Goal: Task Accomplishment & Management: Manage account settings

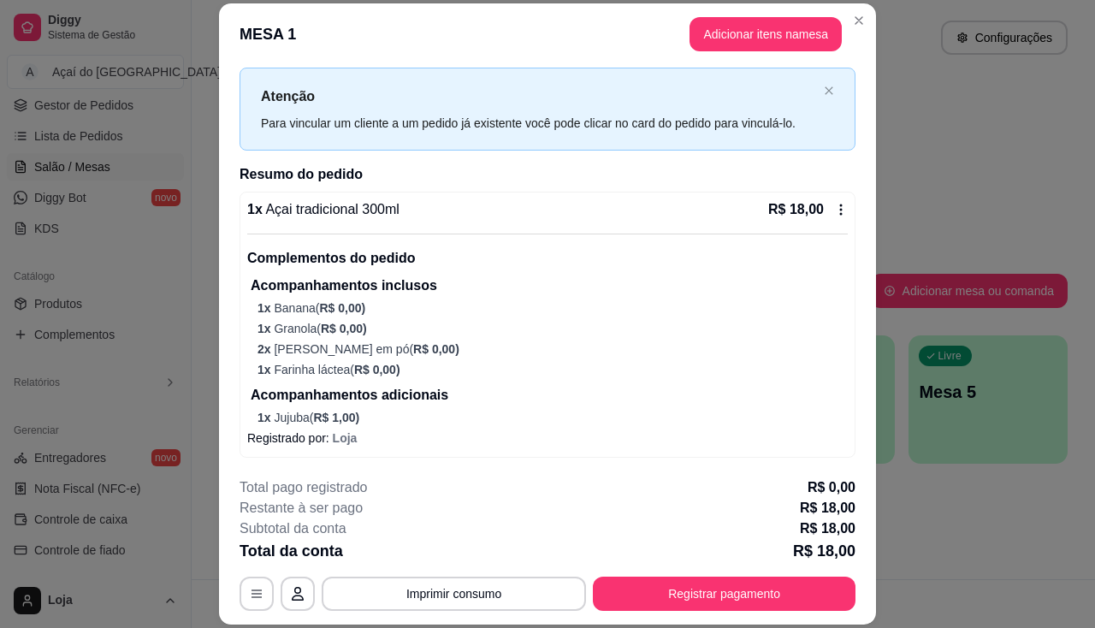
scroll to position [51, 0]
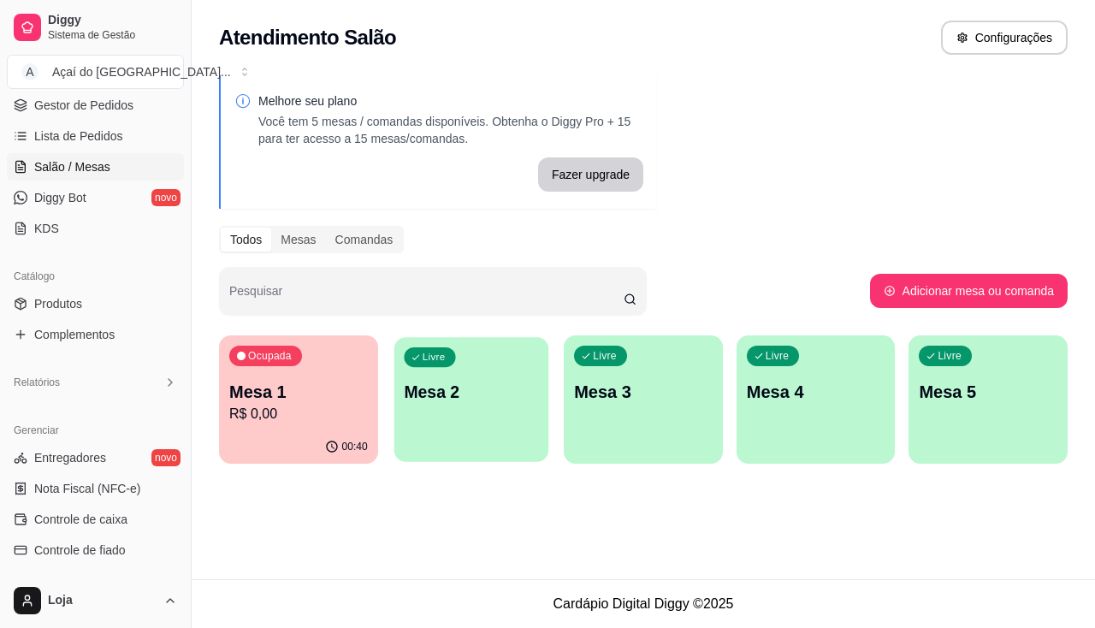
click at [491, 425] on div "Livre Mesa 2" at bounding box center [470, 389] width 154 height 104
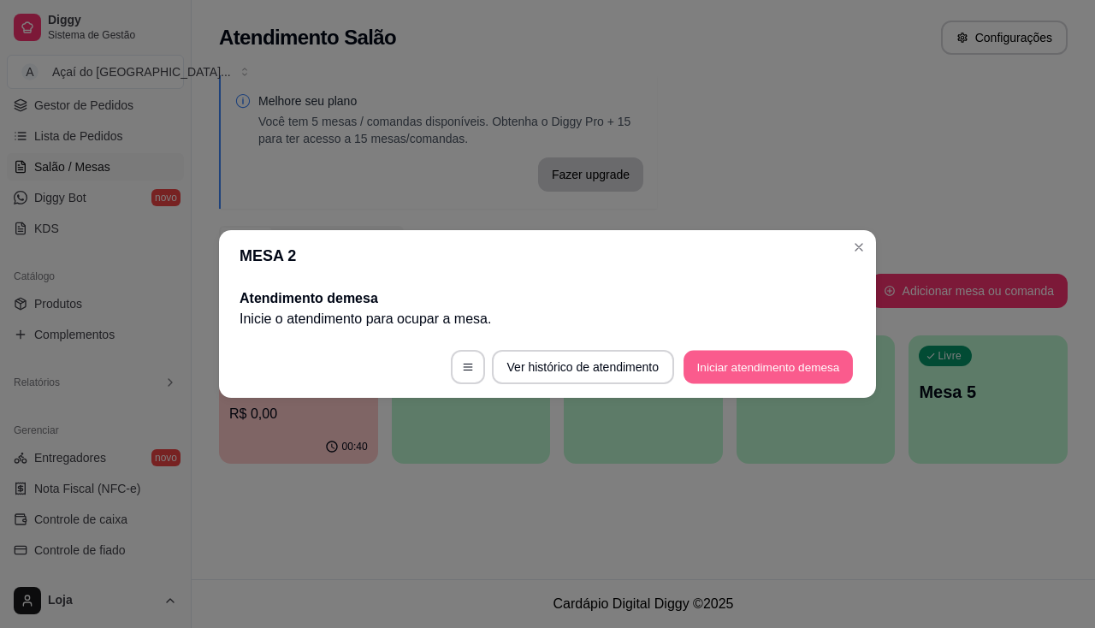
click at [788, 365] on button "Iniciar atendimento de mesa" at bounding box center [767, 367] width 169 height 33
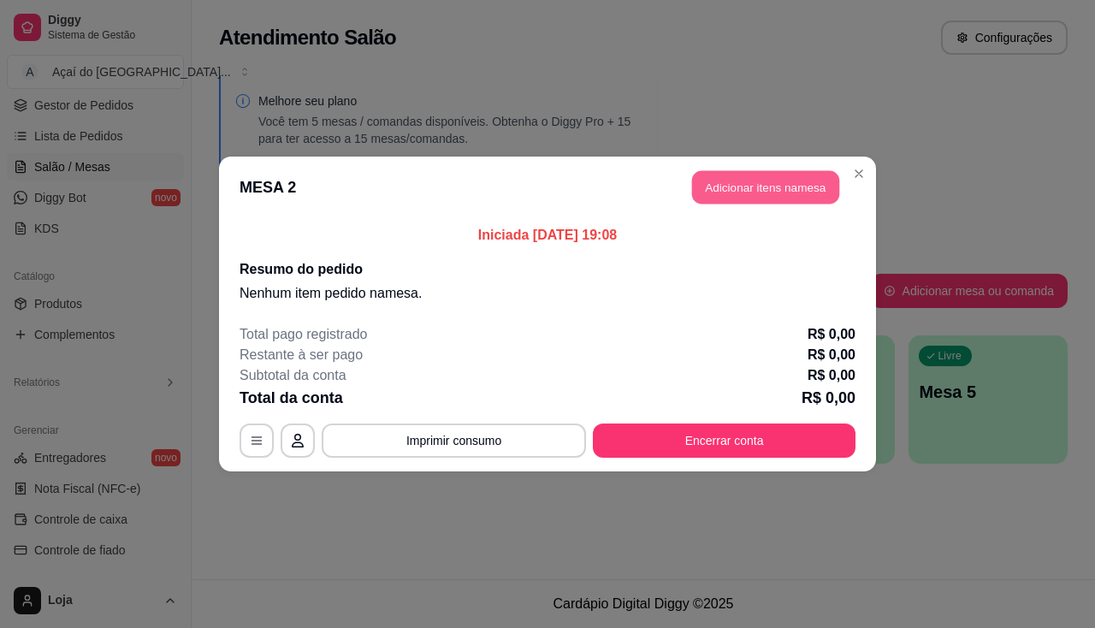
click at [742, 177] on button "Adicionar itens na mesa" at bounding box center [765, 187] width 147 height 33
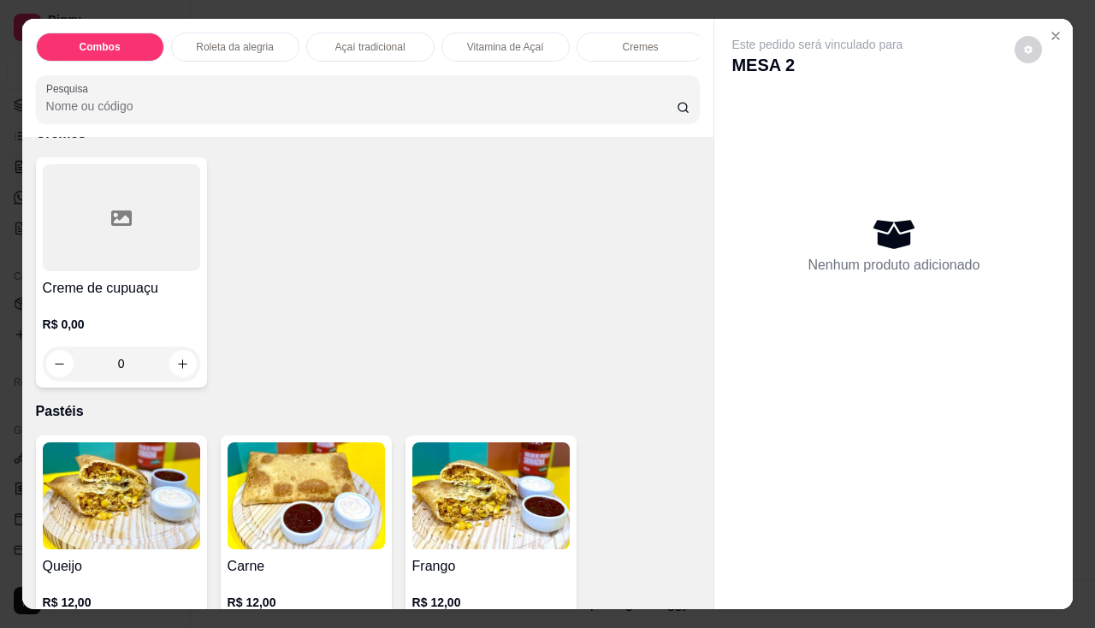
scroll to position [1967, 0]
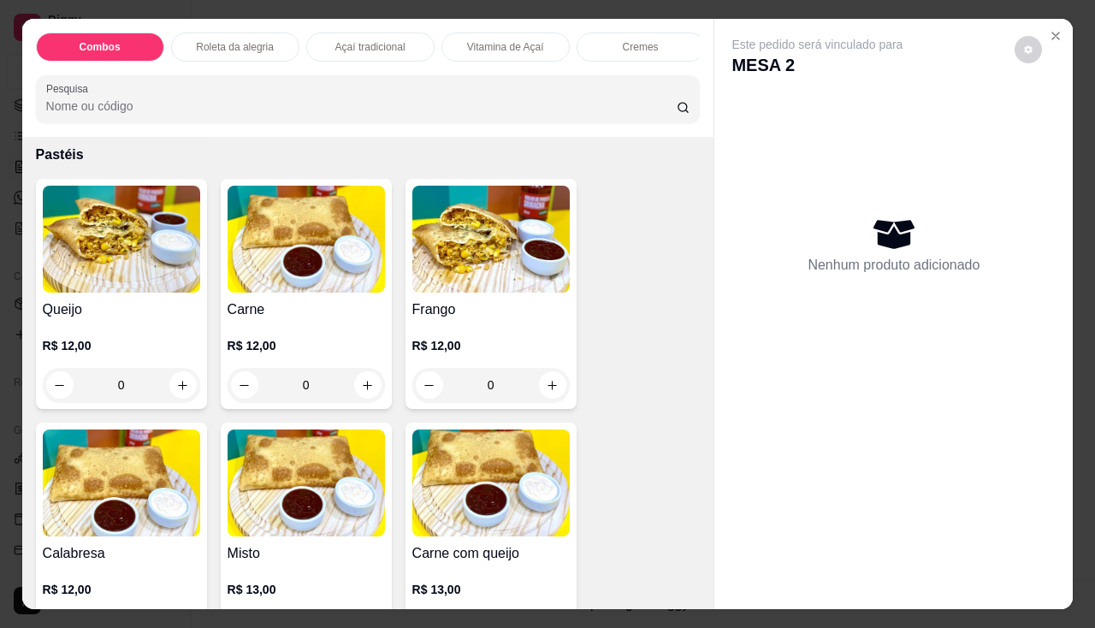
click at [134, 282] on img at bounding box center [121, 239] width 157 height 107
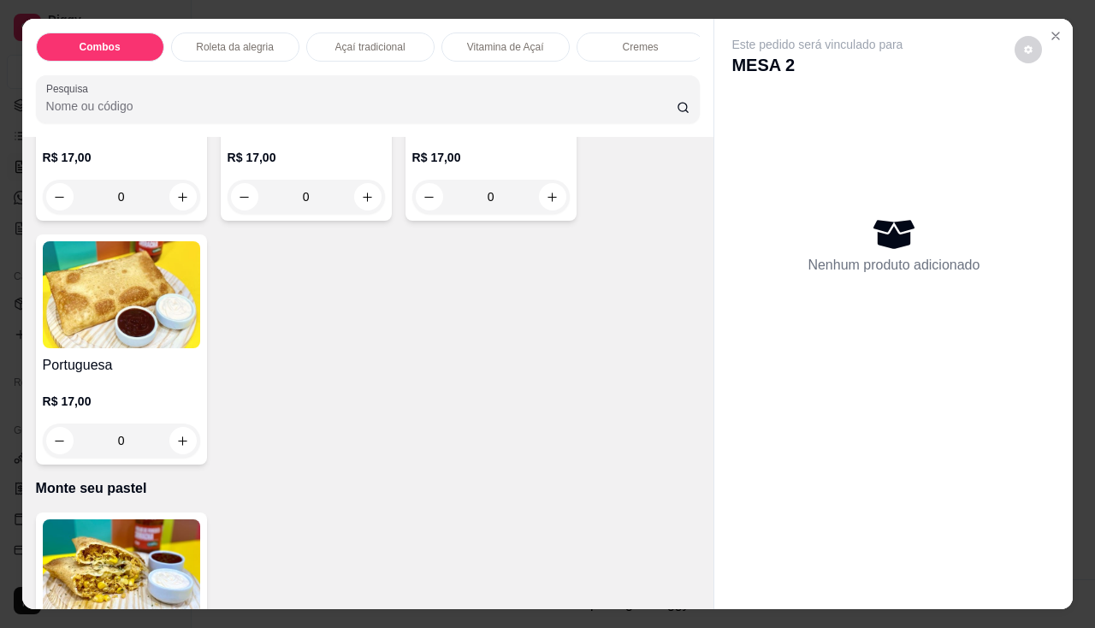
scroll to position [3421, 0]
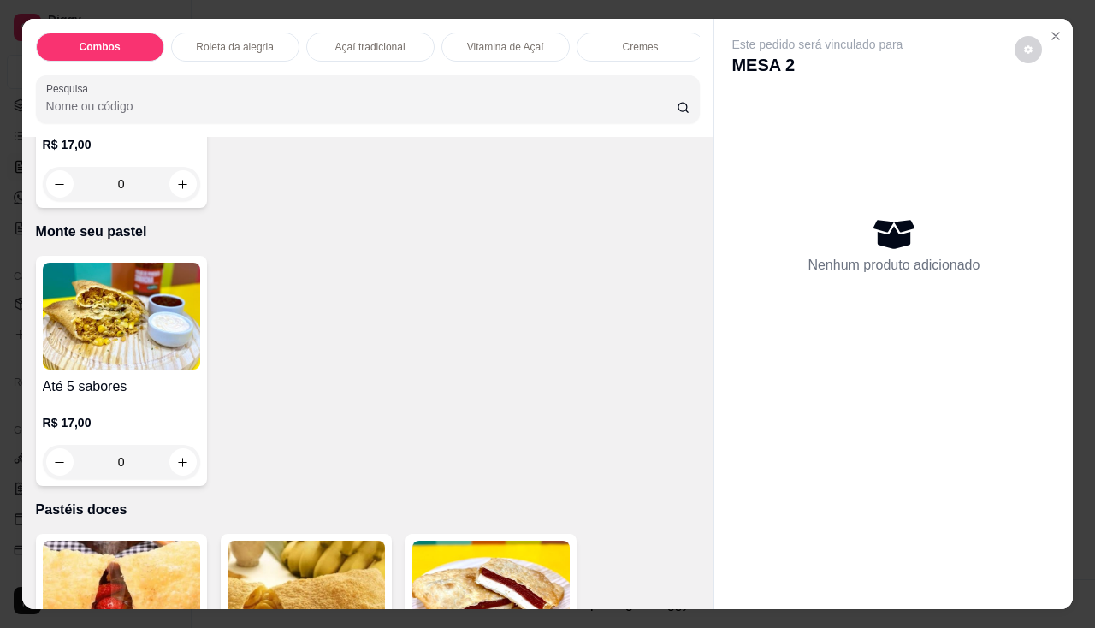
click at [150, 335] on img at bounding box center [121, 316] width 157 height 107
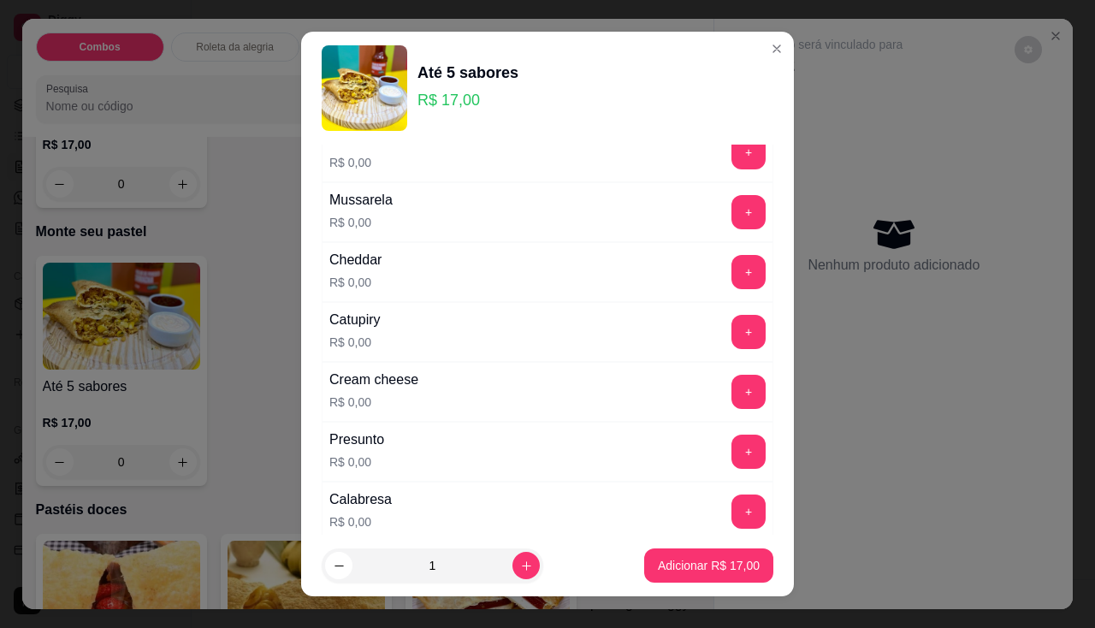
scroll to position [0, 0]
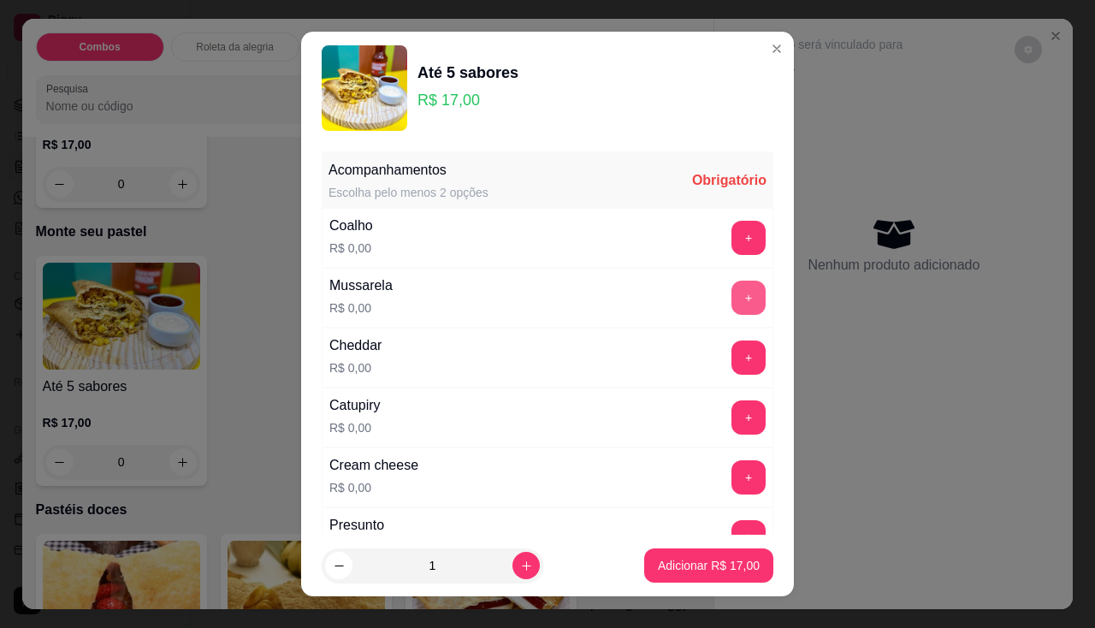
click at [731, 301] on button "+" at bounding box center [748, 297] width 34 height 34
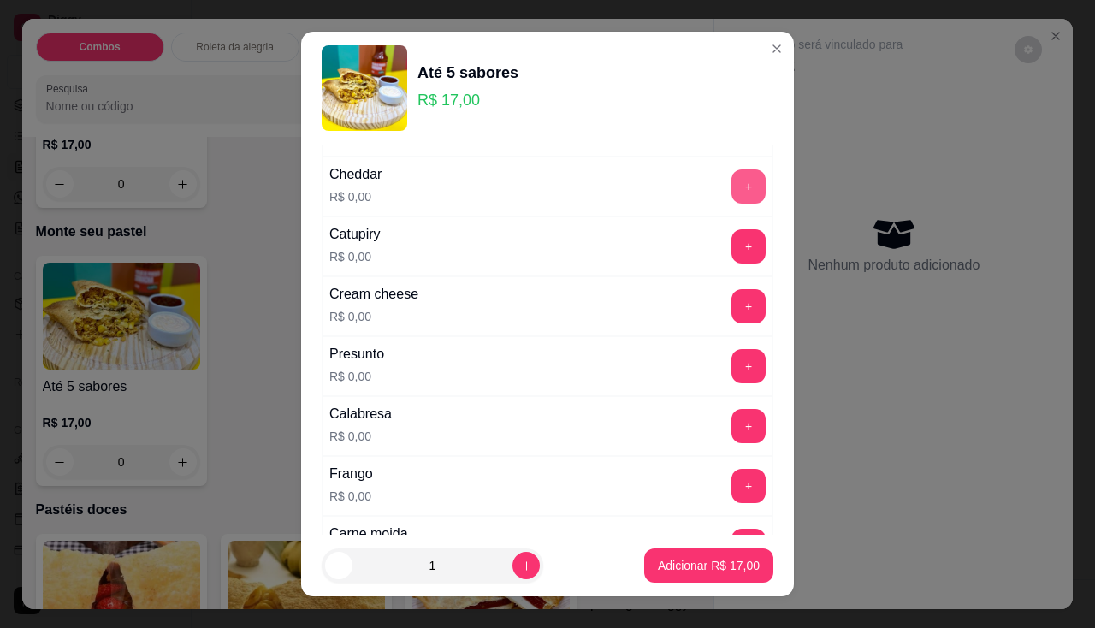
scroll to position [257, 0]
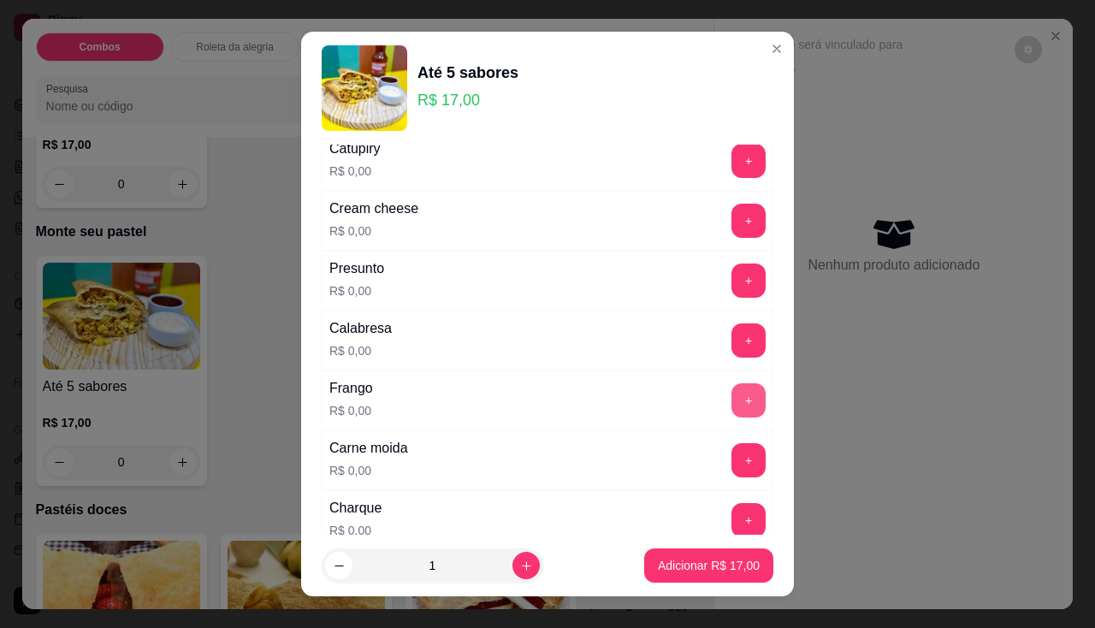
click at [731, 390] on button "+" at bounding box center [748, 400] width 34 height 34
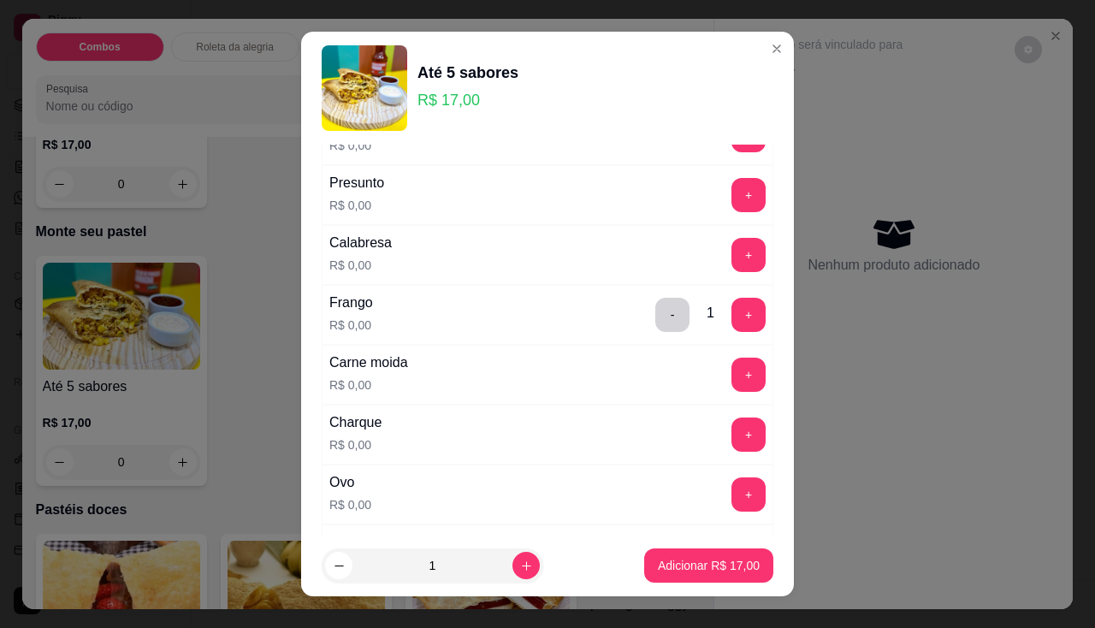
scroll to position [428, 0]
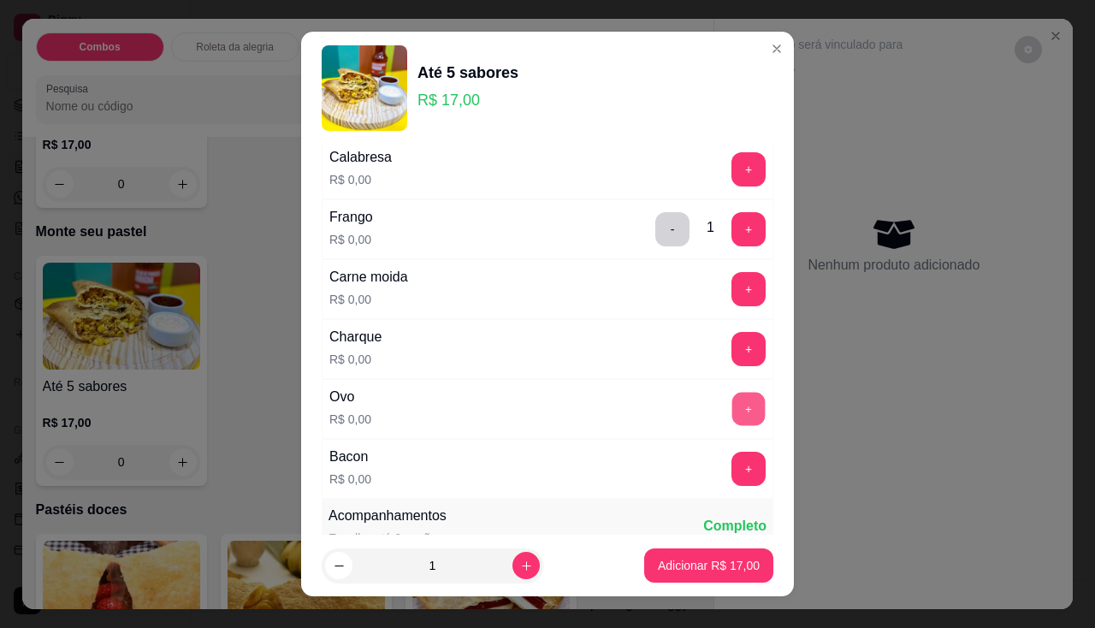
click at [732, 411] on button "+" at bounding box center [748, 408] width 33 height 33
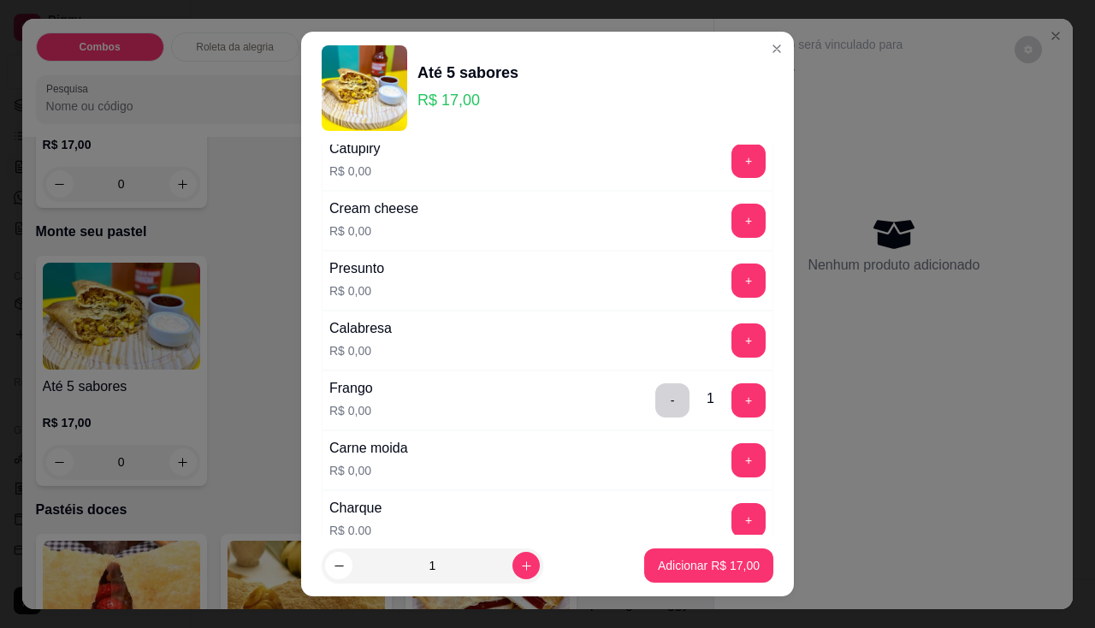
scroll to position [171, 0]
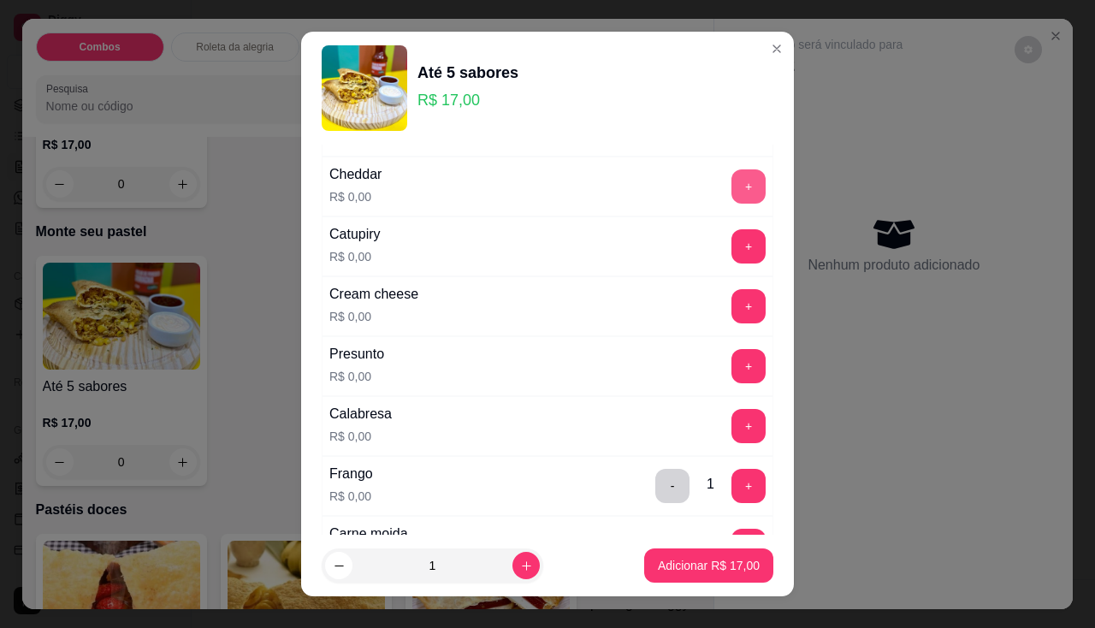
click at [731, 194] on button "+" at bounding box center [748, 186] width 34 height 34
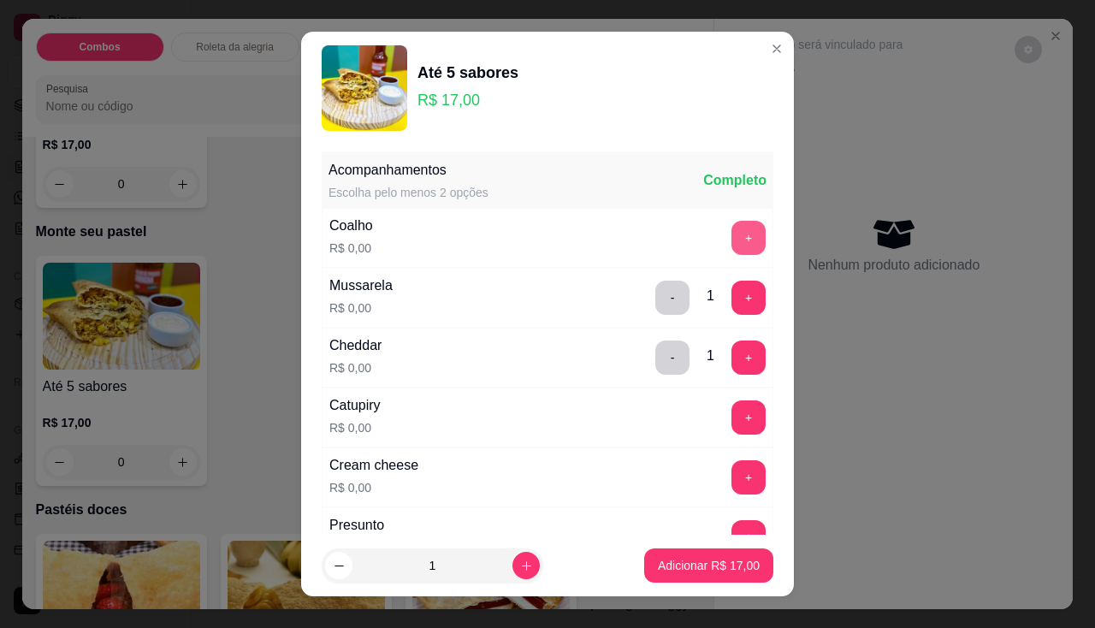
click at [731, 239] on button "+" at bounding box center [748, 238] width 34 height 34
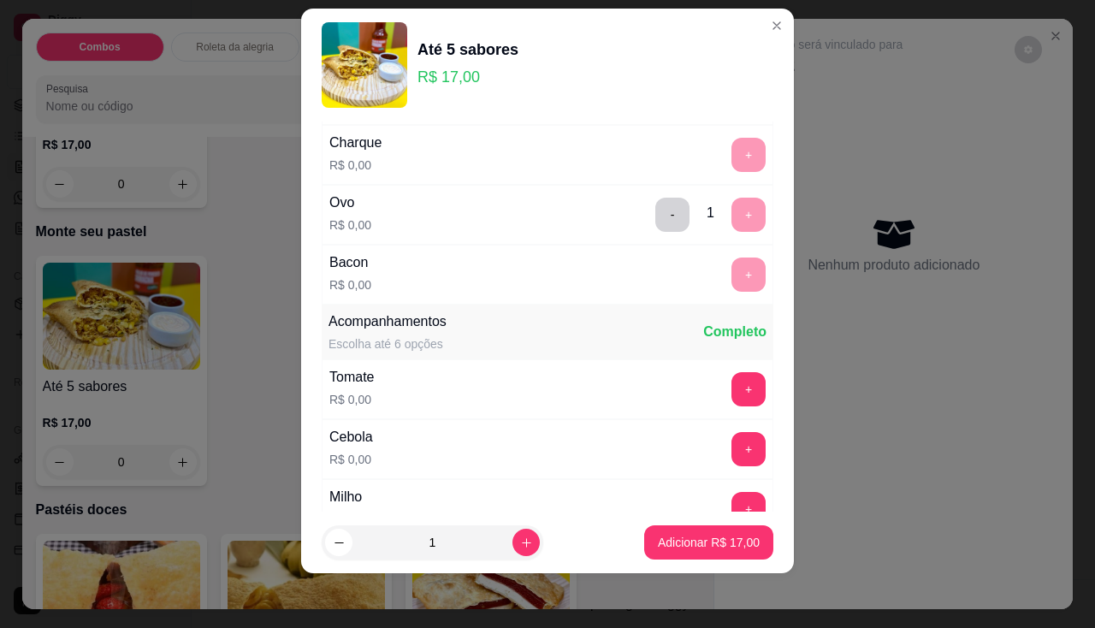
scroll to position [855, 0]
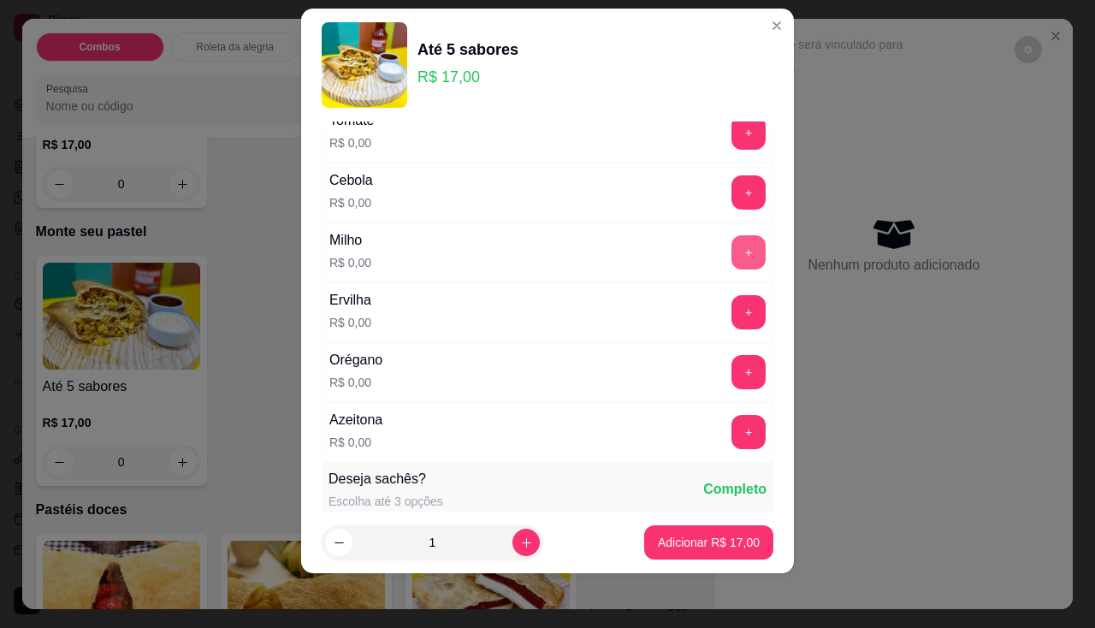
click at [731, 249] on button "+" at bounding box center [748, 252] width 34 height 34
click at [732, 425] on button "+" at bounding box center [748, 431] width 33 height 33
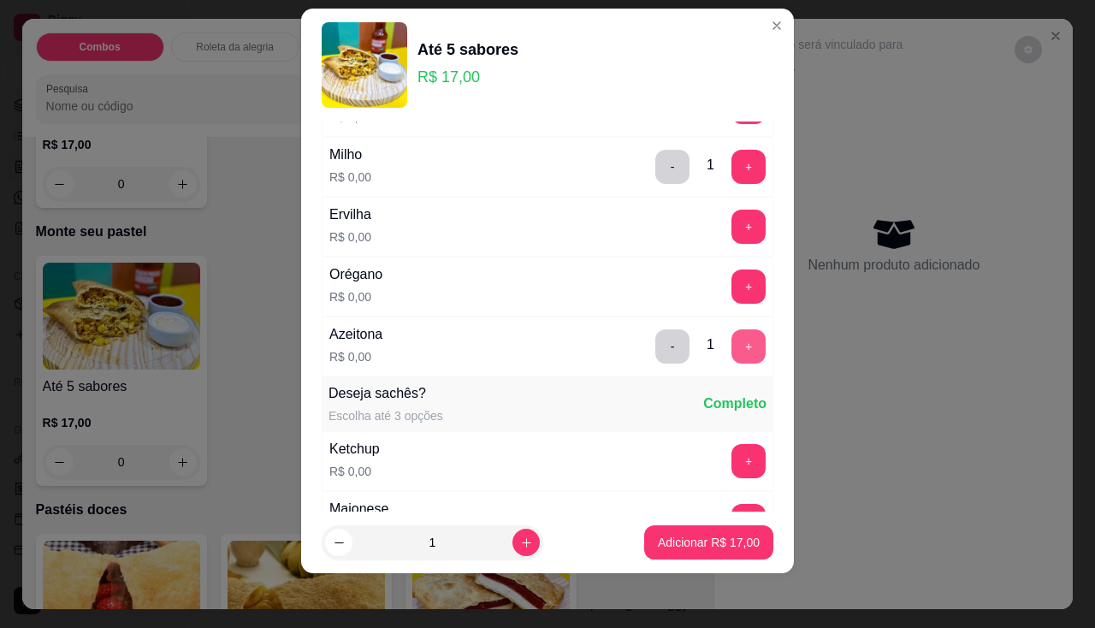
scroll to position [1026, 0]
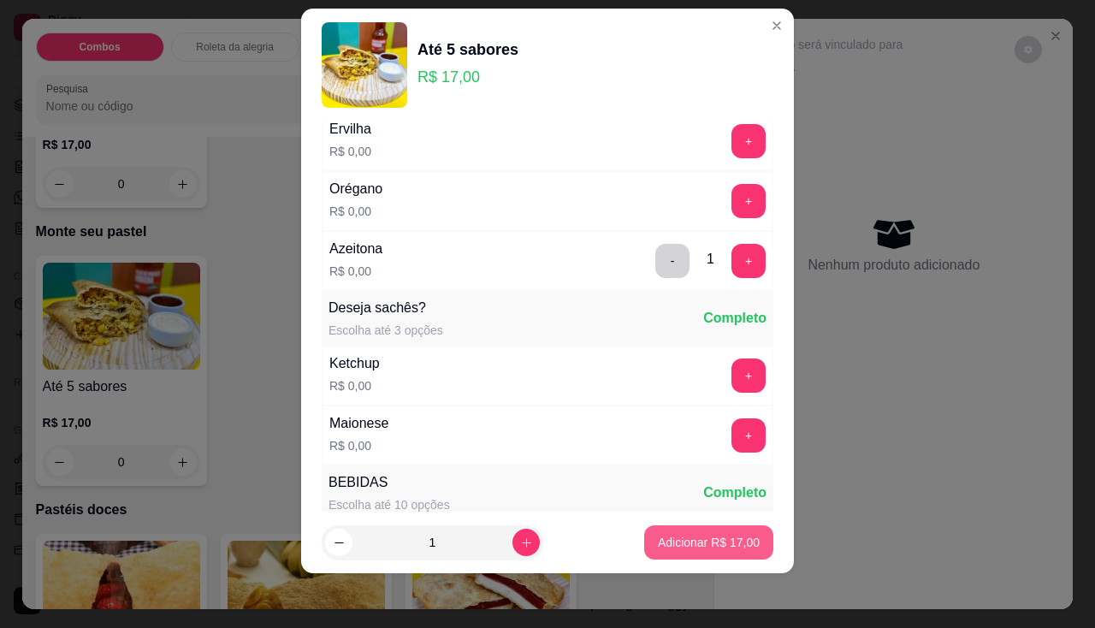
click at [701, 547] on p "Adicionar R$ 17,00" at bounding box center [709, 542] width 102 height 17
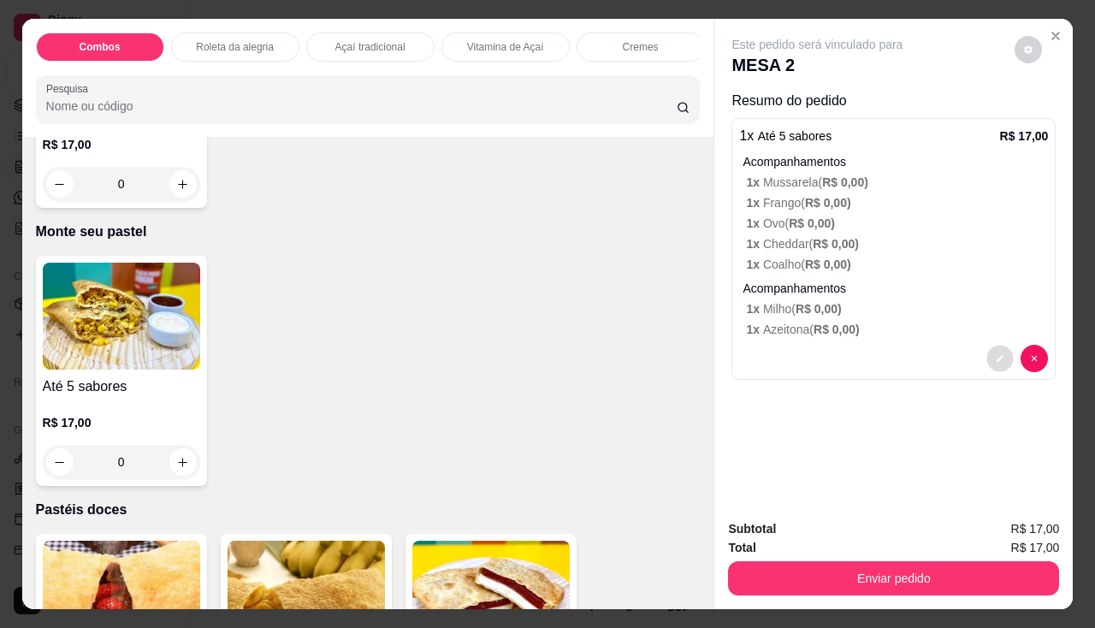
click at [1003, 353] on button "decrease-product-quantity" at bounding box center [1000, 358] width 27 height 27
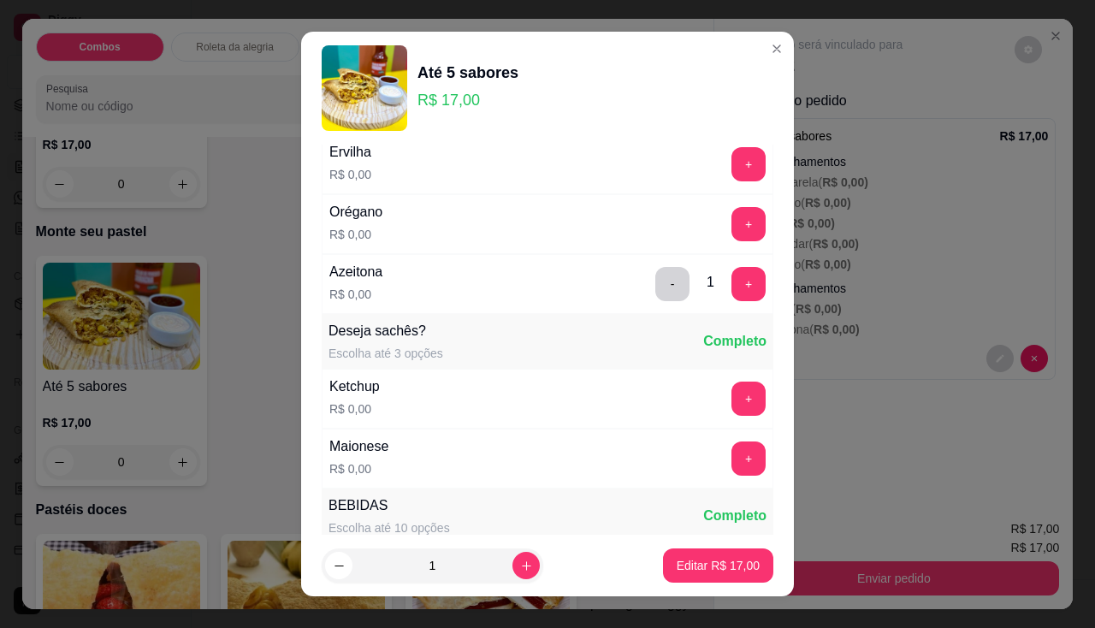
scroll to position [1112, 0]
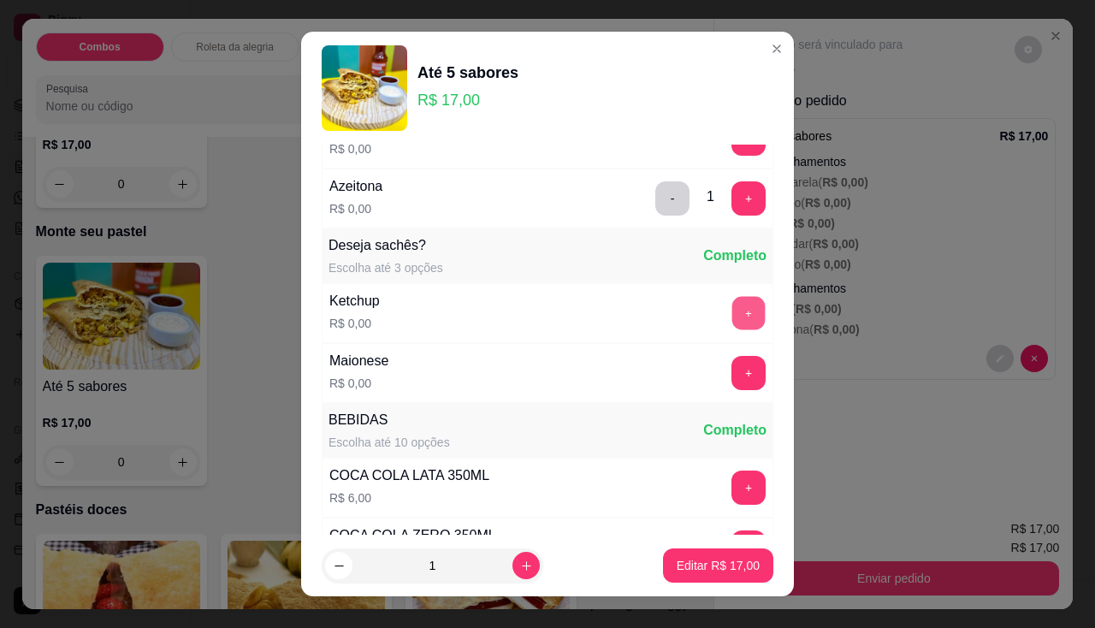
click at [732, 307] on button "+" at bounding box center [748, 312] width 33 height 33
click at [732, 380] on button "+" at bounding box center [748, 372] width 33 height 33
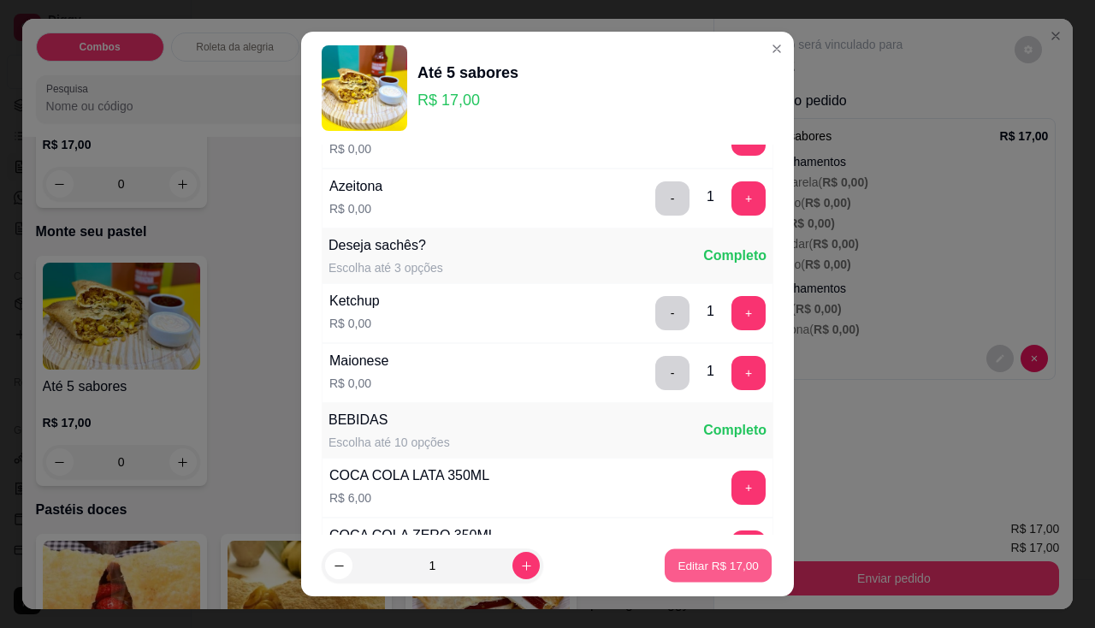
click at [692, 570] on p "Editar R$ 17,00" at bounding box center [717, 566] width 80 height 16
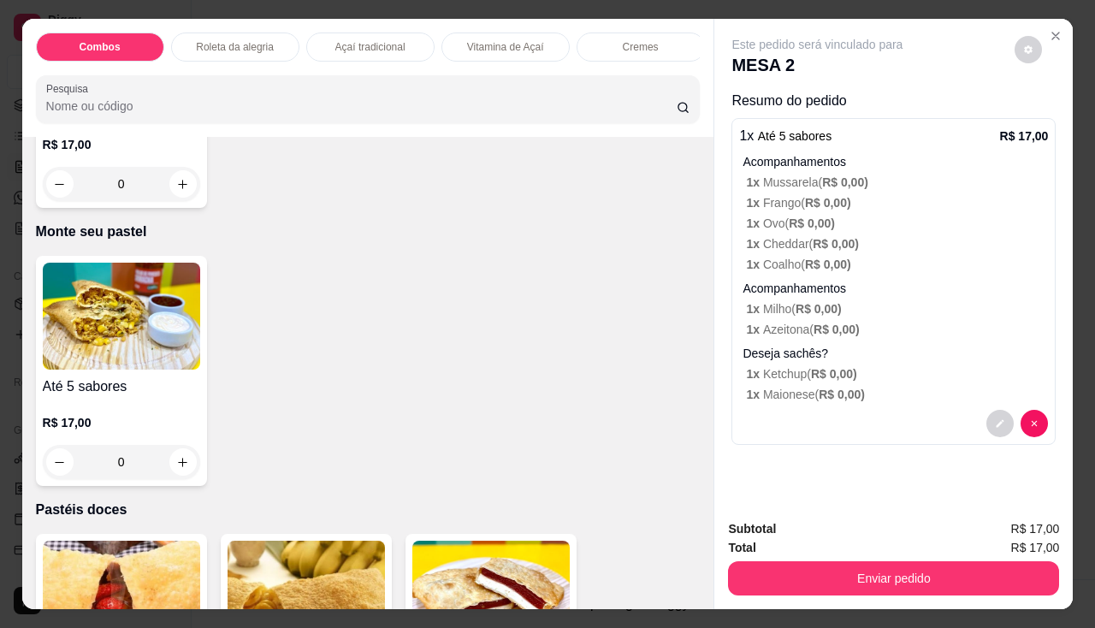
click at [889, 587] on button "Enviar pedido" at bounding box center [893, 578] width 331 height 34
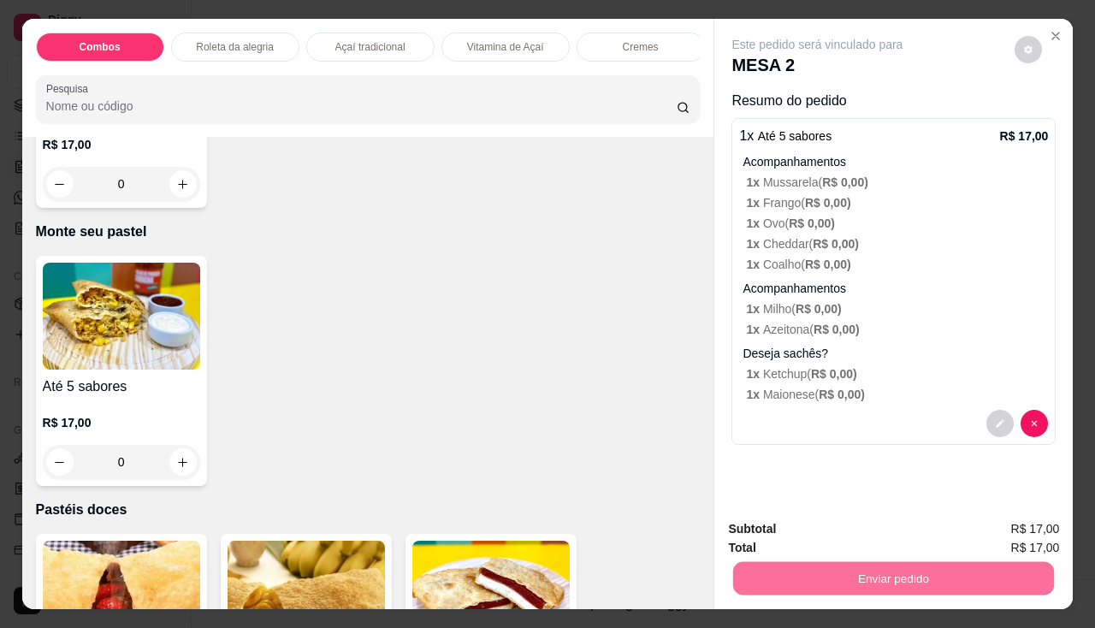
click at [850, 533] on button "Não registrar e enviar pedido" at bounding box center [837, 530] width 178 height 32
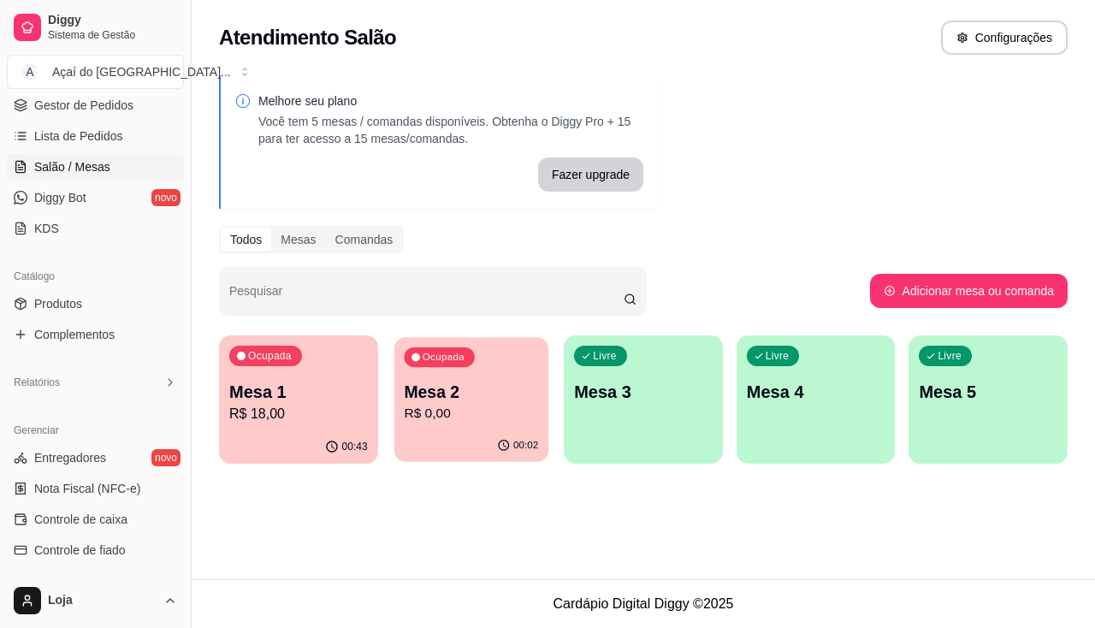
click at [463, 400] on p "Mesa 2" at bounding box center [471, 392] width 134 height 23
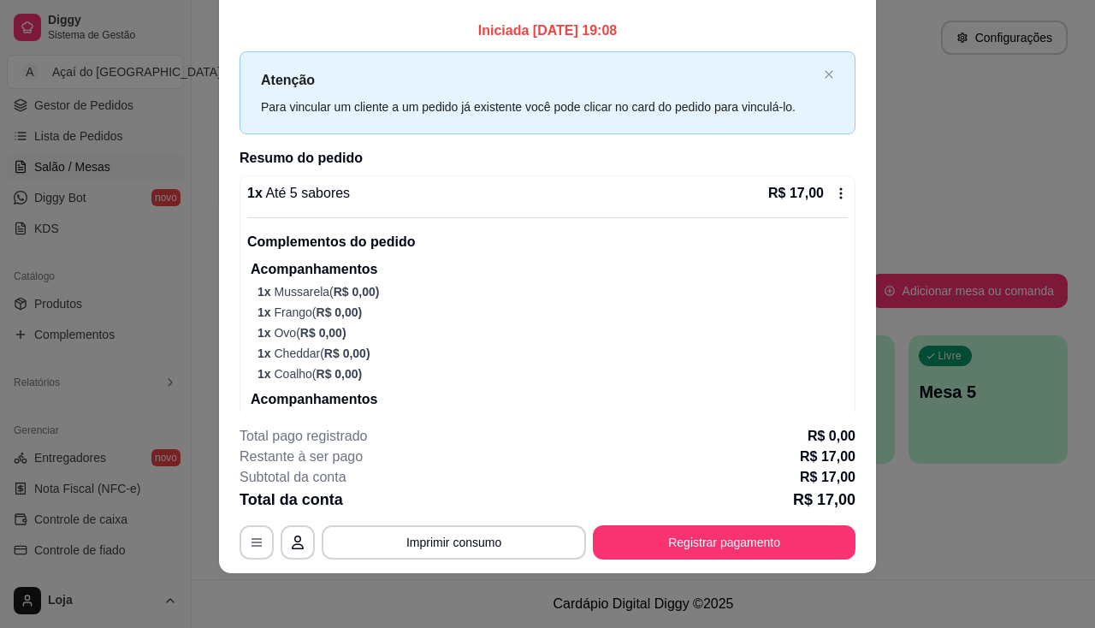
scroll to position [0, 0]
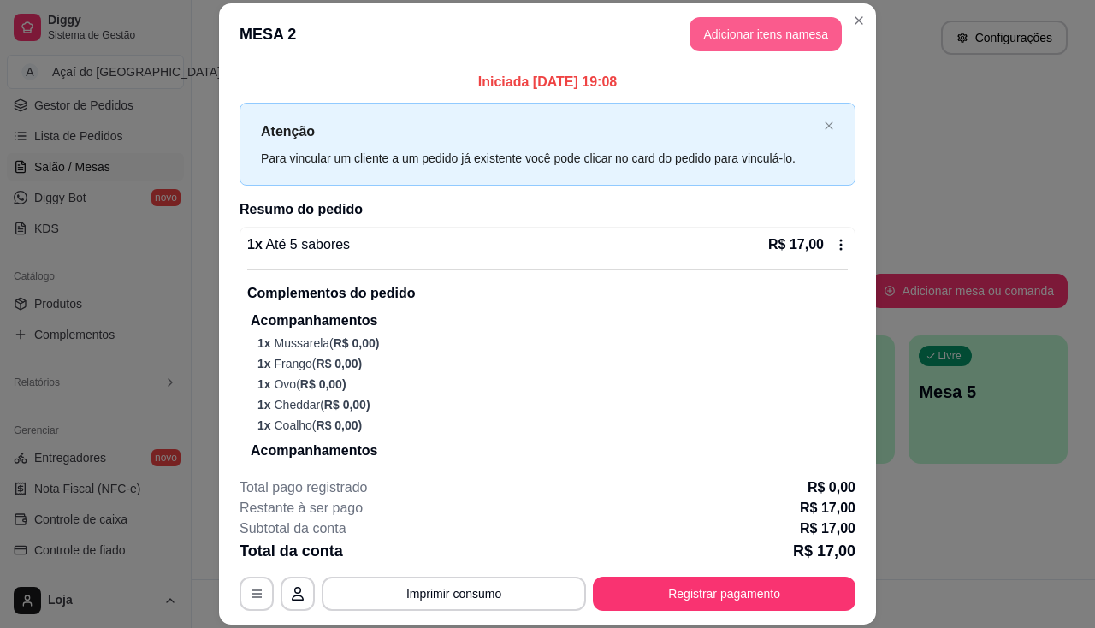
click at [739, 33] on button "Adicionar itens na mesa" at bounding box center [765, 34] width 152 height 34
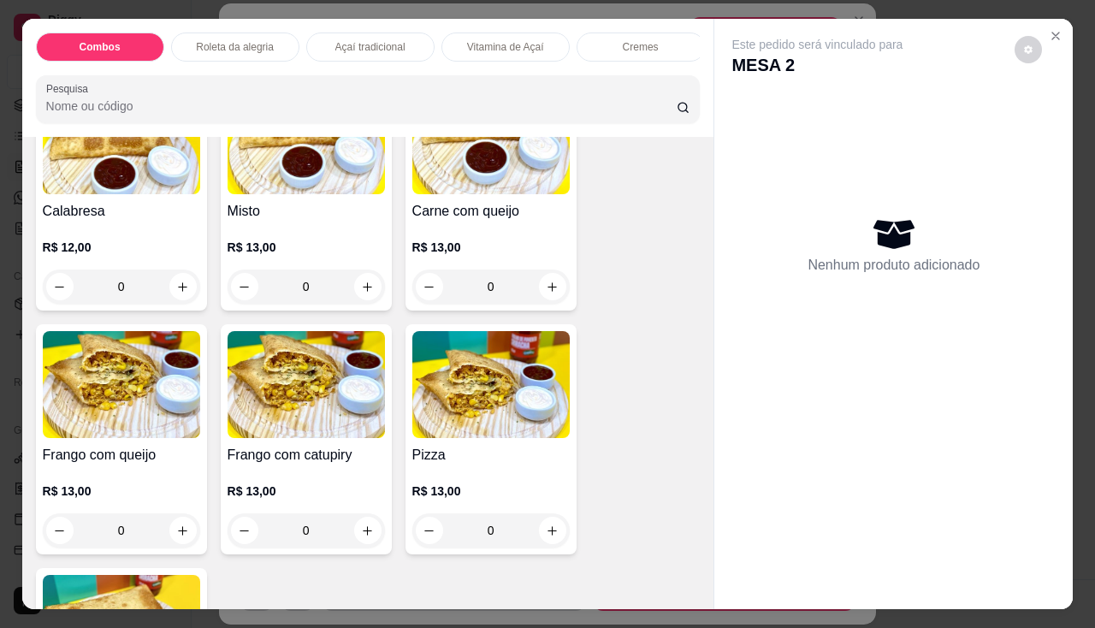
scroll to position [2394, 0]
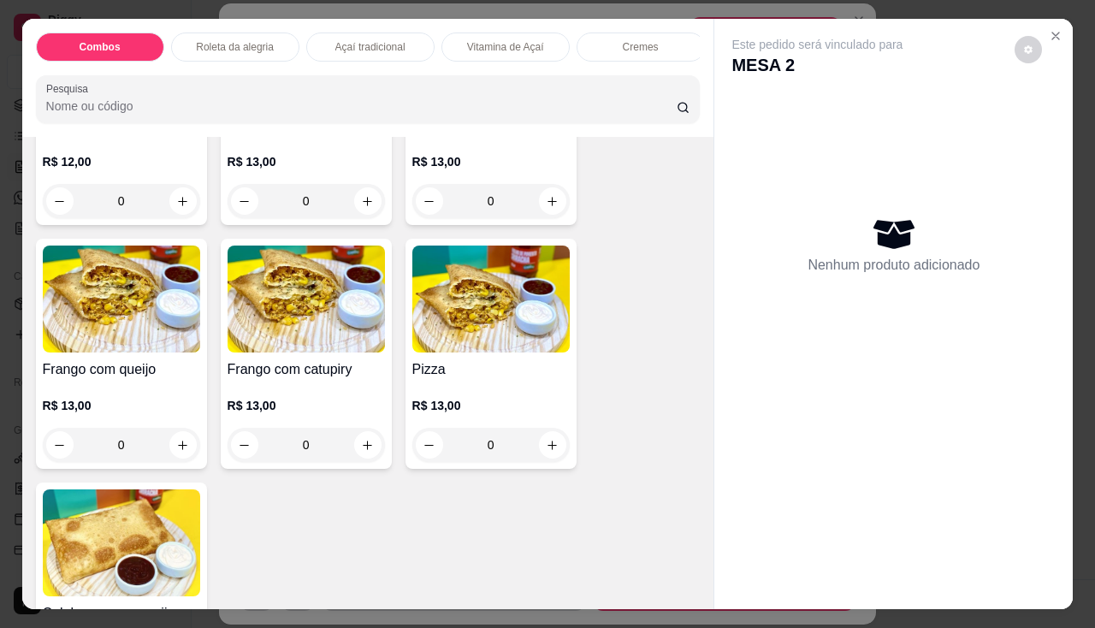
click at [118, 352] on img at bounding box center [121, 298] width 157 height 107
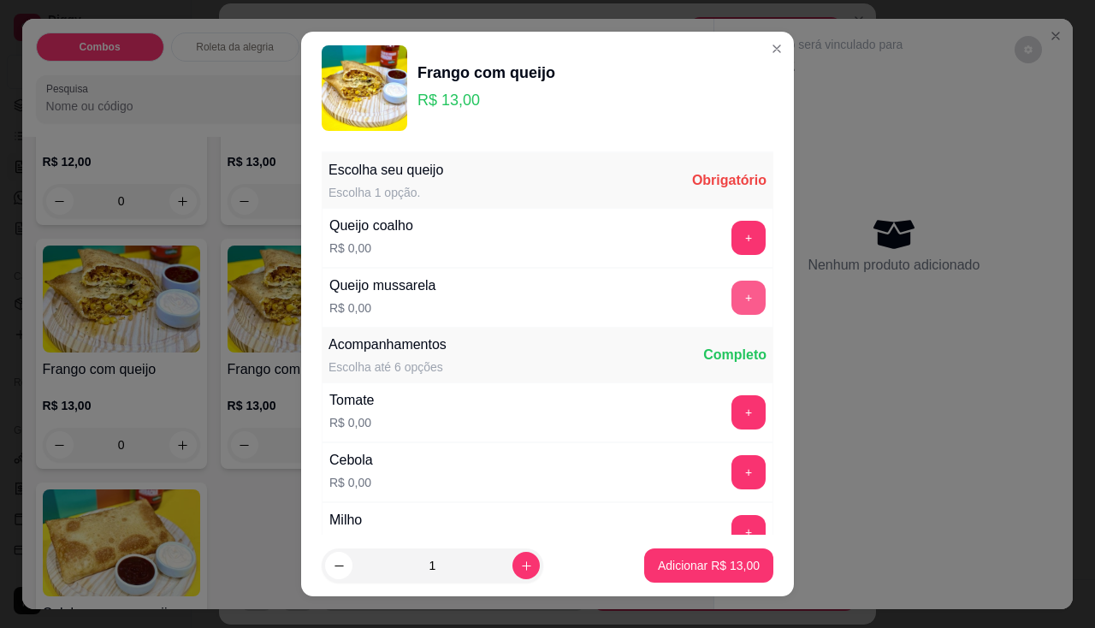
click at [731, 300] on button "+" at bounding box center [748, 297] width 34 height 34
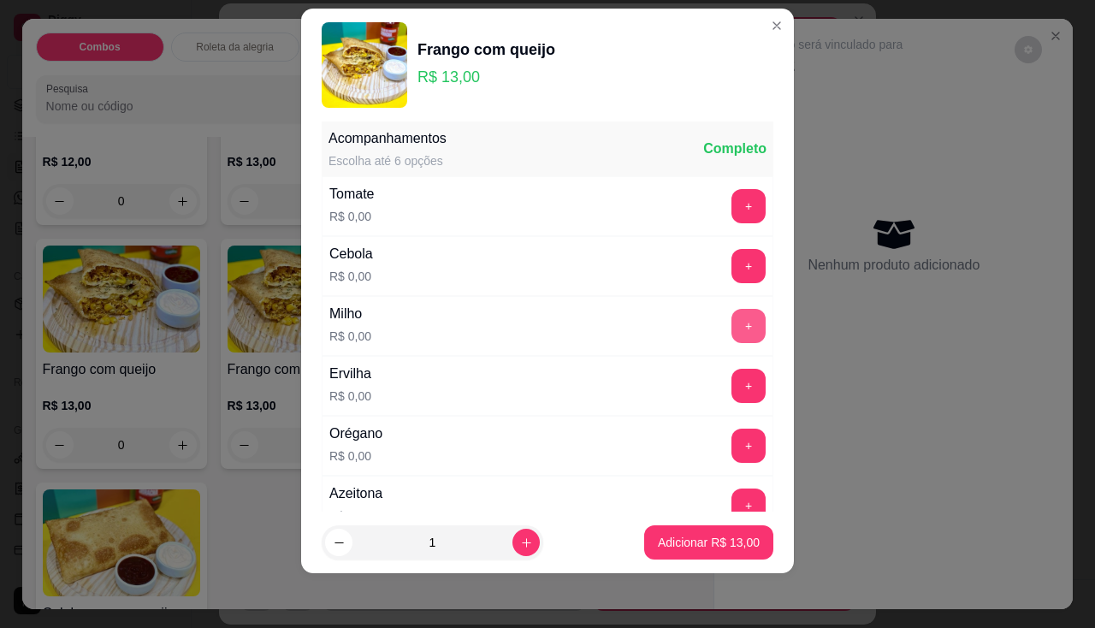
scroll to position [269, 0]
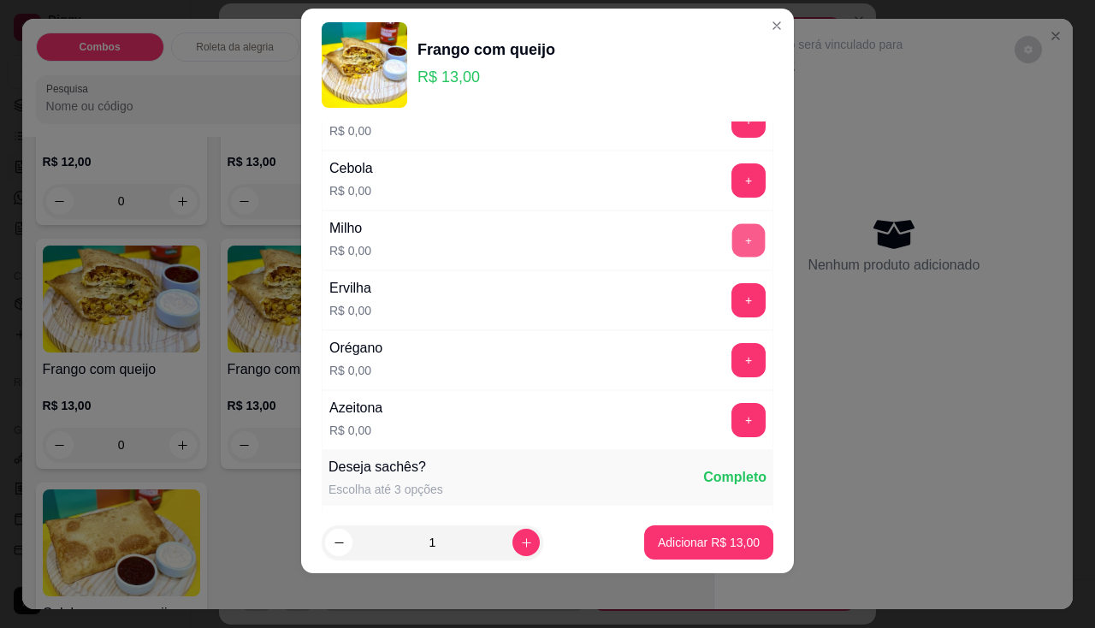
click at [732, 250] on button "+" at bounding box center [748, 239] width 33 height 33
click at [732, 428] on button "+" at bounding box center [748, 419] width 33 height 33
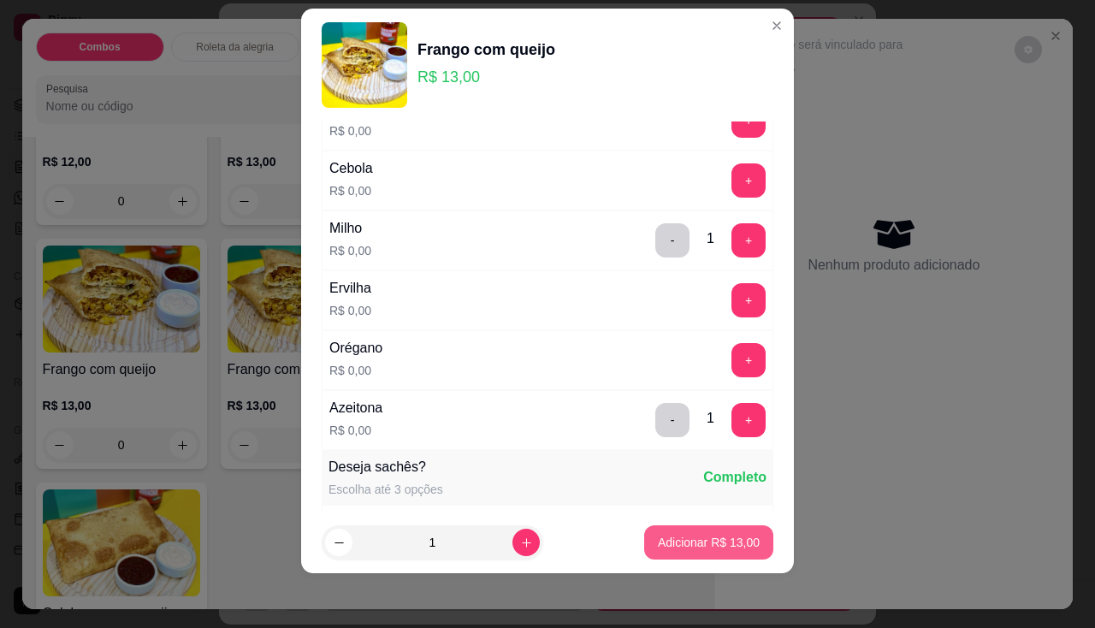
click at [718, 529] on button "Adicionar R$ 13,00" at bounding box center [708, 542] width 129 height 34
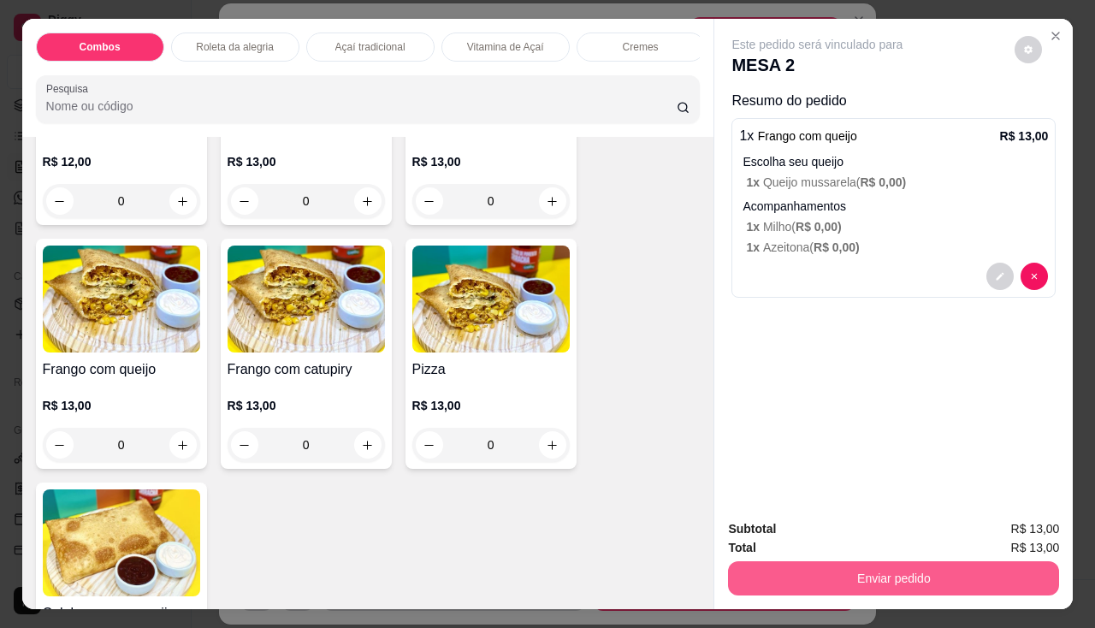
click at [770, 565] on button "Enviar pedido" at bounding box center [893, 578] width 331 height 34
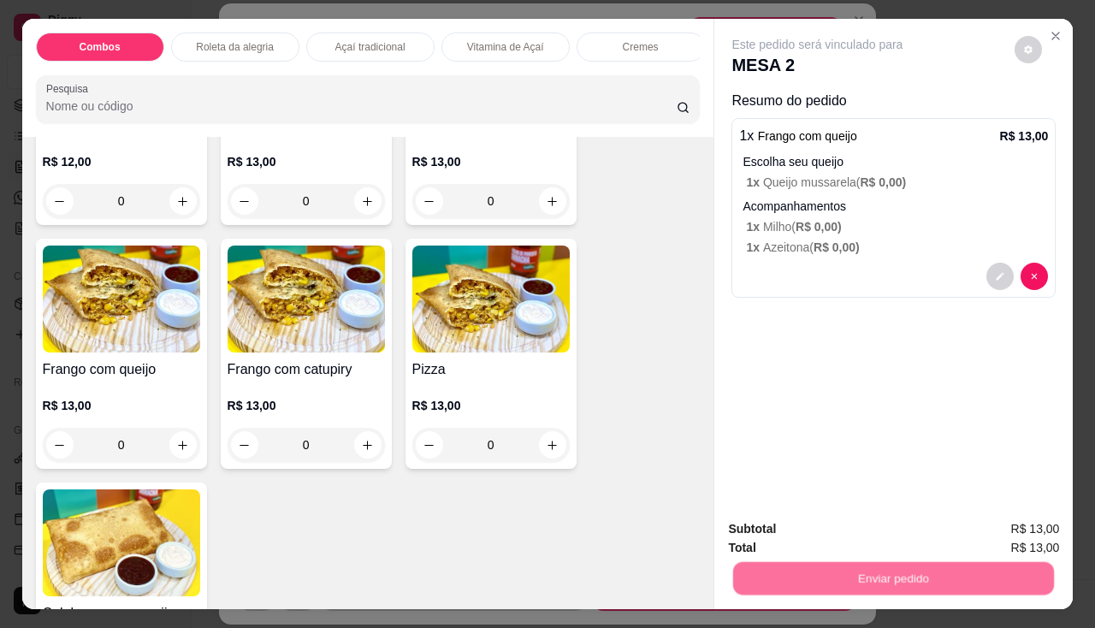
click at [785, 528] on button "Não registrar e enviar pedido" at bounding box center [837, 530] width 178 height 32
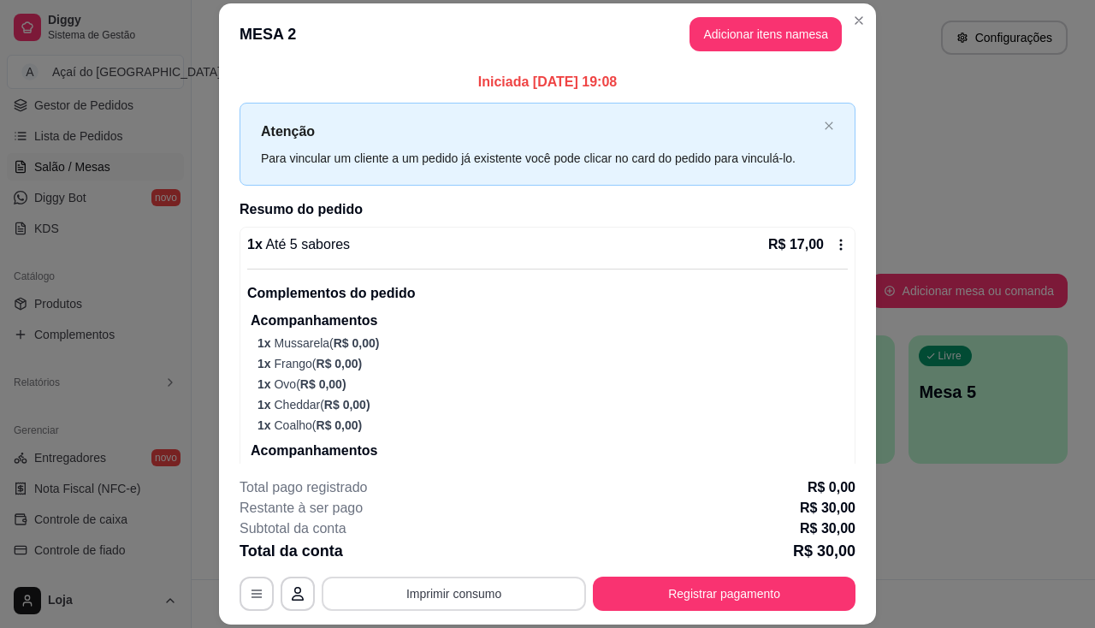
click at [517, 584] on button "Imprimir consumo" at bounding box center [454, 593] width 264 height 34
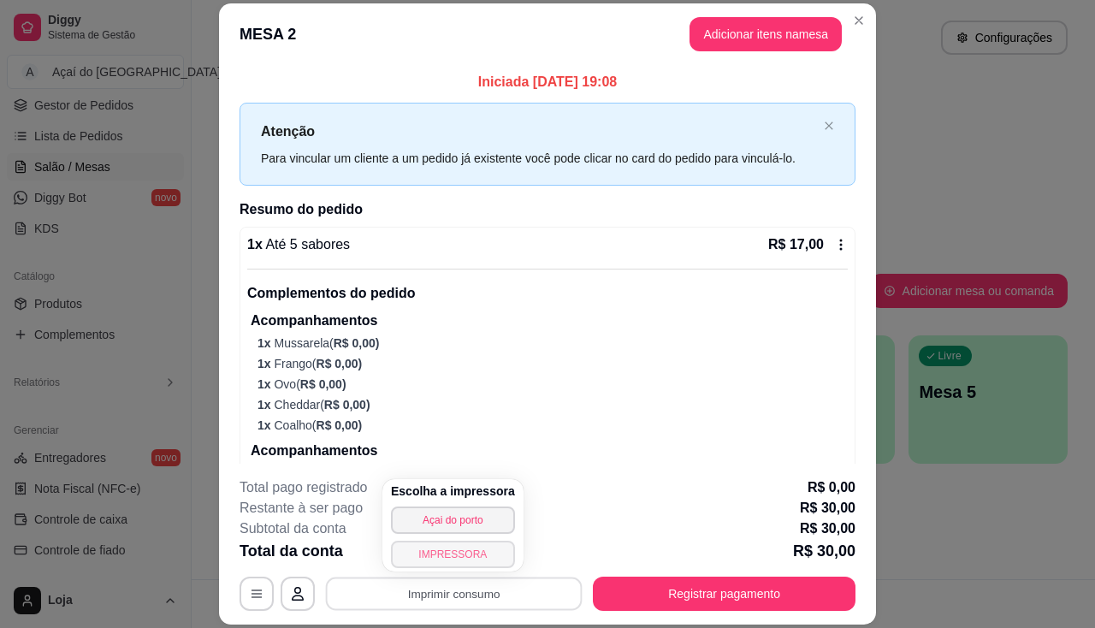
click at [490, 547] on button "IMPRESSORA" at bounding box center [453, 553] width 124 height 27
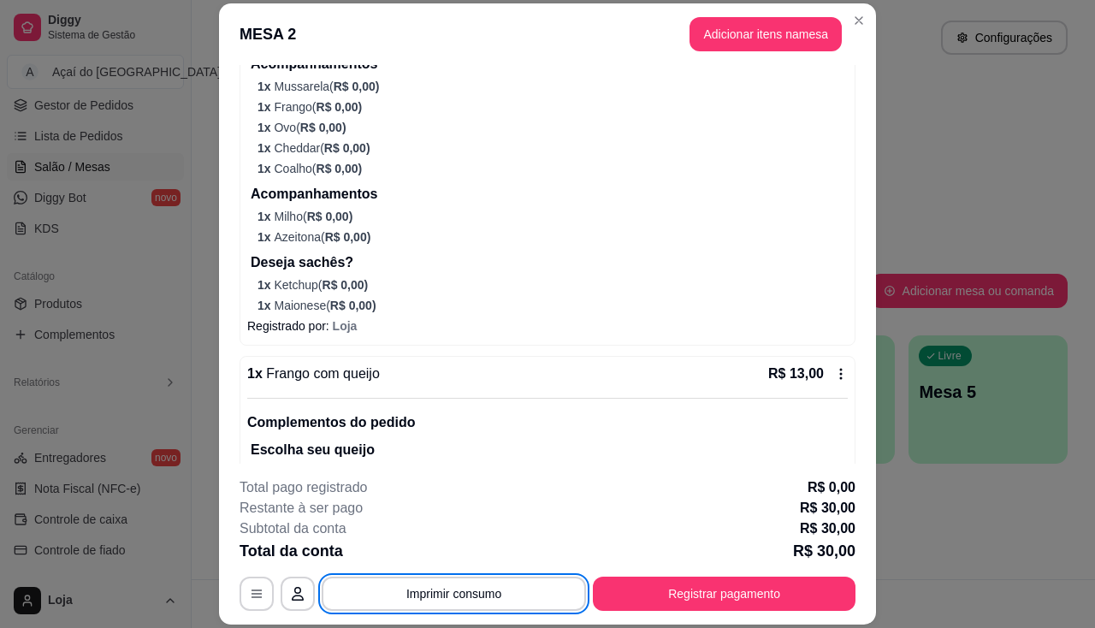
scroll to position [380, 0]
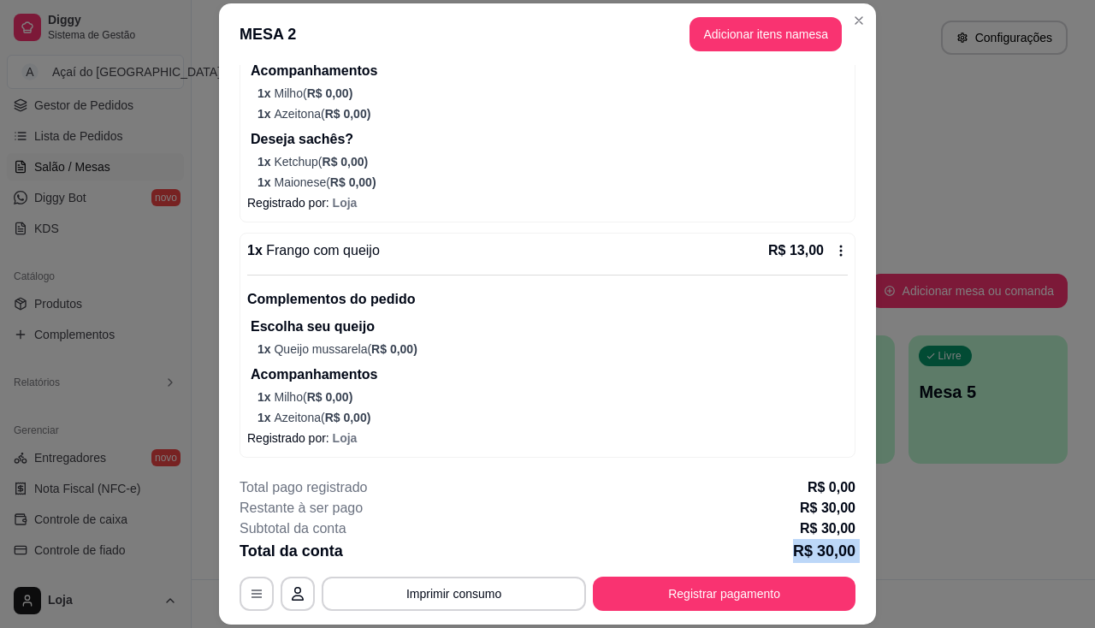
drag, startPoint x: 618, startPoint y: 544, endPoint x: 640, endPoint y: 589, distance: 50.5
click at [638, 583] on div "**********" at bounding box center [547, 543] width 616 height 133
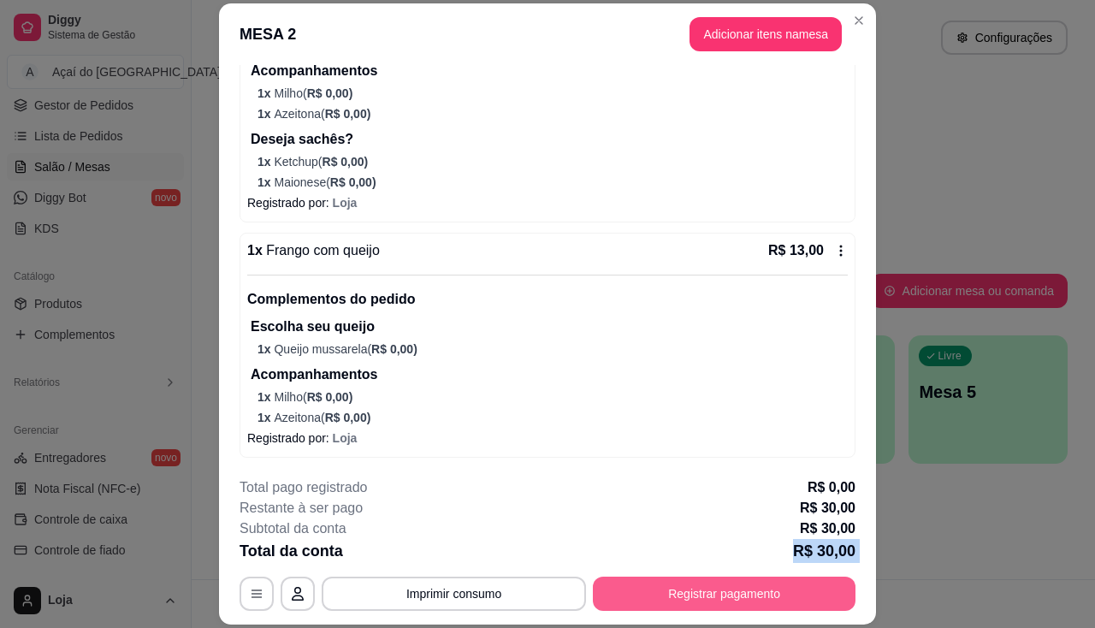
click at [640, 589] on button "Registrar pagamento" at bounding box center [724, 593] width 263 height 34
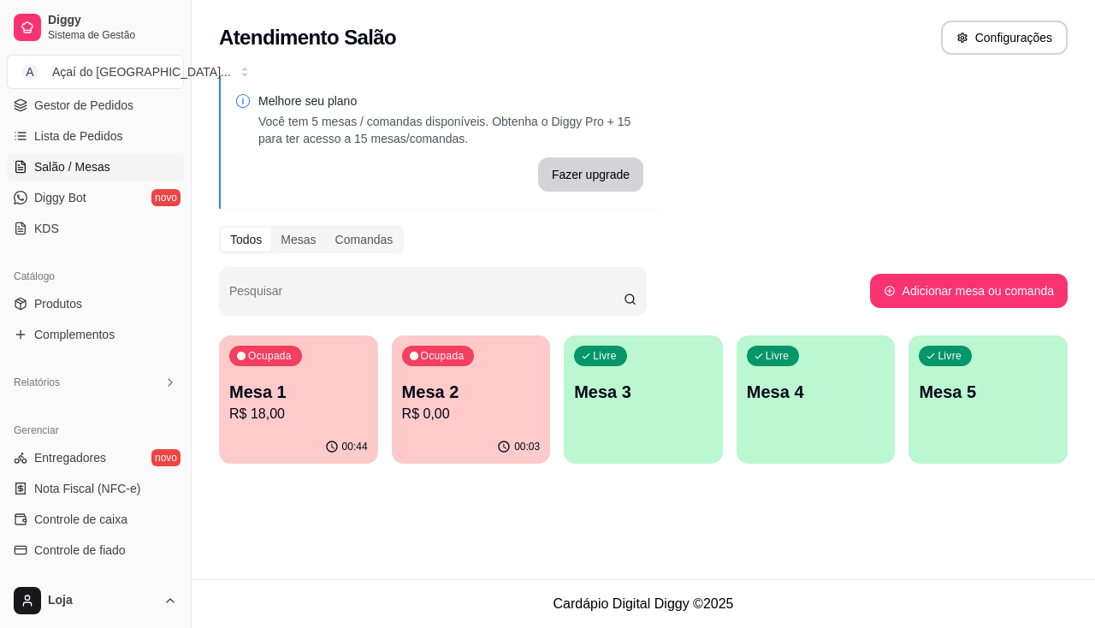
click at [814, 425] on div "Livre Mesa 4" at bounding box center [815, 389] width 159 height 108
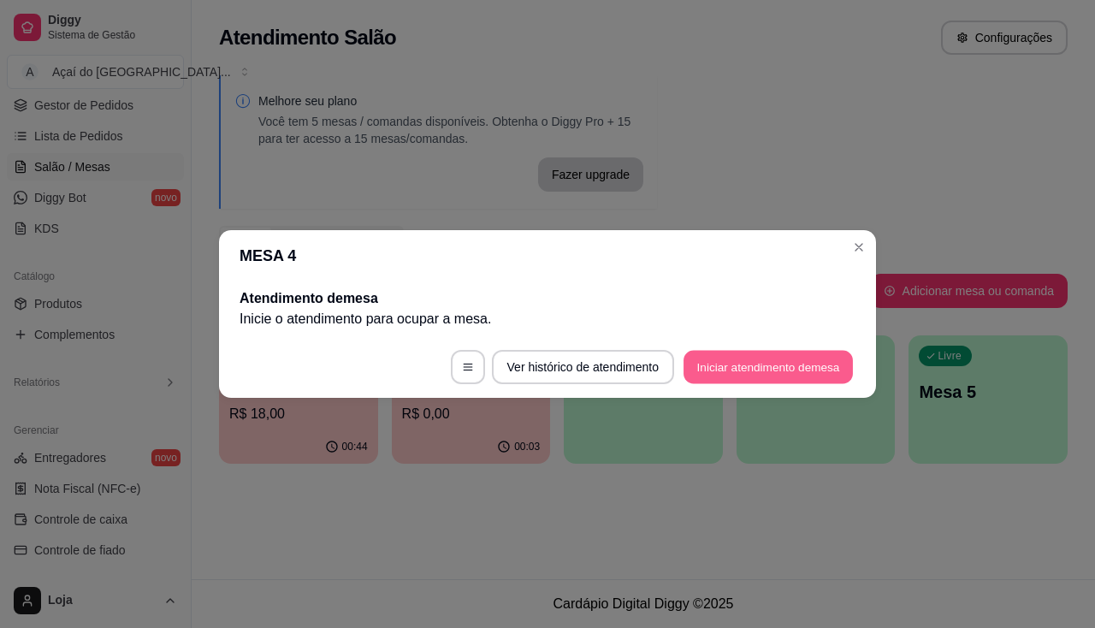
click at [796, 382] on button "Iniciar atendimento de mesa" at bounding box center [767, 367] width 169 height 33
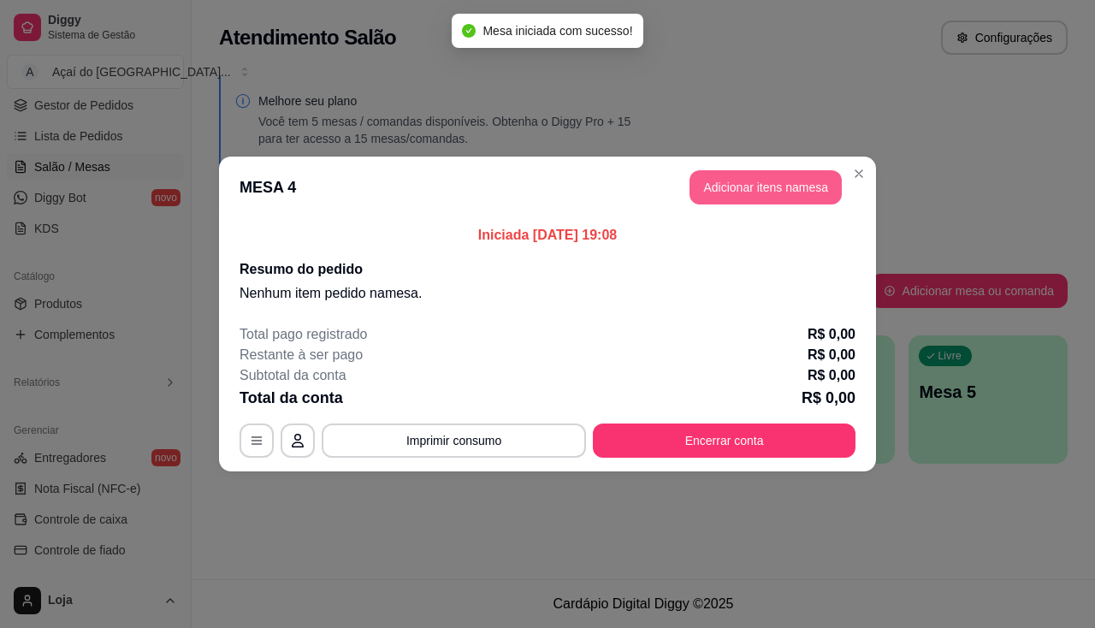
click at [758, 187] on button "Adicionar itens na mesa" at bounding box center [765, 187] width 152 height 34
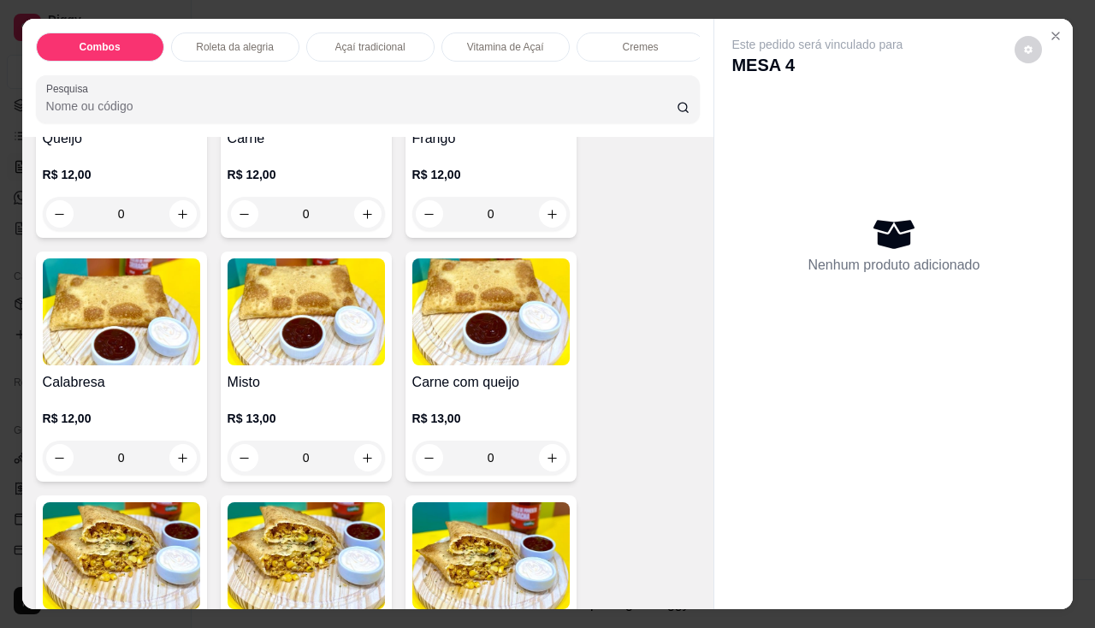
scroll to position [2394, 0]
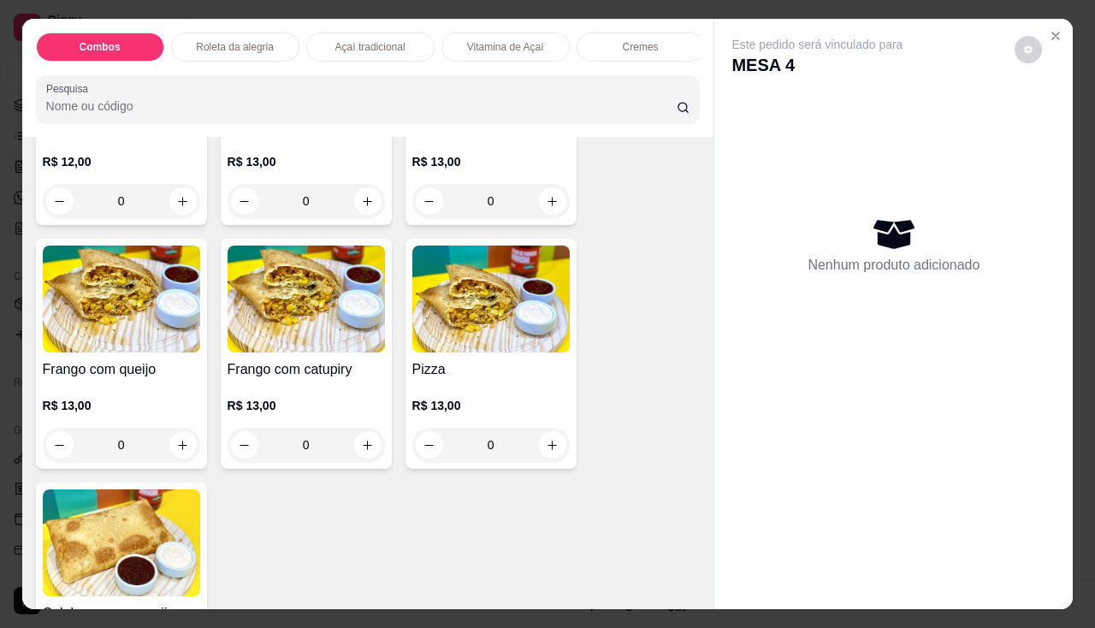
click at [489, 342] on img at bounding box center [490, 298] width 157 height 107
click at [520, 349] on img at bounding box center [490, 298] width 157 height 107
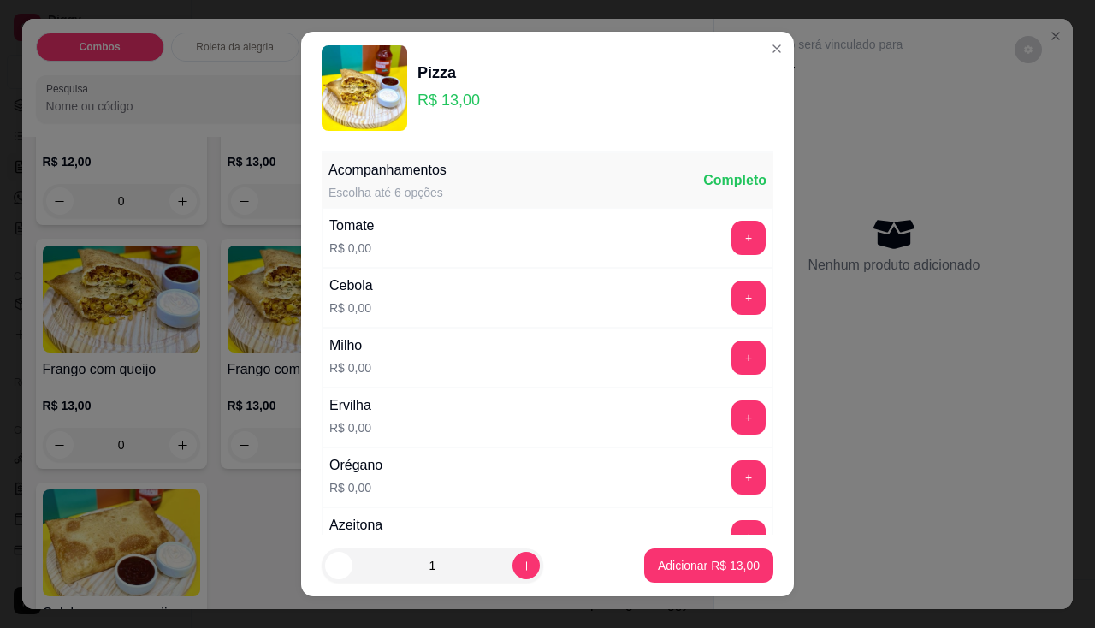
click at [720, 545] on footer "1 Adicionar R$ 13,00" at bounding box center [547, 565] width 493 height 62
click at [717, 562] on p "Adicionar R$ 13,00" at bounding box center [709, 565] width 102 height 17
type input "1"
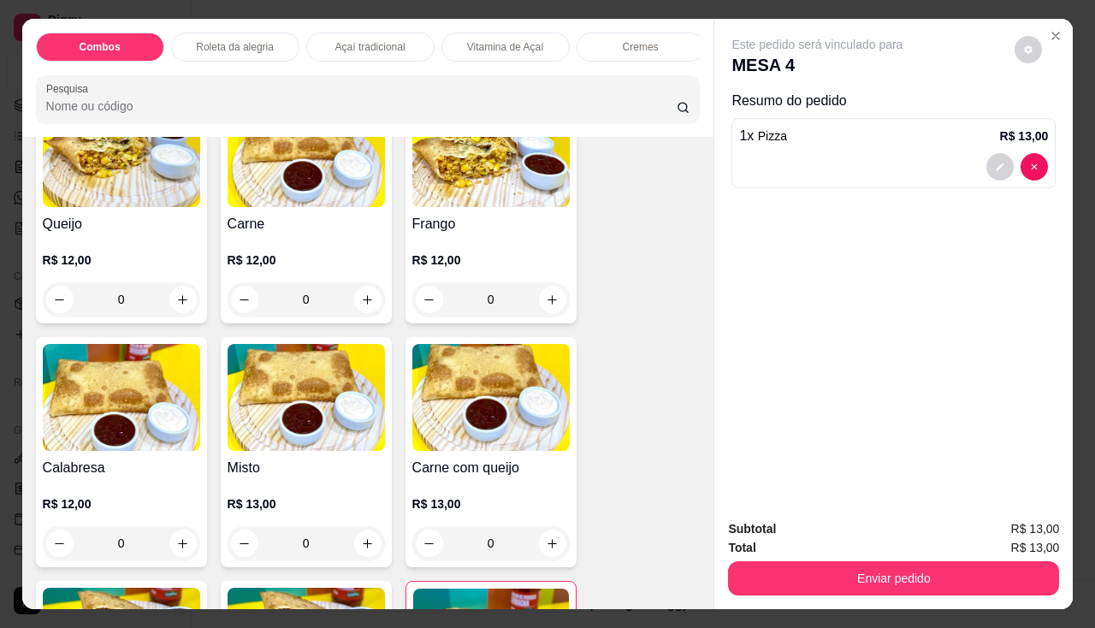
scroll to position [1881, 0]
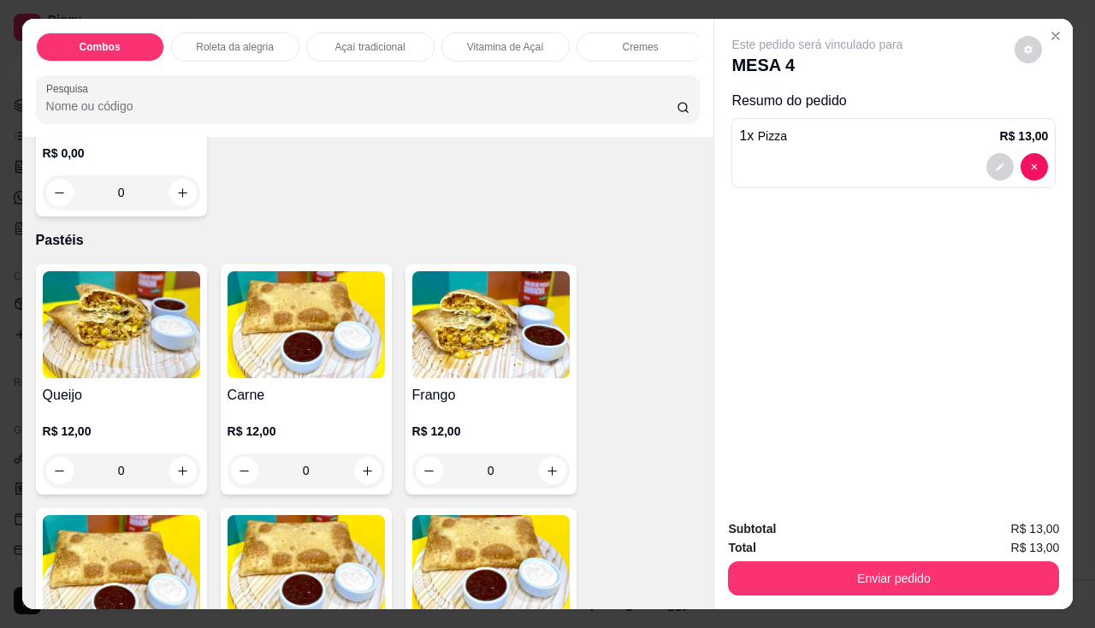
click at [93, 398] on h4 "Queijo" at bounding box center [121, 395] width 157 height 21
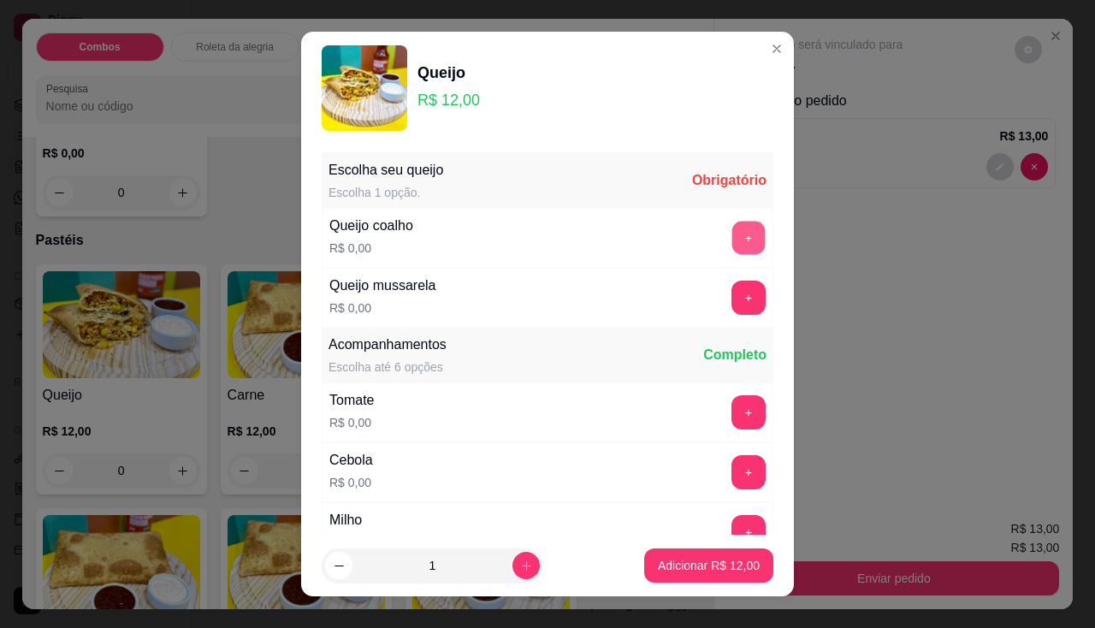
click at [732, 239] on button "+" at bounding box center [748, 237] width 33 height 33
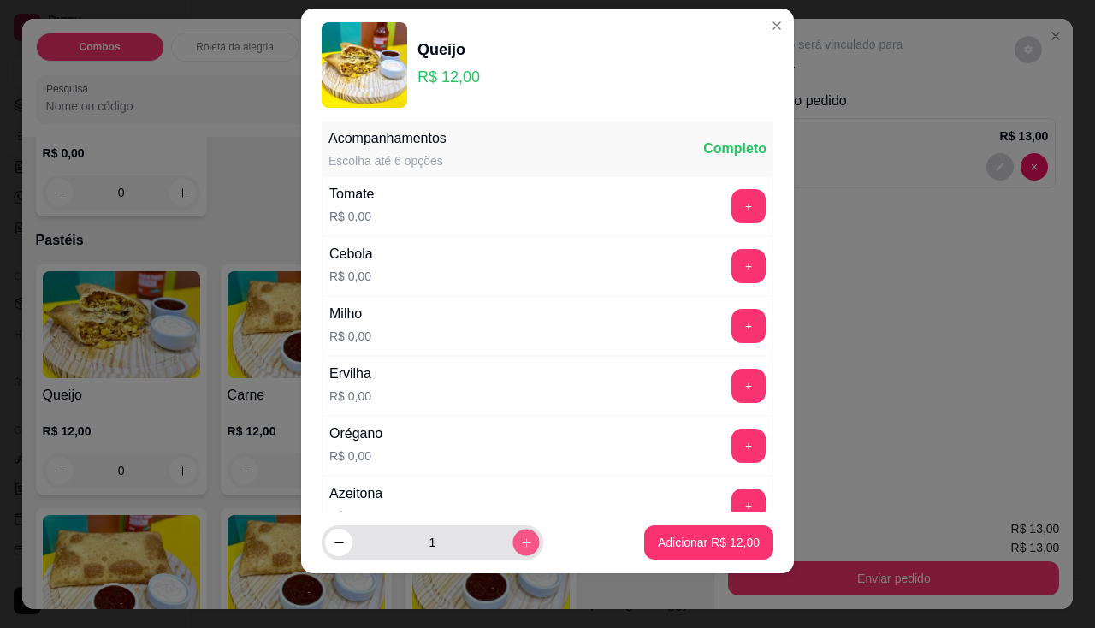
click at [512, 545] on button "increase-product-quantity" at bounding box center [525, 542] width 27 height 27
click at [325, 557] on div "2" at bounding box center [432, 542] width 215 height 34
drag, startPoint x: 322, startPoint y: 557, endPoint x: 372, endPoint y: 518, distance: 63.5
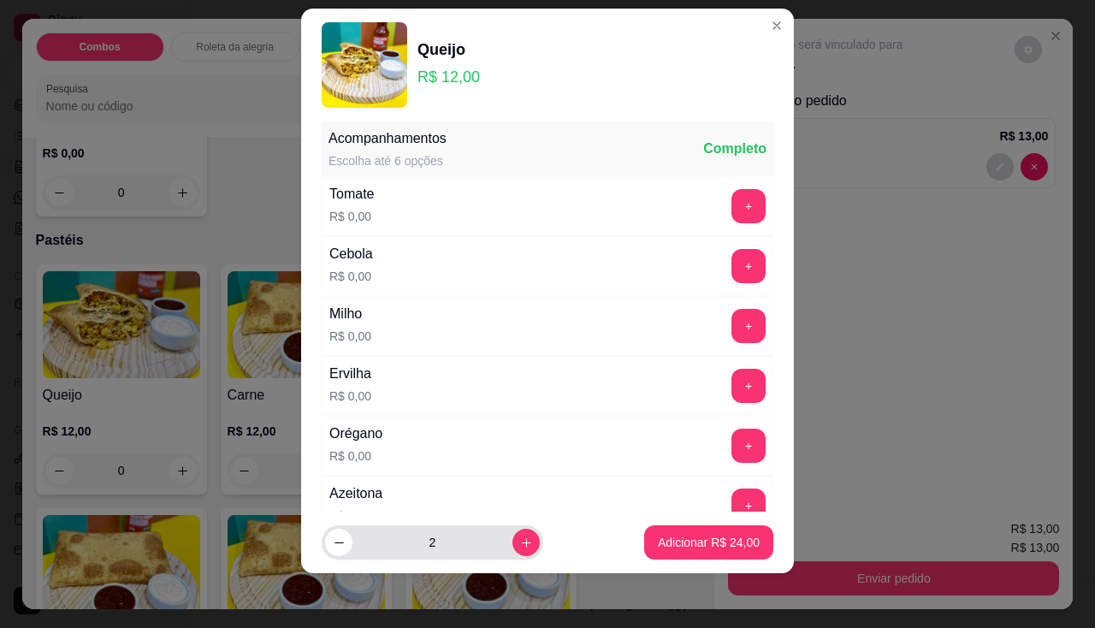
click at [327, 557] on div "2" at bounding box center [432, 542] width 215 height 34
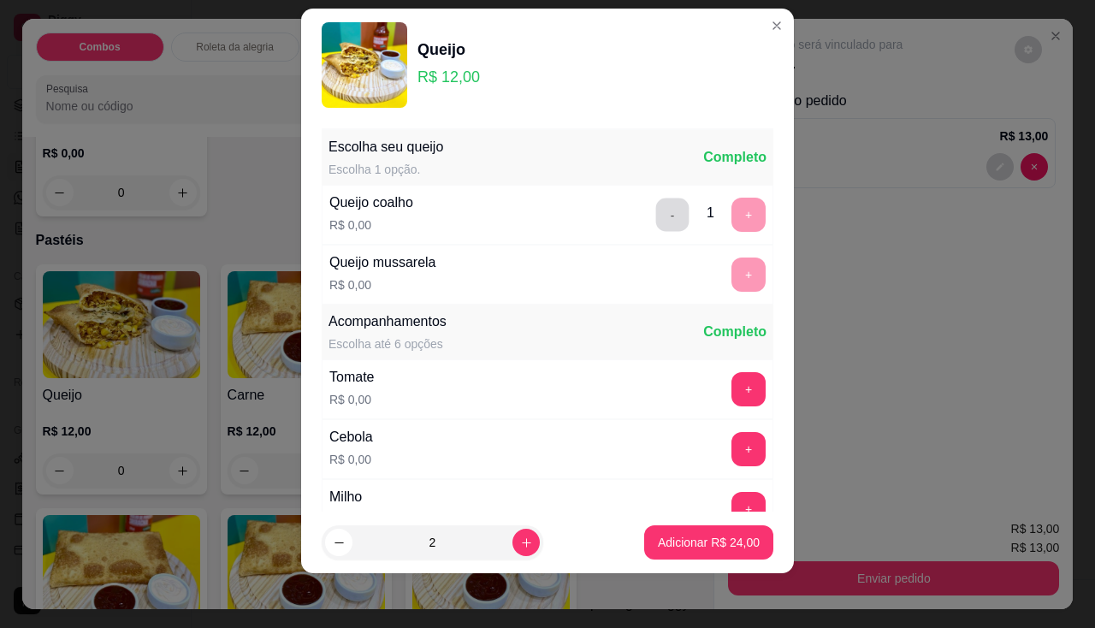
click at [656, 204] on button "-" at bounding box center [672, 214] width 33 height 33
click at [731, 263] on button "+" at bounding box center [748, 274] width 34 height 34
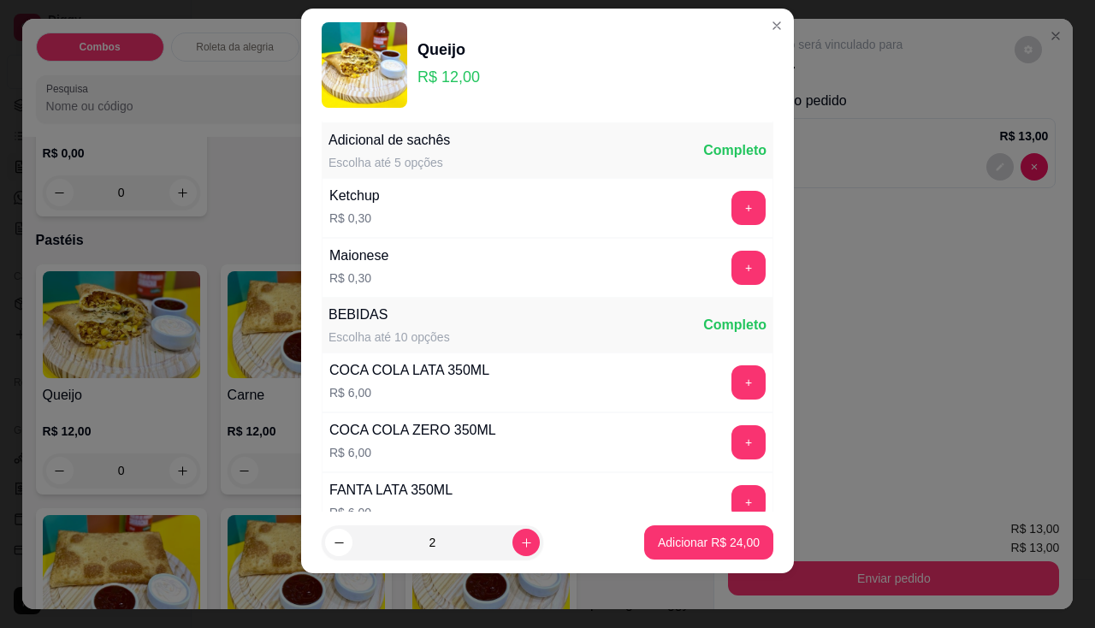
scroll to position [1026, 0]
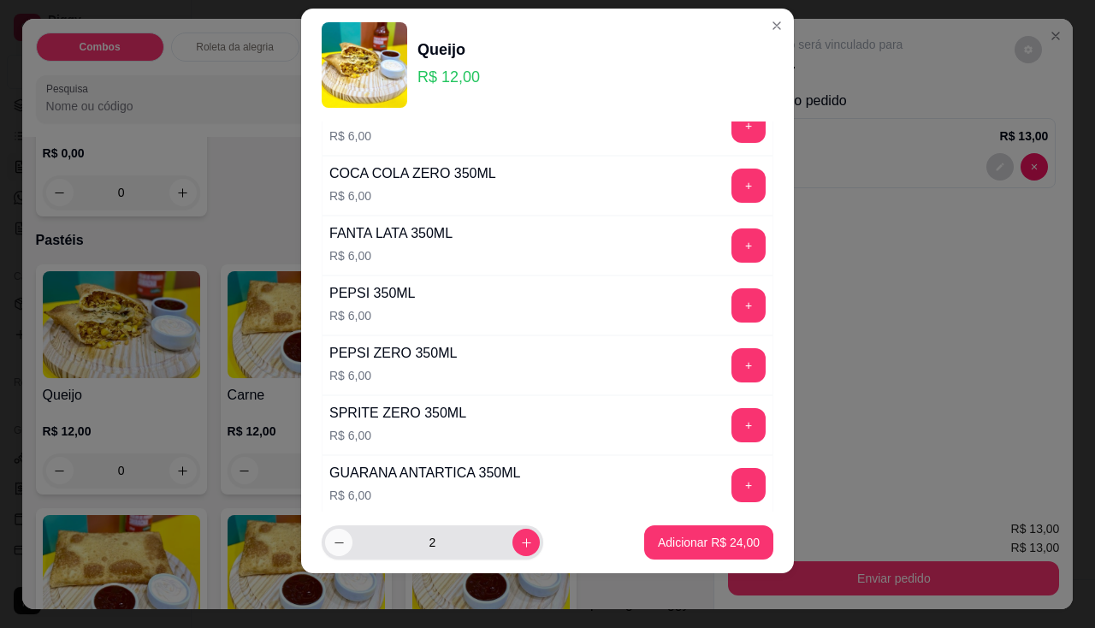
click at [325, 544] on button "decrease-product-quantity" at bounding box center [338, 541] width 27 height 27
type input "1"
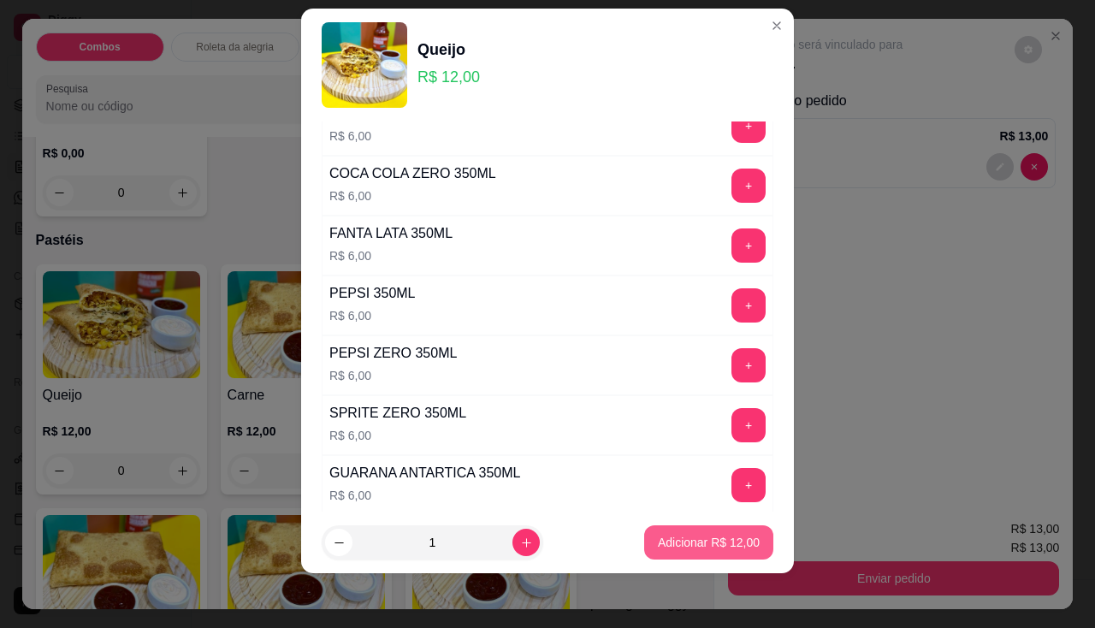
click at [674, 543] on p "Adicionar R$ 12,00" at bounding box center [709, 542] width 102 height 17
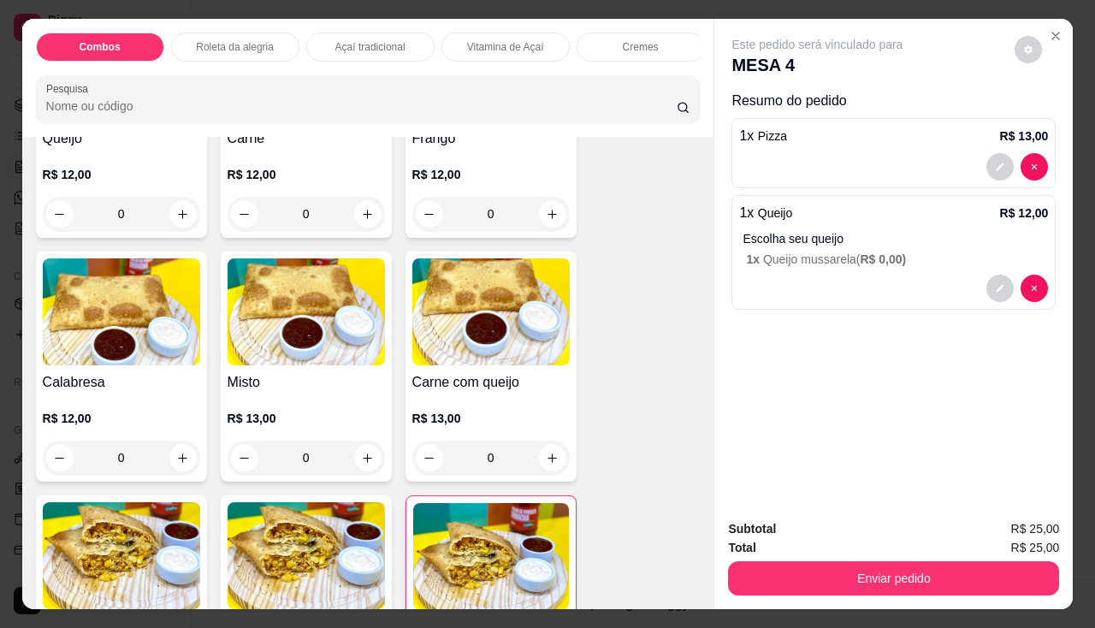
scroll to position [2309, 0]
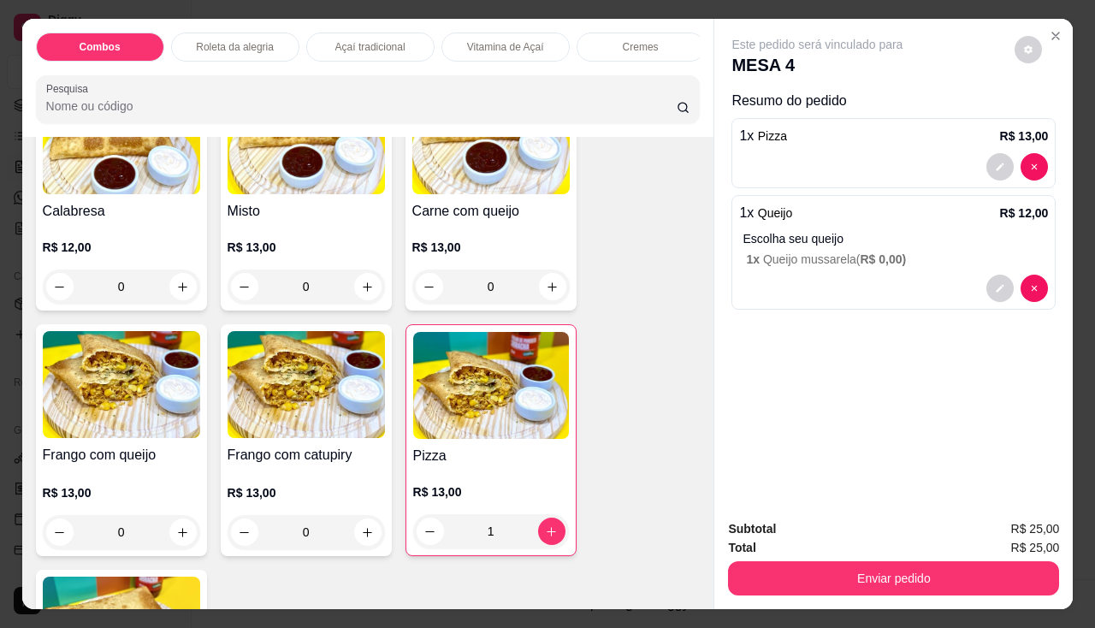
click at [383, 371] on div "Frango com catupiry R$ 13,00 0" at bounding box center [306, 440] width 171 height 232
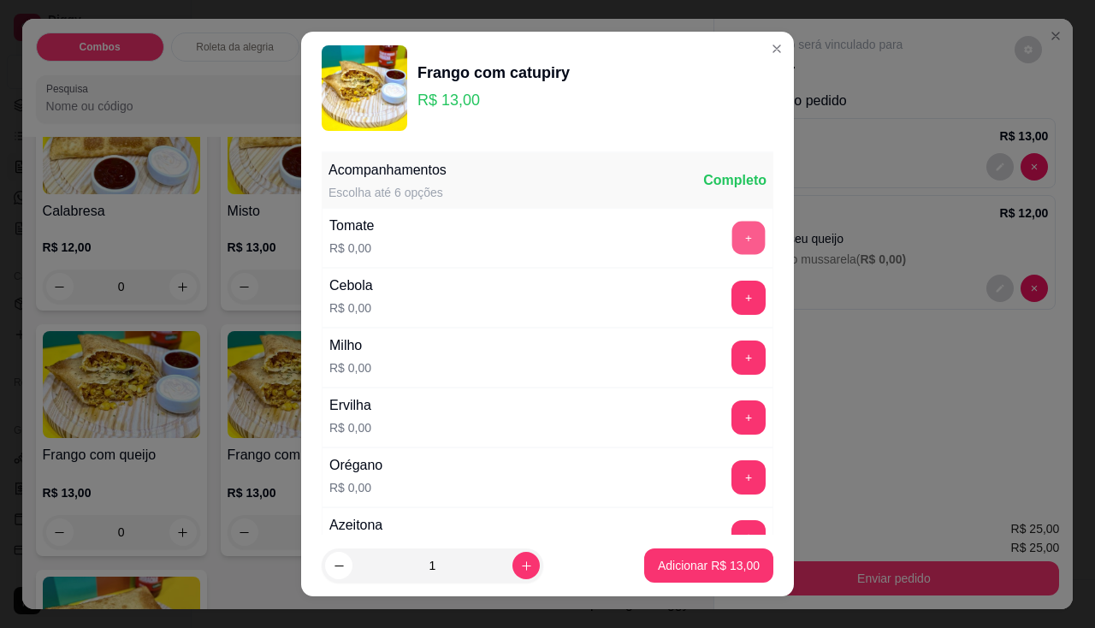
click at [732, 226] on button "+" at bounding box center [748, 237] width 33 height 33
click at [731, 304] on button "+" at bounding box center [748, 297] width 34 height 34
click at [731, 351] on button "+" at bounding box center [748, 357] width 34 height 34
click at [731, 432] on button "+" at bounding box center [748, 417] width 34 height 34
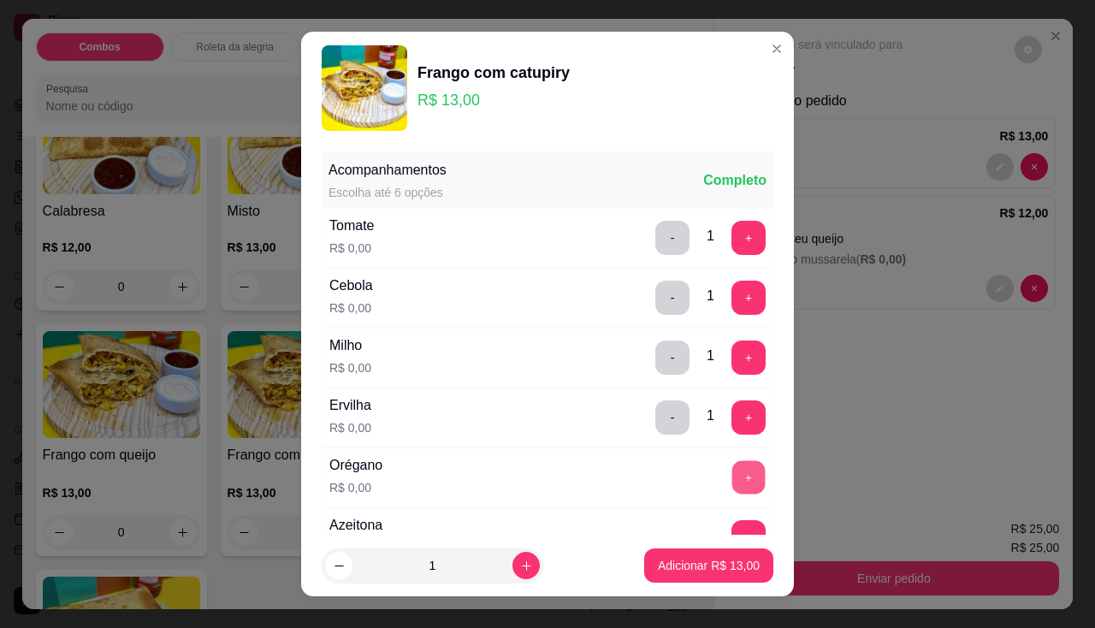
click at [732, 472] on button "+" at bounding box center [748, 476] width 33 height 33
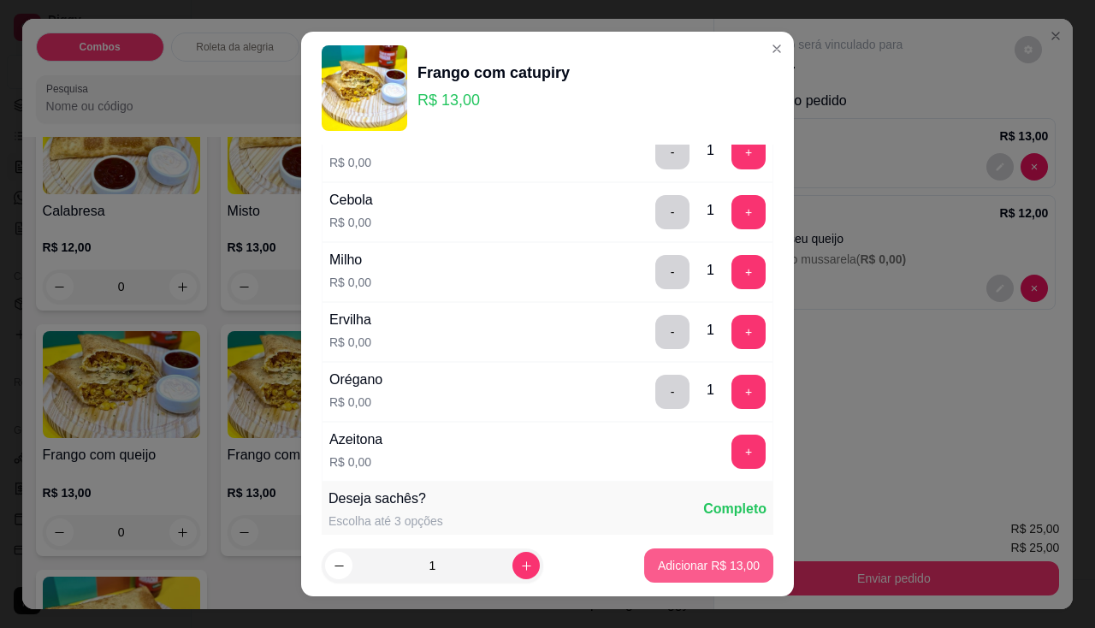
click at [701, 561] on p "Adicionar R$ 13,00" at bounding box center [709, 565] width 102 height 17
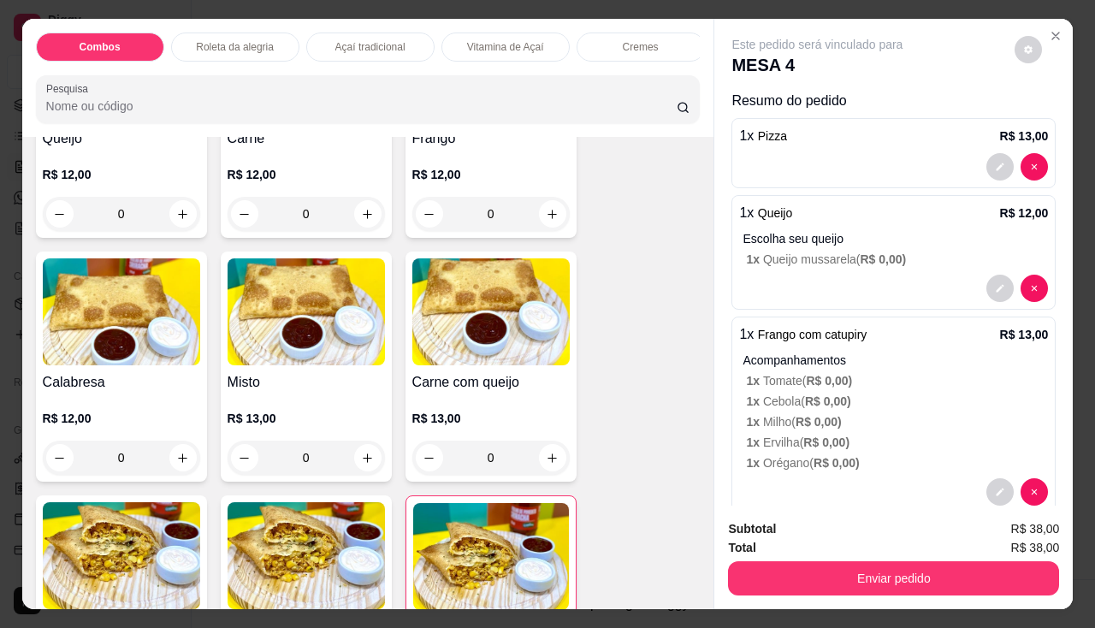
scroll to position [2052, 0]
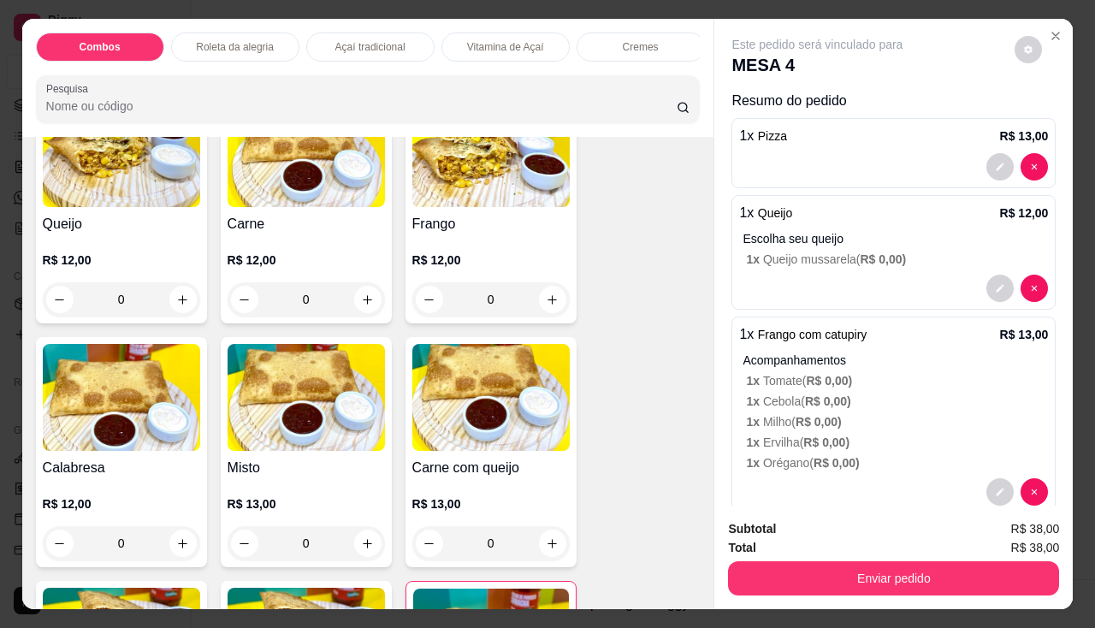
click at [280, 189] on img at bounding box center [305, 153] width 157 height 107
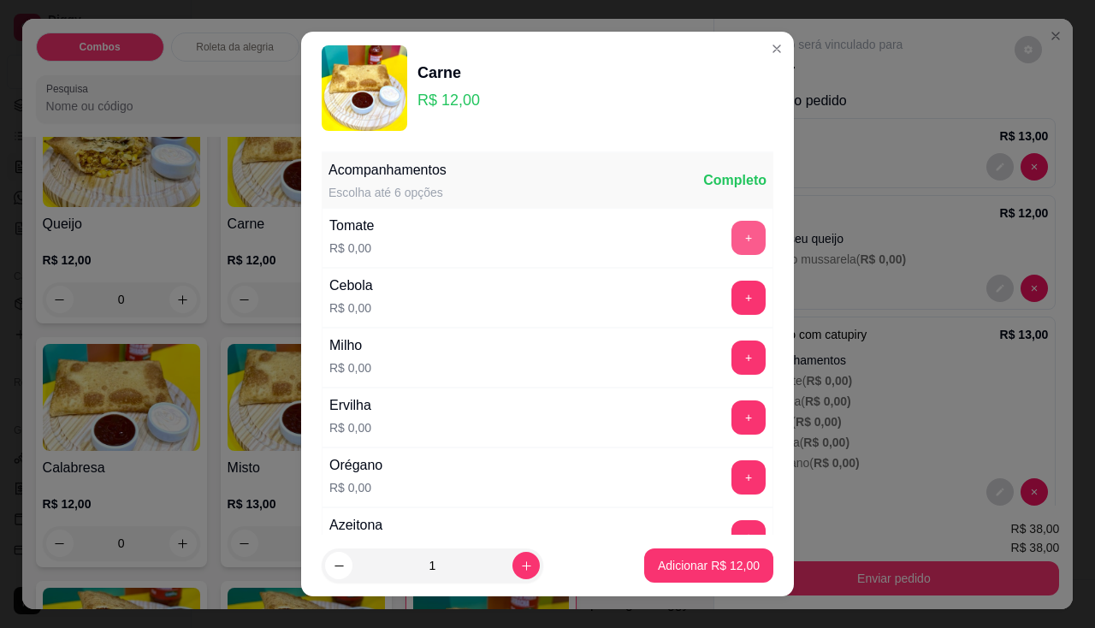
click at [731, 244] on button "+" at bounding box center [748, 238] width 34 height 34
click at [731, 303] on button "+" at bounding box center [748, 297] width 34 height 34
click at [731, 368] on button "+" at bounding box center [748, 357] width 34 height 34
click at [732, 416] on button "+" at bounding box center [748, 416] width 33 height 33
click at [724, 465] on div "+" at bounding box center [748, 477] width 48 height 34
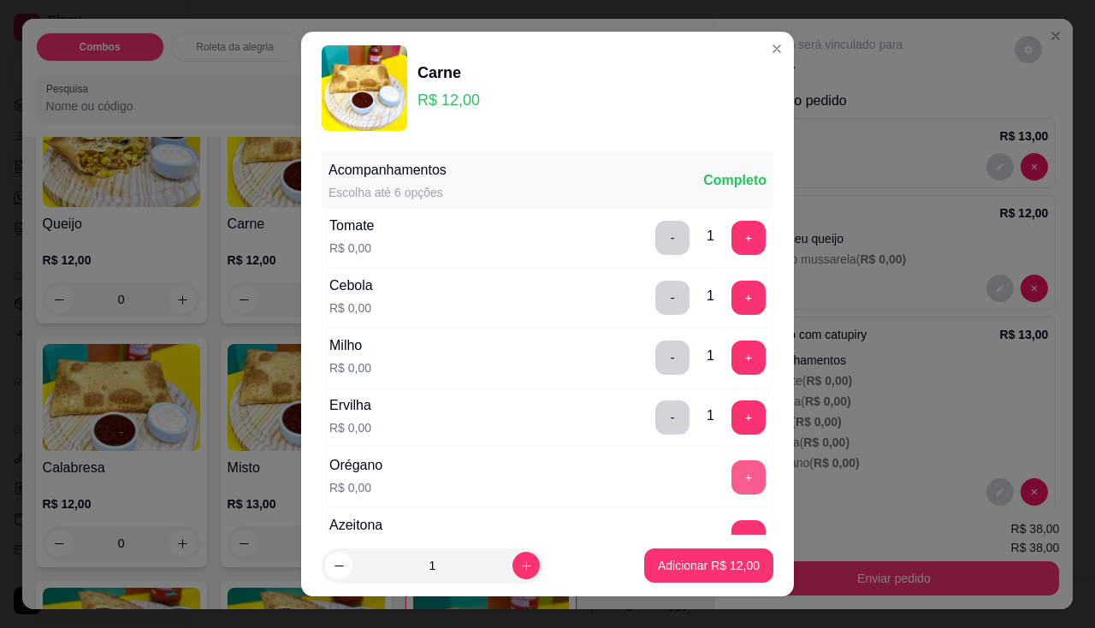
click at [731, 474] on button "+" at bounding box center [748, 477] width 34 height 34
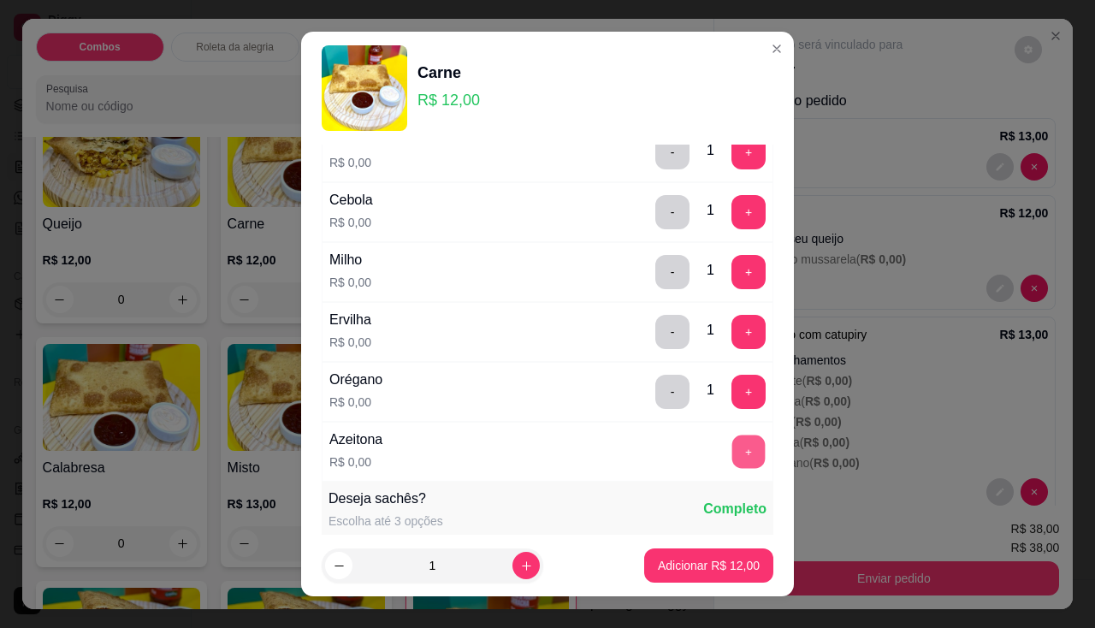
click at [732, 434] on button "+" at bounding box center [748, 450] width 33 height 33
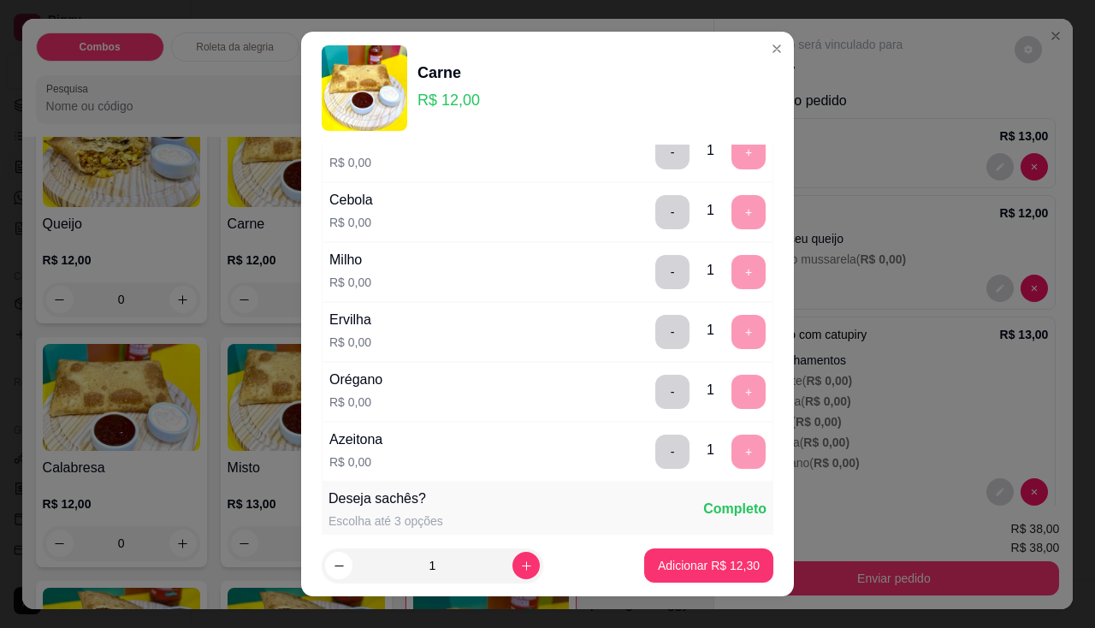
scroll to position [23, 0]
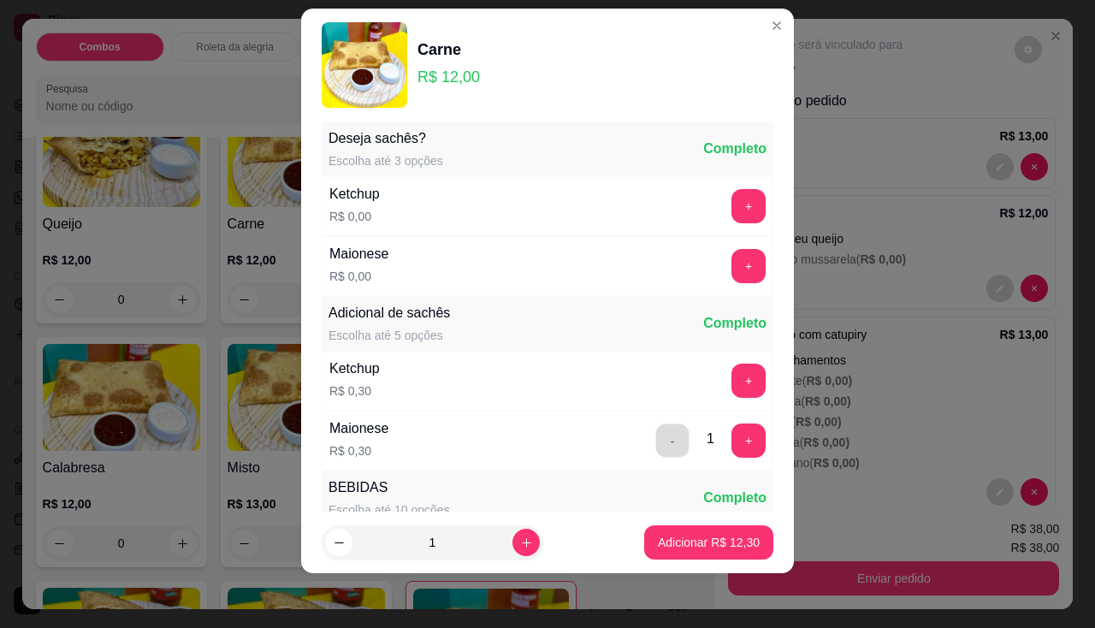
click at [656, 437] on button "-" at bounding box center [672, 439] width 33 height 33
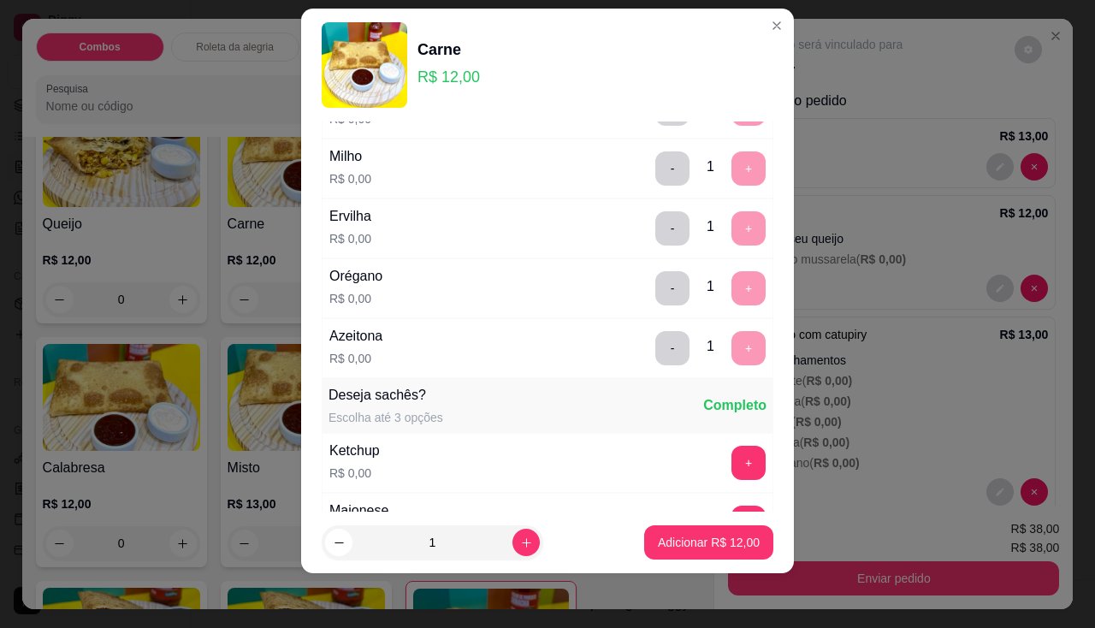
scroll to position [0, 0]
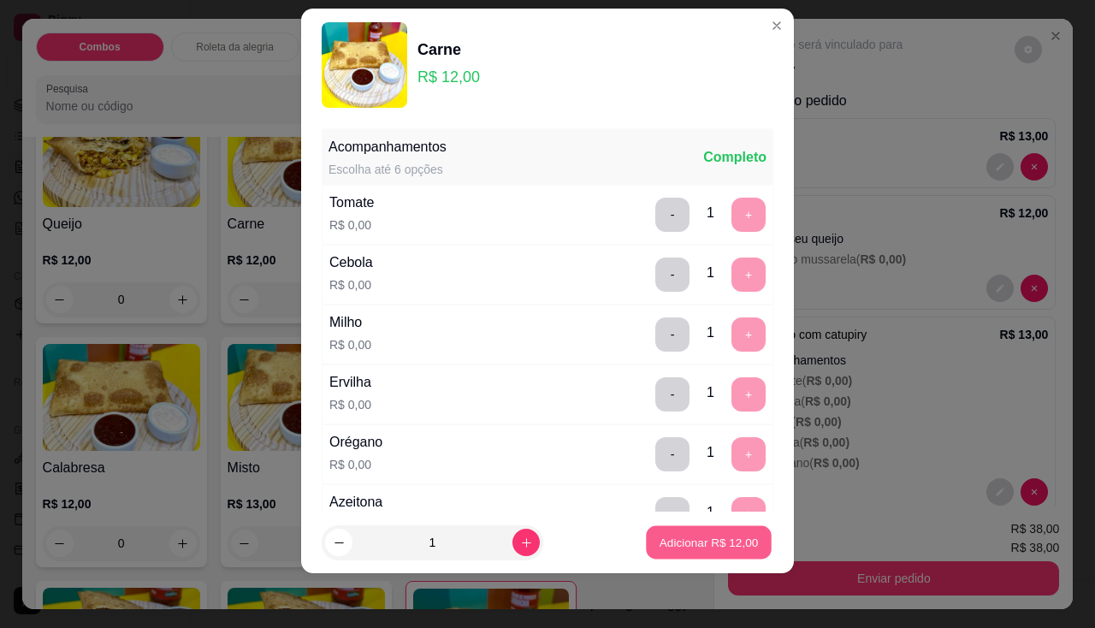
click at [673, 540] on p "Adicionar R$ 12,00" at bounding box center [708, 542] width 99 height 16
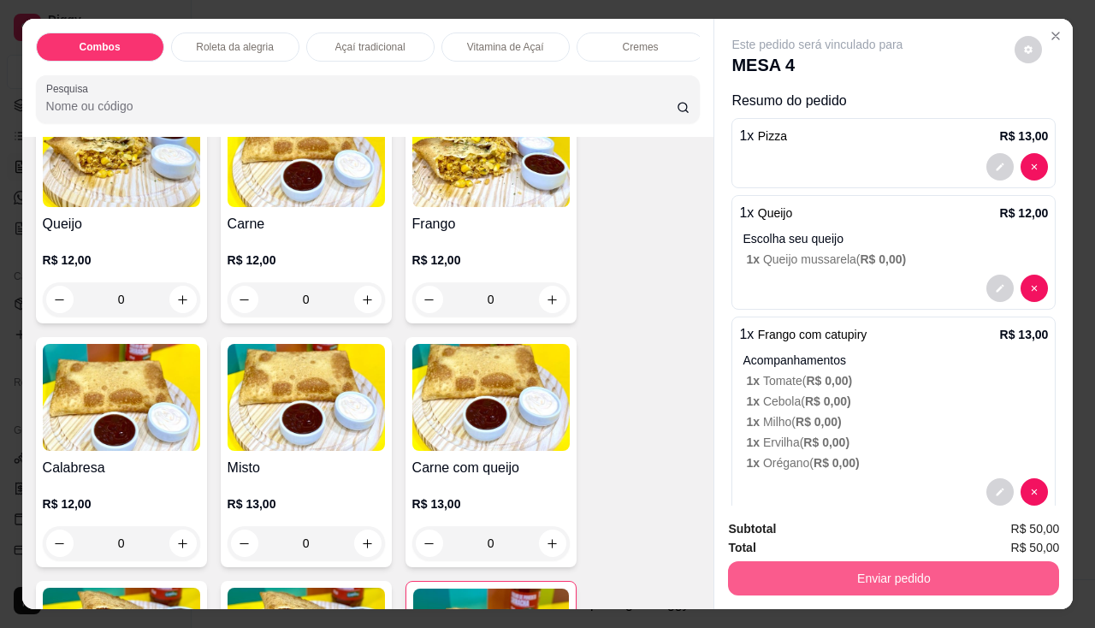
click at [835, 576] on button "Enviar pedido" at bounding box center [893, 578] width 331 height 34
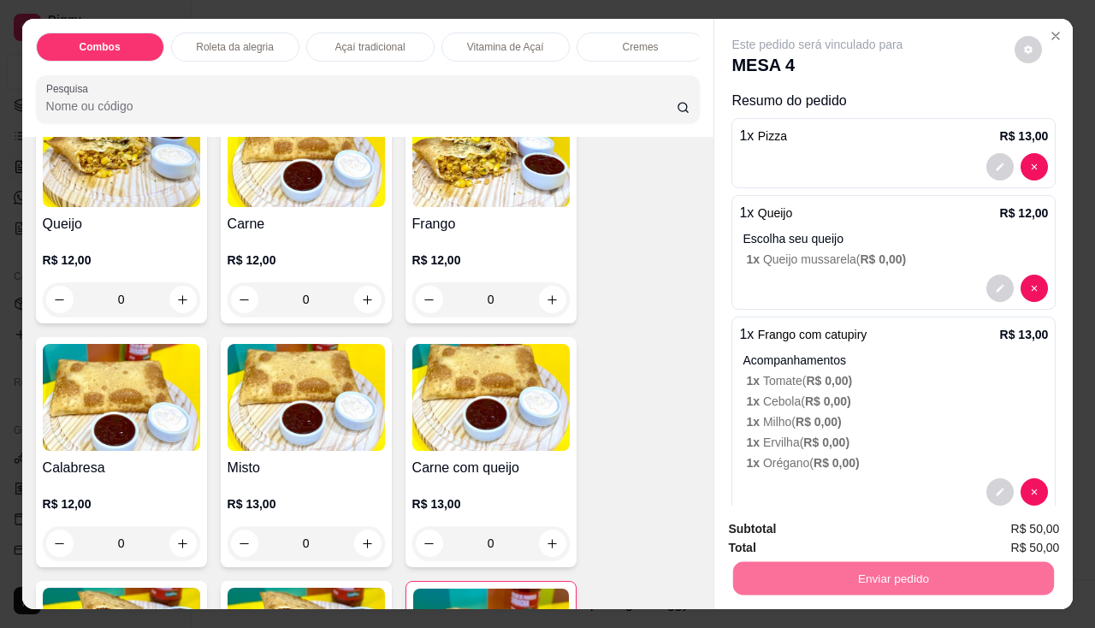
click at [841, 532] on button "Não registrar e enviar pedido" at bounding box center [837, 530] width 178 height 32
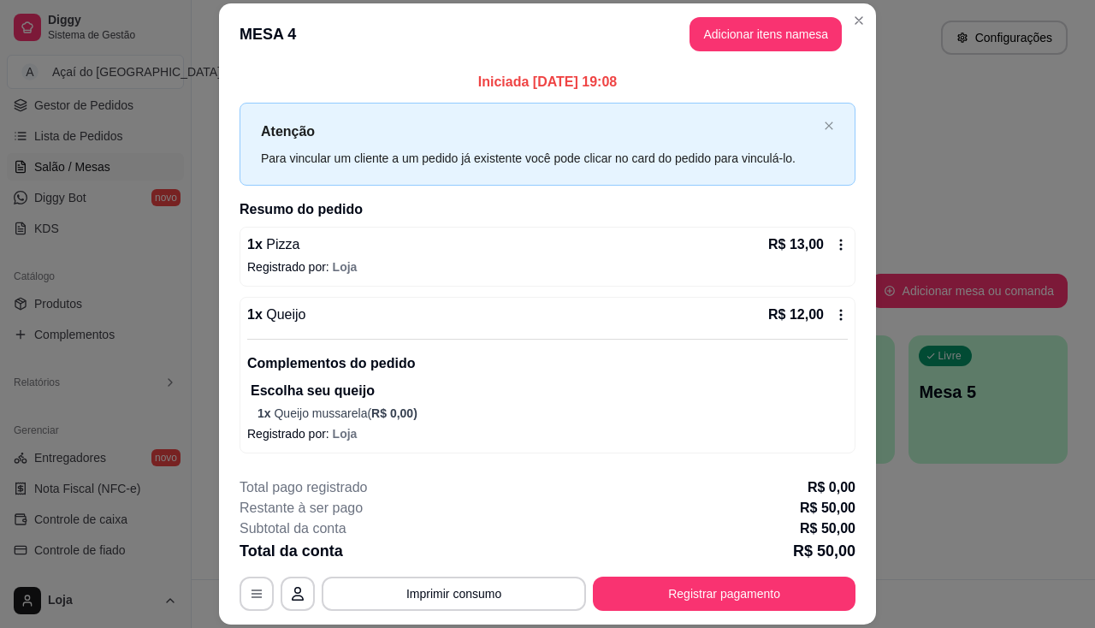
click at [428, 565] on div "**********" at bounding box center [547, 543] width 616 height 133
click at [443, 605] on button "Imprimir consumo" at bounding box center [454, 593] width 257 height 33
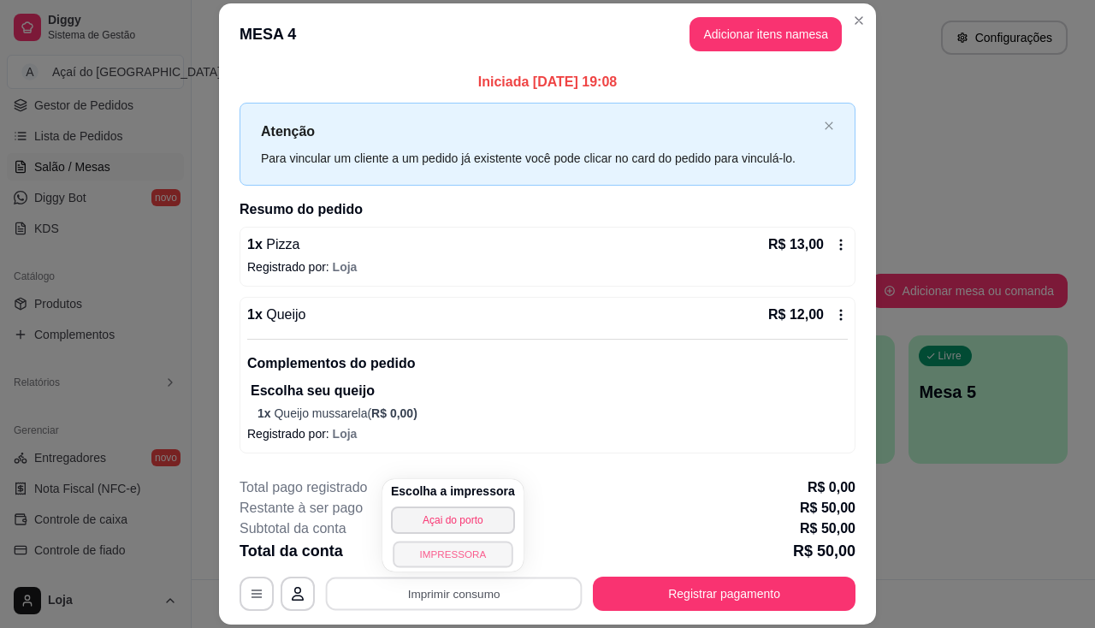
click at [421, 554] on button "IMPRESSORA" at bounding box center [453, 553] width 120 height 27
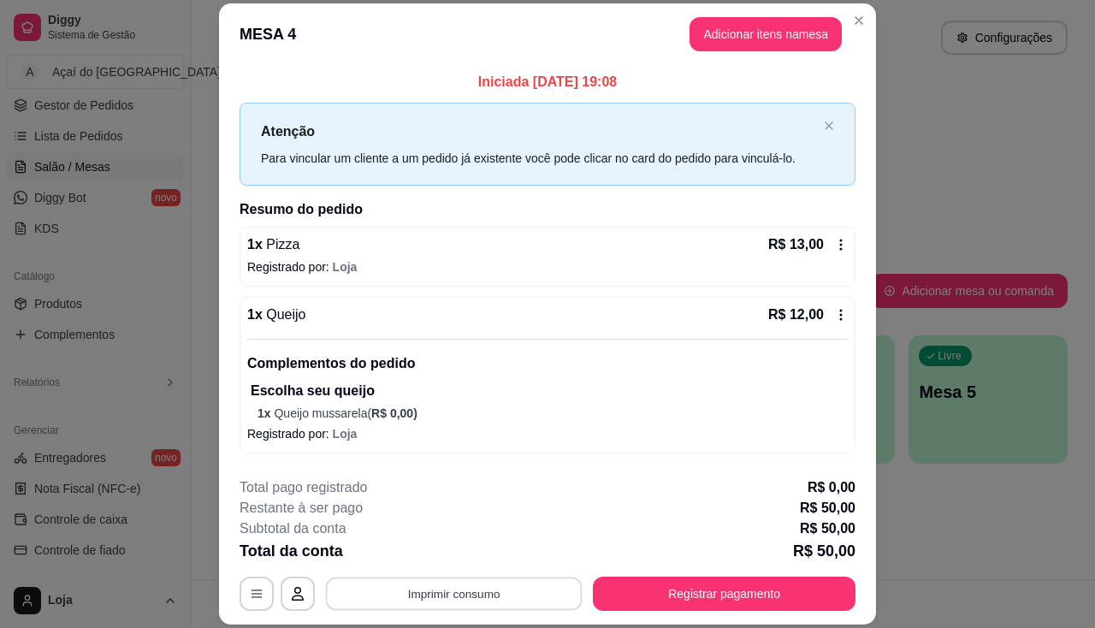
click at [435, 587] on button "Imprimir consumo" at bounding box center [454, 593] width 257 height 33
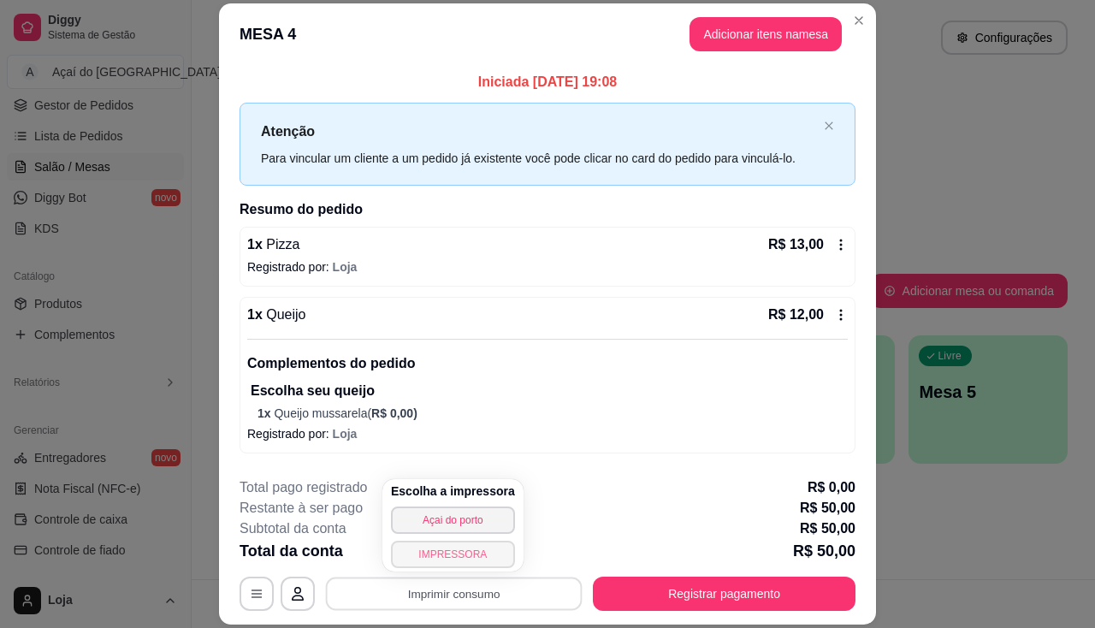
click at [434, 558] on button "IMPRESSORA" at bounding box center [453, 553] width 124 height 27
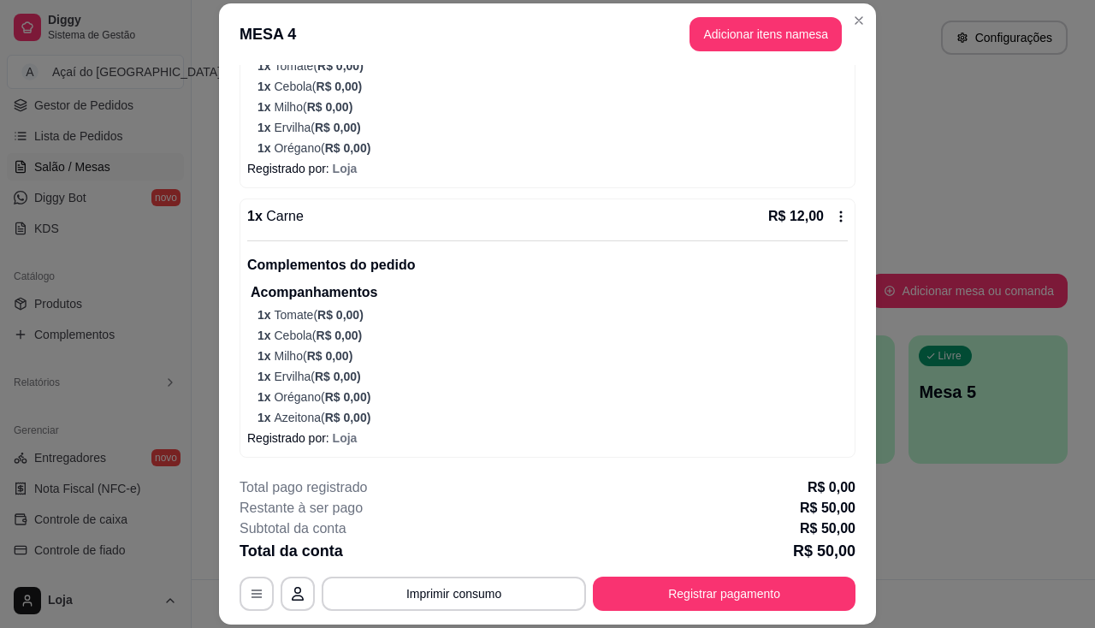
scroll to position [51, 0]
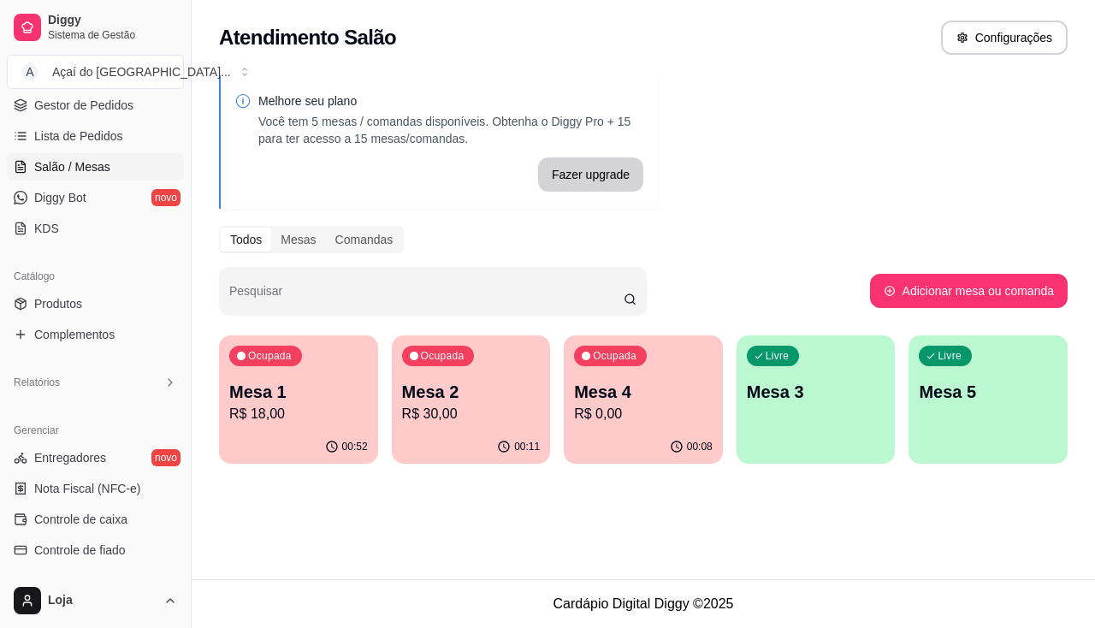
click at [317, 417] on p "R$ 18,00" at bounding box center [298, 414] width 139 height 21
click at [517, 400] on p "Mesa 2" at bounding box center [471, 392] width 139 height 24
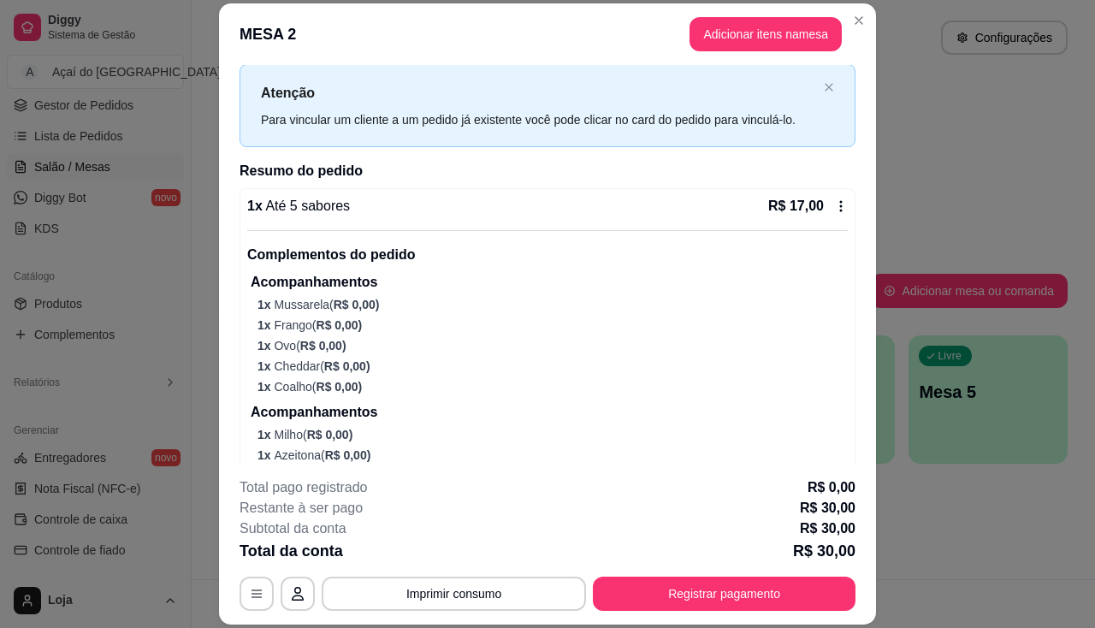
scroll to position [0, 0]
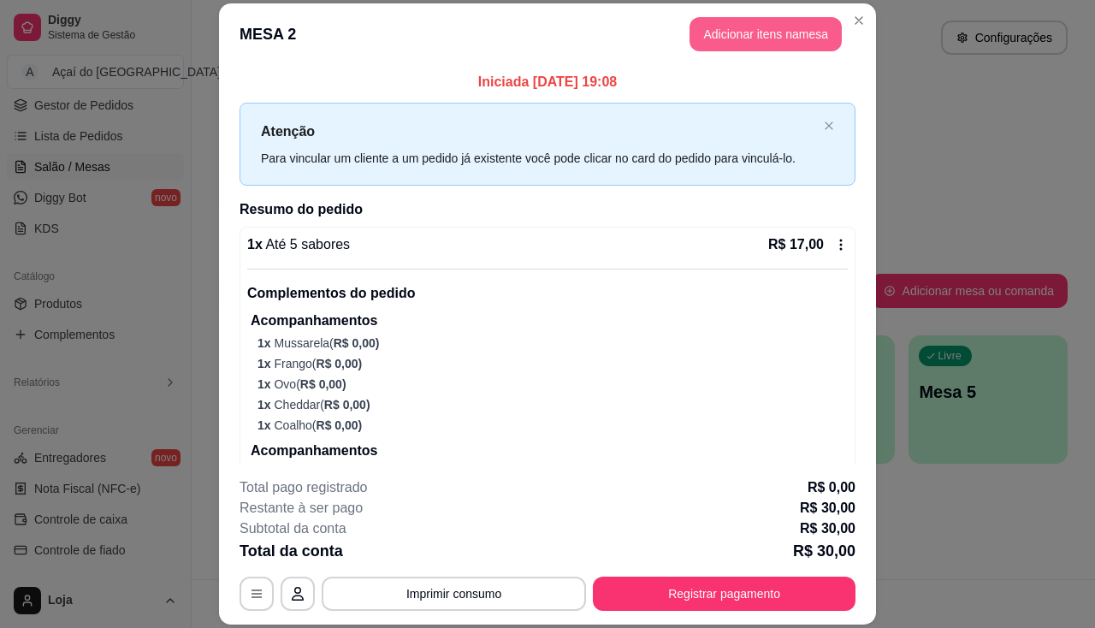
click at [753, 26] on button "Adicionar itens na mesa" at bounding box center [765, 34] width 152 height 34
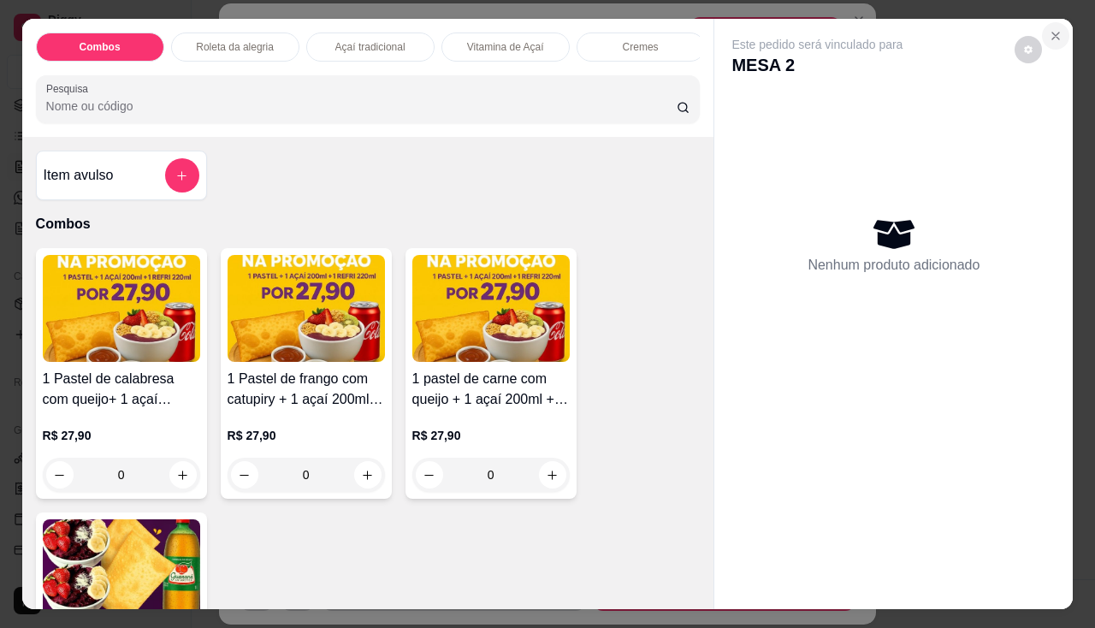
click at [1053, 29] on icon "Close" at bounding box center [1055, 36] width 14 height 14
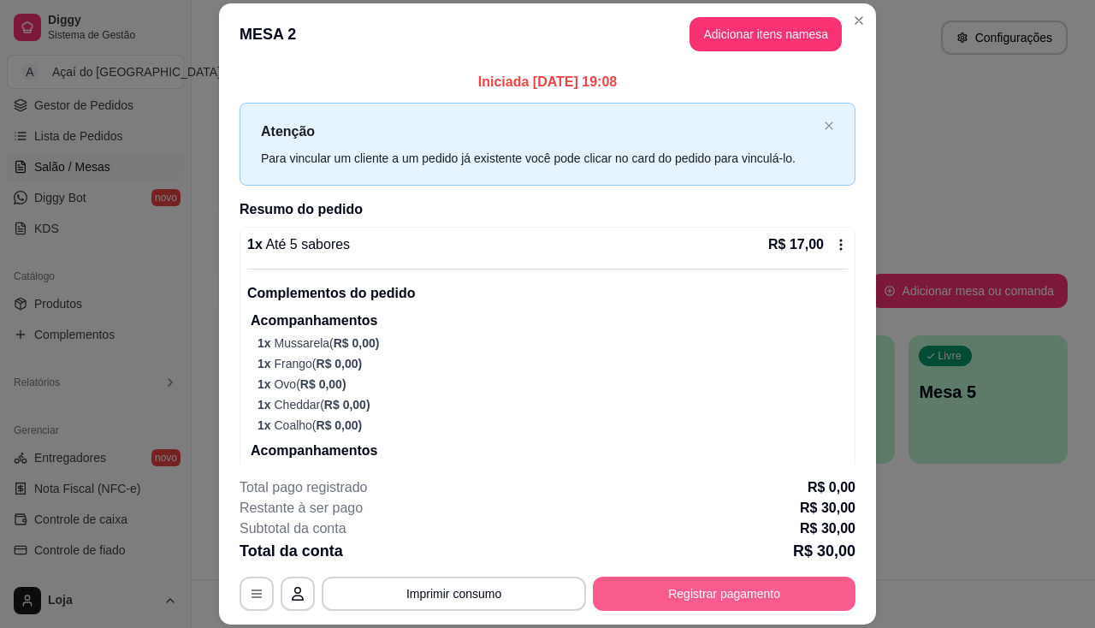
click at [662, 609] on button "Registrar pagamento" at bounding box center [724, 593] width 263 height 34
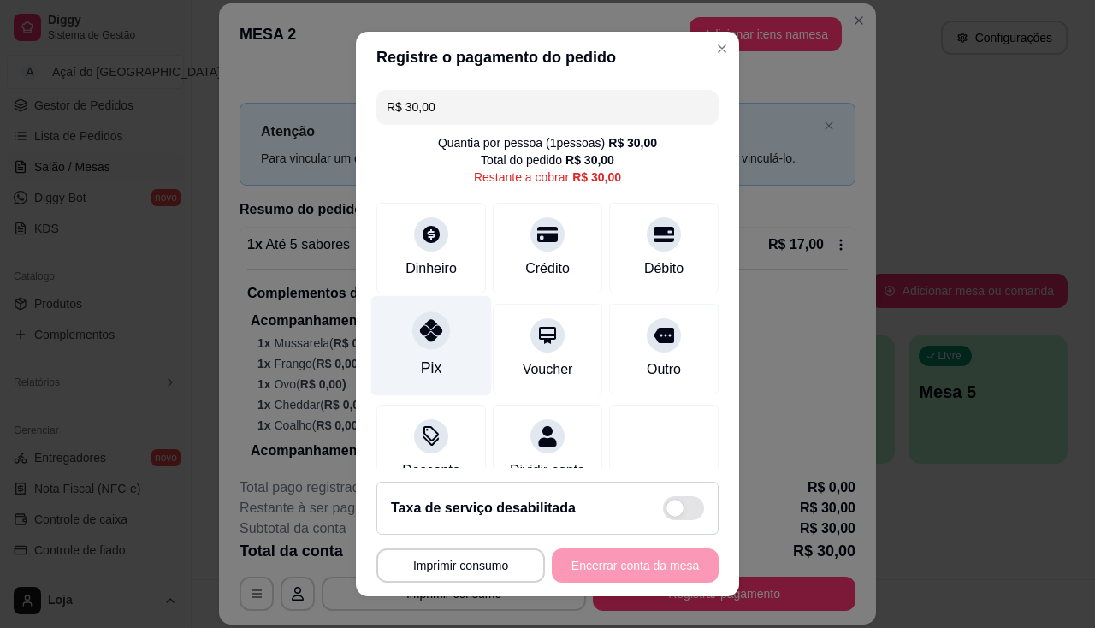
click at [430, 342] on div at bounding box center [431, 330] width 38 height 38
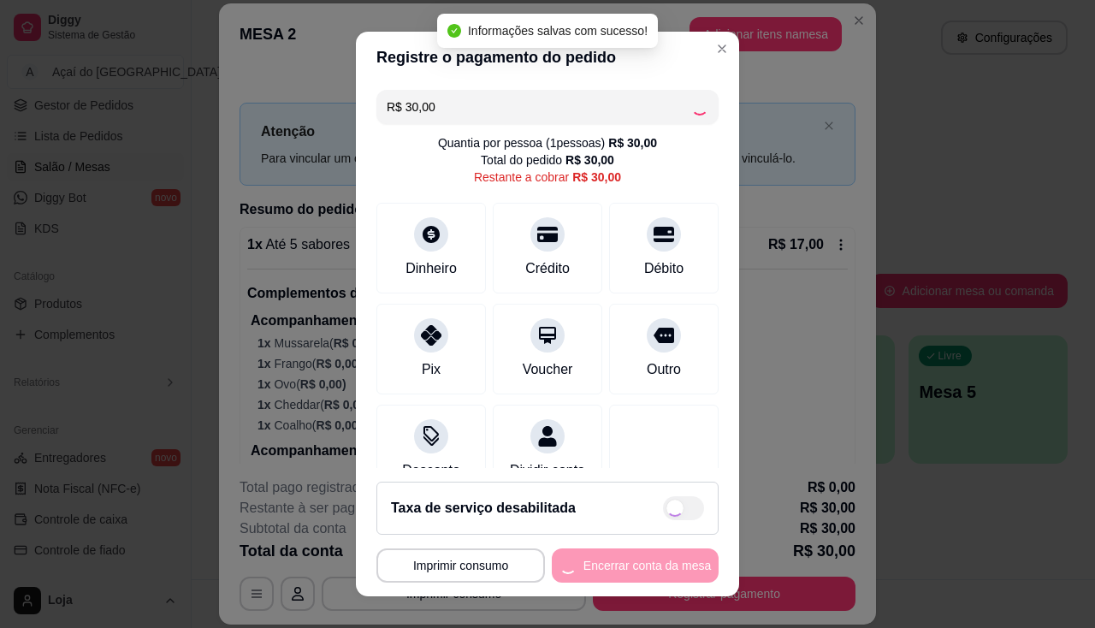
type input "R$ 0,00"
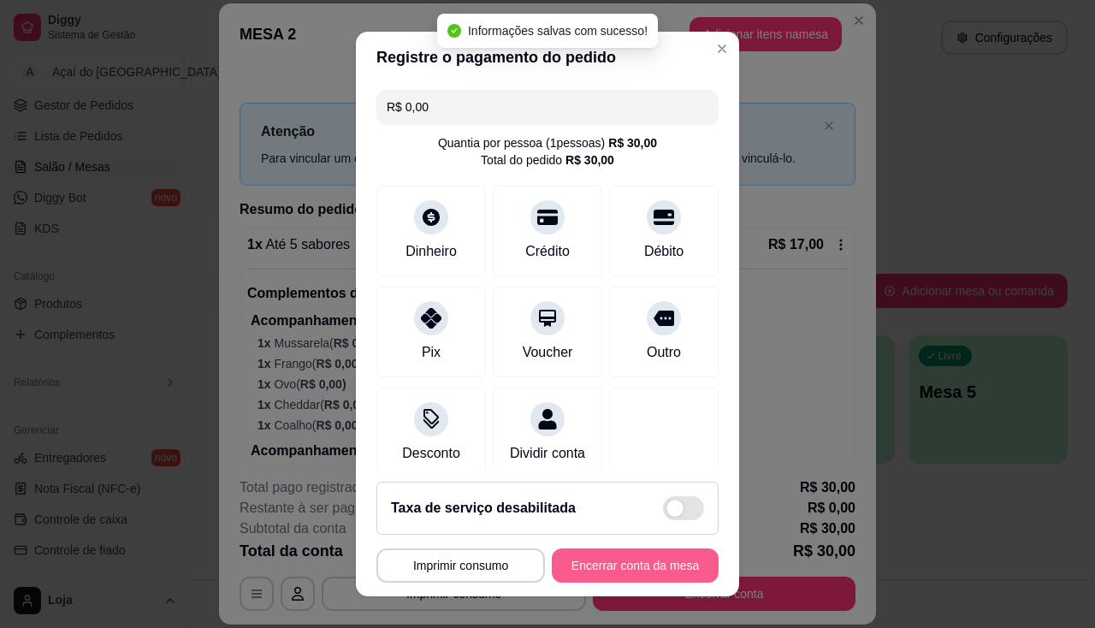
click at [613, 564] on button "Encerrar conta da mesa" at bounding box center [635, 565] width 167 height 34
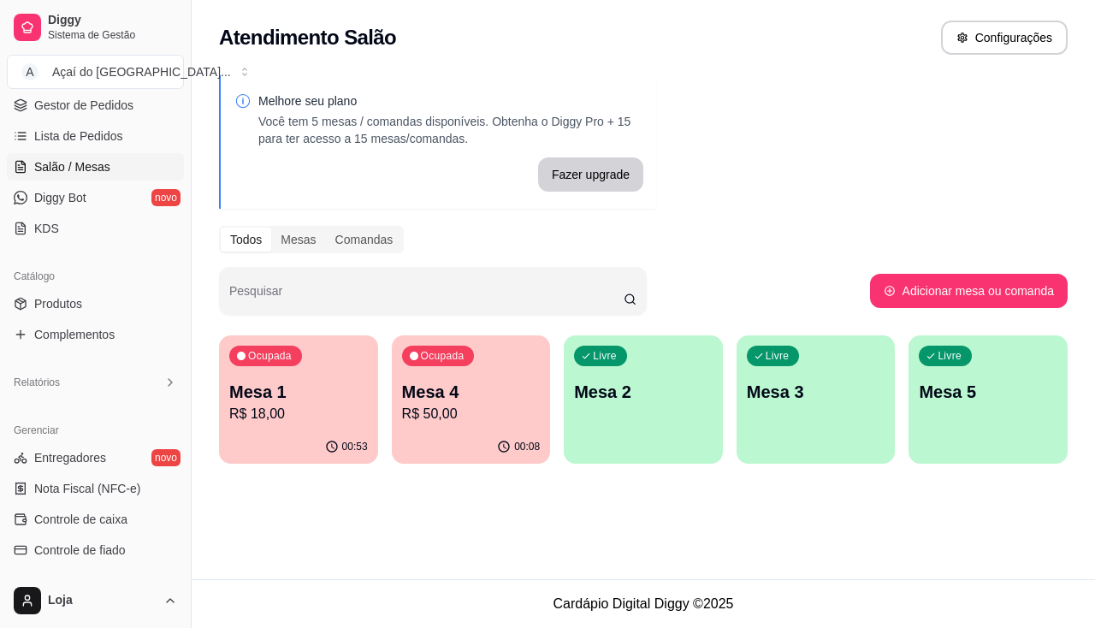
click at [602, 394] on p "Mesa 2" at bounding box center [643, 392] width 139 height 24
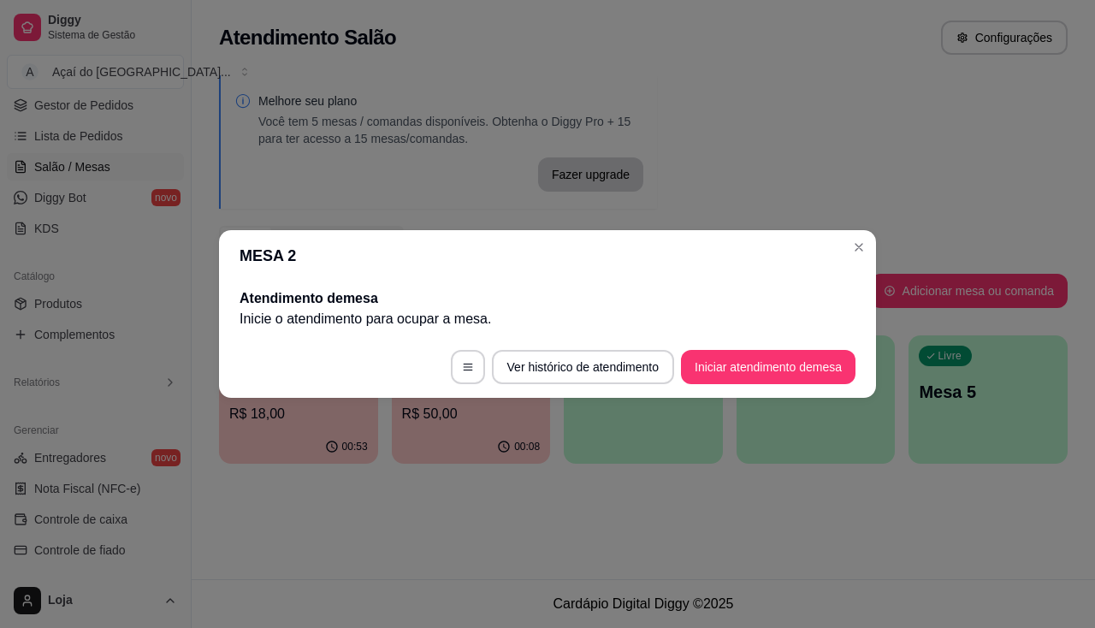
click at [743, 371] on button "Iniciar atendimento de mesa" at bounding box center [768, 367] width 174 height 34
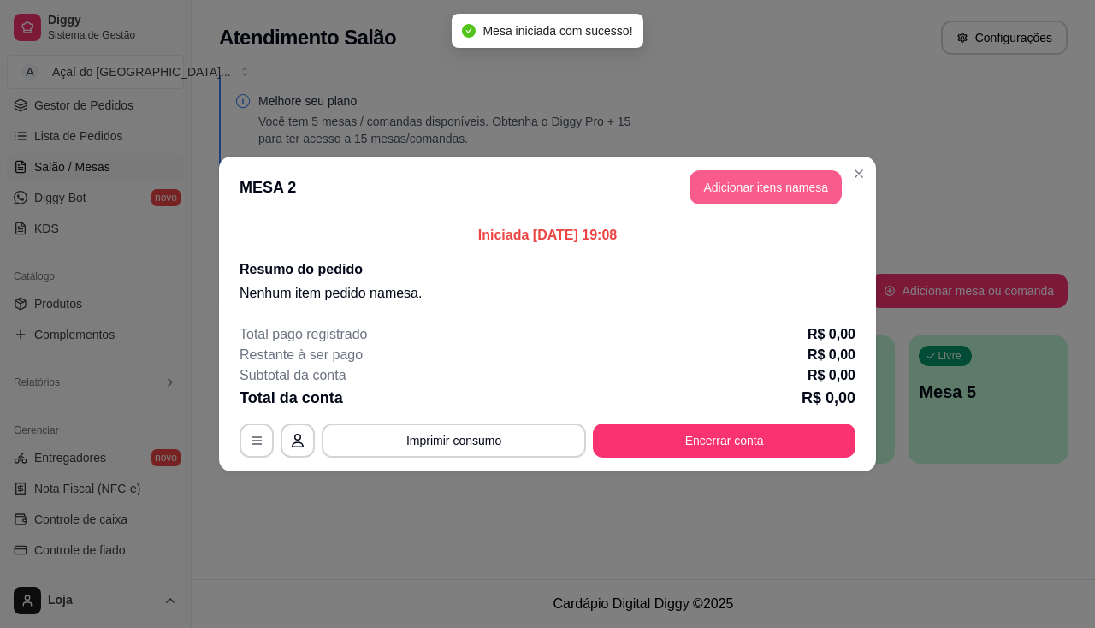
click at [753, 194] on button "Adicionar itens na mesa" at bounding box center [765, 187] width 152 height 34
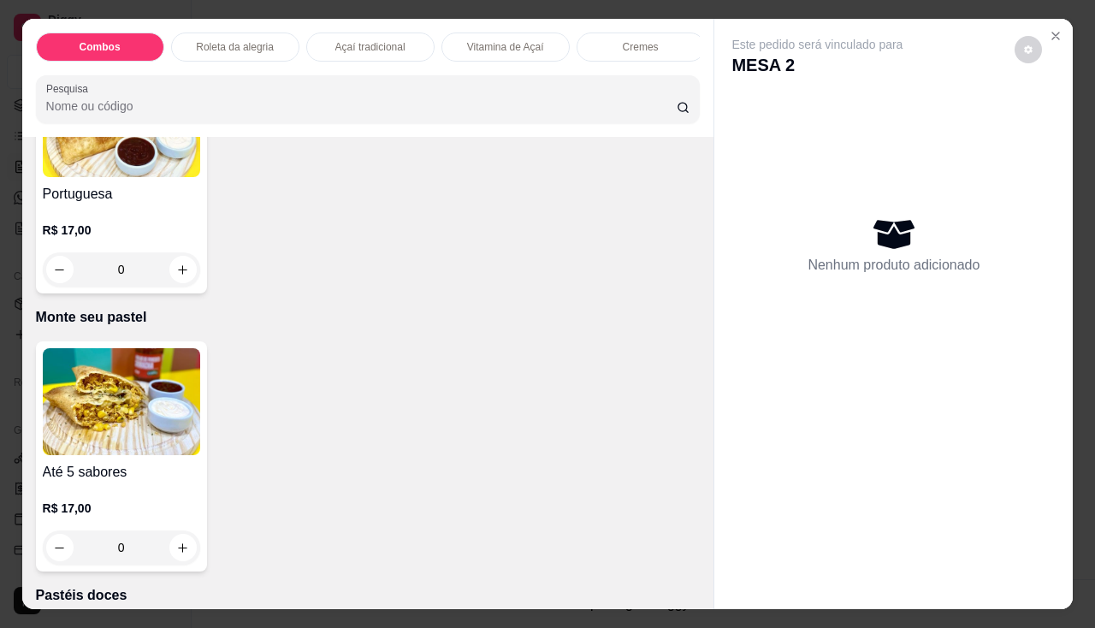
scroll to position [3592, 0]
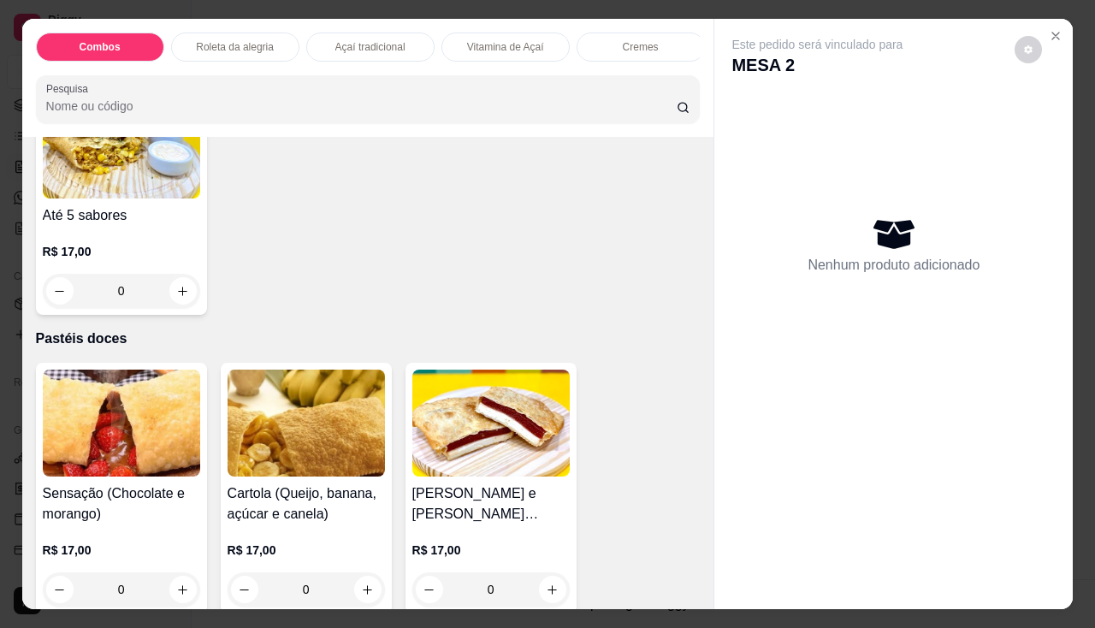
click at [115, 260] on p "R$ 17,00" at bounding box center [121, 251] width 157 height 17
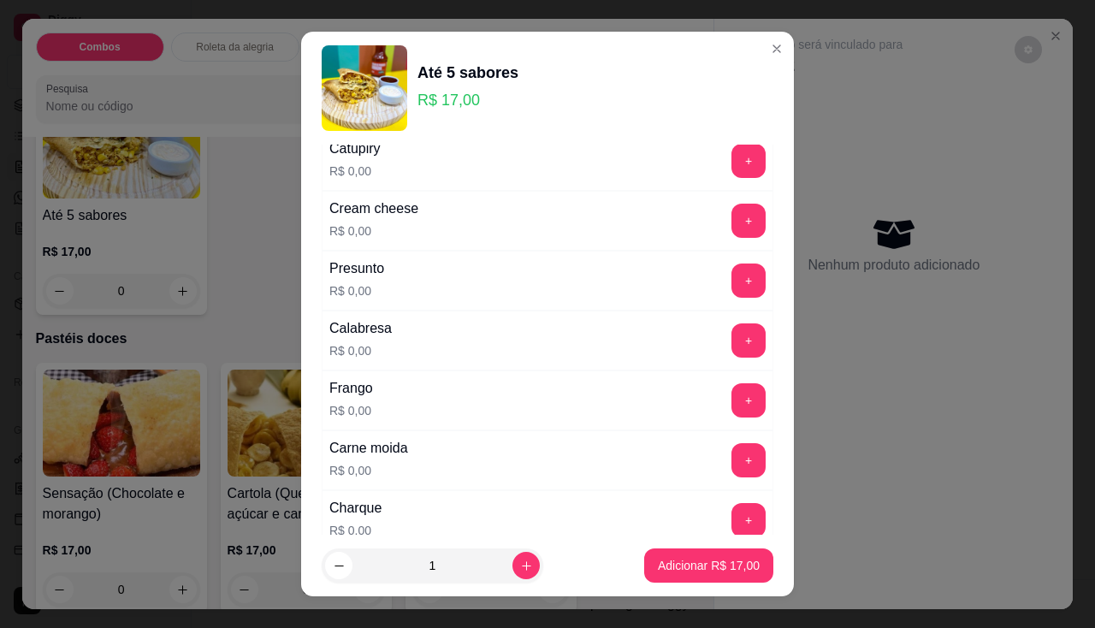
scroll to position [342, 0]
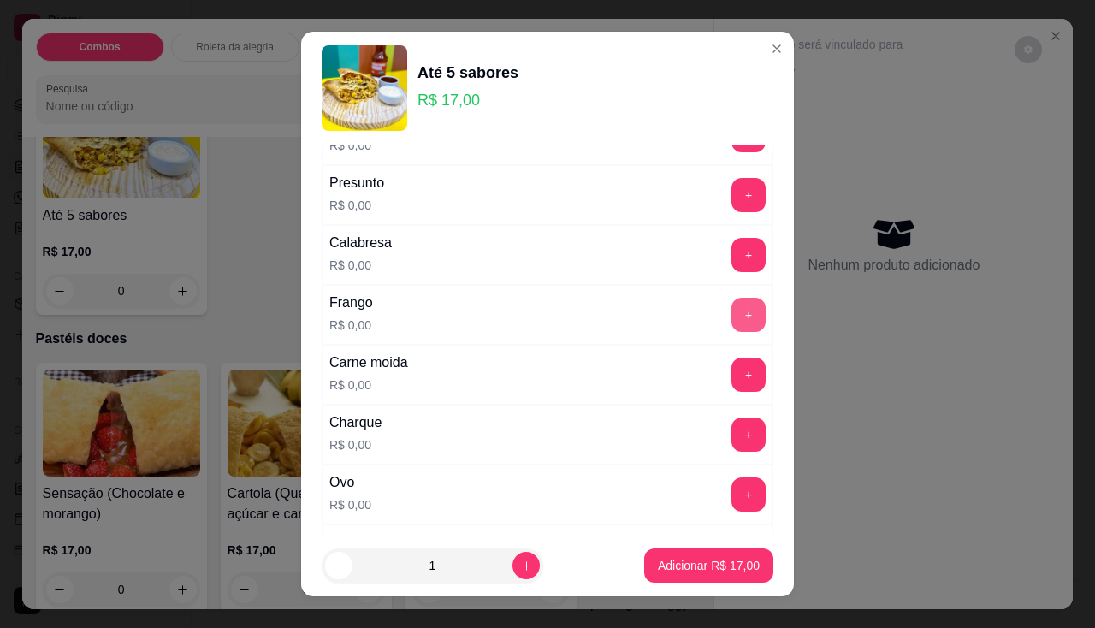
click at [731, 315] on button "+" at bounding box center [748, 315] width 34 height 34
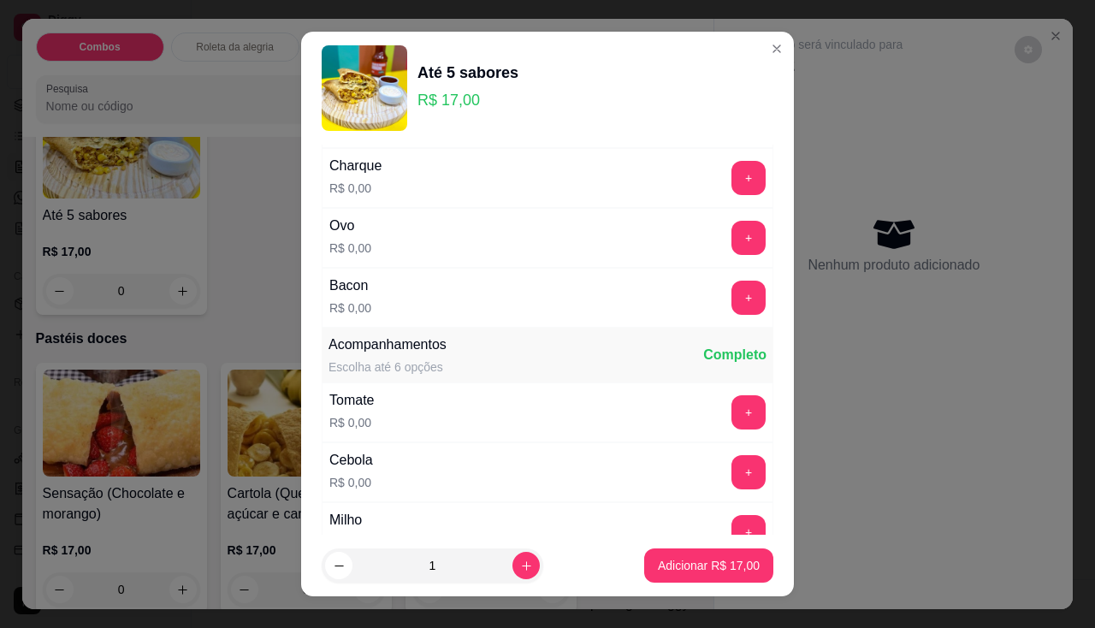
scroll to position [428, 0]
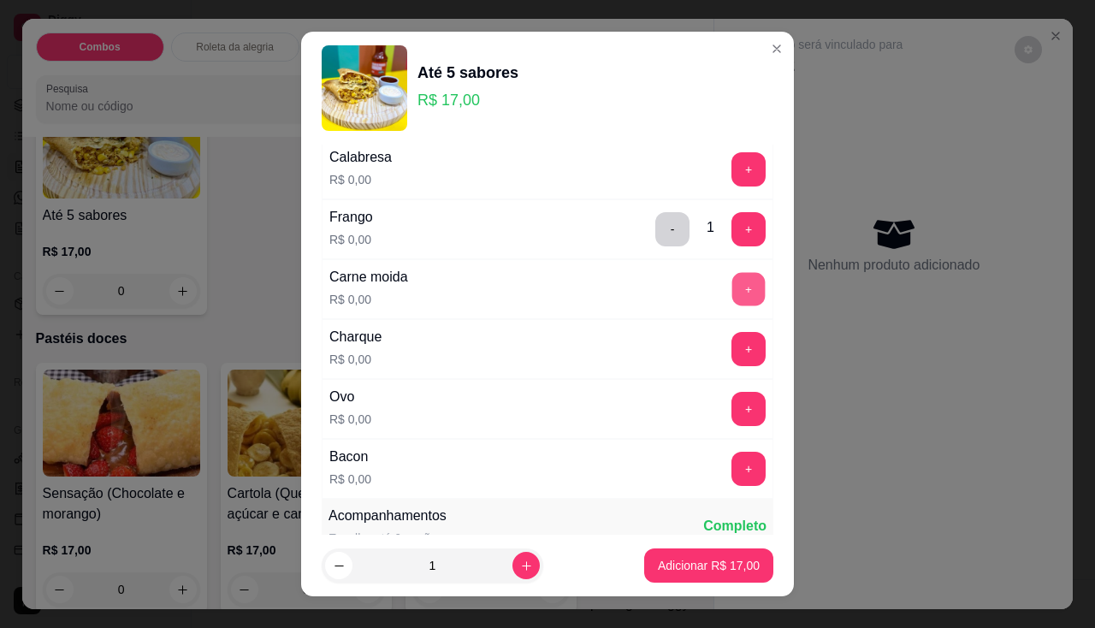
click at [732, 292] on button "+" at bounding box center [748, 288] width 33 height 33
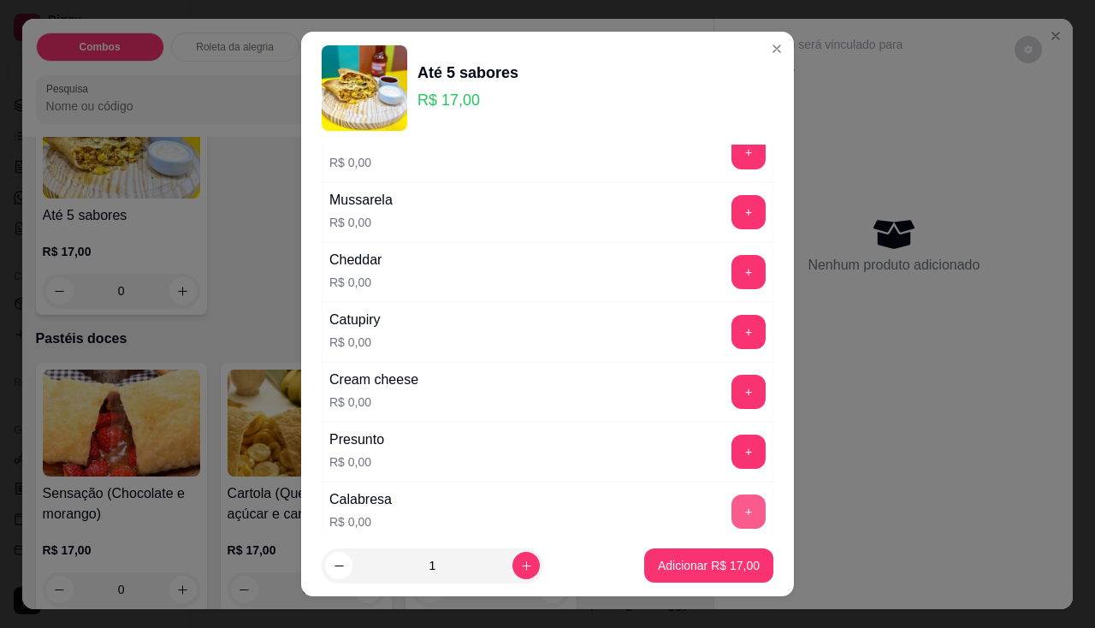
scroll to position [0, 0]
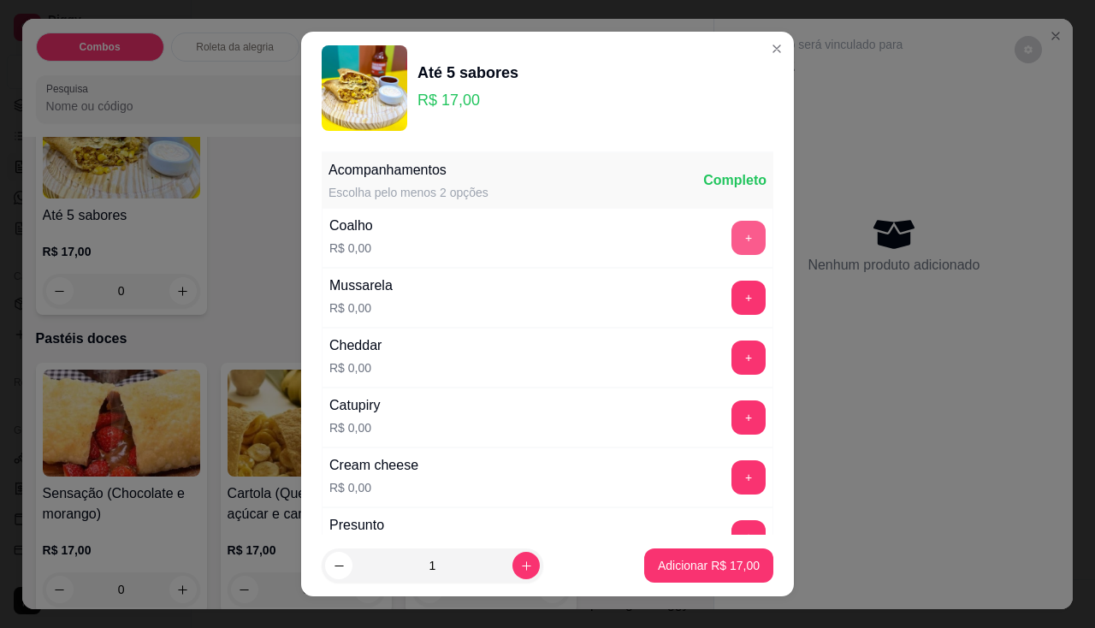
click at [731, 243] on button "+" at bounding box center [748, 238] width 34 height 34
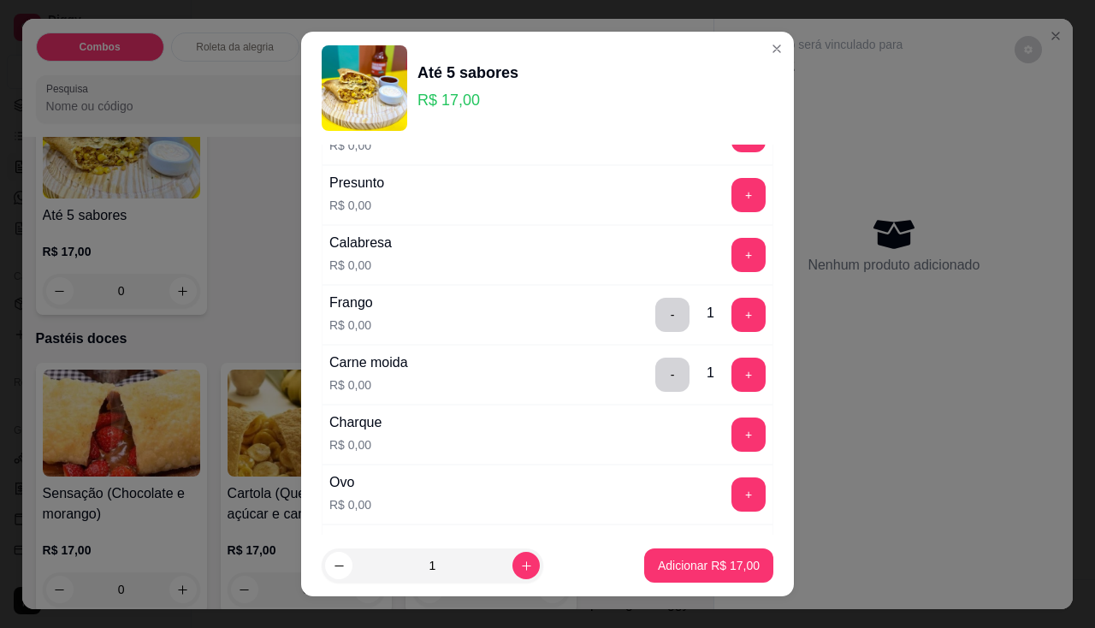
scroll to position [513, 0]
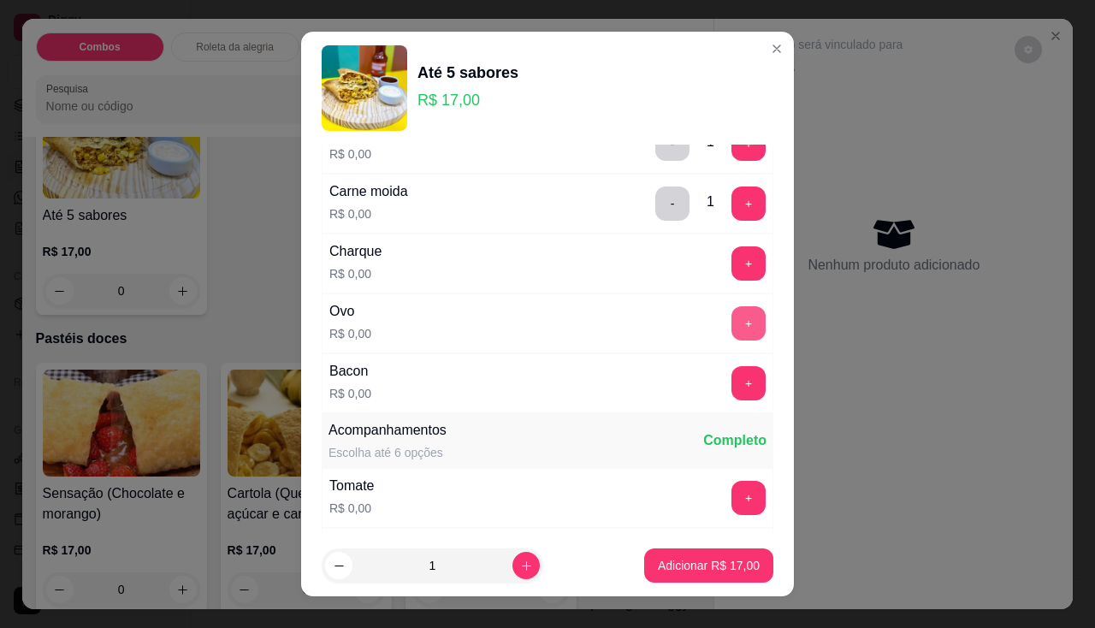
click at [731, 317] on button "+" at bounding box center [748, 323] width 34 height 34
click at [731, 378] on button "+" at bounding box center [748, 383] width 34 height 34
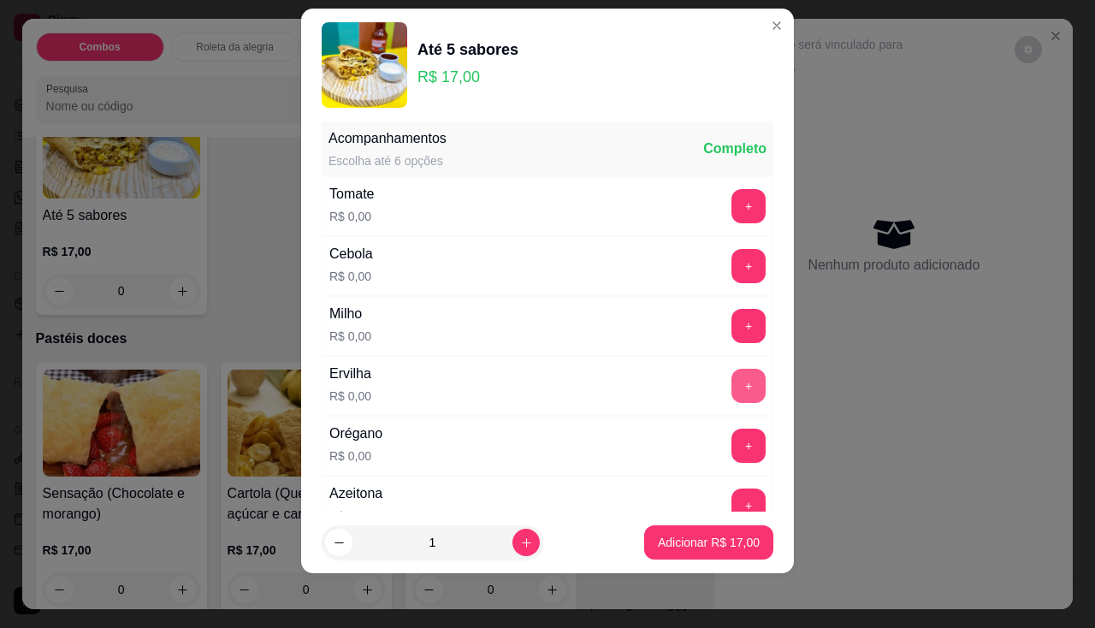
scroll to position [867, 0]
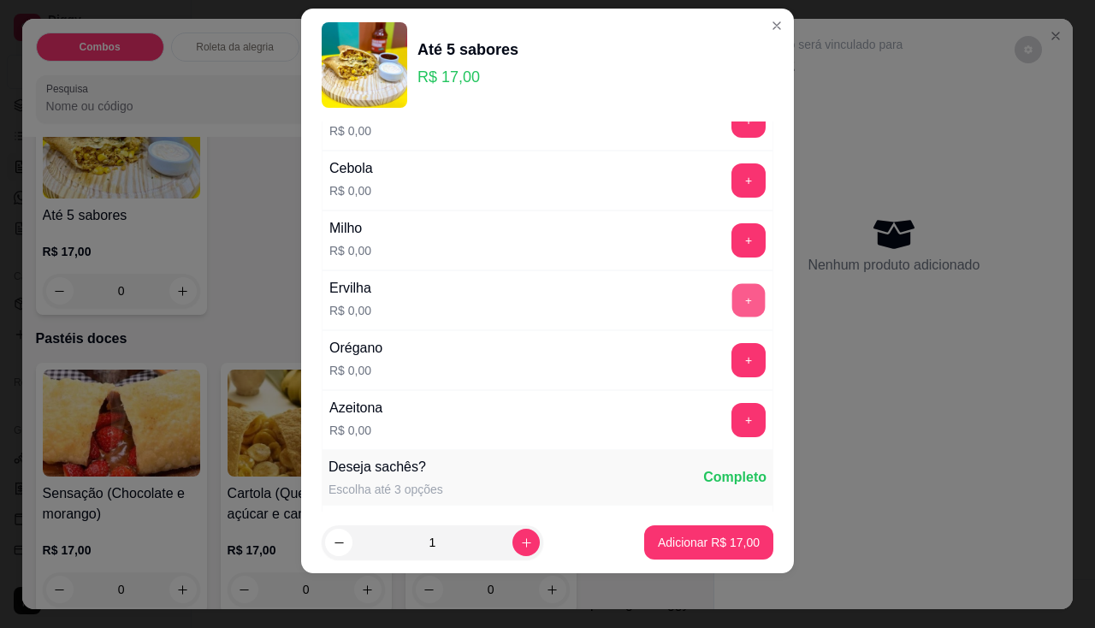
click at [732, 304] on button "+" at bounding box center [748, 299] width 33 height 33
click at [732, 358] on button "+" at bounding box center [748, 359] width 33 height 33
click at [732, 422] on button "+" at bounding box center [748, 419] width 33 height 33
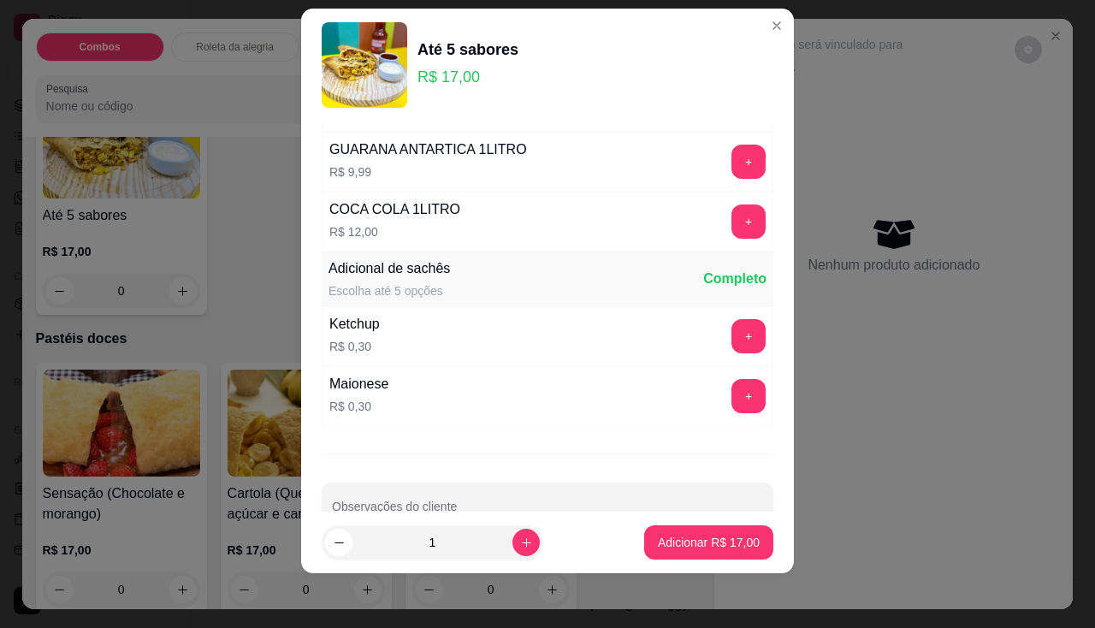
scroll to position [1935, 0]
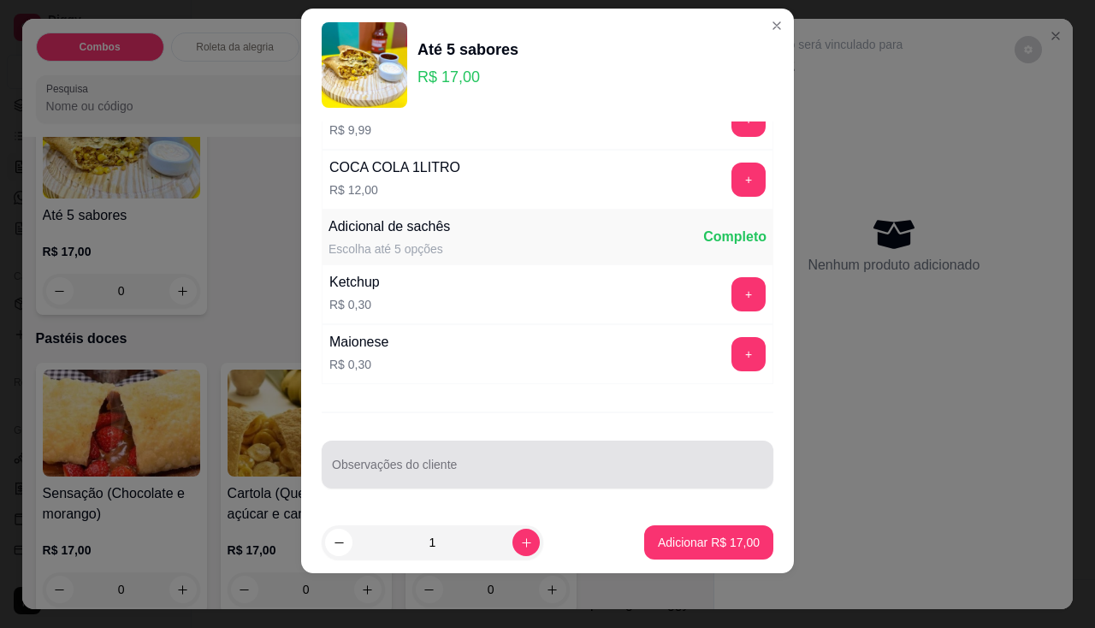
click at [472, 455] on div at bounding box center [547, 464] width 431 height 34
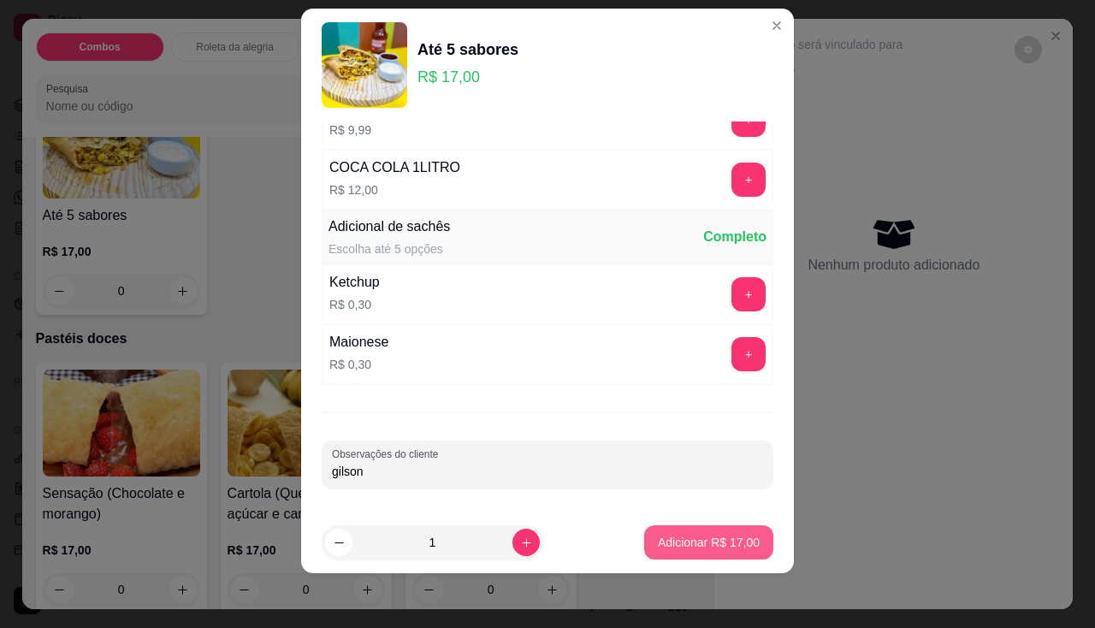
type input "gilson"
click at [733, 539] on p "Adicionar R$ 17,00" at bounding box center [709, 542] width 102 height 17
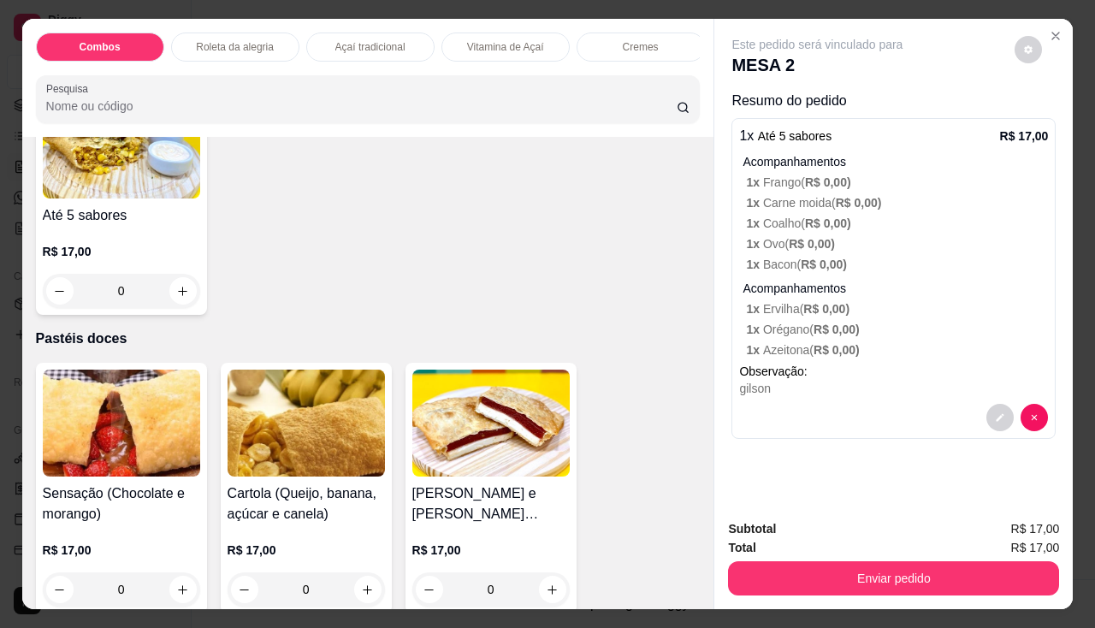
click at [67, 180] on img at bounding box center [121, 144] width 157 height 107
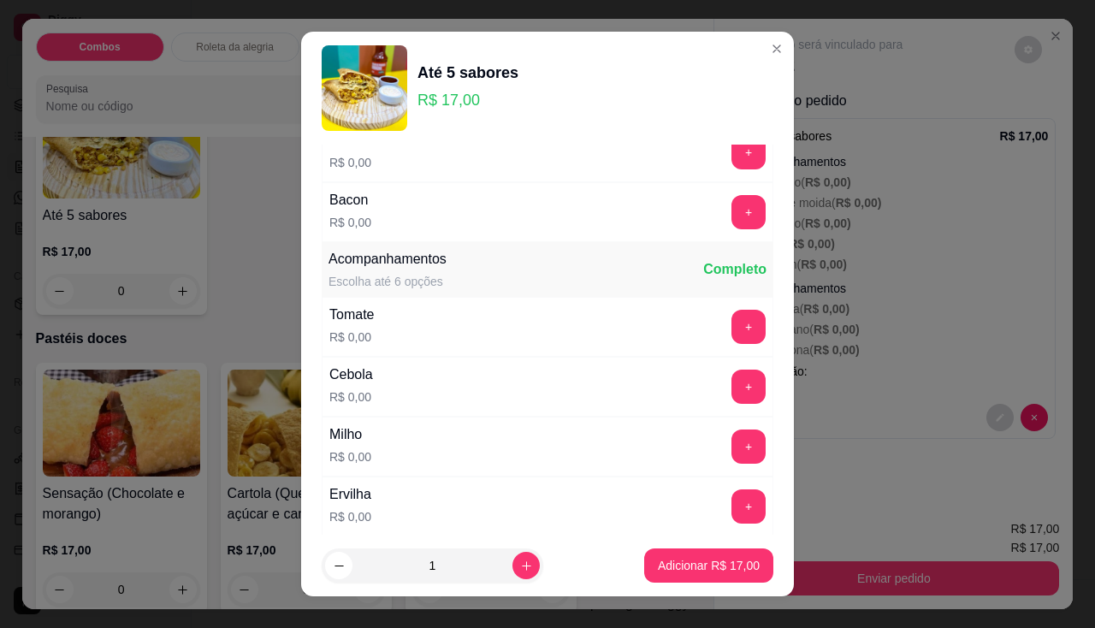
scroll to position [513, 0]
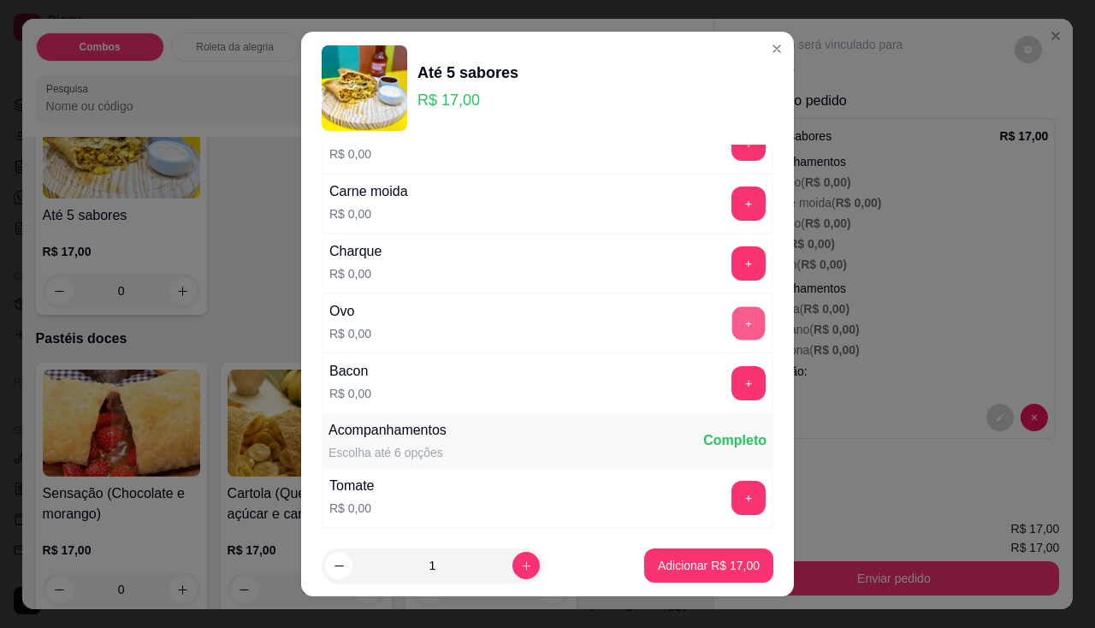
click at [732, 327] on button "+" at bounding box center [748, 322] width 33 height 33
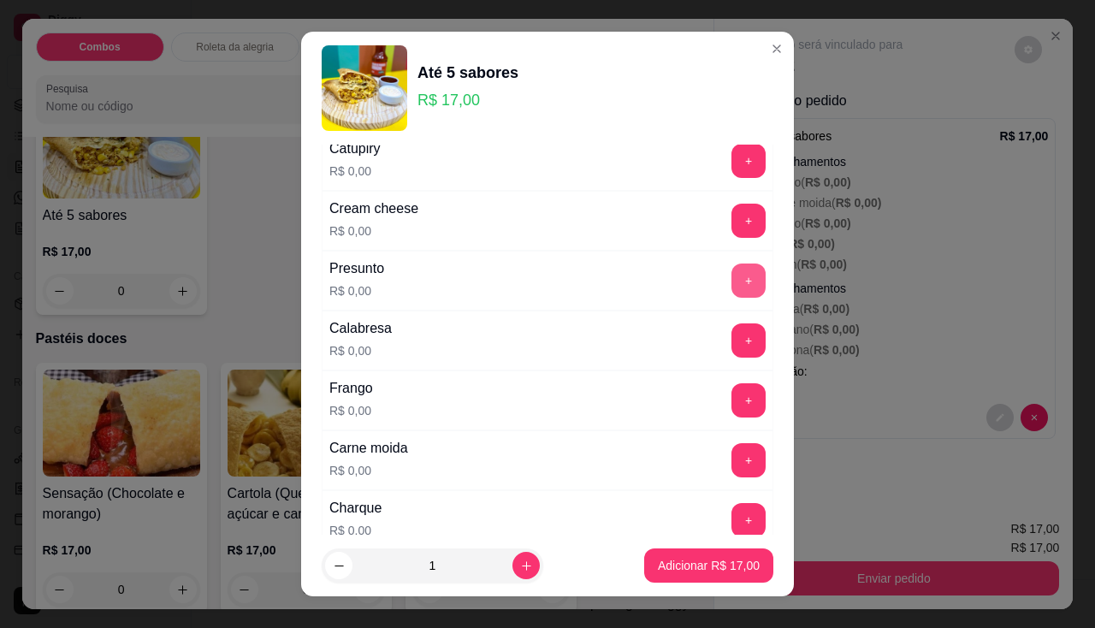
scroll to position [0, 0]
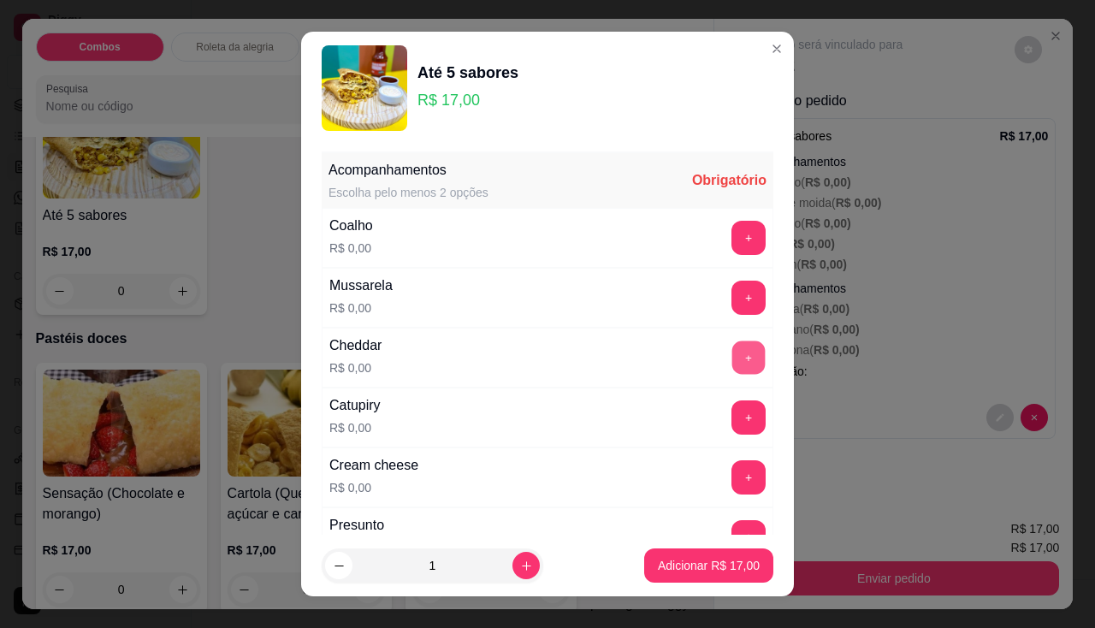
click at [732, 351] on button "+" at bounding box center [748, 356] width 33 height 33
click at [731, 237] on button "+" at bounding box center [748, 238] width 34 height 34
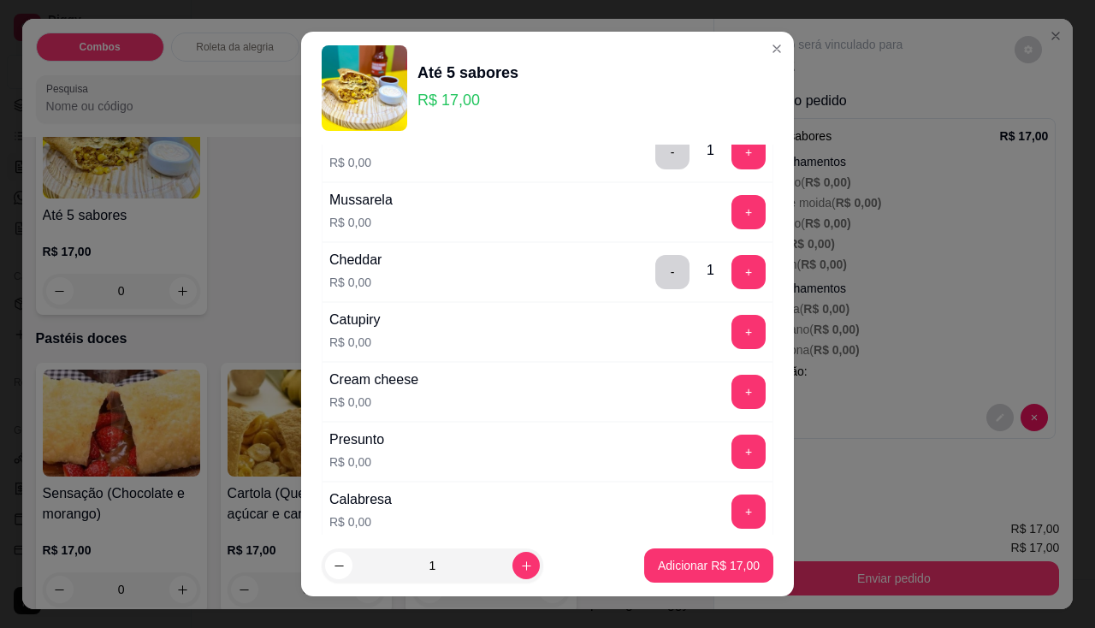
scroll to position [257, 0]
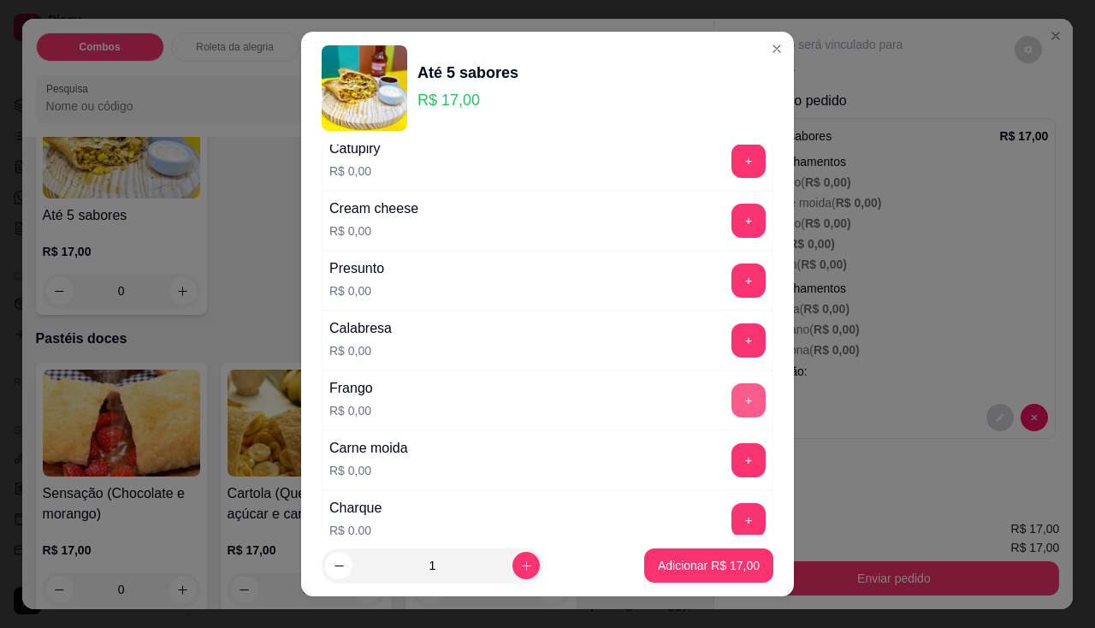
click at [731, 404] on button "+" at bounding box center [748, 400] width 34 height 34
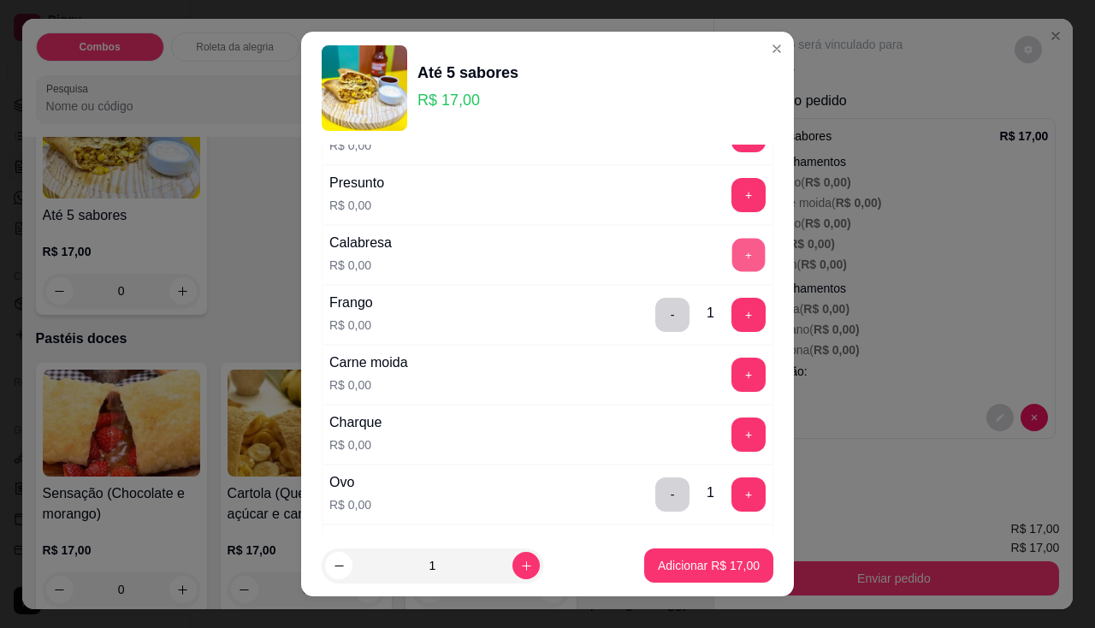
click at [732, 258] on button "+" at bounding box center [748, 254] width 33 height 33
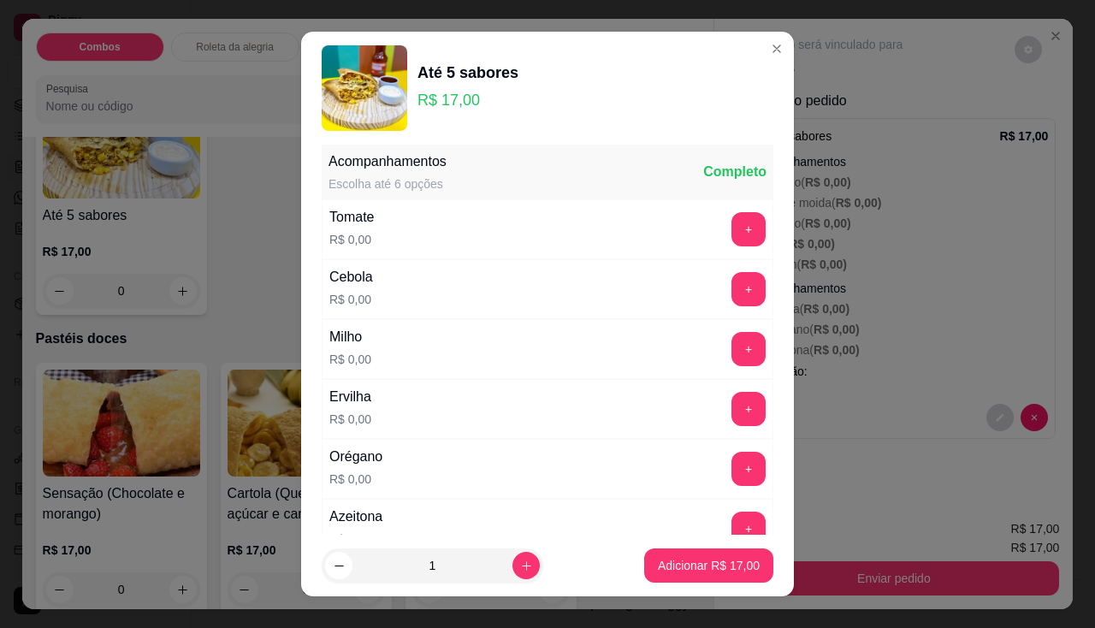
scroll to position [23, 0]
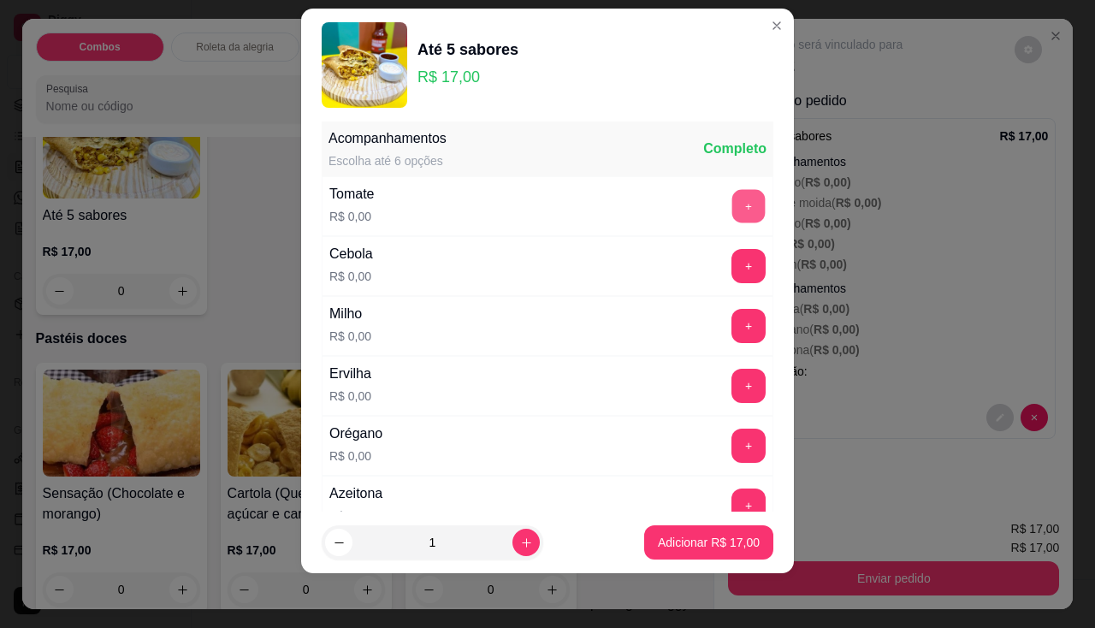
click at [732, 212] on button "+" at bounding box center [748, 205] width 33 height 33
click at [731, 322] on button "+" at bounding box center [748, 326] width 34 height 34
click at [732, 369] on button "+" at bounding box center [748, 385] width 33 height 33
click at [708, 422] on div "Orégano R$ 0,00 +" at bounding box center [548, 446] width 452 height 60
click at [731, 442] on button "+" at bounding box center [748, 445] width 34 height 34
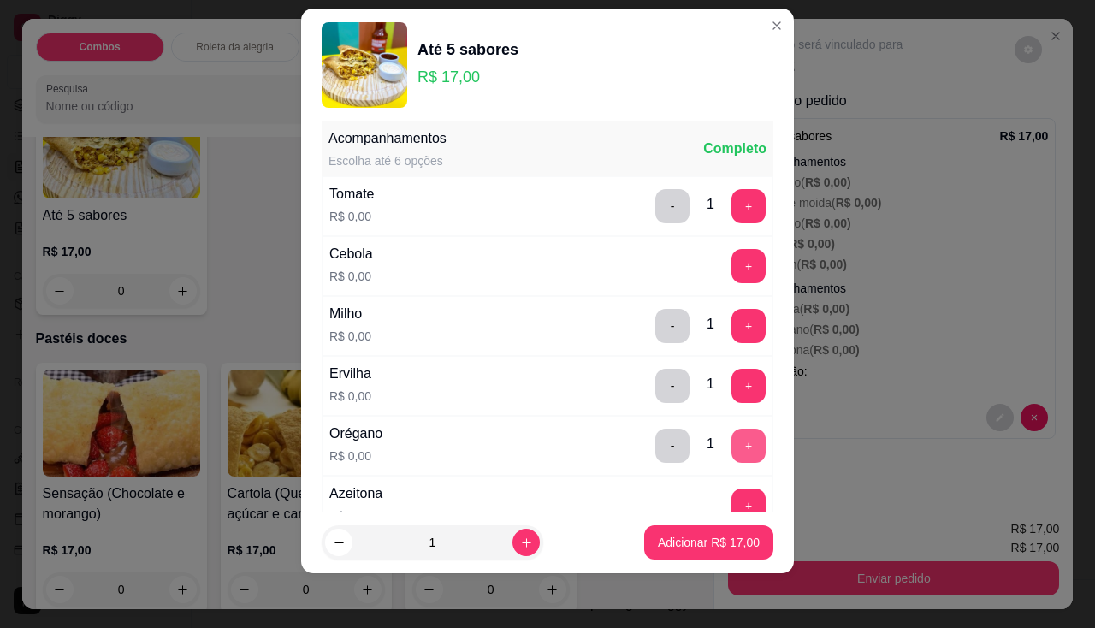
scroll to position [867, 0]
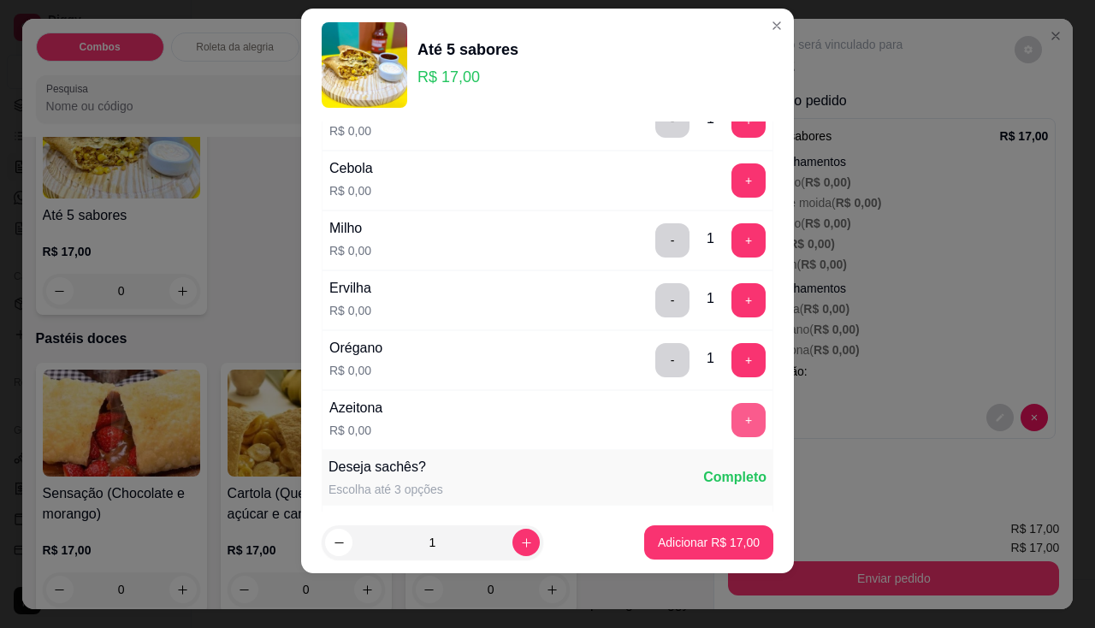
click at [731, 420] on button "+" at bounding box center [748, 420] width 34 height 34
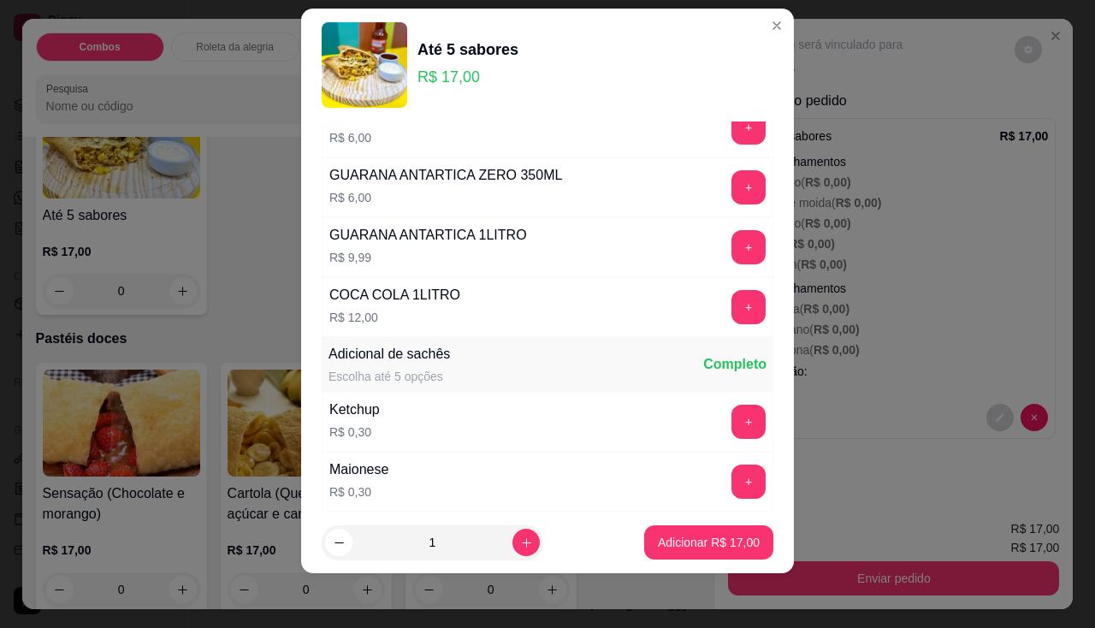
scroll to position [1935, 0]
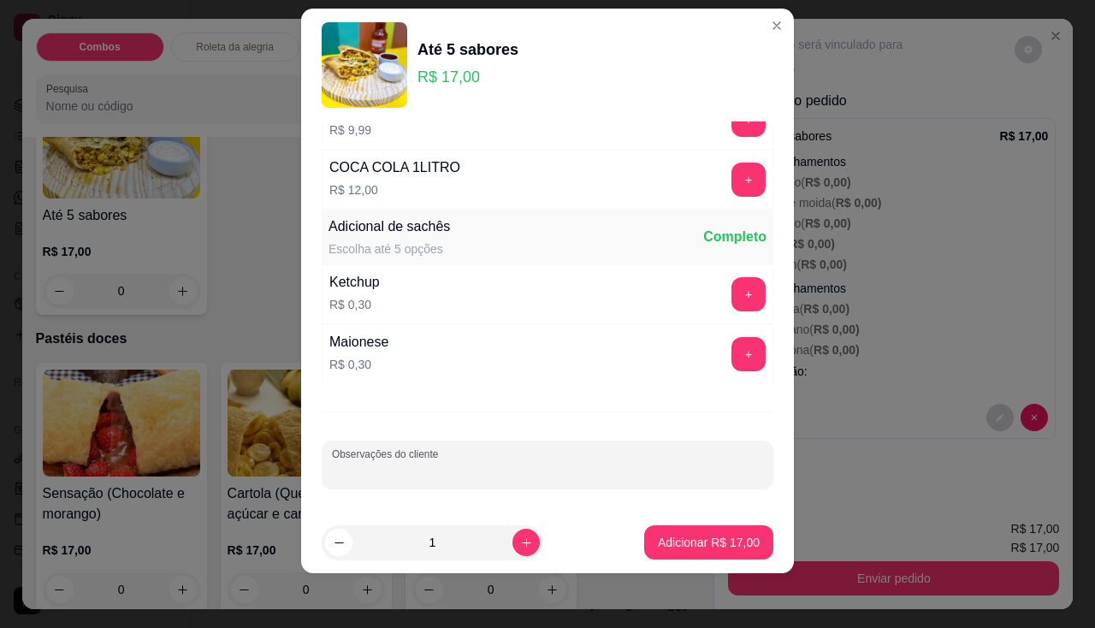
click at [450, 477] on input "Observações do cliente" at bounding box center [547, 471] width 431 height 17
type input "geo"
click at [659, 541] on p "Adicionar R$ 17,00" at bounding box center [708, 542] width 99 height 16
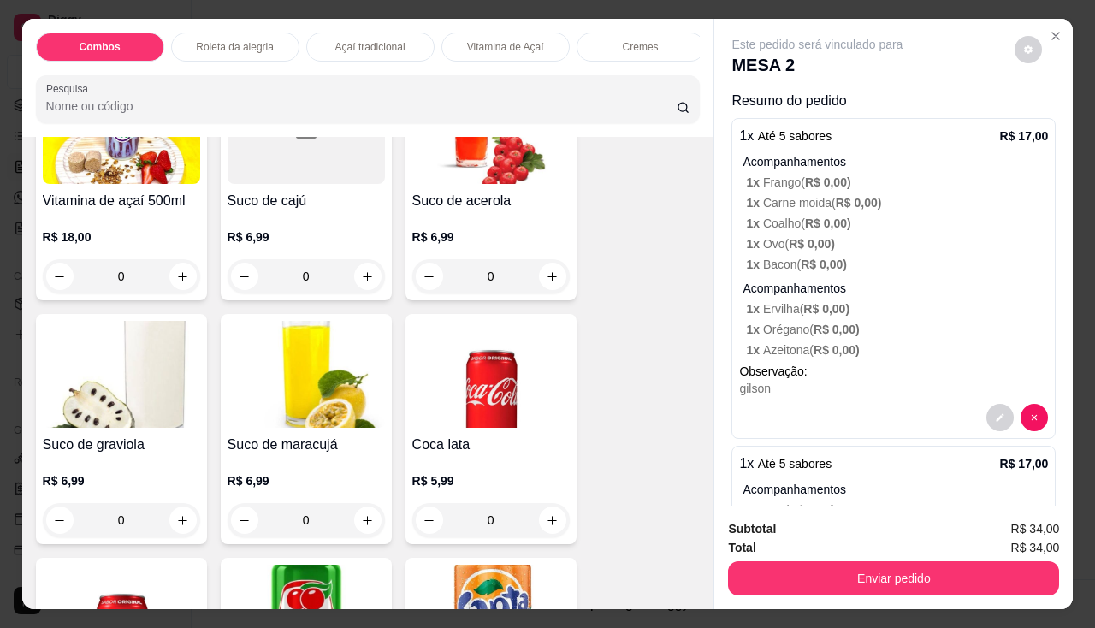
scroll to position [4703, 0]
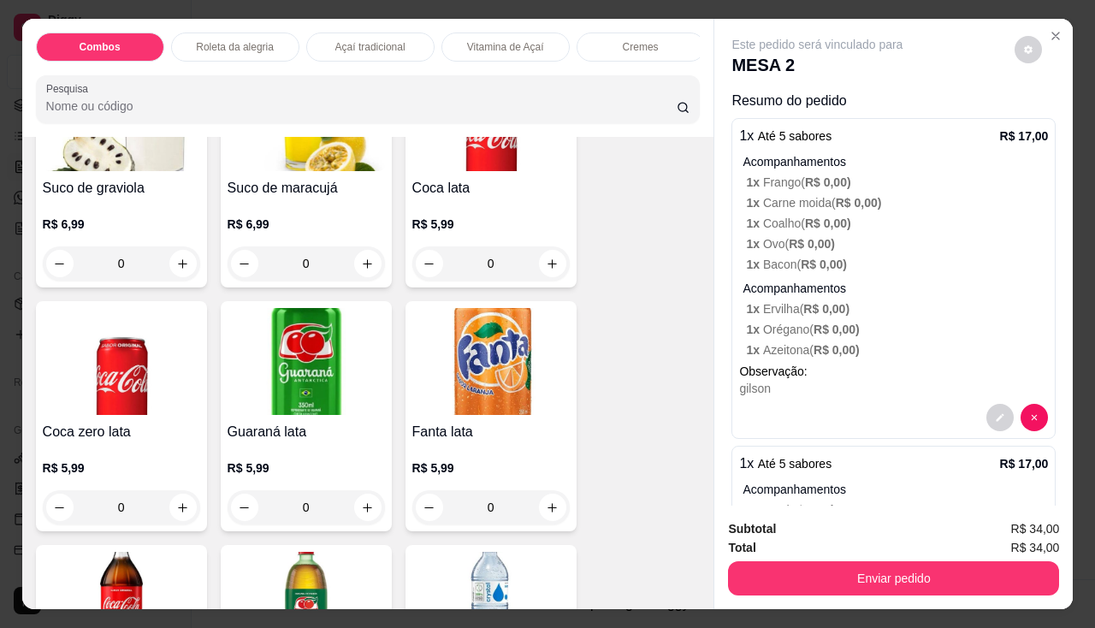
click at [328, 414] on img at bounding box center [305, 361] width 157 height 107
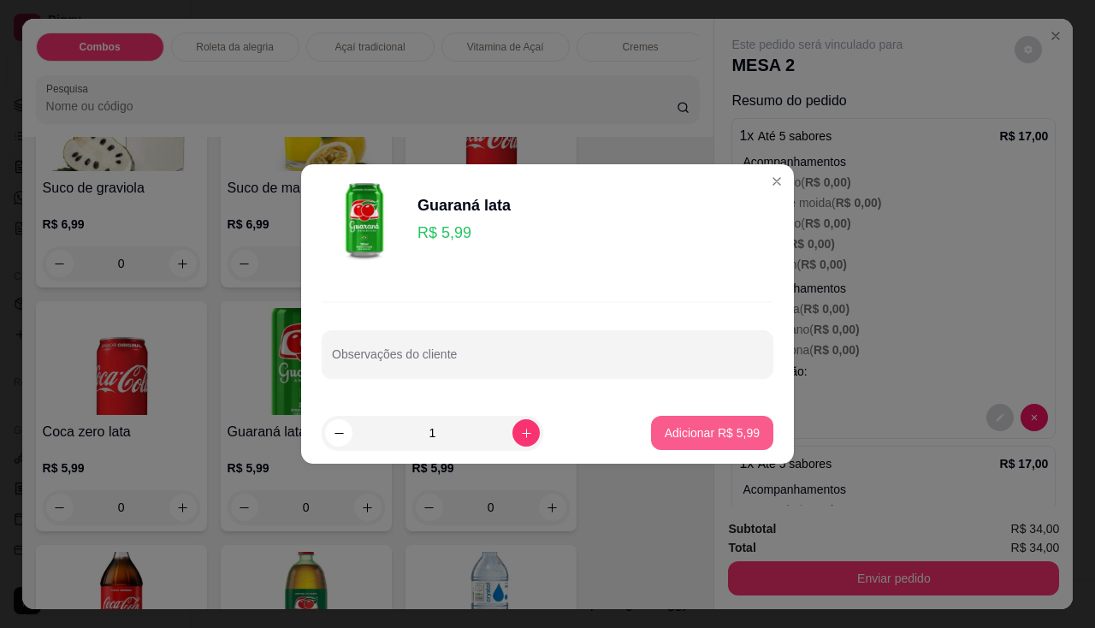
click at [688, 431] on p "Adicionar R$ 5,99" at bounding box center [711, 432] width 95 height 17
type input "1"
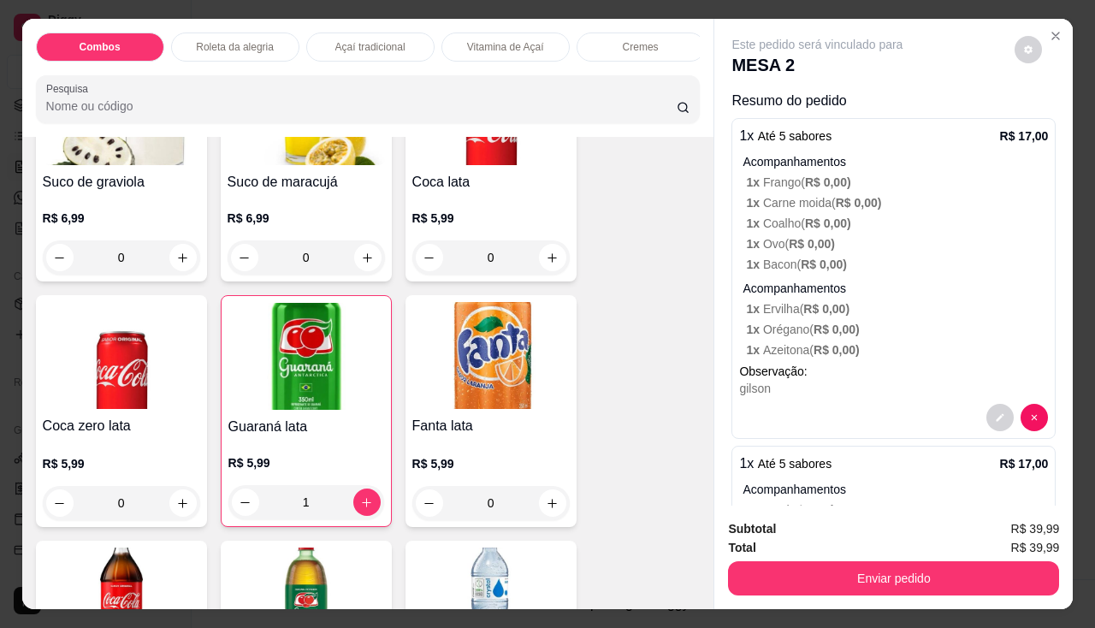
scroll to position [4453, 0]
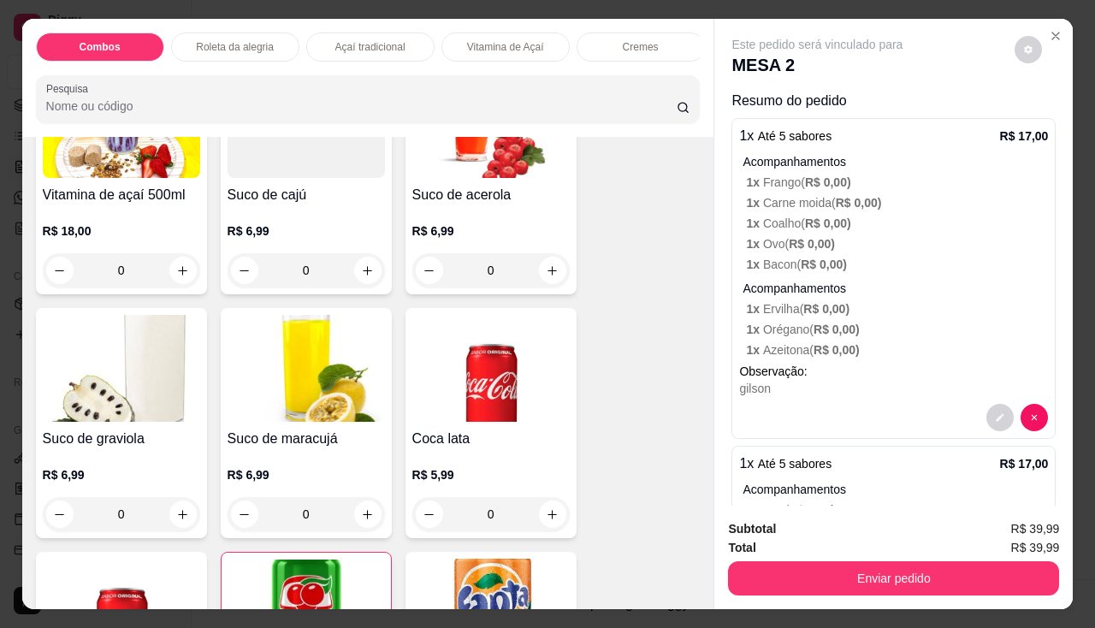
click at [121, 449] on h4 "Suco de graviola" at bounding box center [121, 438] width 157 height 21
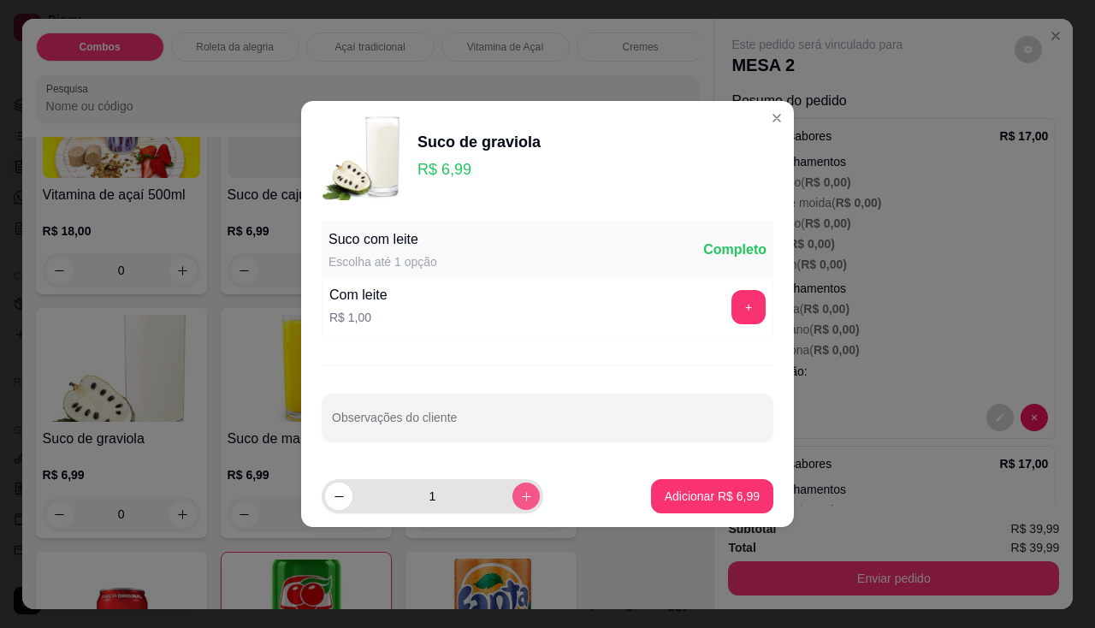
click at [520, 500] on icon "increase-product-quantity" at bounding box center [526, 496] width 13 height 13
type input "2"
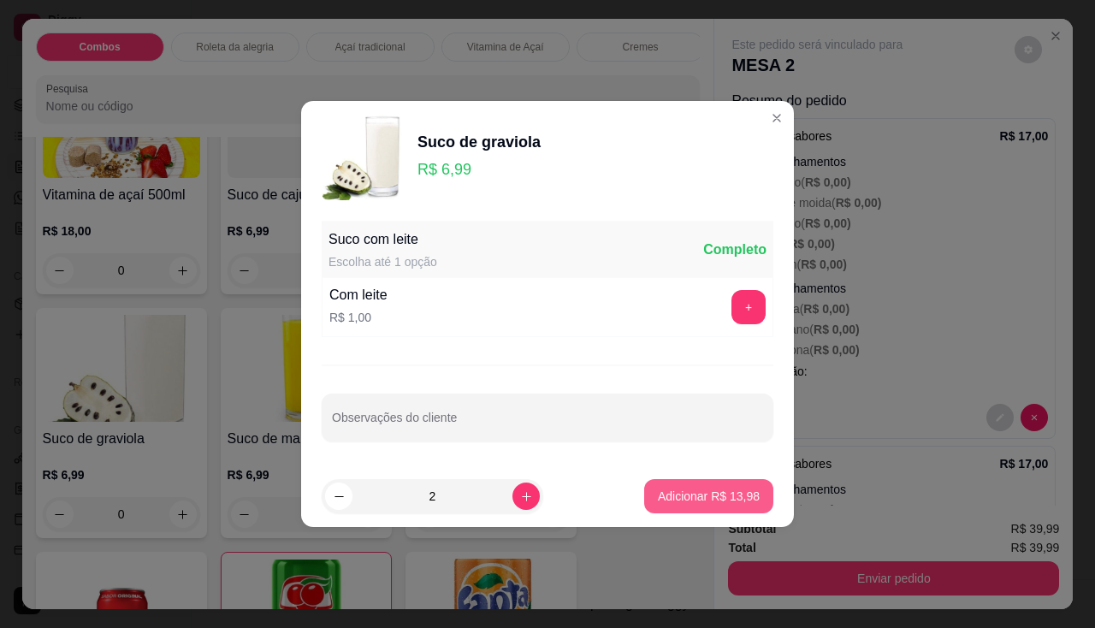
click at [682, 490] on p "Adicionar R$ 13,98" at bounding box center [709, 495] width 102 height 17
type input "2"
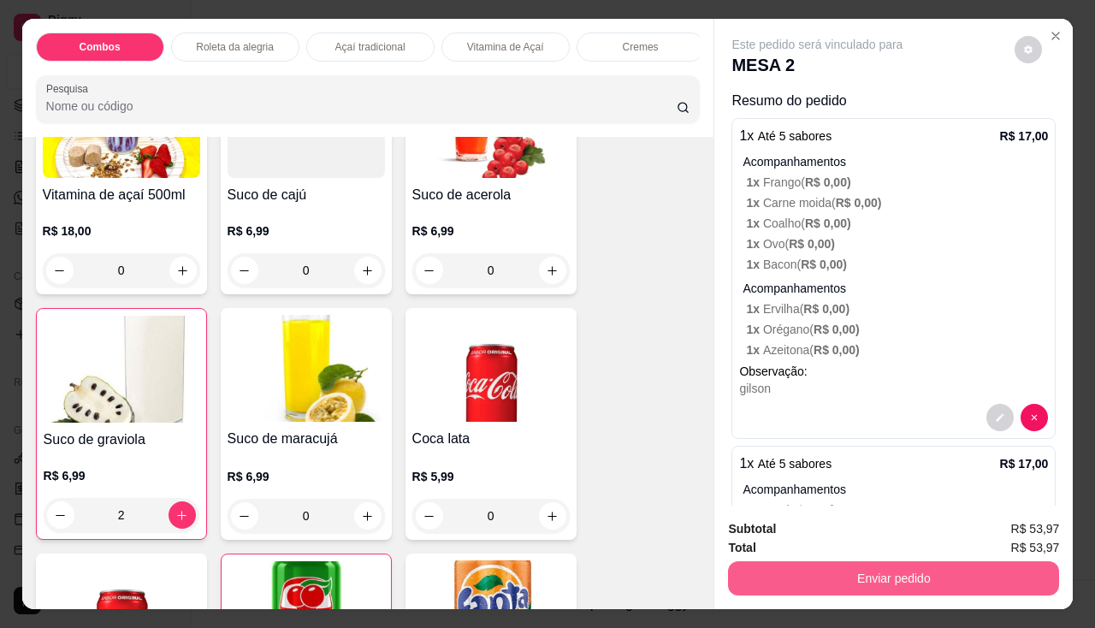
click at [780, 567] on button "Enviar pedido" at bounding box center [893, 578] width 331 height 34
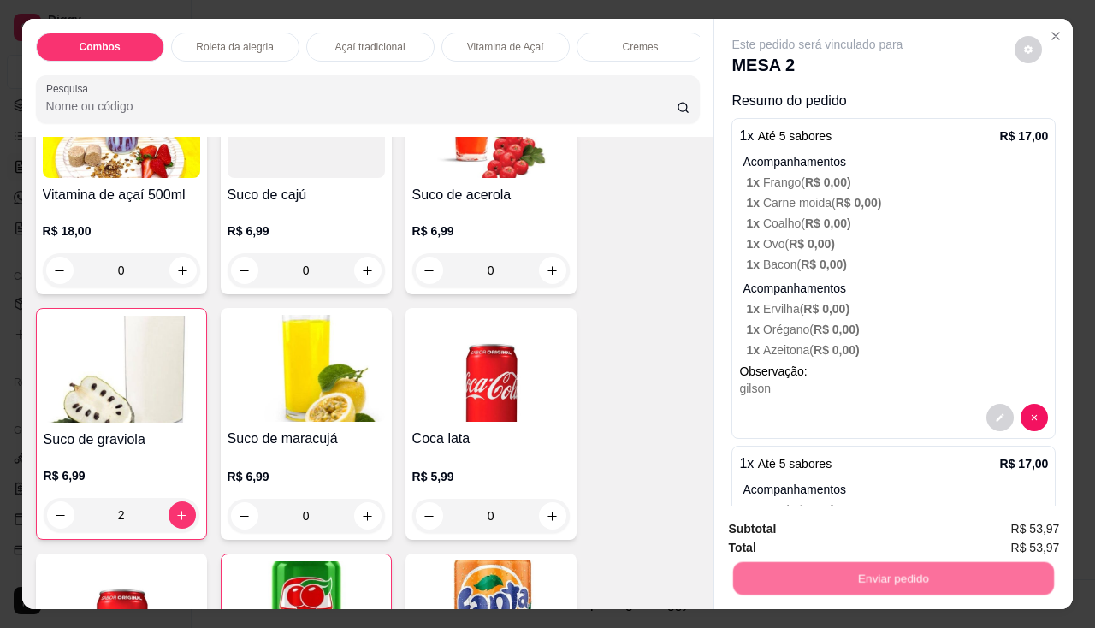
click at [784, 533] on button "Não registrar e enviar pedido" at bounding box center [837, 530] width 178 height 32
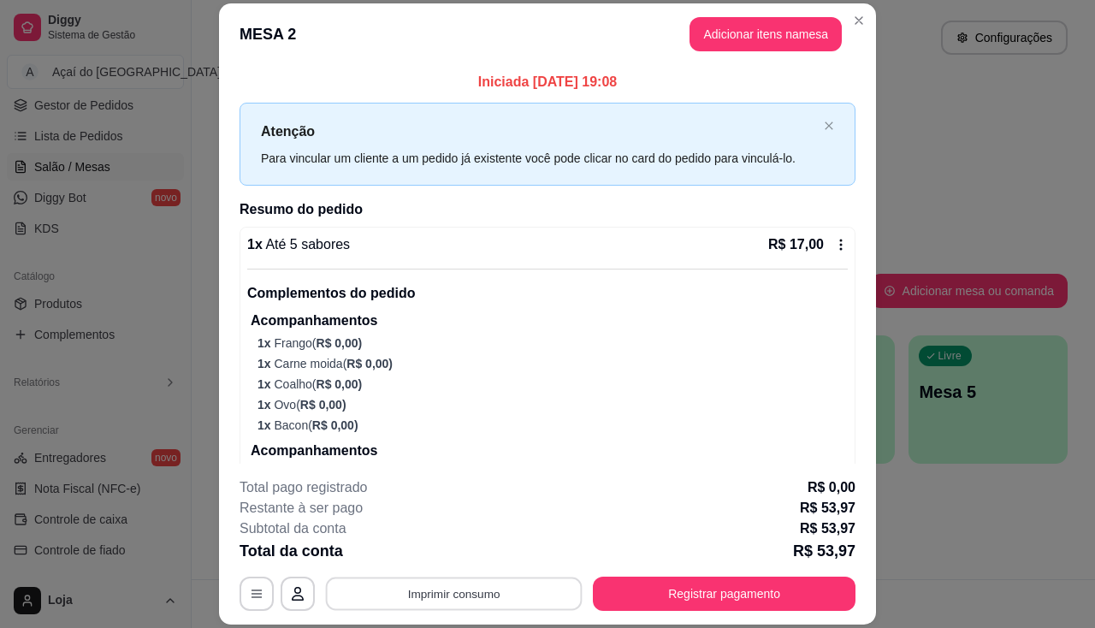
click at [465, 587] on button "Imprimir consumo" at bounding box center [454, 593] width 257 height 33
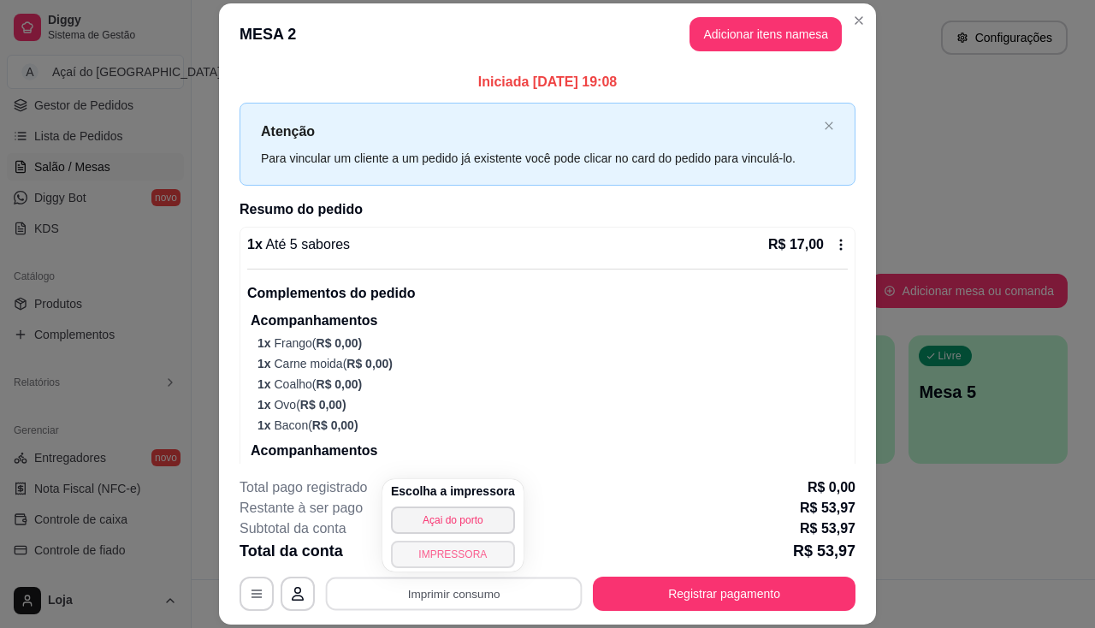
click at [463, 562] on button "IMPRESSORA" at bounding box center [453, 553] width 124 height 27
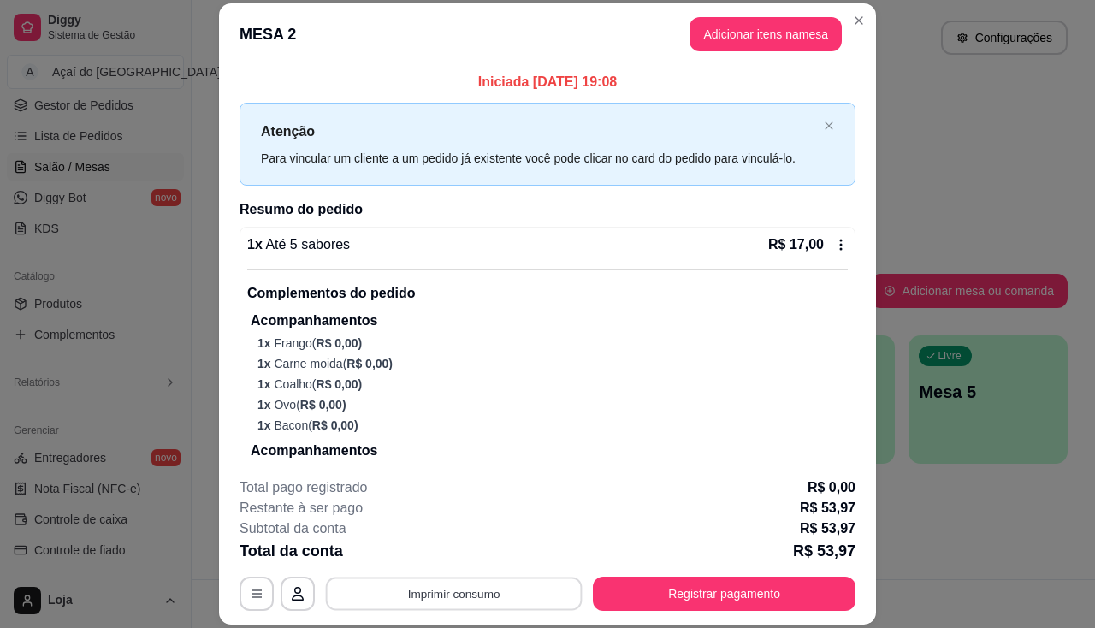
click at [466, 595] on button "Imprimir consumo" at bounding box center [454, 593] width 257 height 33
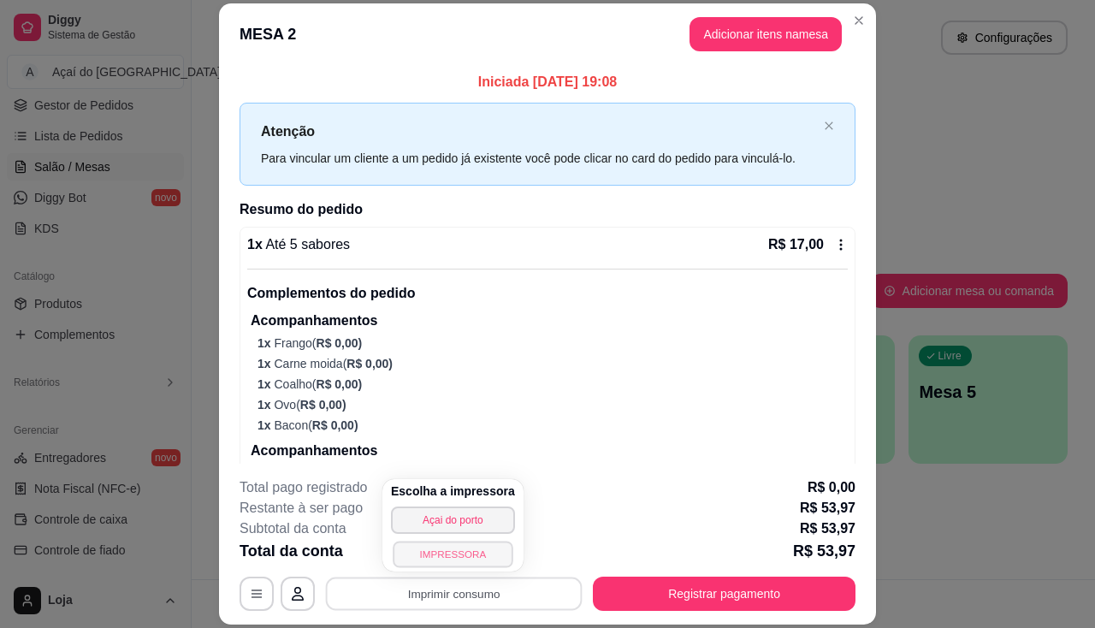
click at [463, 564] on button "IMPRESSORA" at bounding box center [453, 553] width 120 height 27
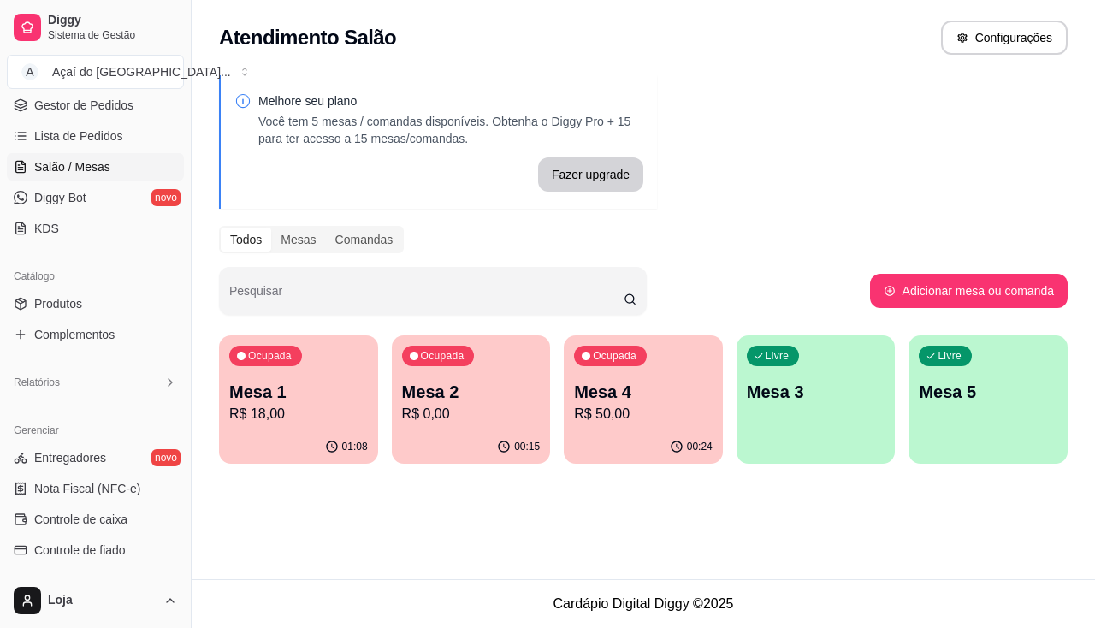
click at [659, 401] on p "Mesa 4" at bounding box center [643, 392] width 139 height 24
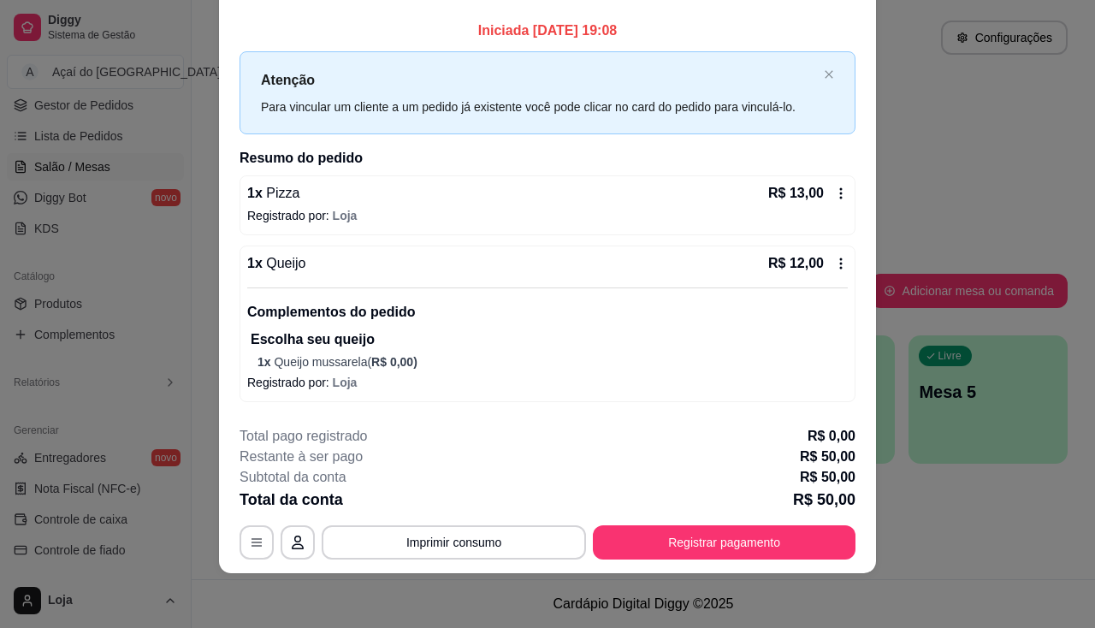
scroll to position [0, 0]
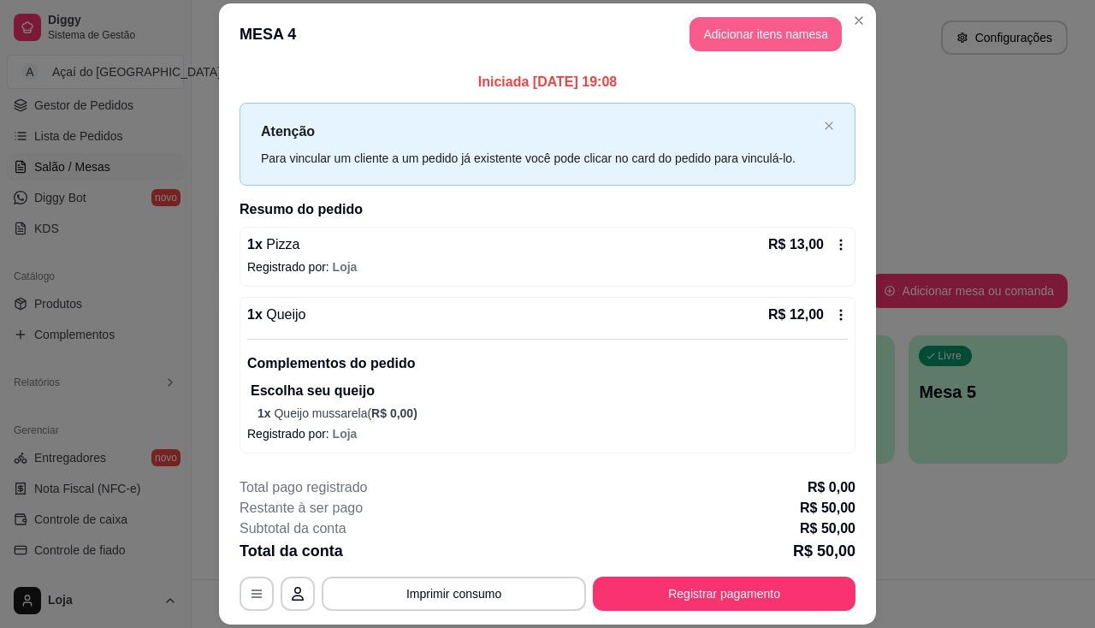
click at [792, 49] on button "Adicionar itens na mesa" at bounding box center [765, 34] width 152 height 34
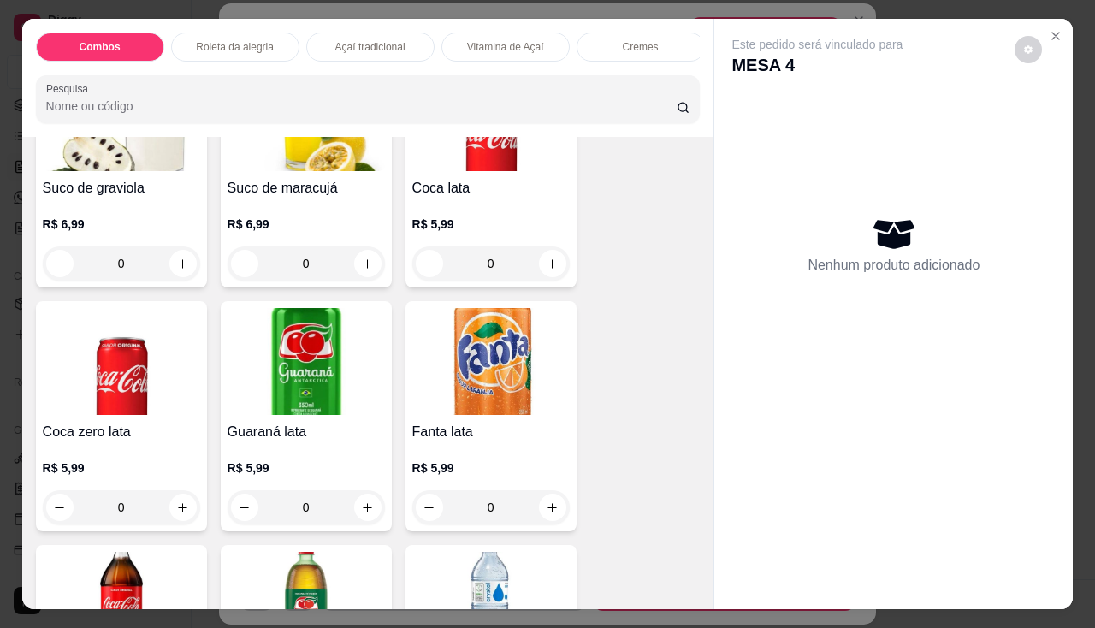
scroll to position [4960, 0]
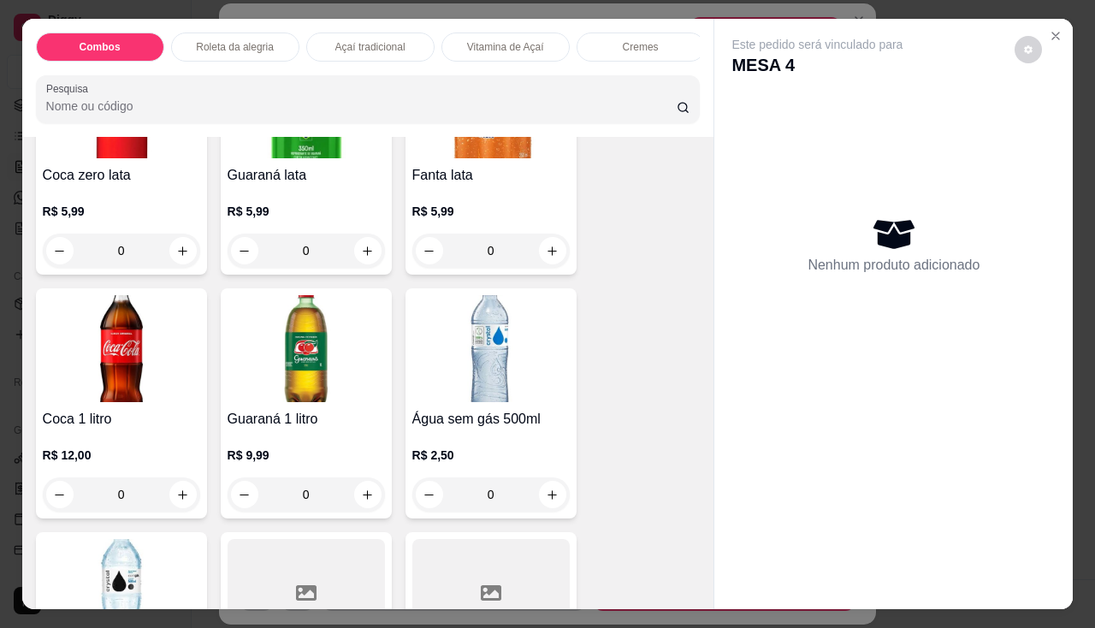
click at [318, 369] on img at bounding box center [305, 348] width 157 height 107
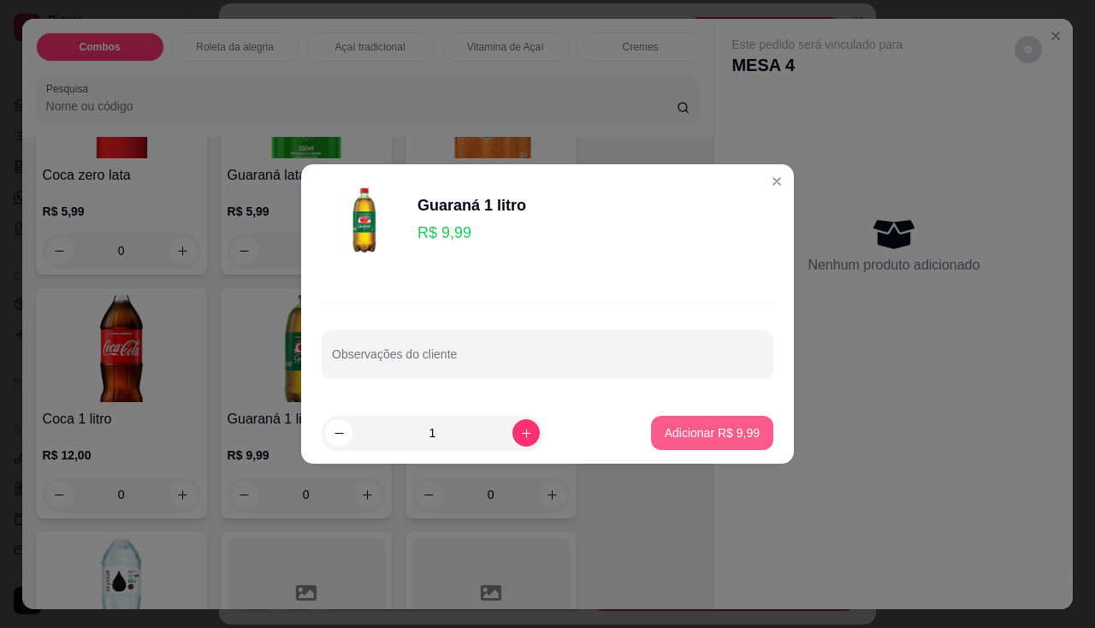
click at [700, 430] on p "Adicionar R$ 9,99" at bounding box center [711, 432] width 95 height 17
type input "1"
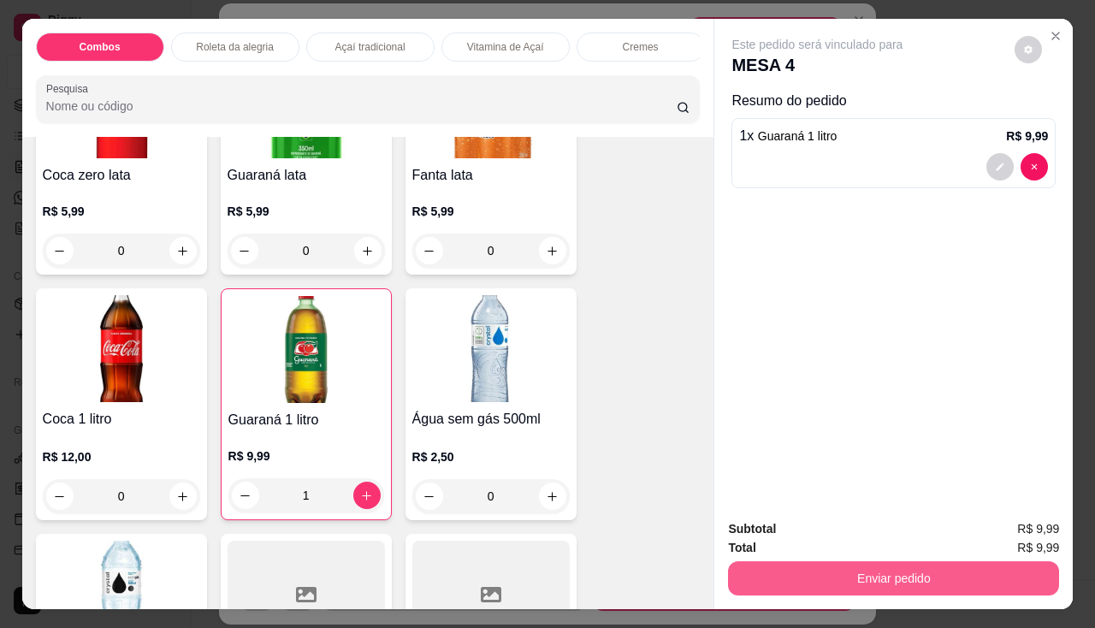
click at [776, 565] on button "Enviar pedido" at bounding box center [893, 578] width 331 height 34
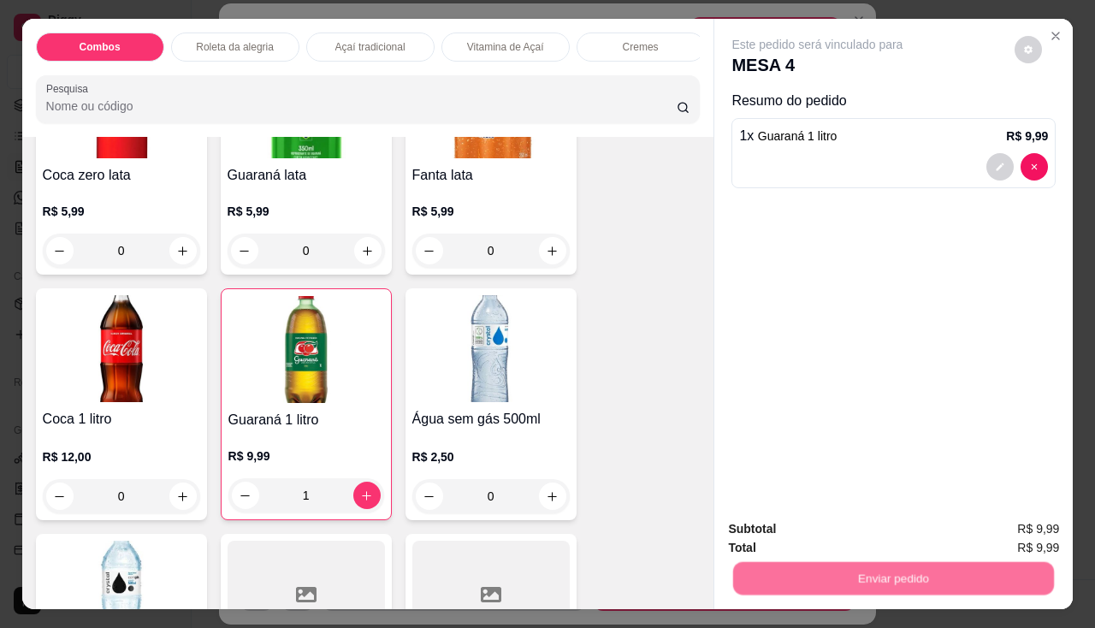
click at [765, 514] on button "Não registrar e enviar pedido" at bounding box center [837, 530] width 178 height 32
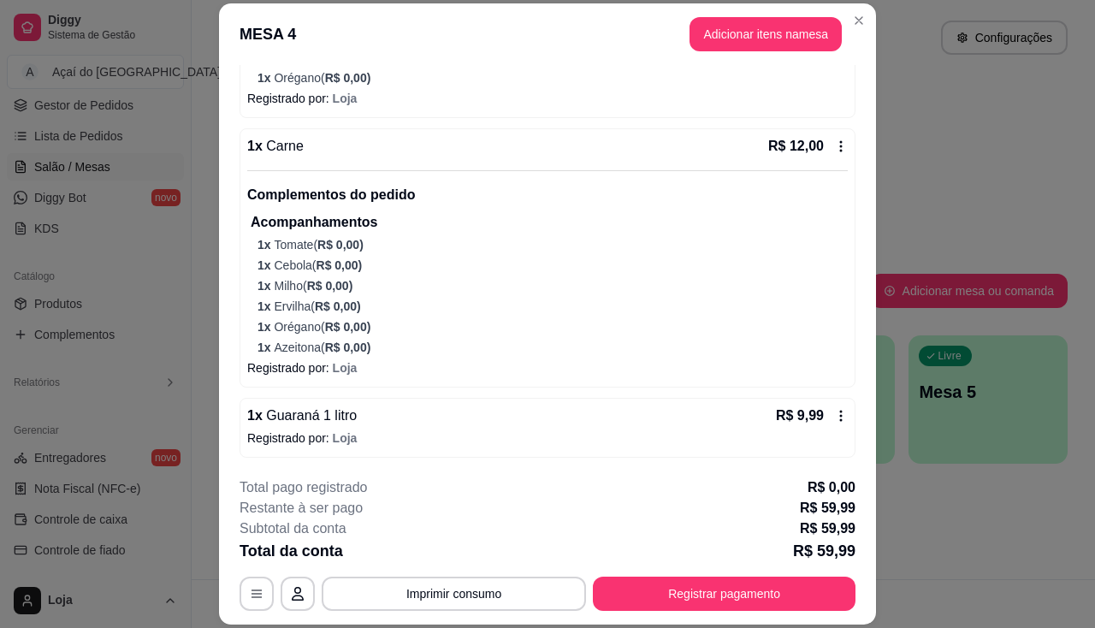
scroll to position [51, 0]
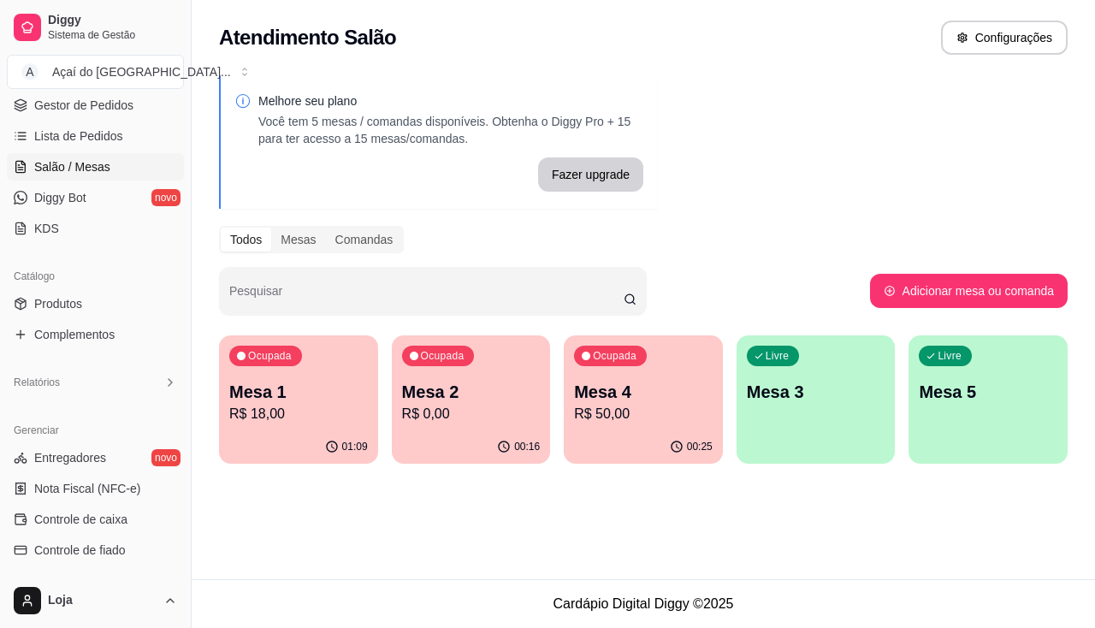
click at [245, 413] on p "R$ 18,00" at bounding box center [298, 414] width 139 height 21
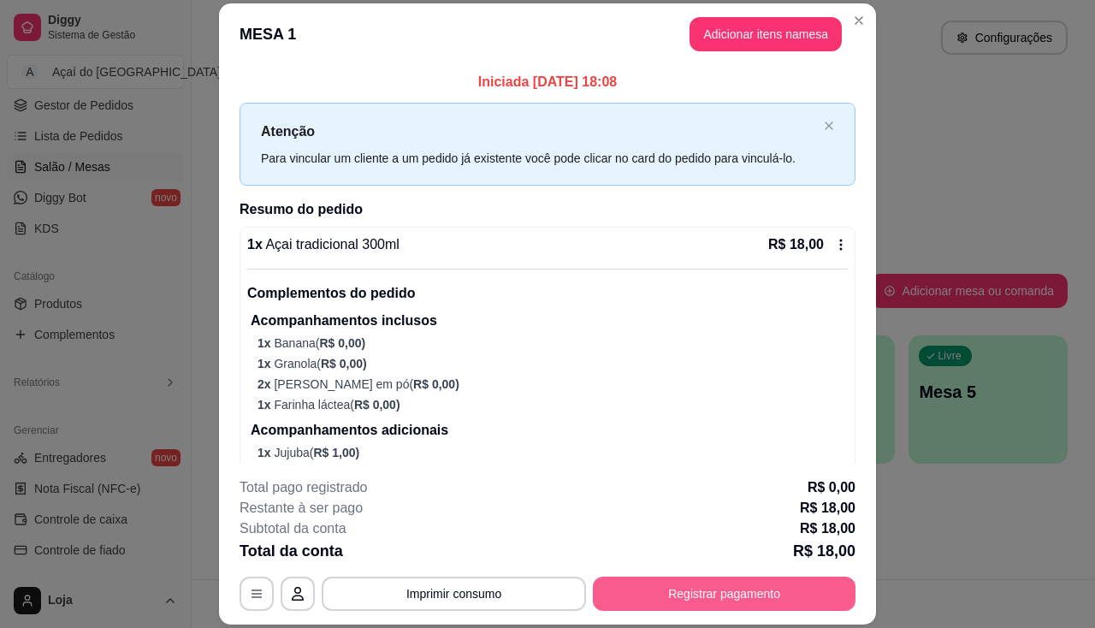
click at [764, 599] on button "Registrar pagamento" at bounding box center [724, 593] width 263 height 34
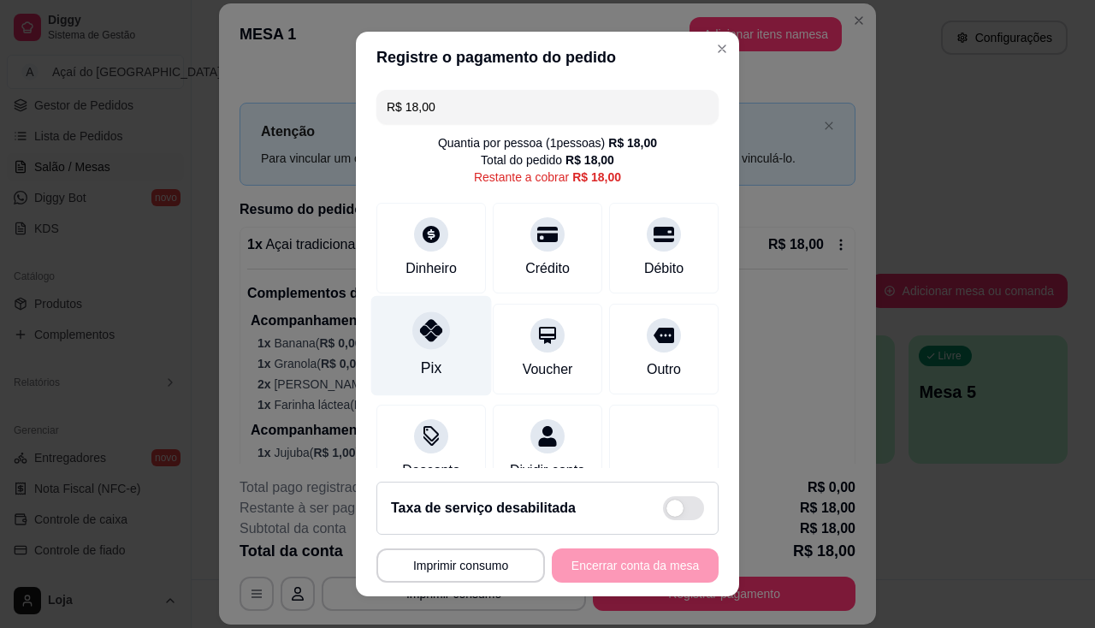
click at [418, 350] on div "Pix" at bounding box center [431, 345] width 121 height 100
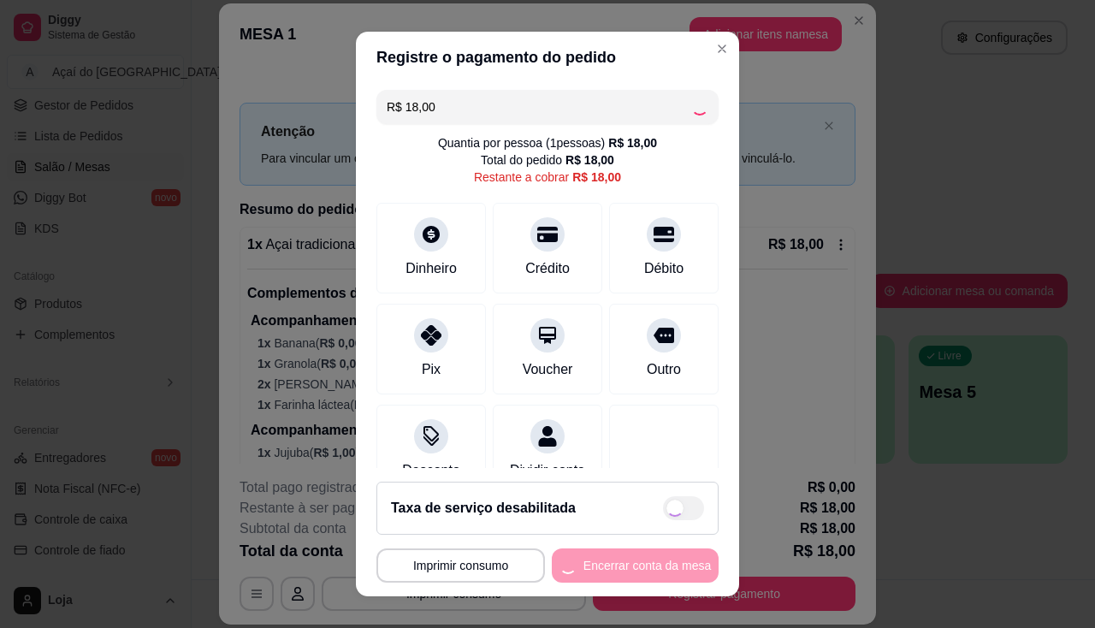
type input "R$ 0,00"
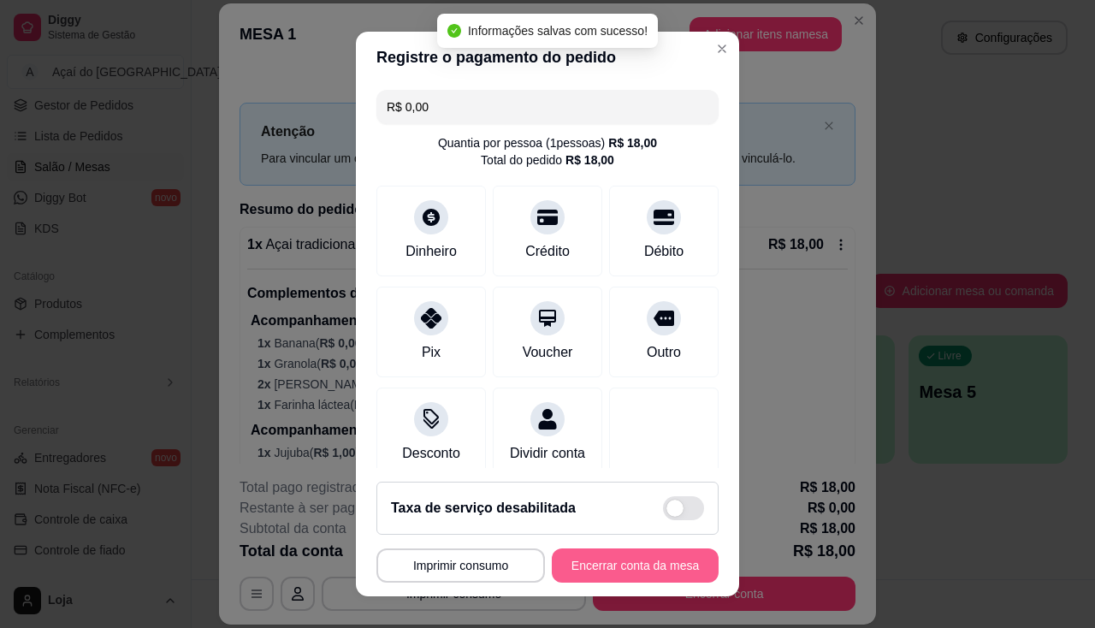
click at [599, 571] on button "Encerrar conta da mesa" at bounding box center [635, 565] width 167 height 34
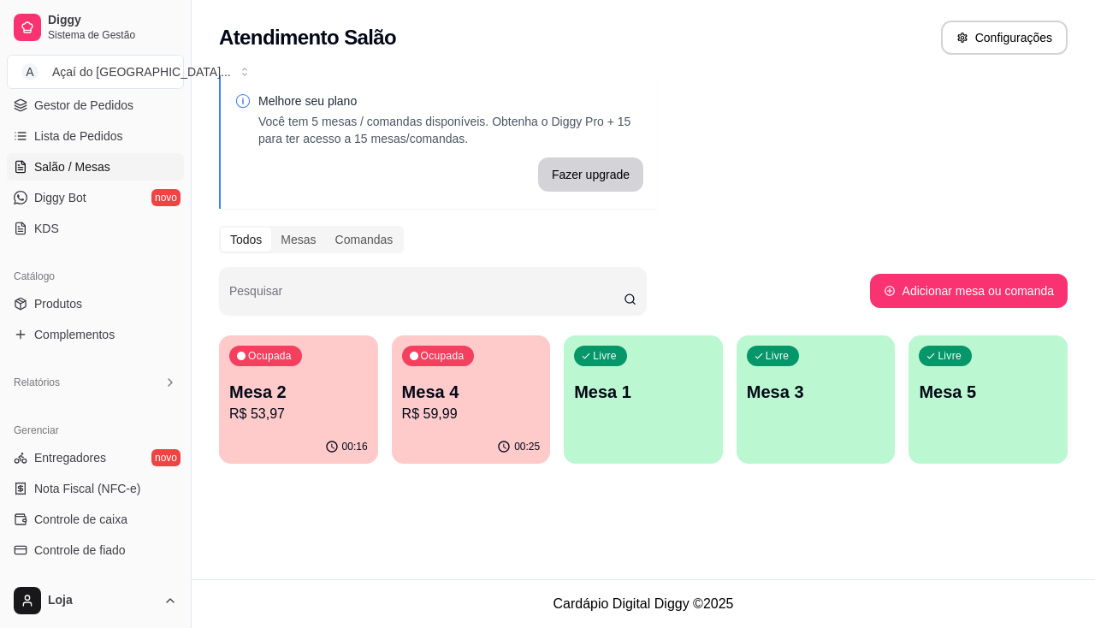
click at [282, 411] on p "R$ 53,97" at bounding box center [298, 414] width 139 height 21
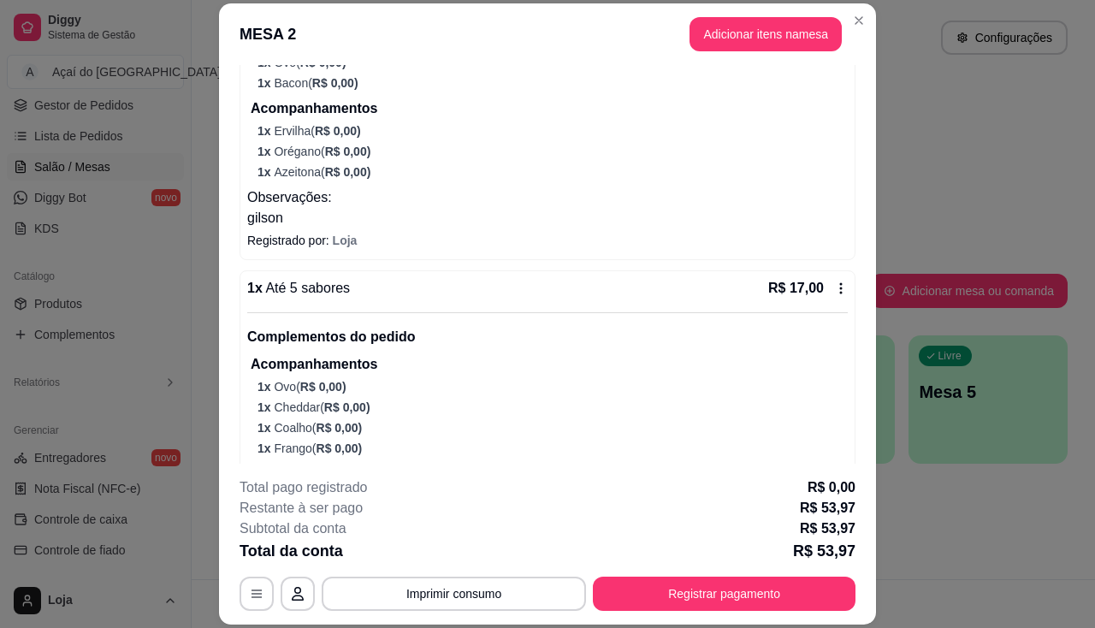
scroll to position [711, 0]
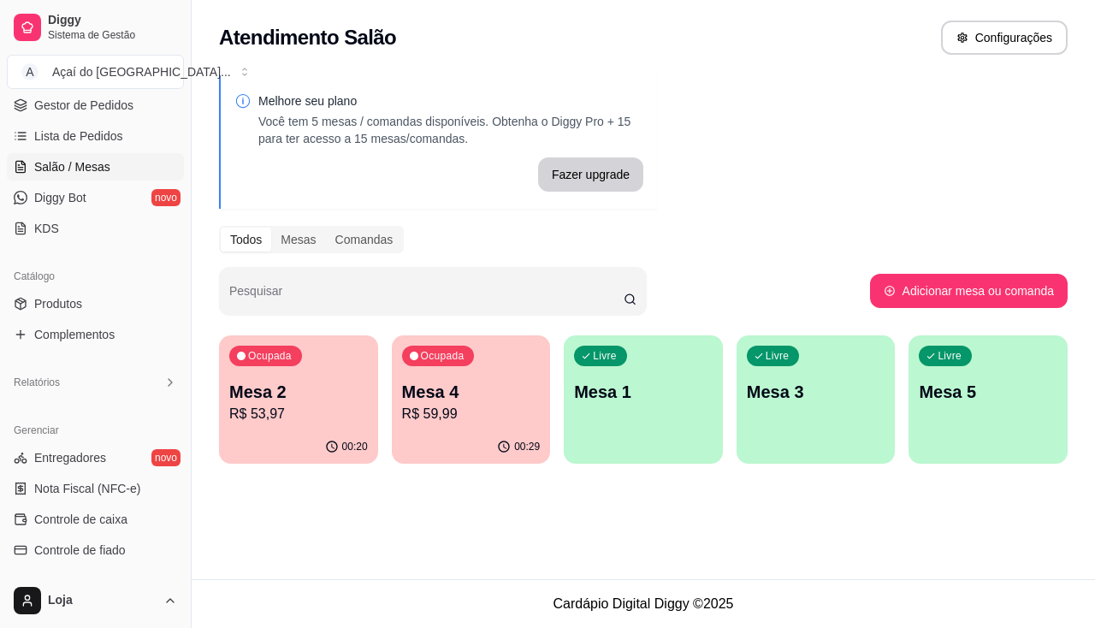
click at [452, 387] on p "Mesa 4" at bounding box center [471, 392] width 139 height 24
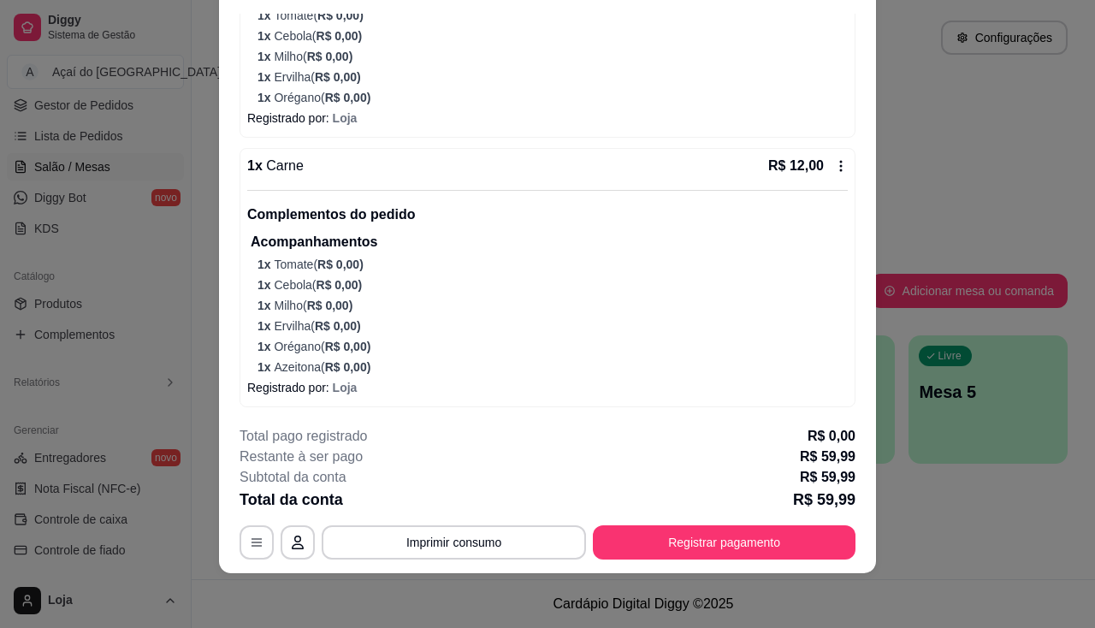
scroll to position [584, 0]
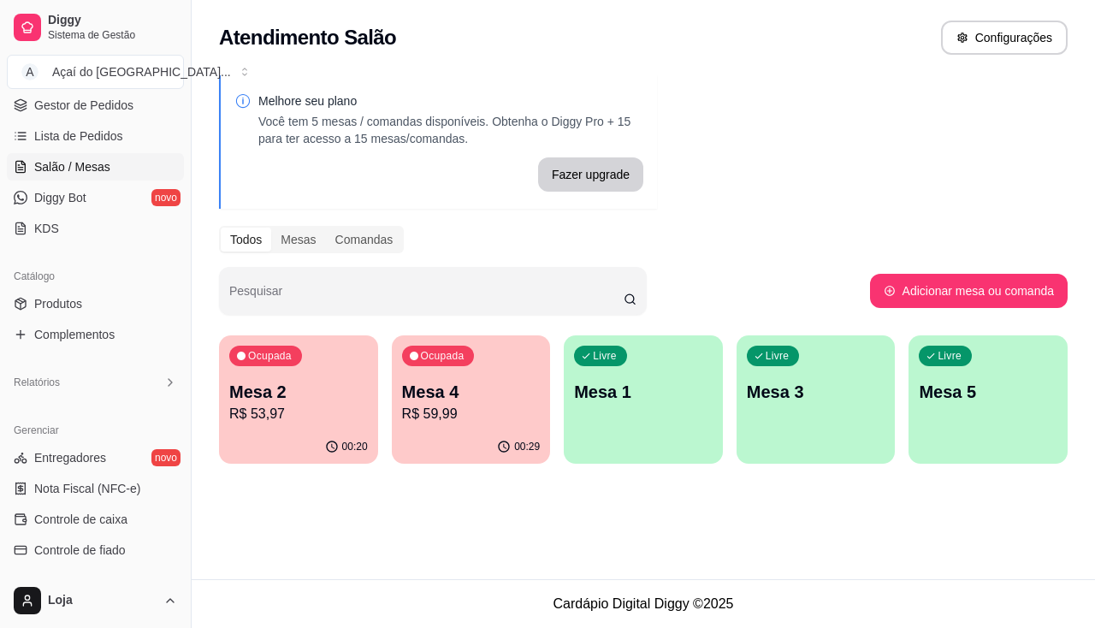
click at [284, 396] on p "Mesa 2" at bounding box center [298, 392] width 139 height 24
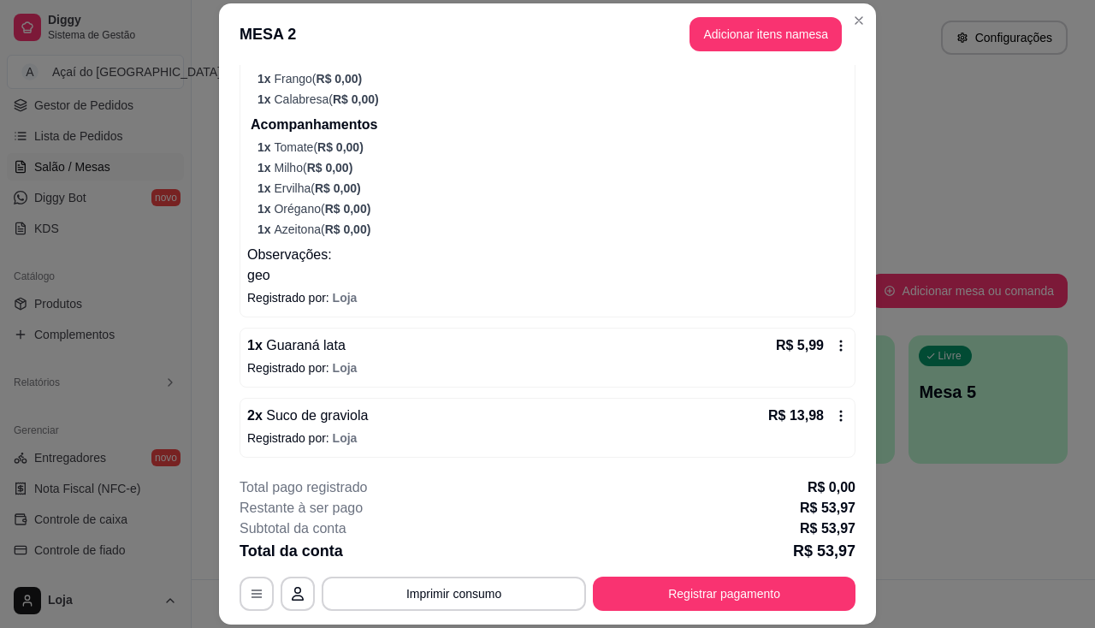
scroll to position [51, 0]
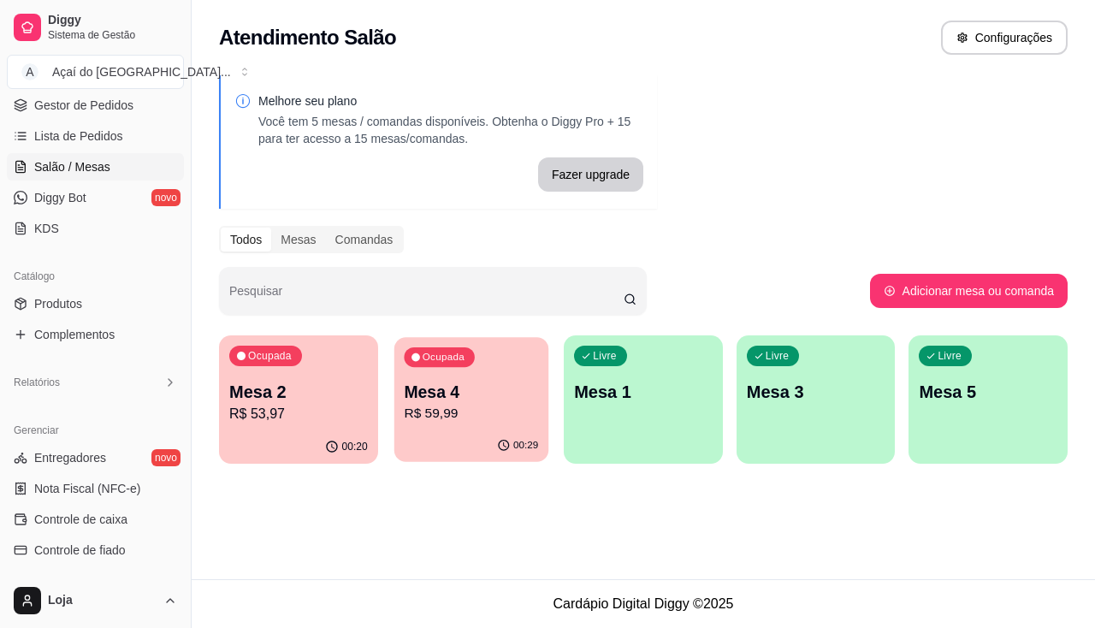
click at [418, 429] on button "Ocupada Mesa 4 R$ 59,99 00:29" at bounding box center [470, 399] width 154 height 125
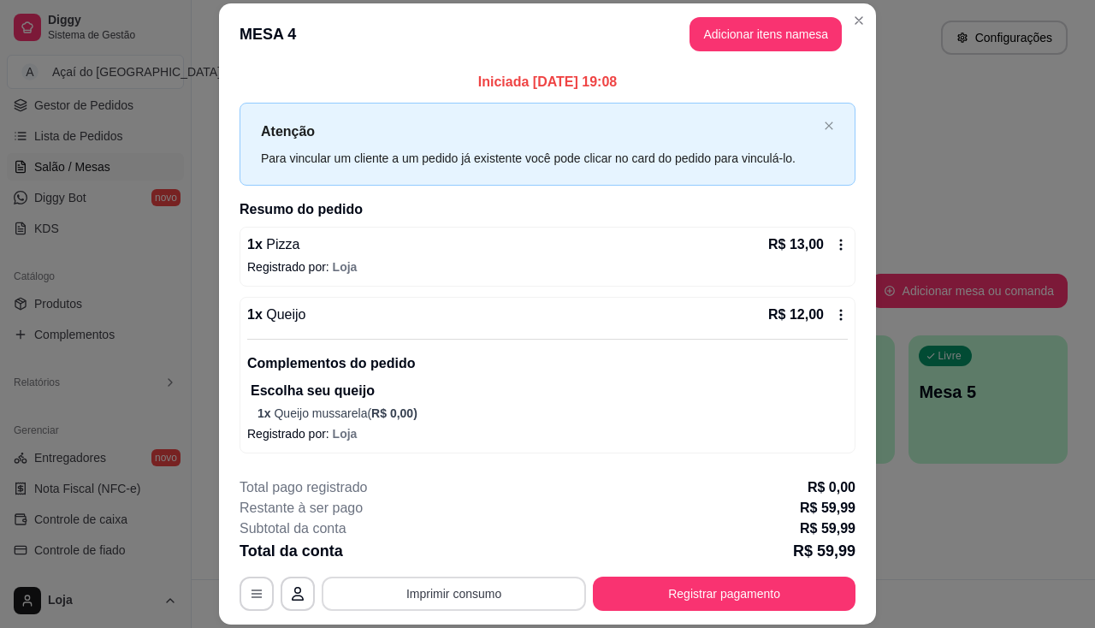
click at [456, 590] on button "Imprimir consumo" at bounding box center [454, 593] width 264 height 34
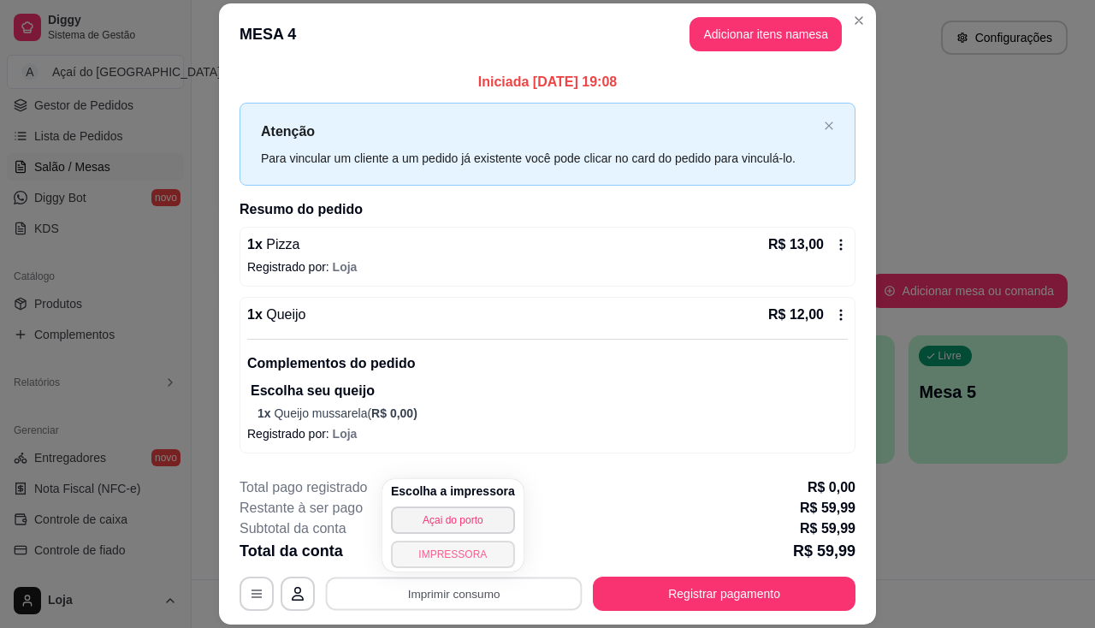
click at [451, 545] on button "IMPRESSORA" at bounding box center [453, 553] width 124 height 27
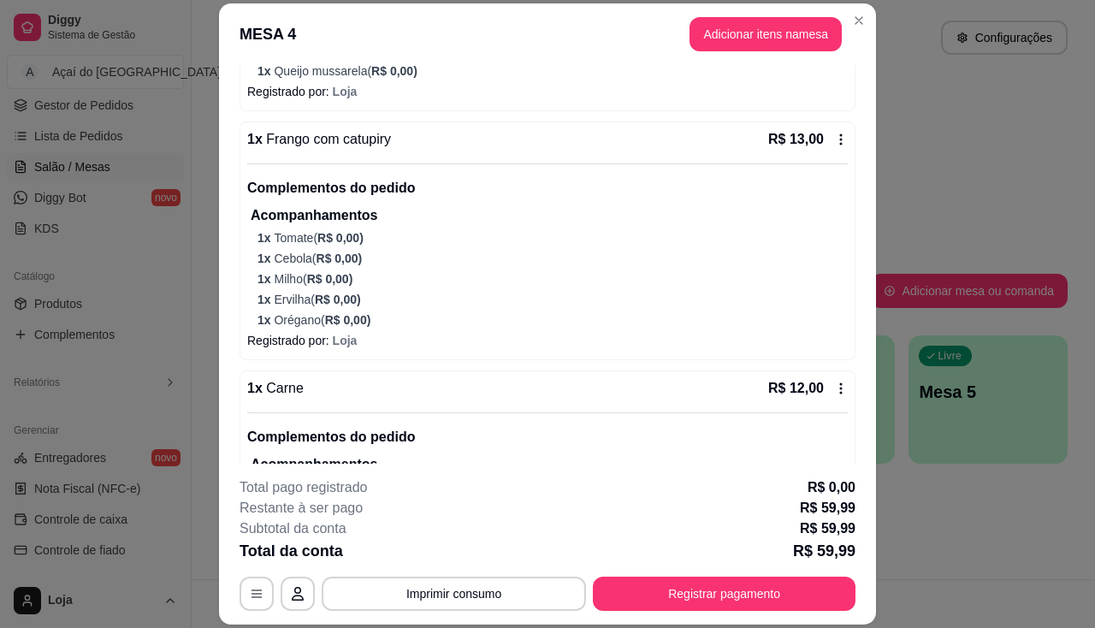
scroll to position [584, 0]
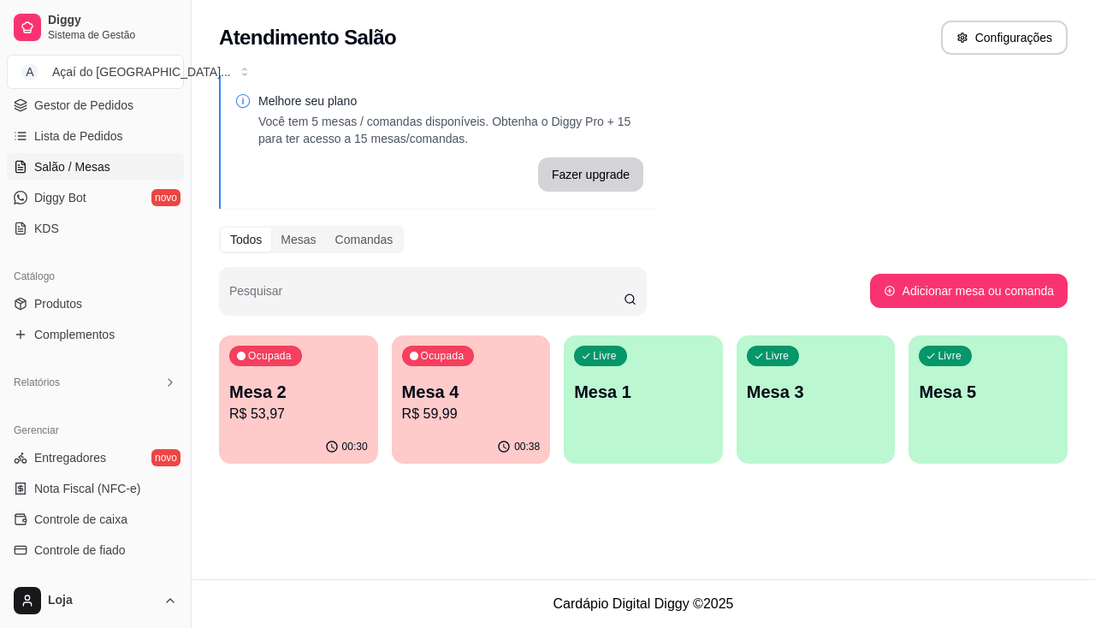
click at [315, 424] on div "Ocupada Mesa 2 R$ 53,97" at bounding box center [298, 382] width 159 height 95
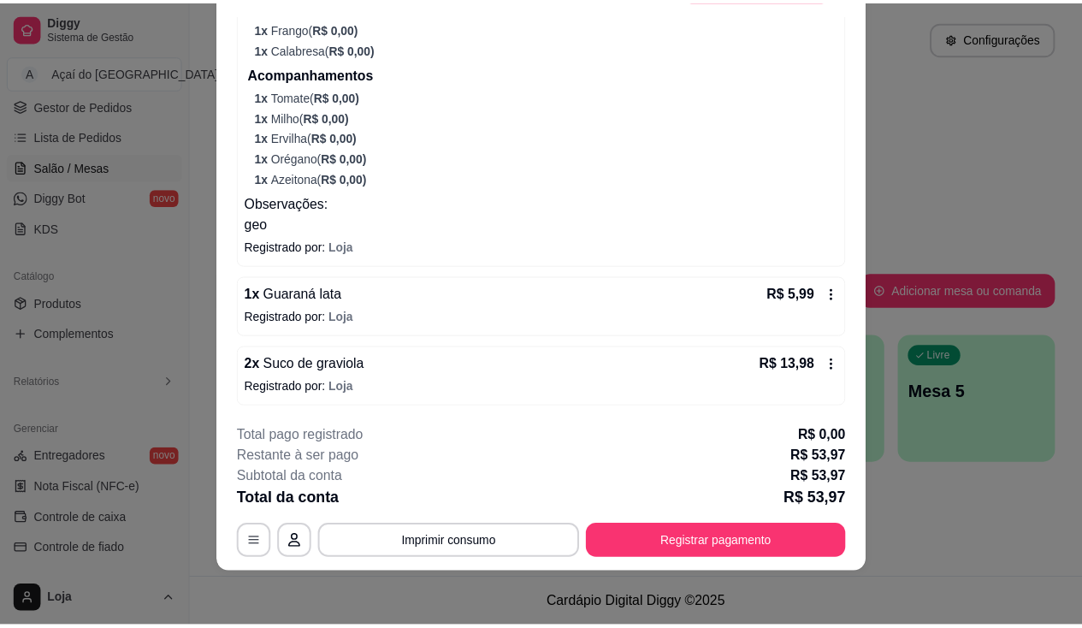
scroll to position [627, 0]
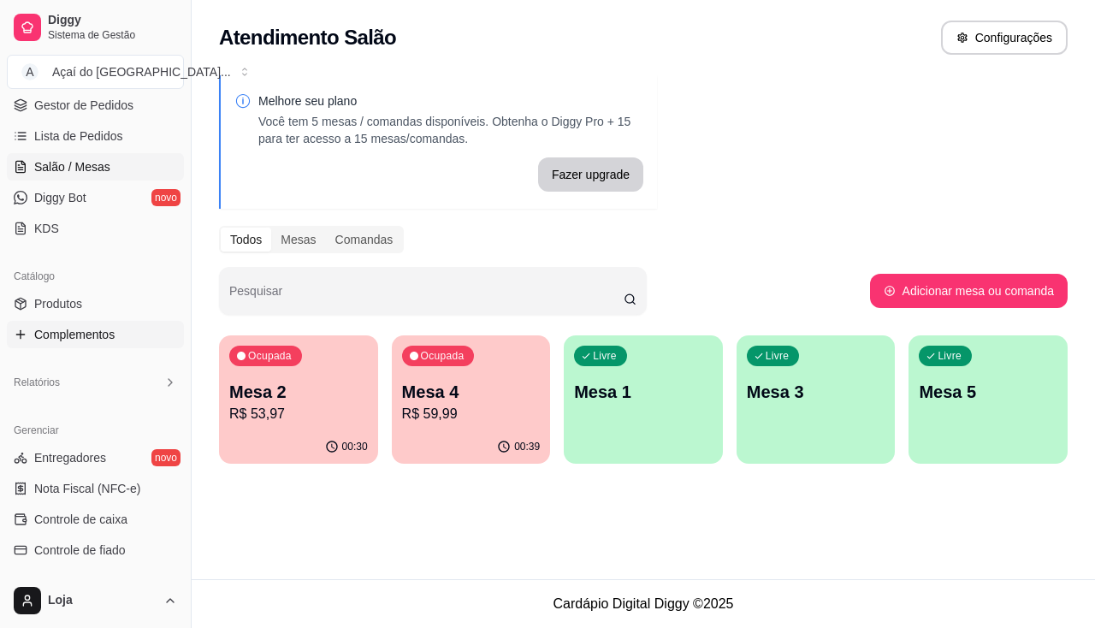
click at [86, 332] on span "Complementos" at bounding box center [74, 334] width 80 height 17
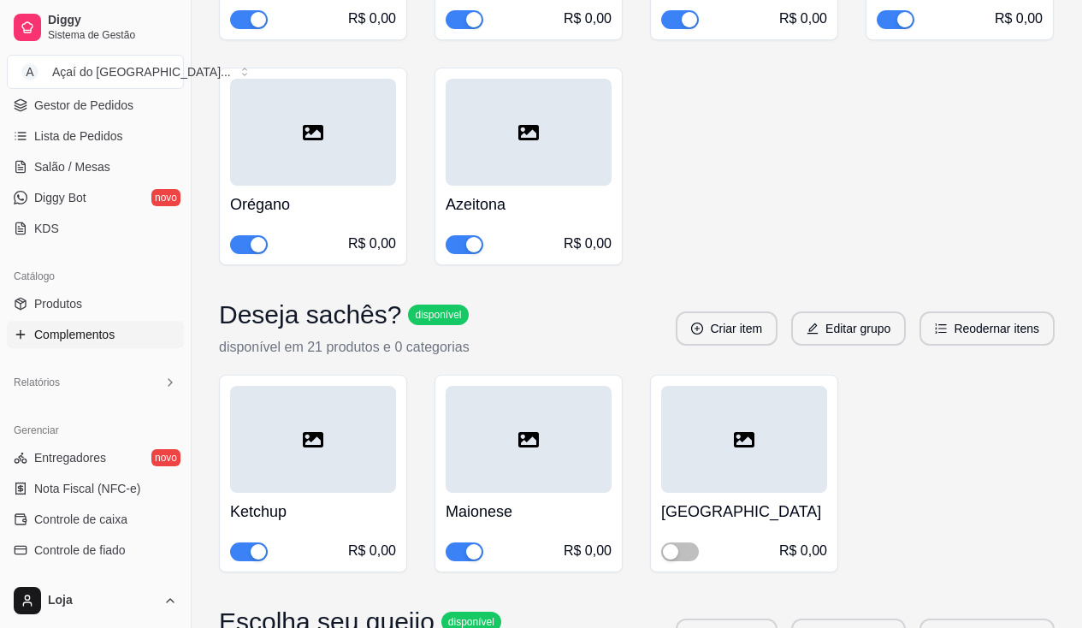
scroll to position [3848, 0]
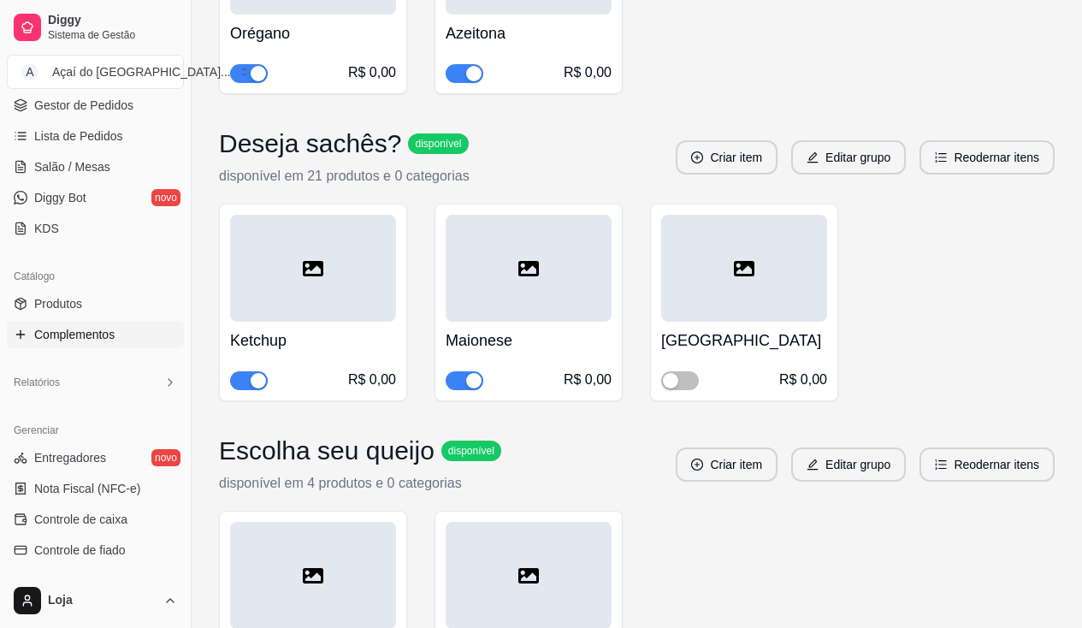
click at [246, 371] on span "button" at bounding box center [249, 380] width 38 height 19
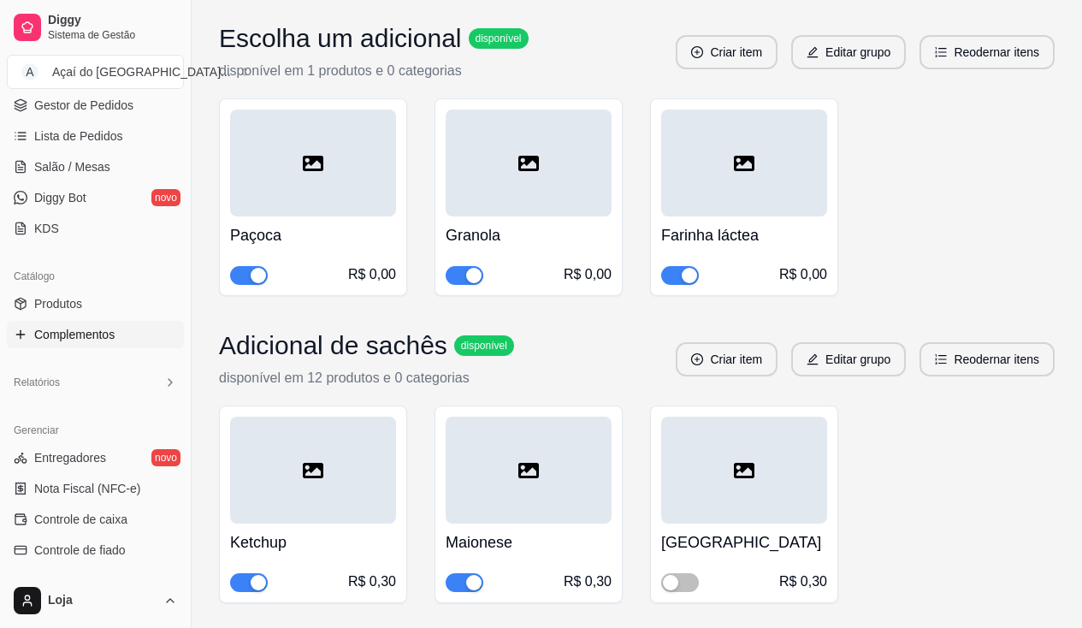
scroll to position [4960, 0]
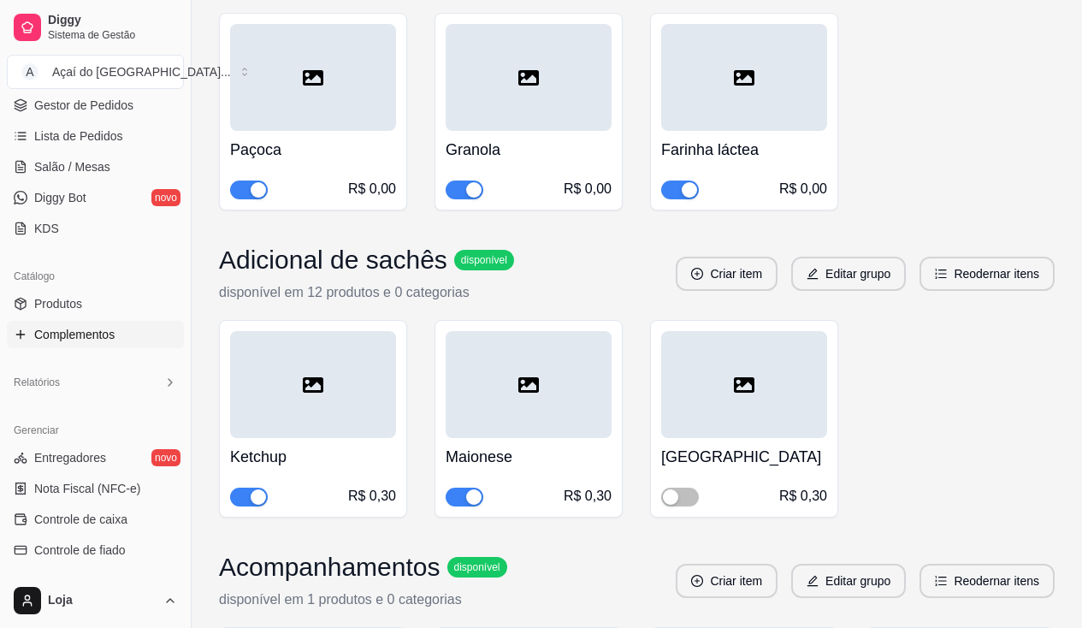
click at [235, 487] on span "button" at bounding box center [249, 496] width 38 height 19
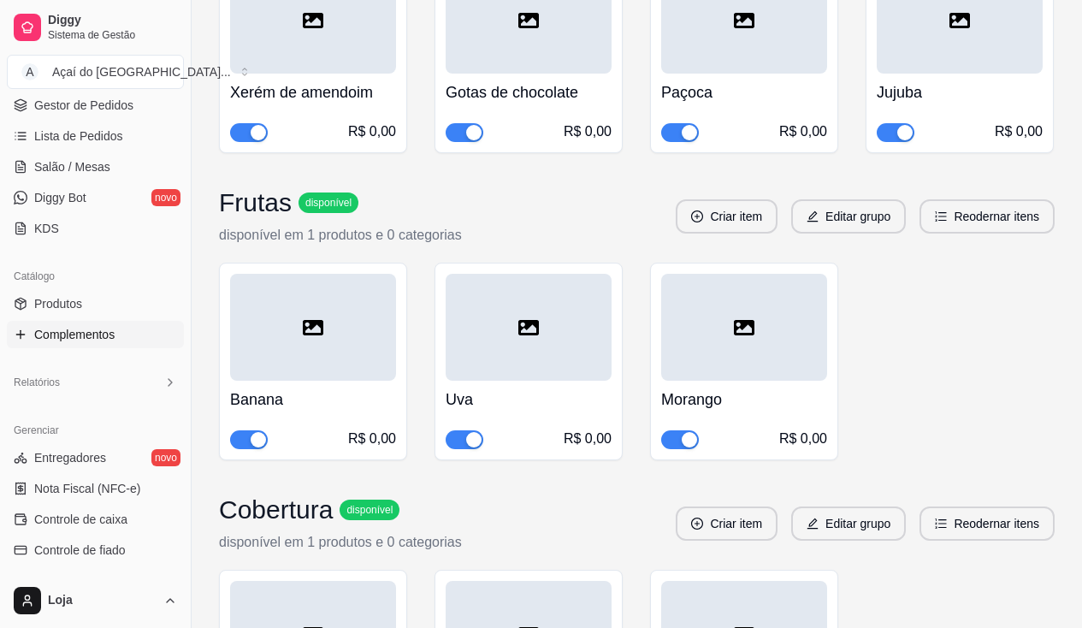
scroll to position [9150, 0]
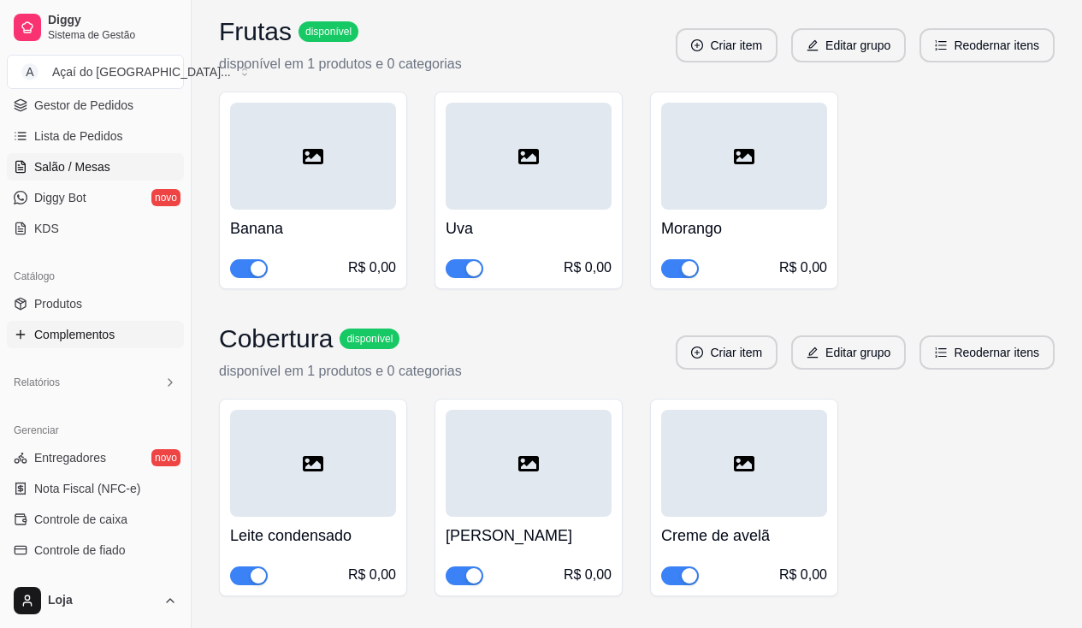
click at [93, 166] on span "Salão / Mesas" at bounding box center [72, 166] width 76 height 17
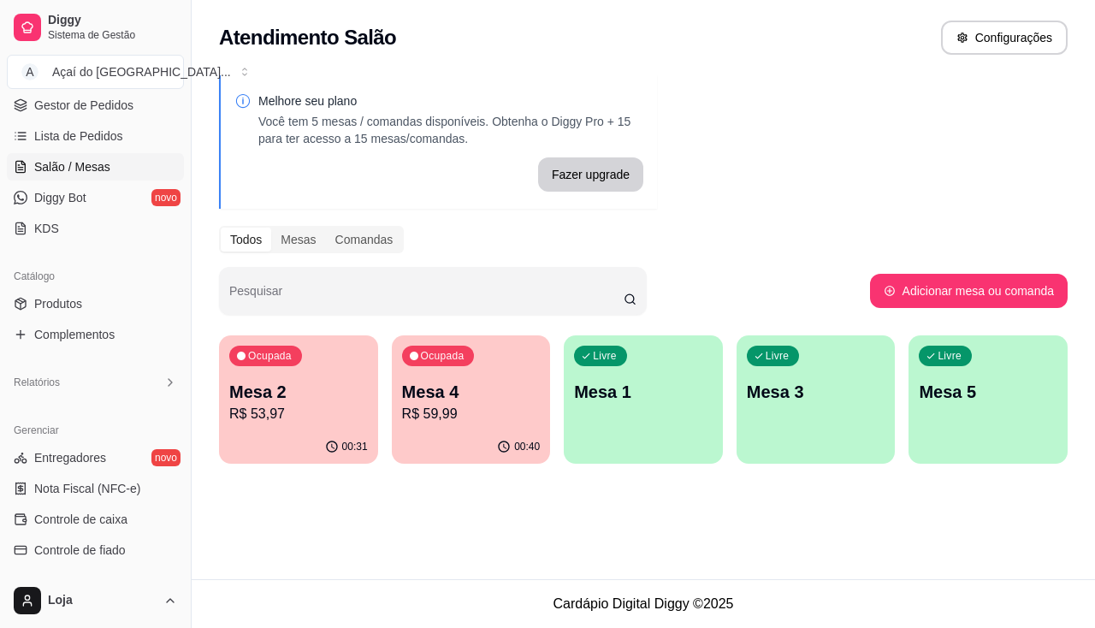
click at [439, 440] on div "00:40" at bounding box center [471, 446] width 159 height 33
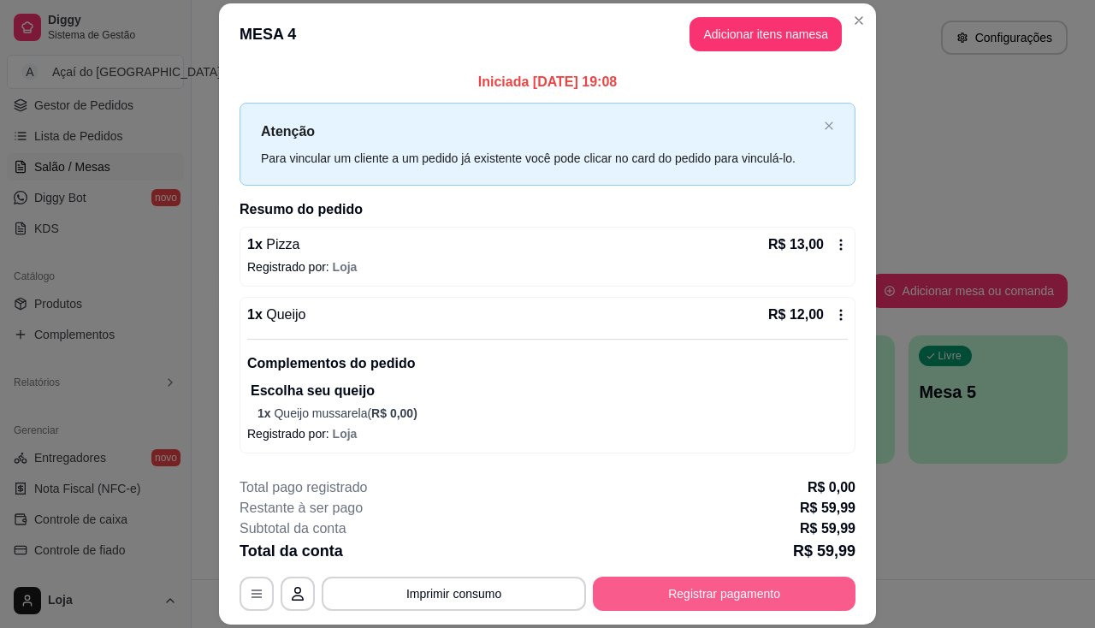
click at [620, 586] on button "Registrar pagamento" at bounding box center [724, 593] width 263 height 34
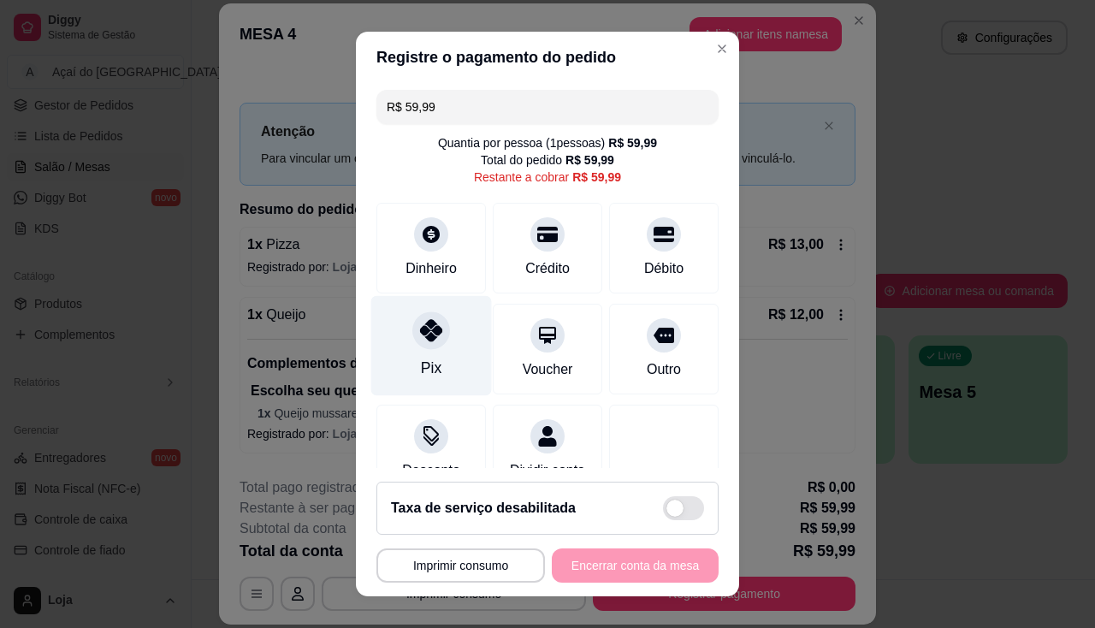
click at [446, 346] on div "Pix" at bounding box center [431, 345] width 121 height 100
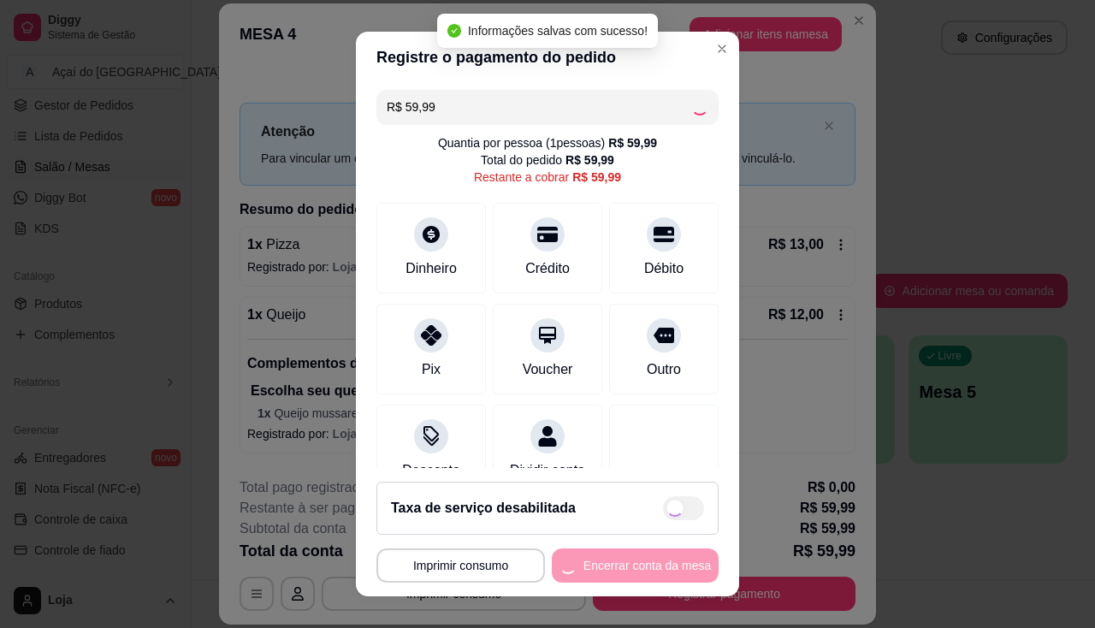
type input "R$ 0,00"
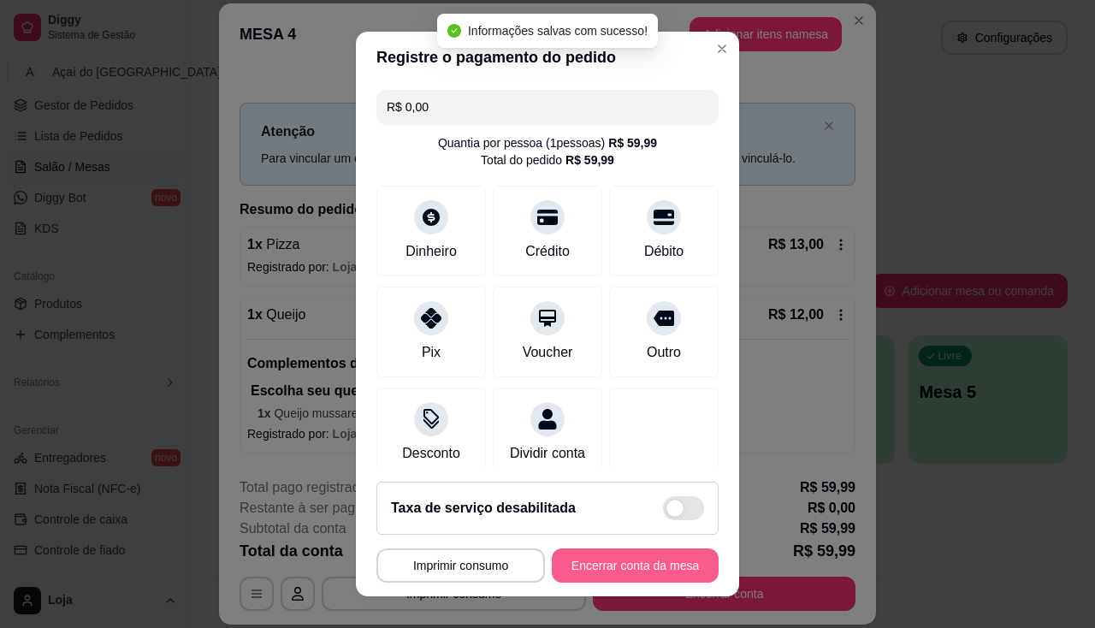
click at [564, 562] on button "Encerrar conta da mesa" at bounding box center [635, 565] width 167 height 34
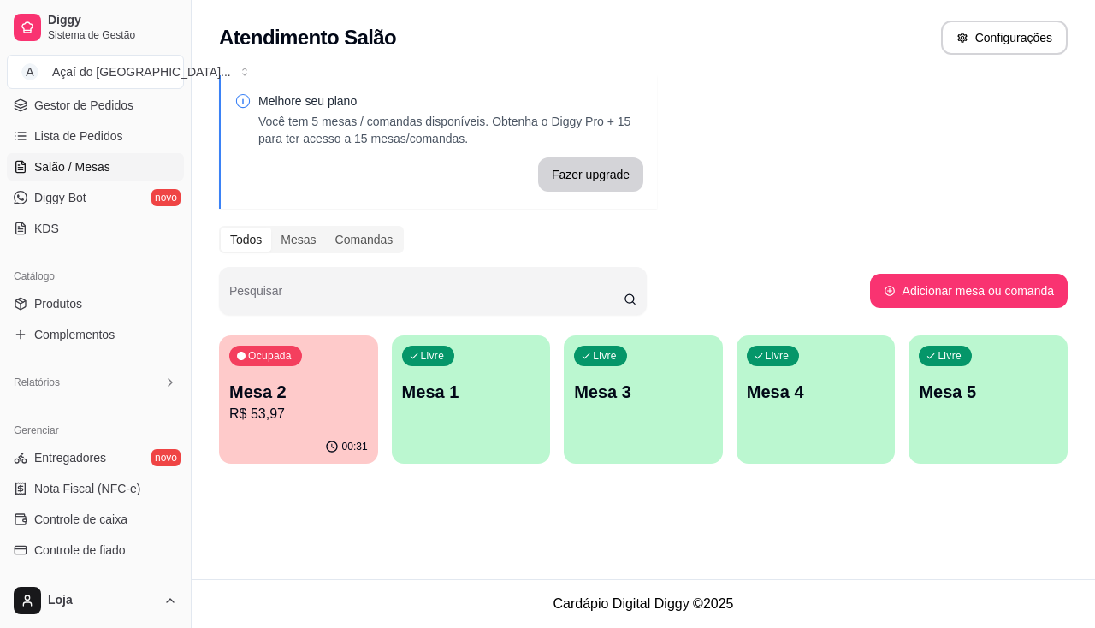
click at [328, 410] on p "R$ 53,97" at bounding box center [298, 414] width 139 height 21
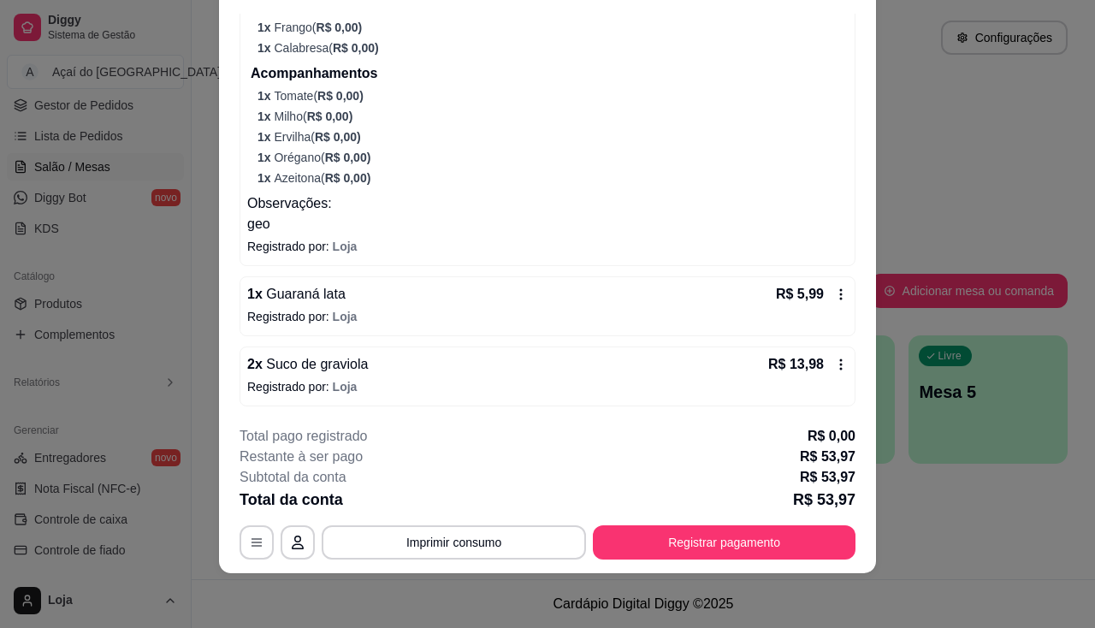
scroll to position [3, 0]
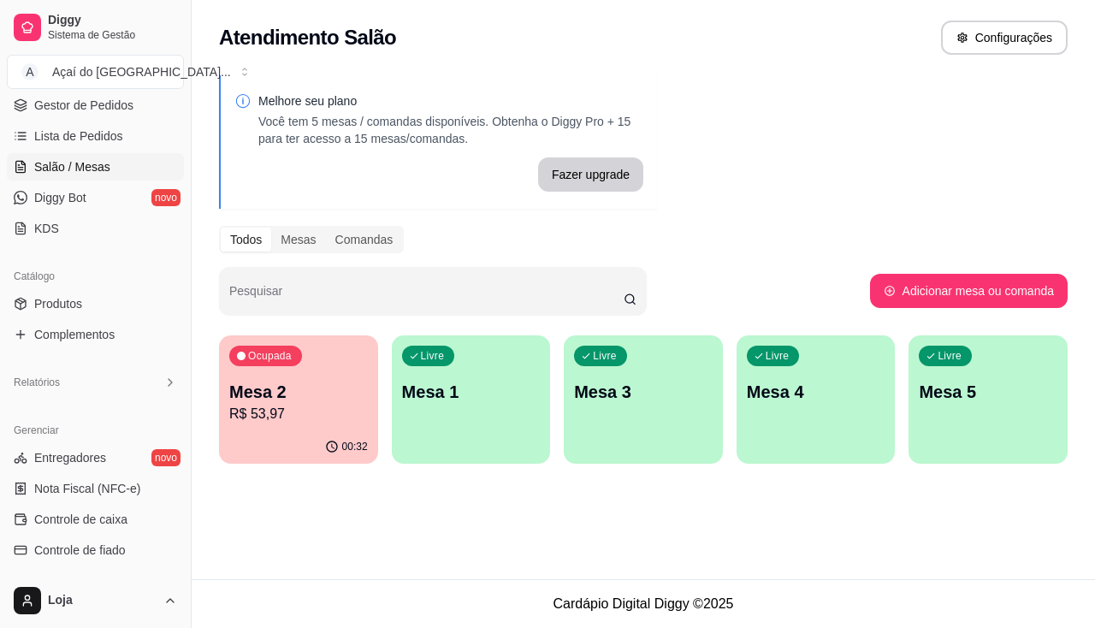
click at [261, 389] on p "Mesa 2" at bounding box center [298, 392] width 139 height 24
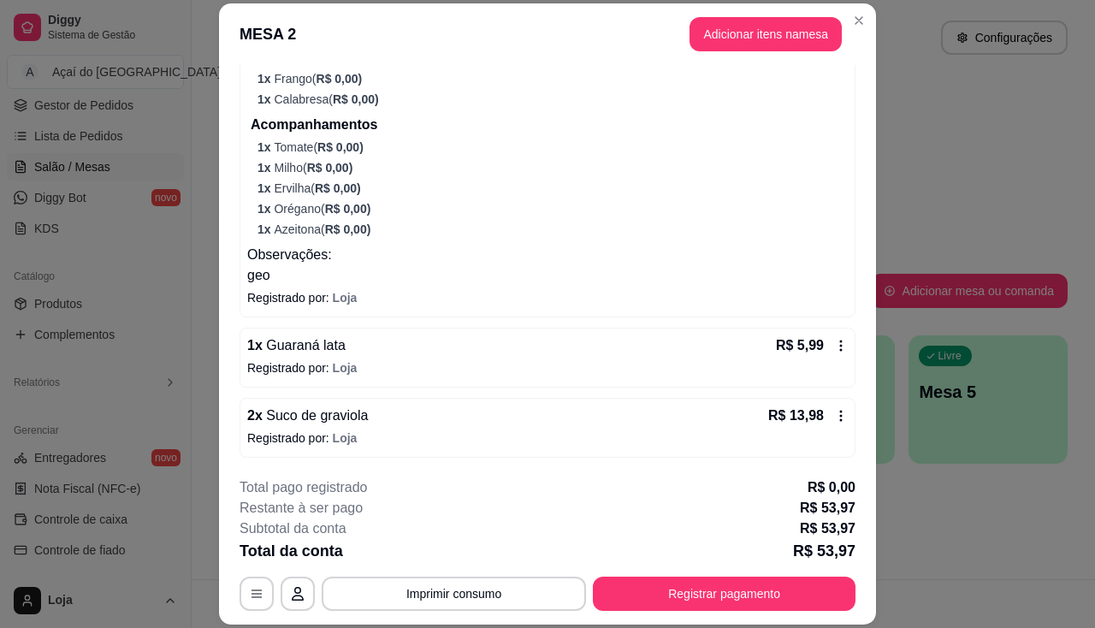
scroll to position [51, 0]
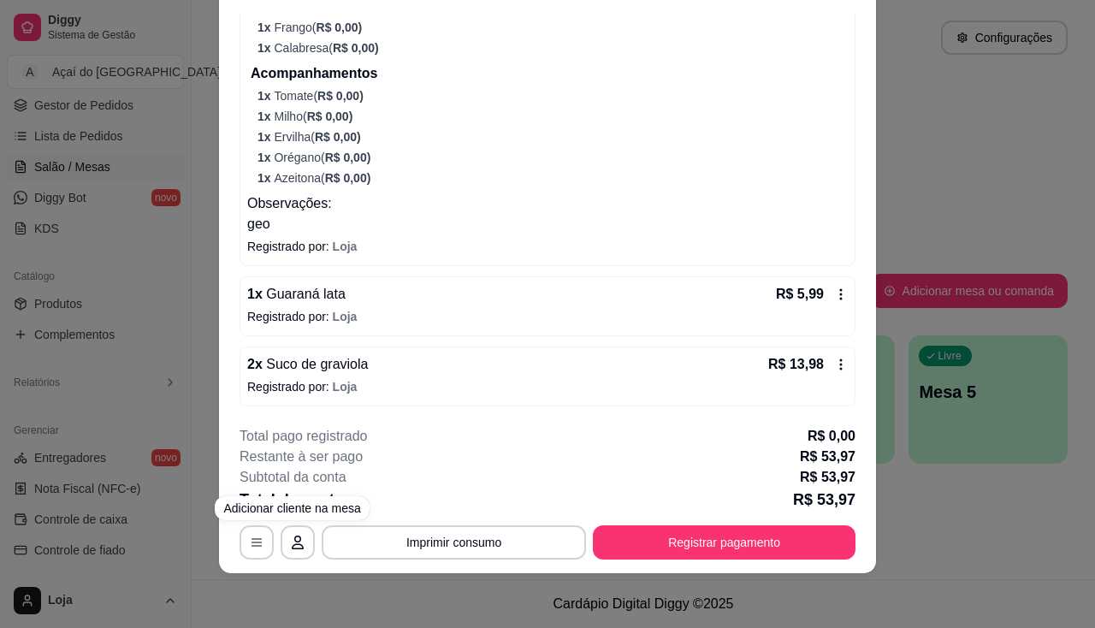
click at [140, 392] on div "MESA 2 Adicionar itens na mesa Iniciada [DATE] 19:08 Atenção Para vincular um c…" at bounding box center [547, 314] width 1095 height 628
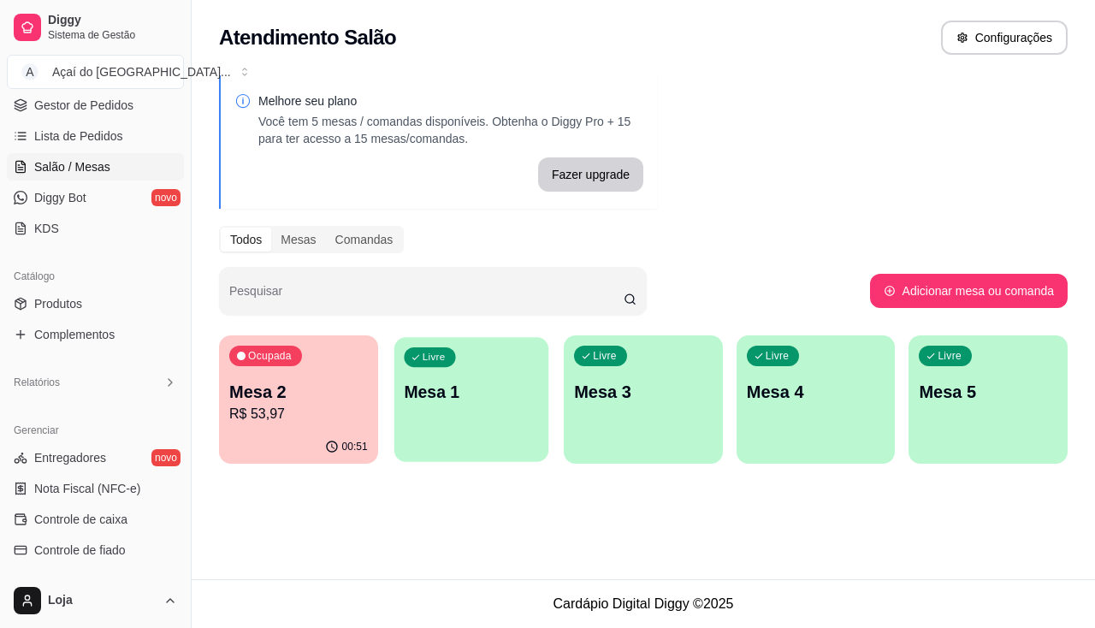
click at [410, 405] on div "Livre Mesa 1" at bounding box center [470, 389] width 154 height 104
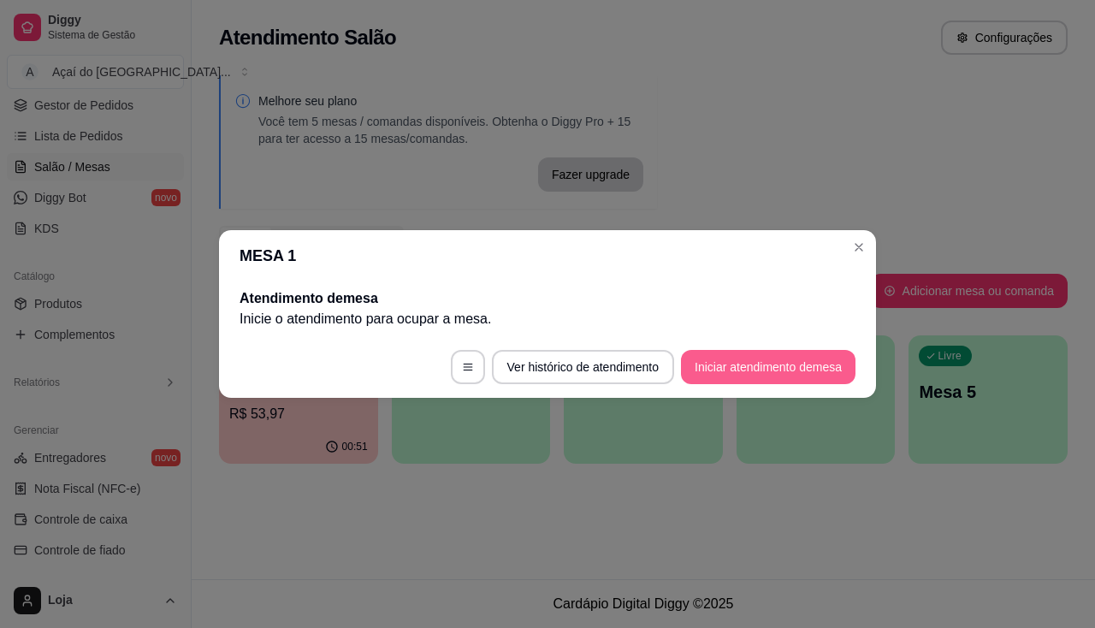
click at [683, 373] on button "Iniciar atendimento de mesa" at bounding box center [768, 367] width 174 height 34
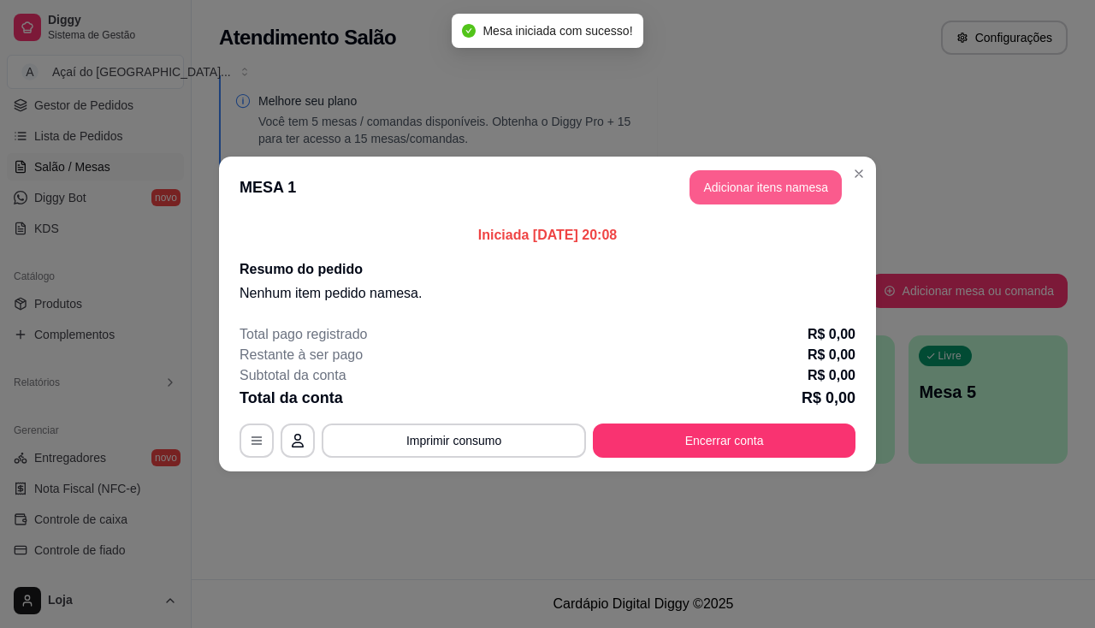
click at [699, 178] on button "Adicionar itens na mesa" at bounding box center [765, 187] width 152 height 34
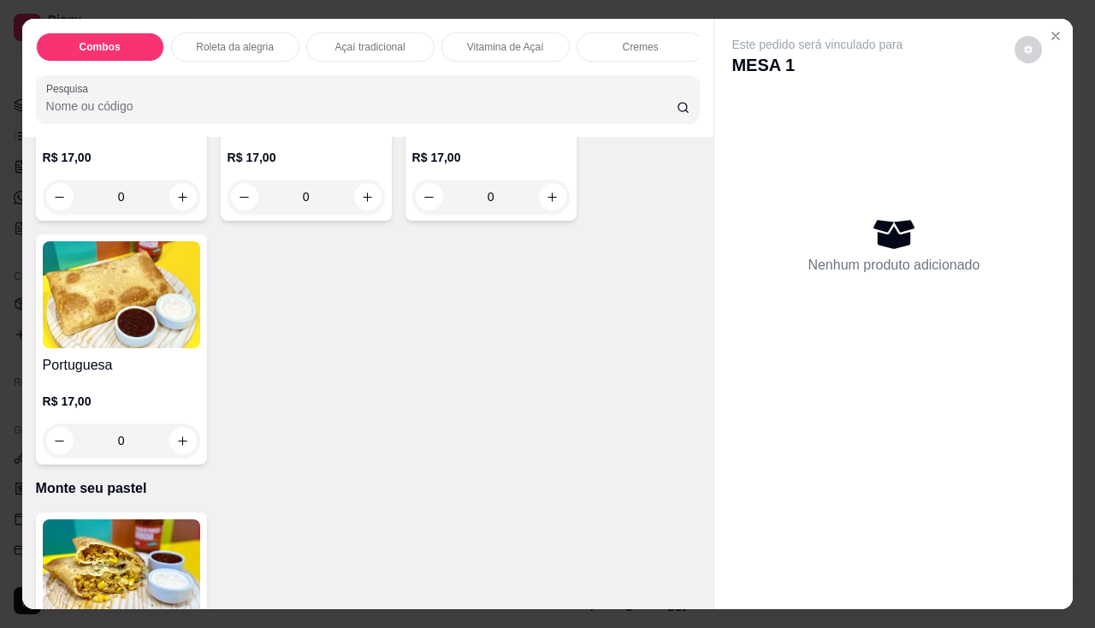
scroll to position [3335, 0]
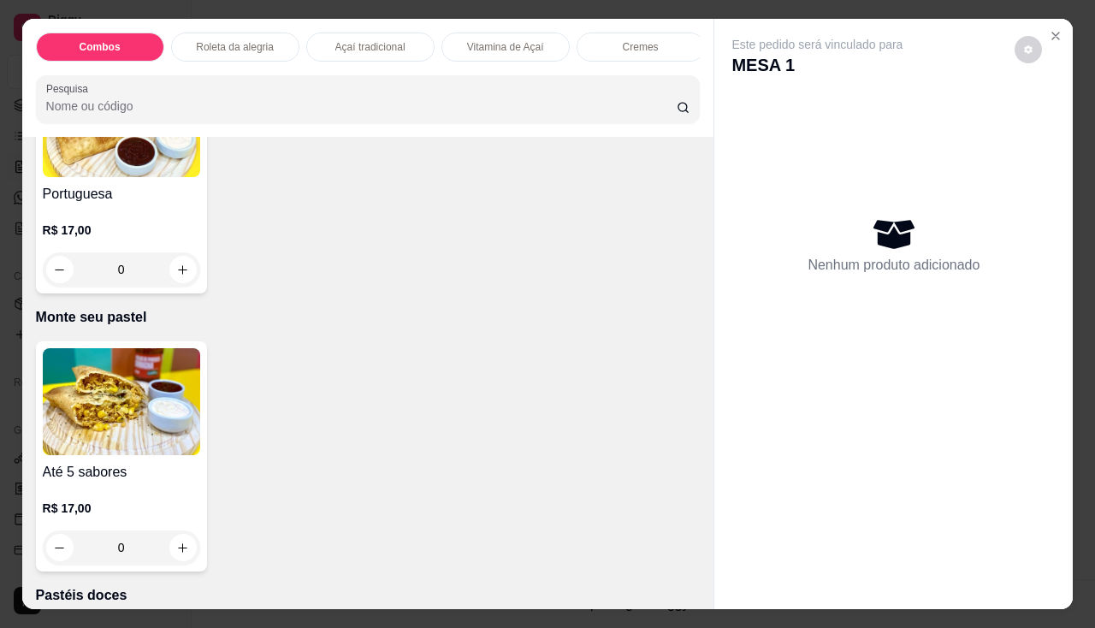
click at [121, 378] on img at bounding box center [121, 401] width 157 height 107
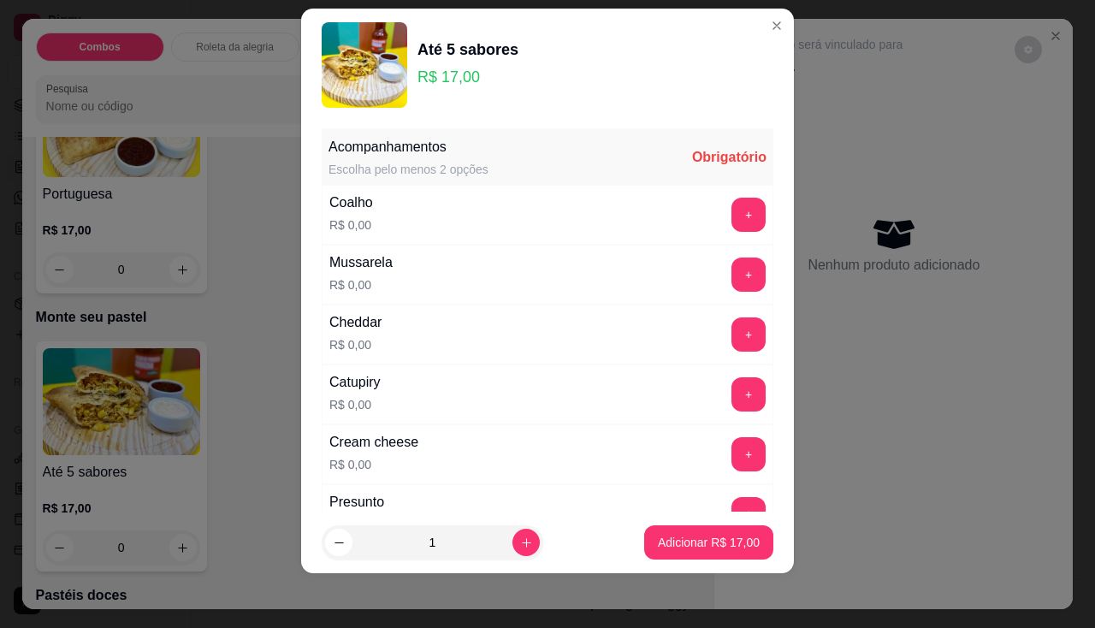
scroll to position [257, 0]
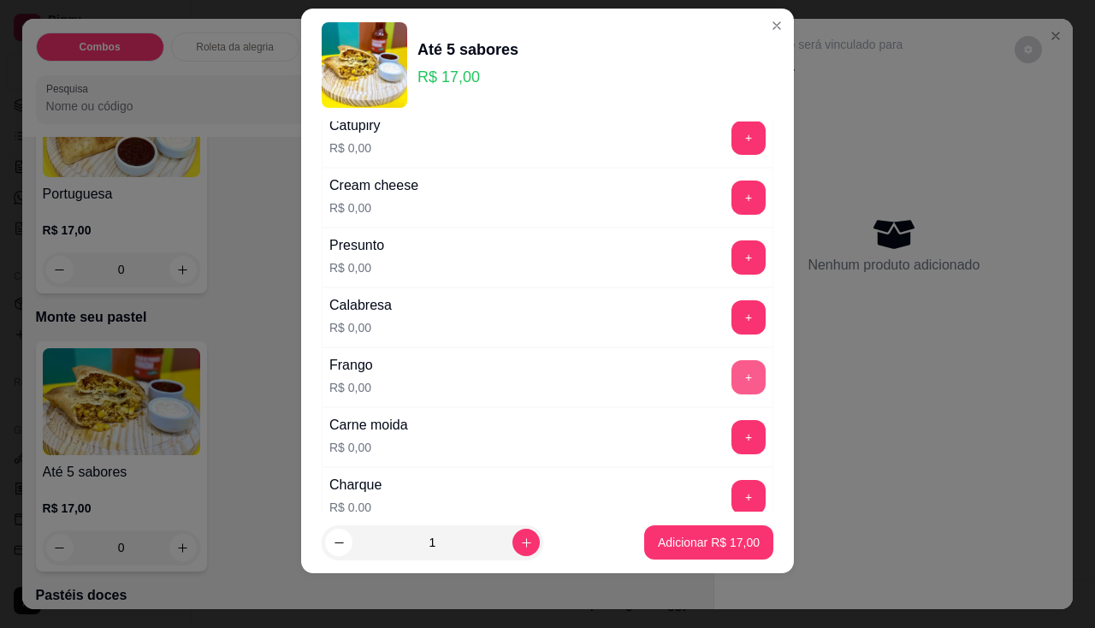
click at [731, 375] on button "+" at bounding box center [748, 377] width 34 height 34
click at [731, 423] on button "+" at bounding box center [748, 437] width 34 height 34
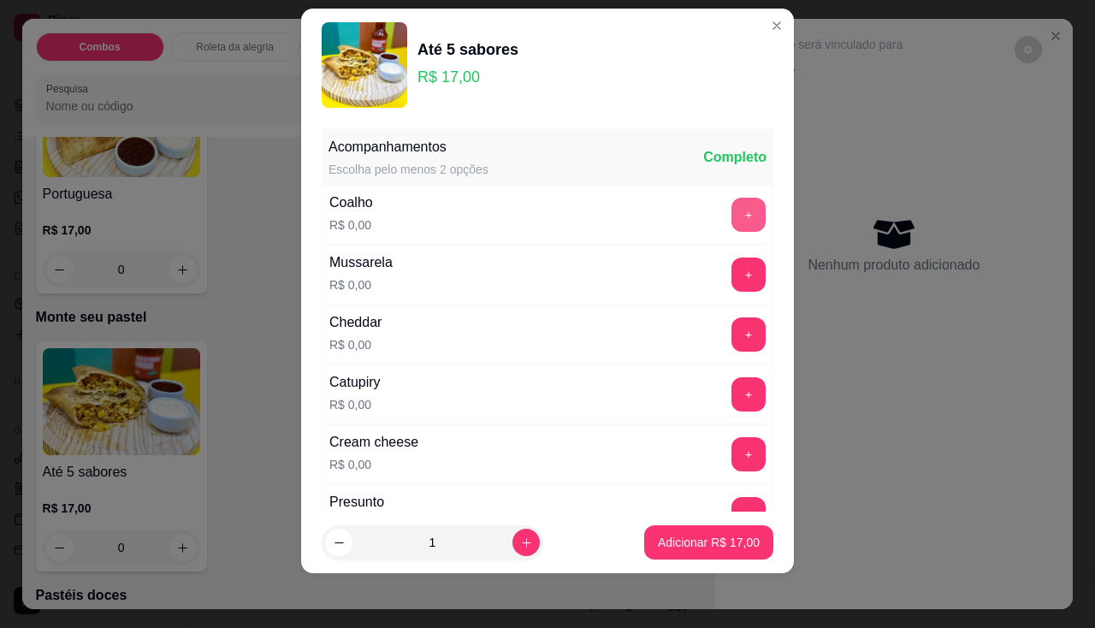
click at [731, 214] on button "+" at bounding box center [748, 215] width 34 height 34
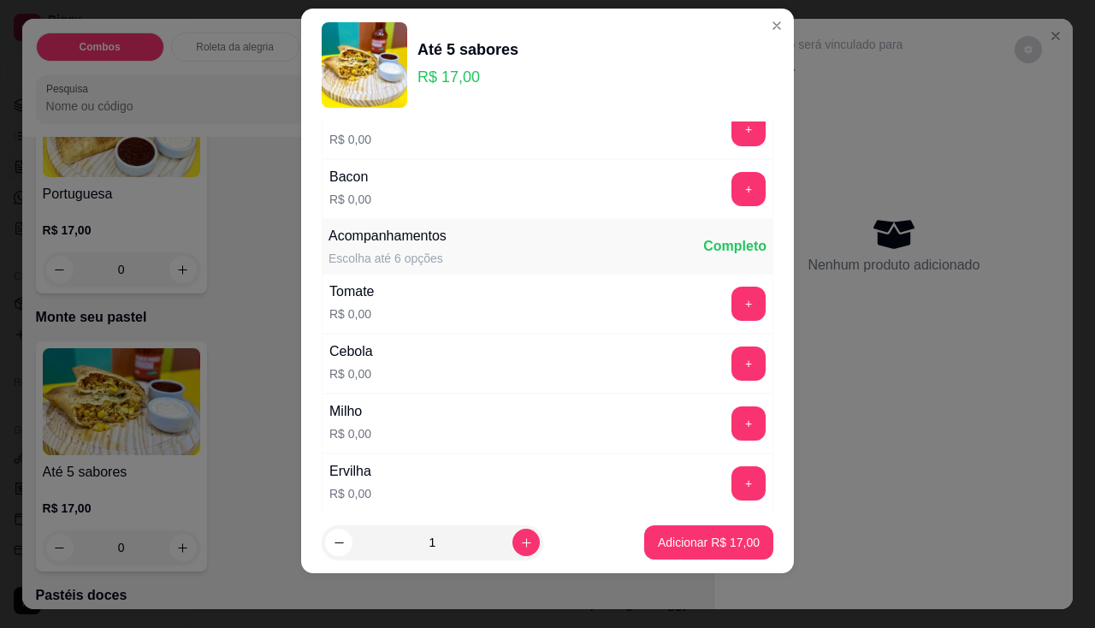
scroll to position [770, 0]
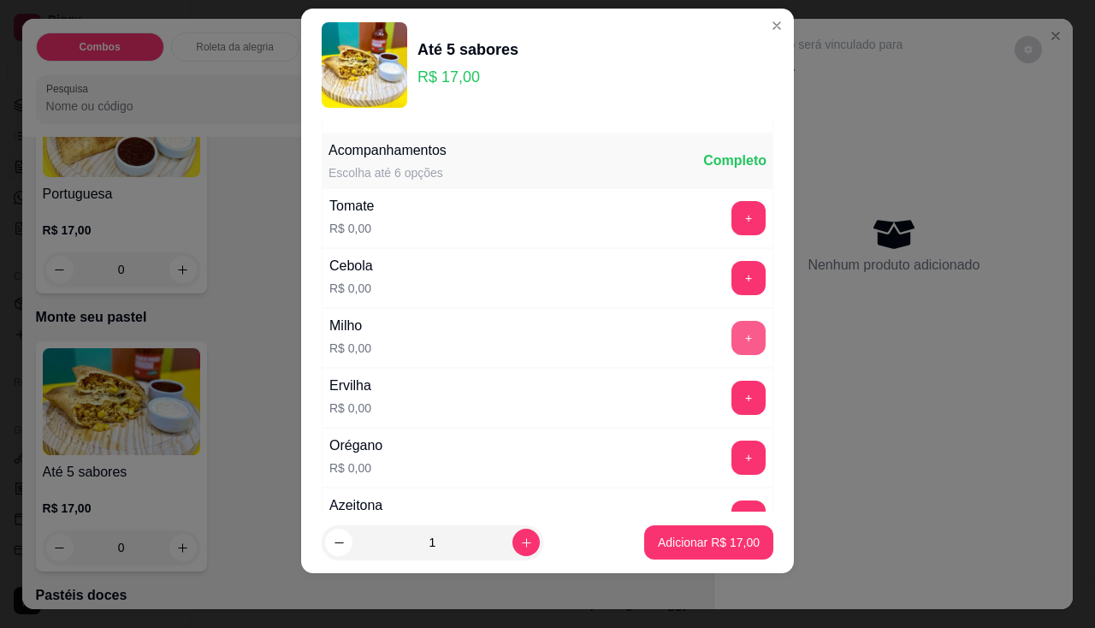
click at [724, 321] on div "+" at bounding box center [748, 338] width 48 height 34
click at [732, 325] on button "+" at bounding box center [748, 337] width 33 height 33
click at [731, 216] on button "+" at bounding box center [748, 218] width 34 height 34
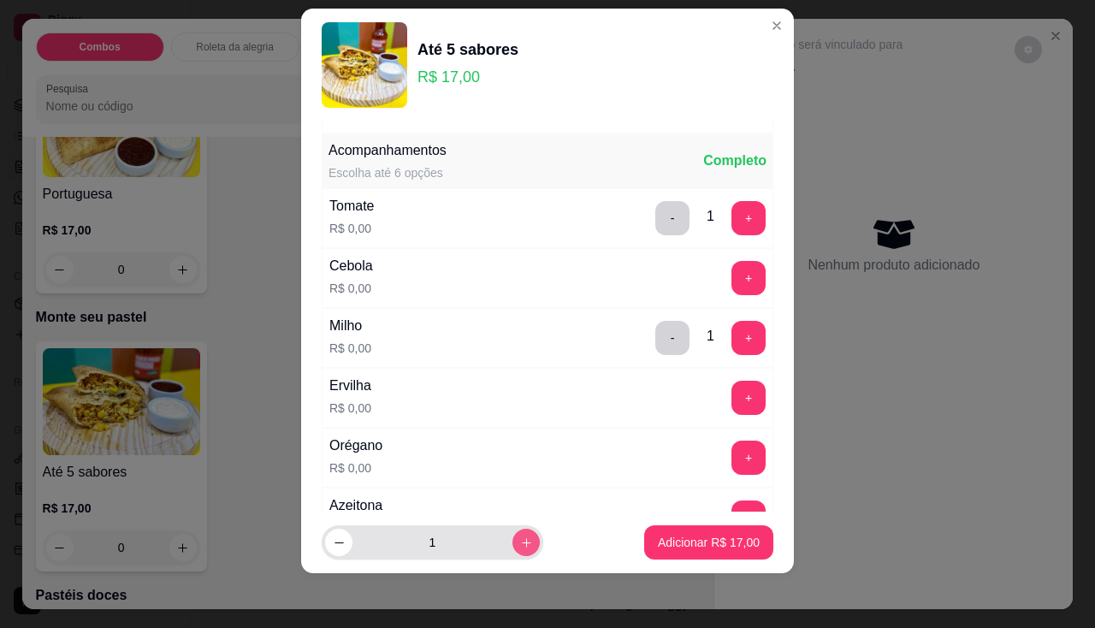
click at [514, 541] on button "increase-product-quantity" at bounding box center [525, 541] width 27 height 27
click at [514, 541] on button "increase-product-quantity" at bounding box center [525, 542] width 27 height 27
type input "5"
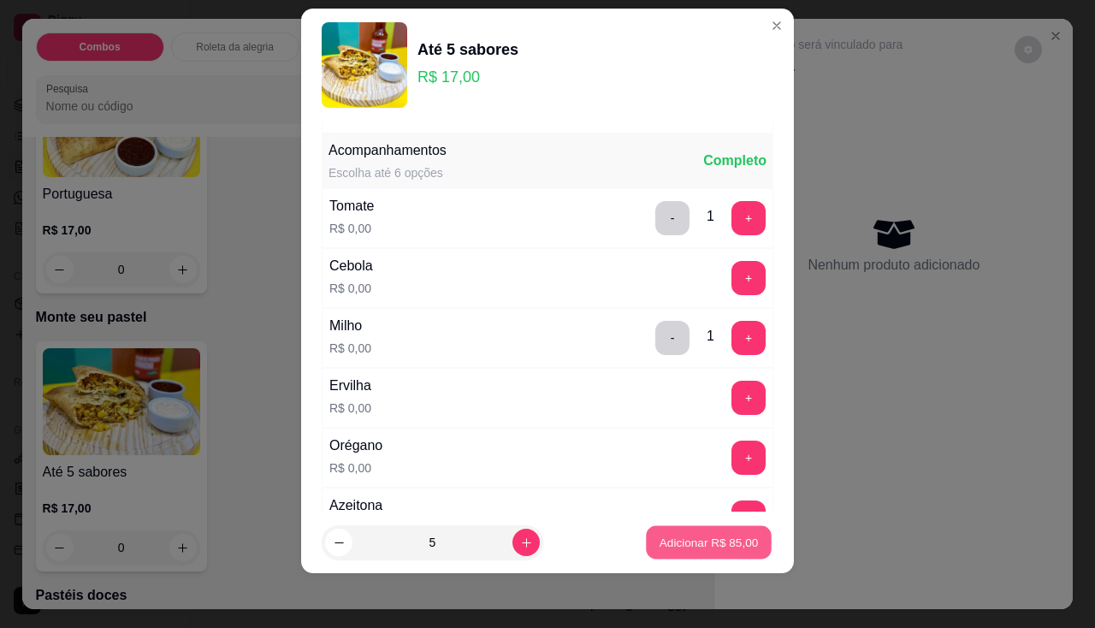
click at [659, 536] on p "Adicionar R$ 85,00" at bounding box center [708, 542] width 99 height 16
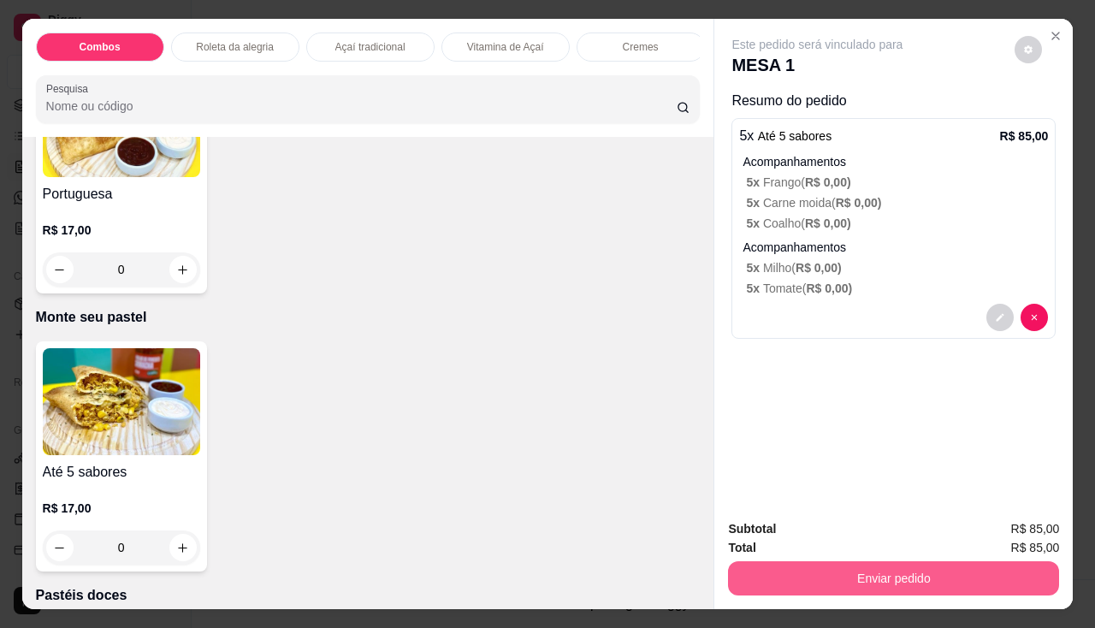
click at [812, 580] on button "Enviar pedido" at bounding box center [893, 578] width 331 height 34
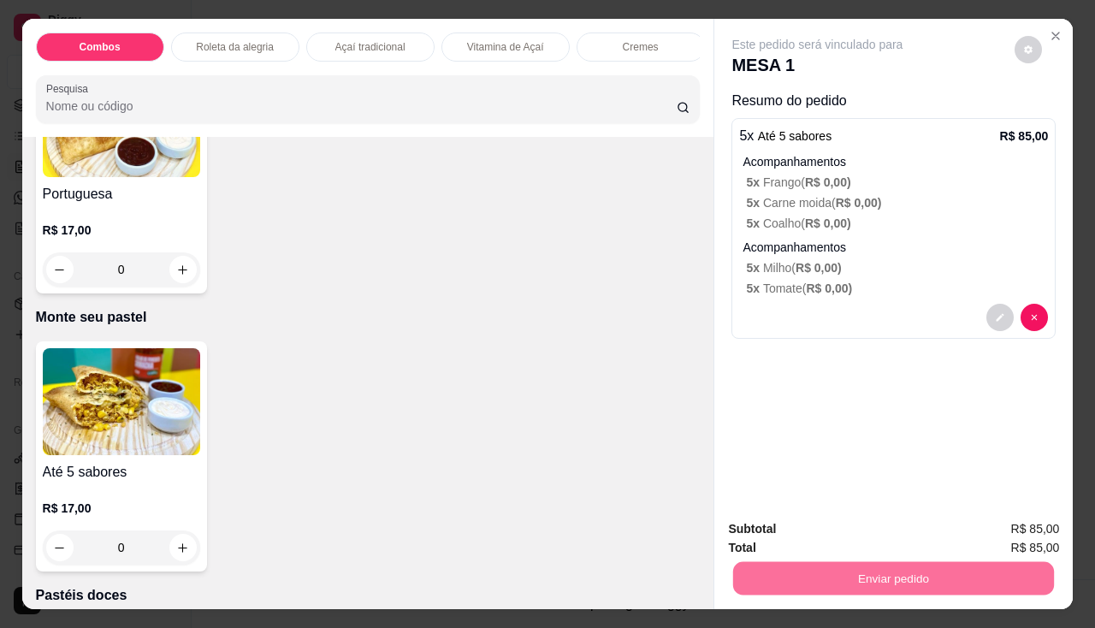
click at [812, 532] on button "Não registrar e enviar pedido" at bounding box center [837, 530] width 178 height 32
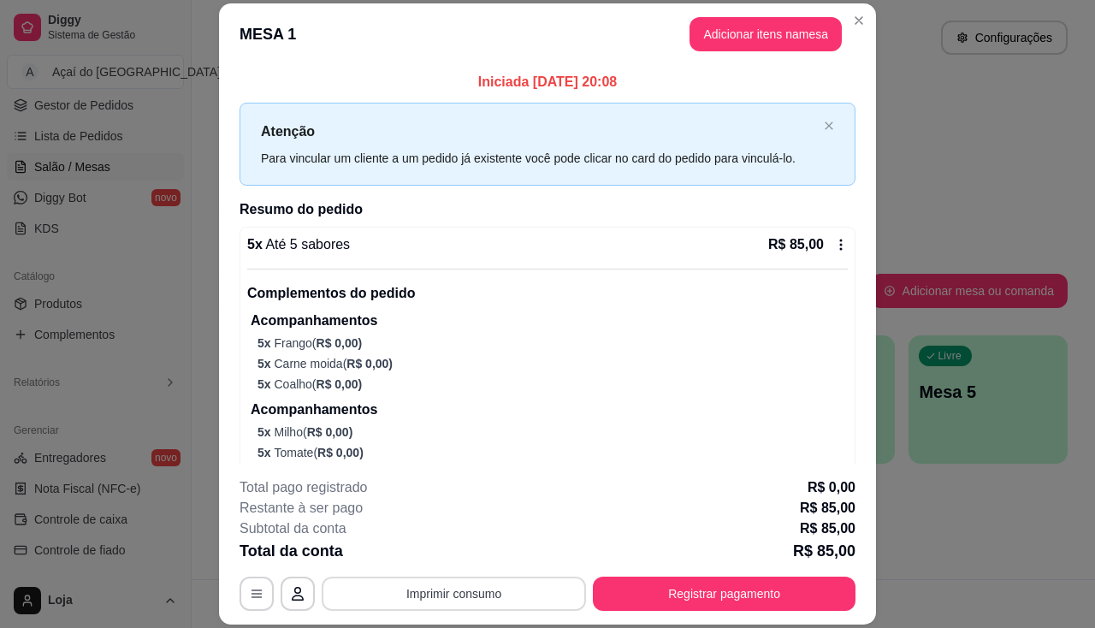
click at [463, 600] on button "Imprimir consumo" at bounding box center [454, 593] width 264 height 34
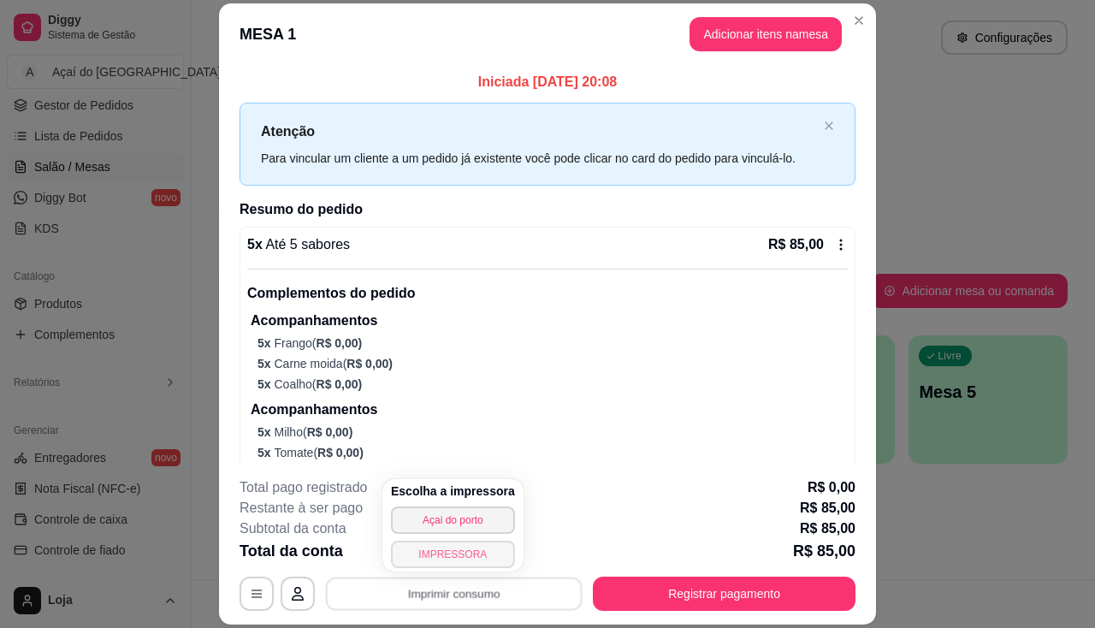
click at [446, 558] on button "IMPRESSORA" at bounding box center [453, 553] width 124 height 27
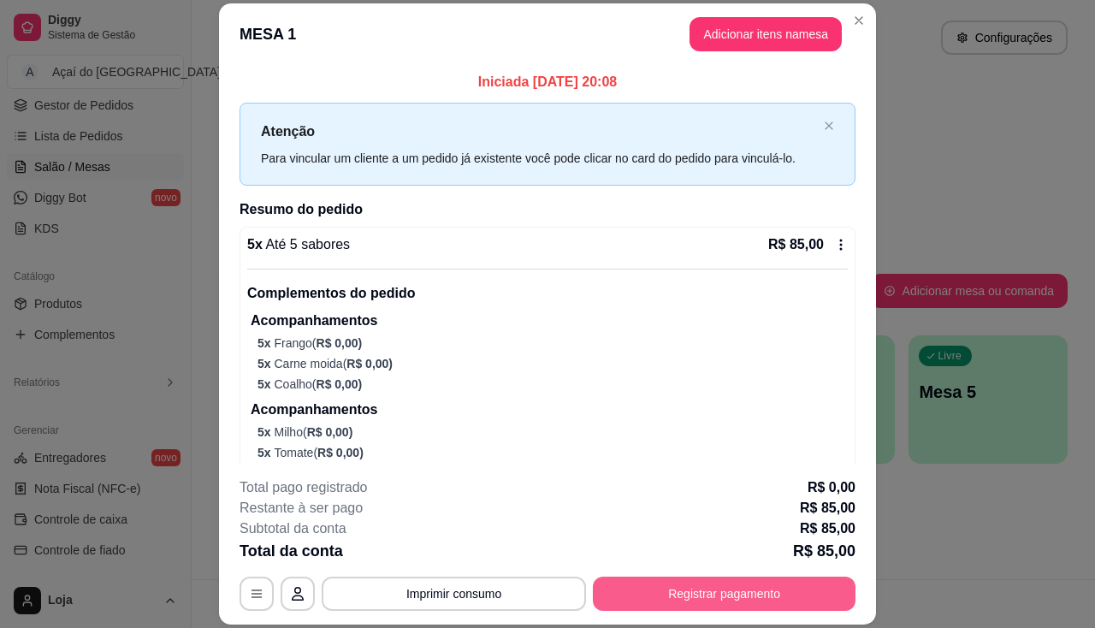
click at [725, 599] on button "Registrar pagamento" at bounding box center [724, 593] width 263 height 34
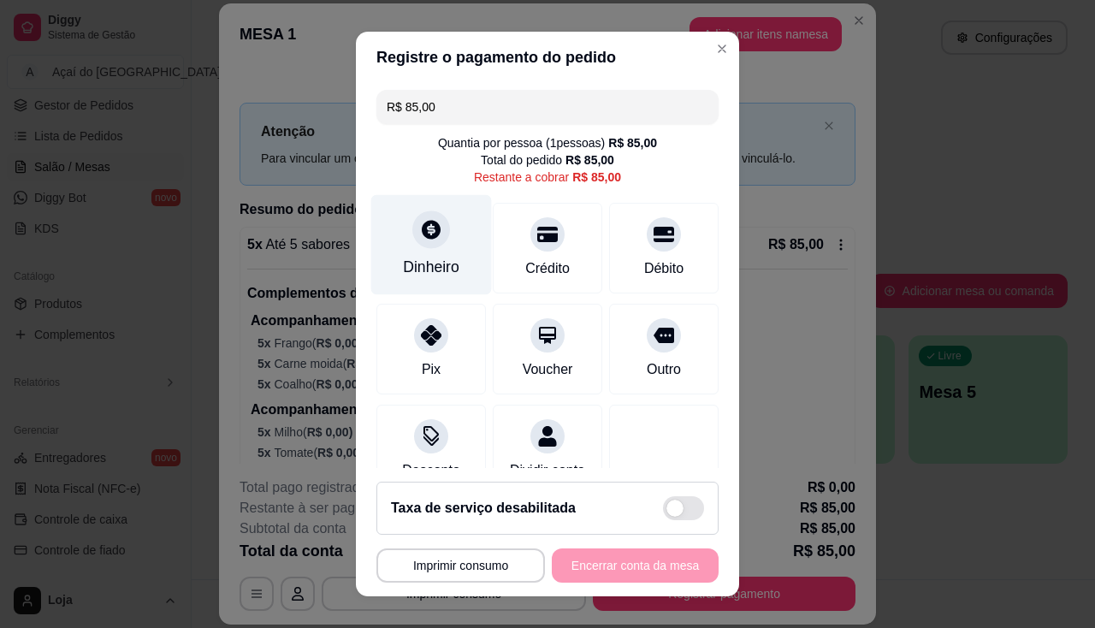
click at [435, 247] on div "Dinheiro" at bounding box center [431, 244] width 121 height 100
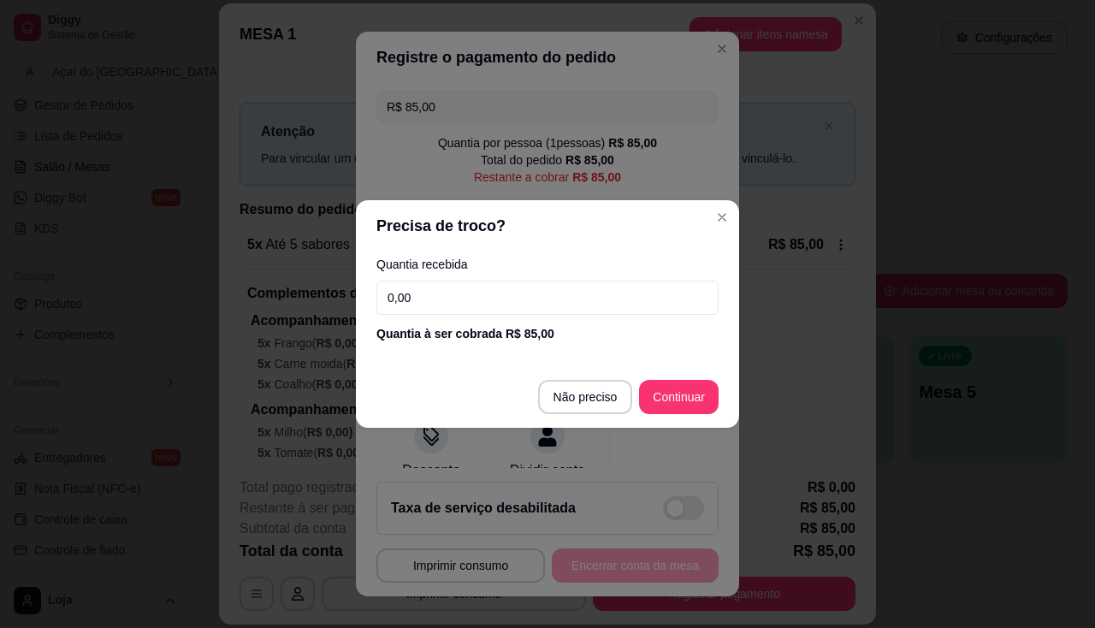
click at [464, 291] on input "0,00" at bounding box center [547, 297] width 342 height 34
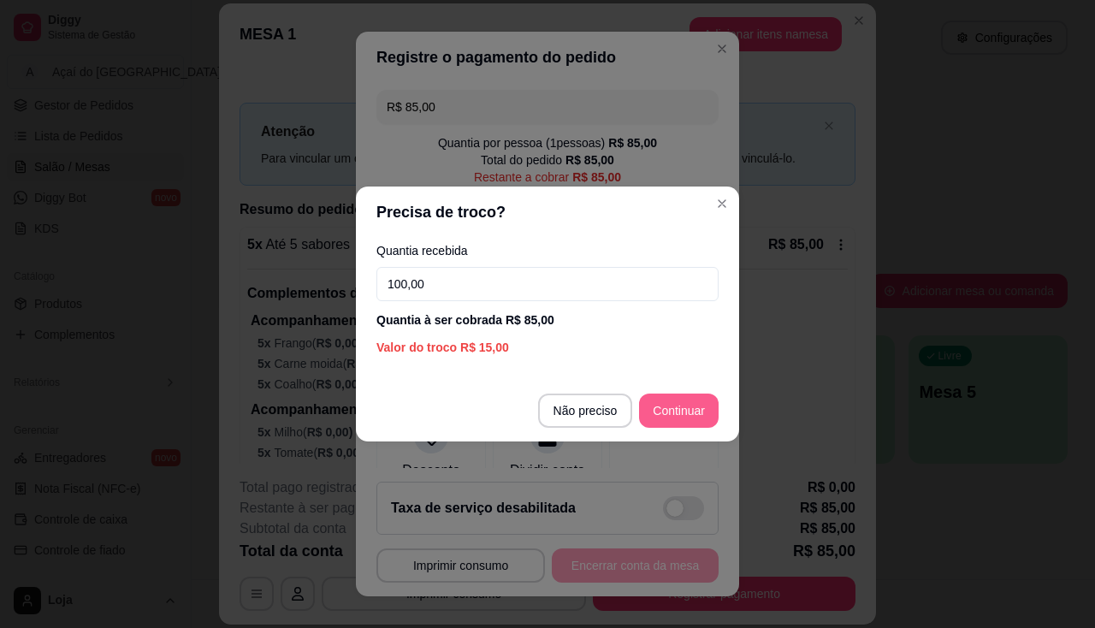
type input "100,00"
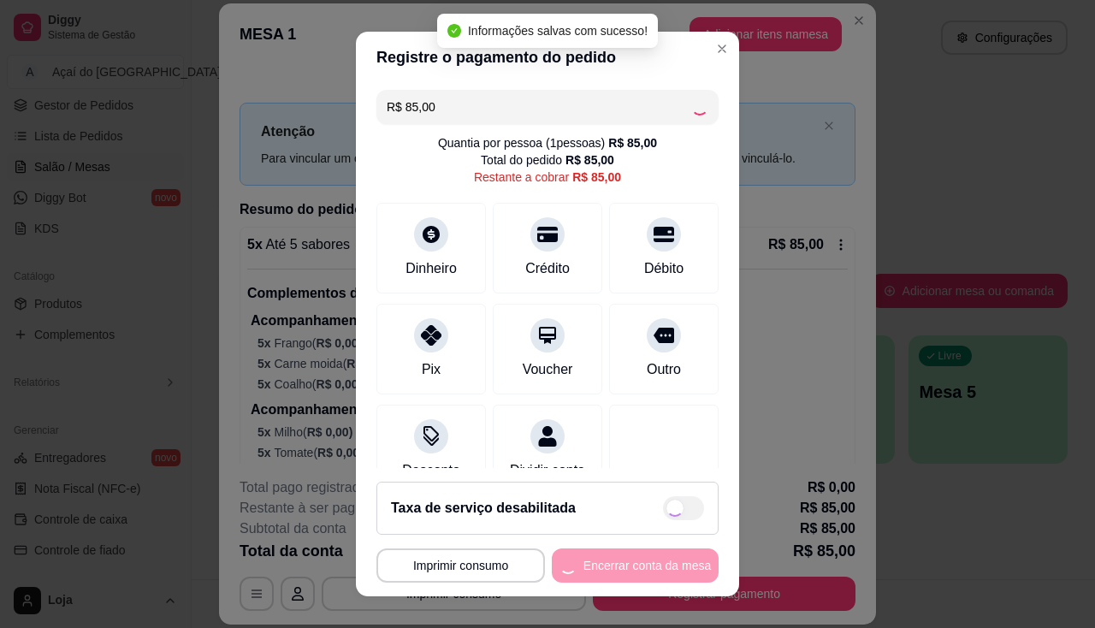
type input "R$ 0,00"
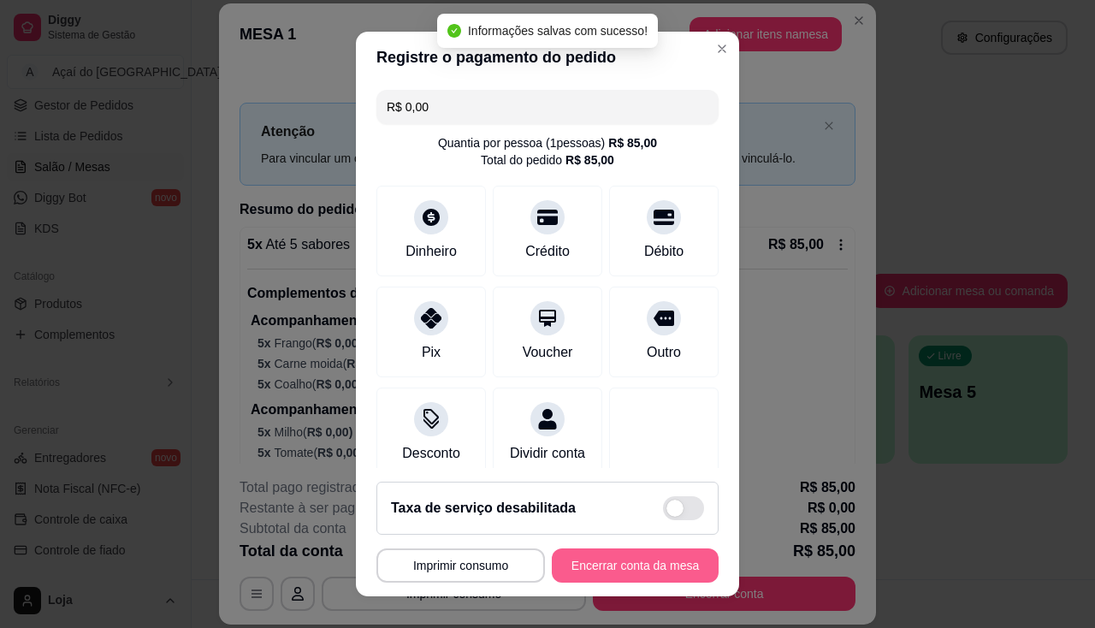
click at [659, 573] on button "Encerrar conta da mesa" at bounding box center [635, 565] width 167 height 34
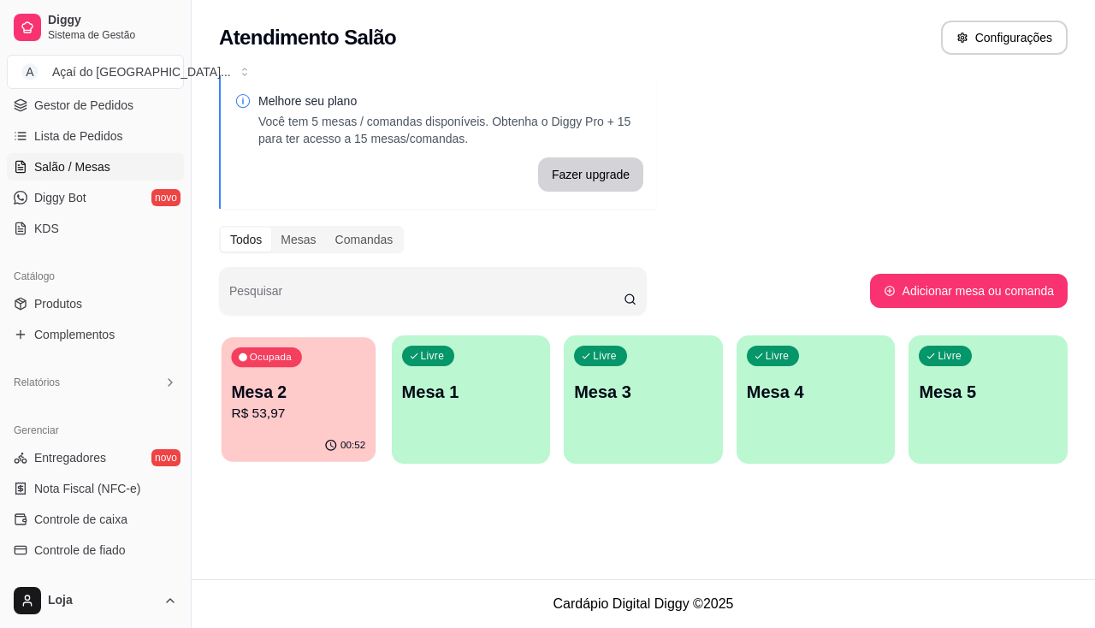
click at [298, 419] on p "R$ 53,97" at bounding box center [298, 414] width 134 height 20
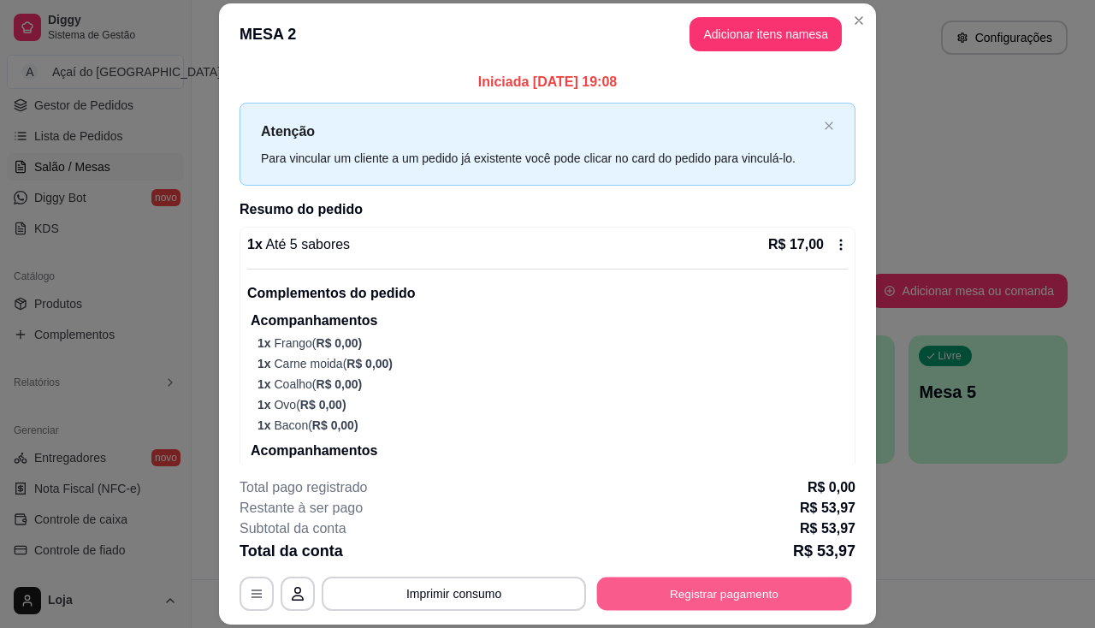
click at [676, 590] on button "Registrar pagamento" at bounding box center [724, 593] width 255 height 33
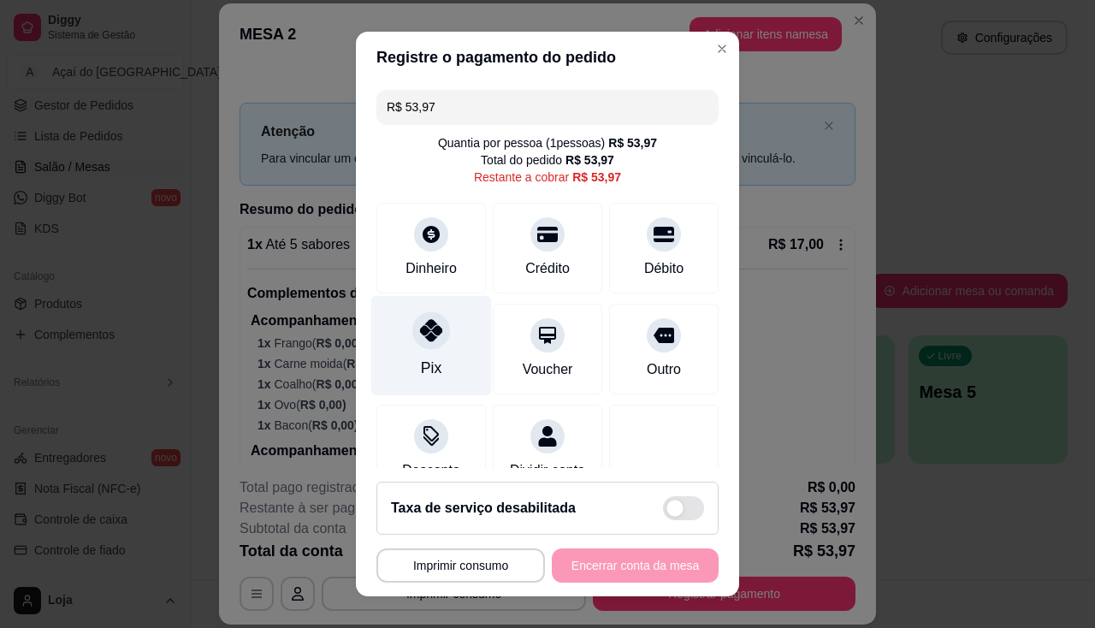
click at [440, 360] on div "Pix" at bounding box center [431, 345] width 121 height 100
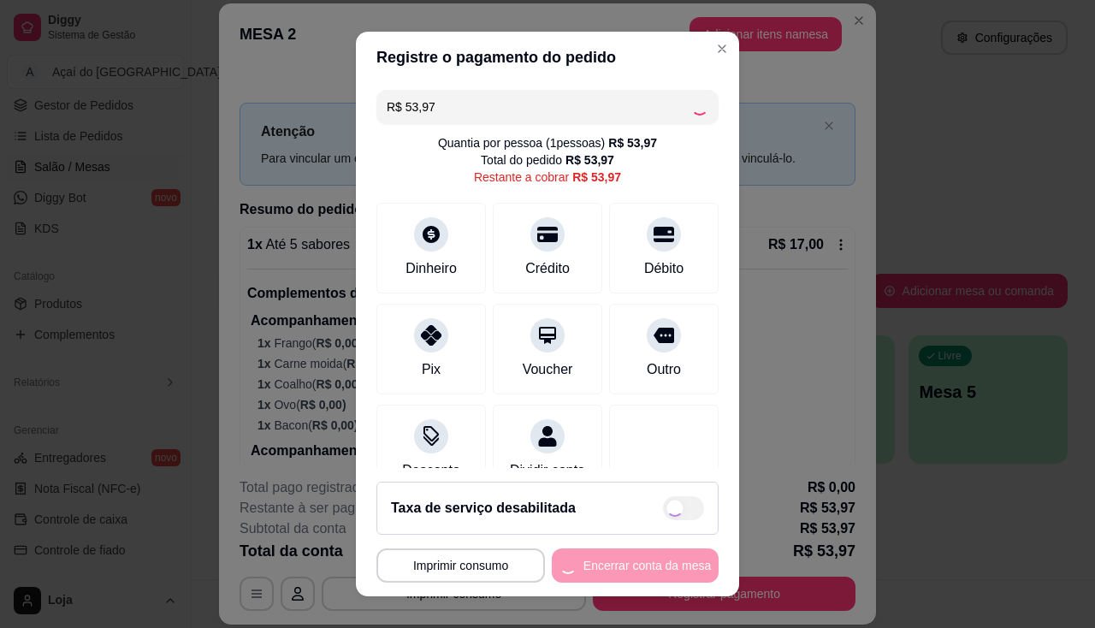
type input "R$ 0,00"
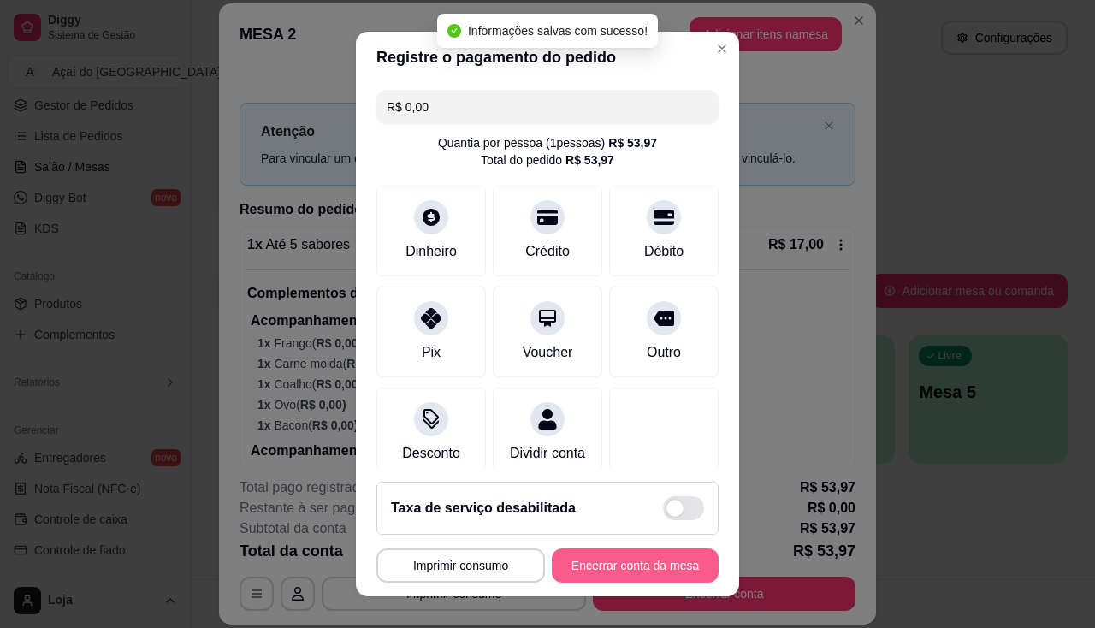
click at [645, 564] on button "Encerrar conta da mesa" at bounding box center [635, 565] width 167 height 34
